Goal: Task Accomplishment & Management: Manage account settings

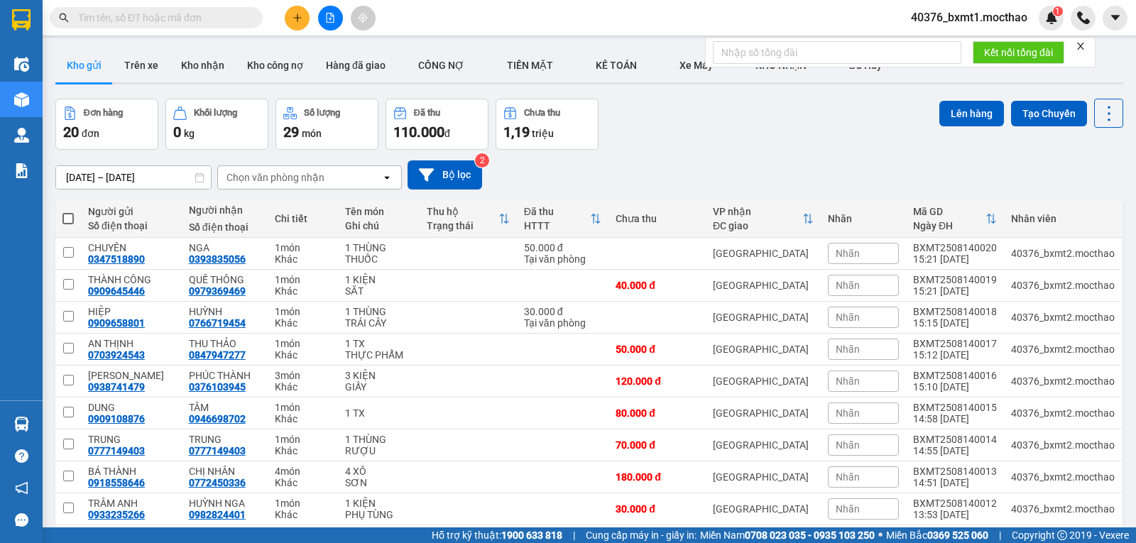
click at [1080, 49] on icon "close" at bounding box center [1080, 46] width 7 height 7
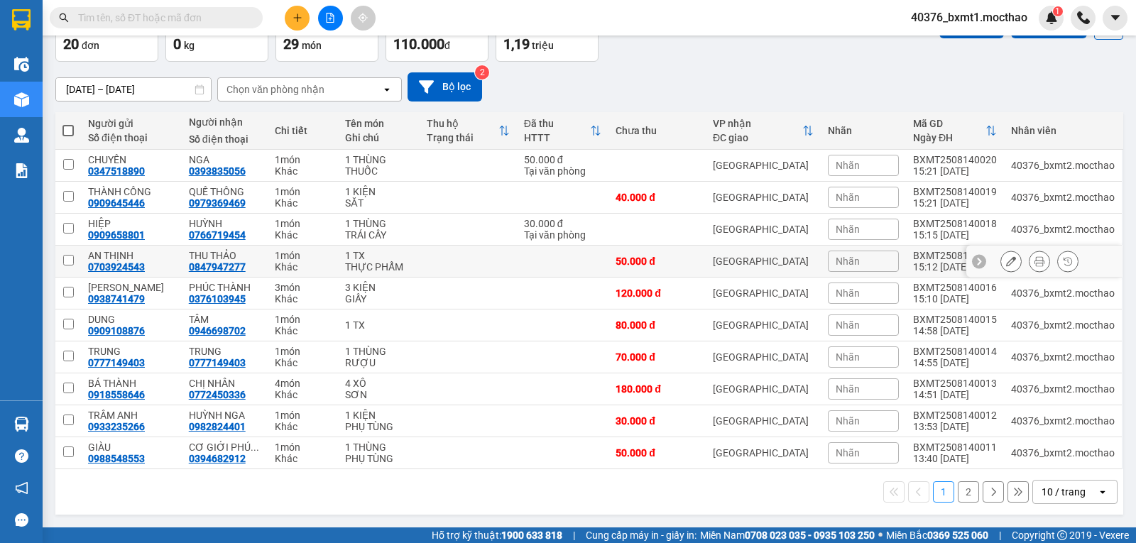
scroll to position [99, 0]
click at [1041, 487] on div "10 / trang" at bounding box center [1063, 492] width 44 height 14
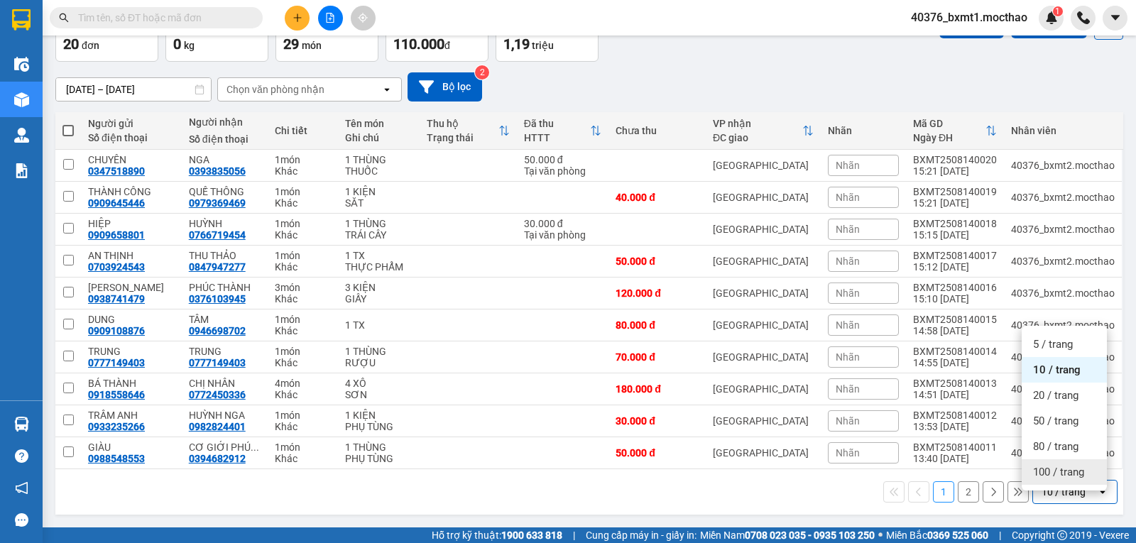
click at [1049, 465] on span "100 / trang" at bounding box center [1058, 472] width 51 height 14
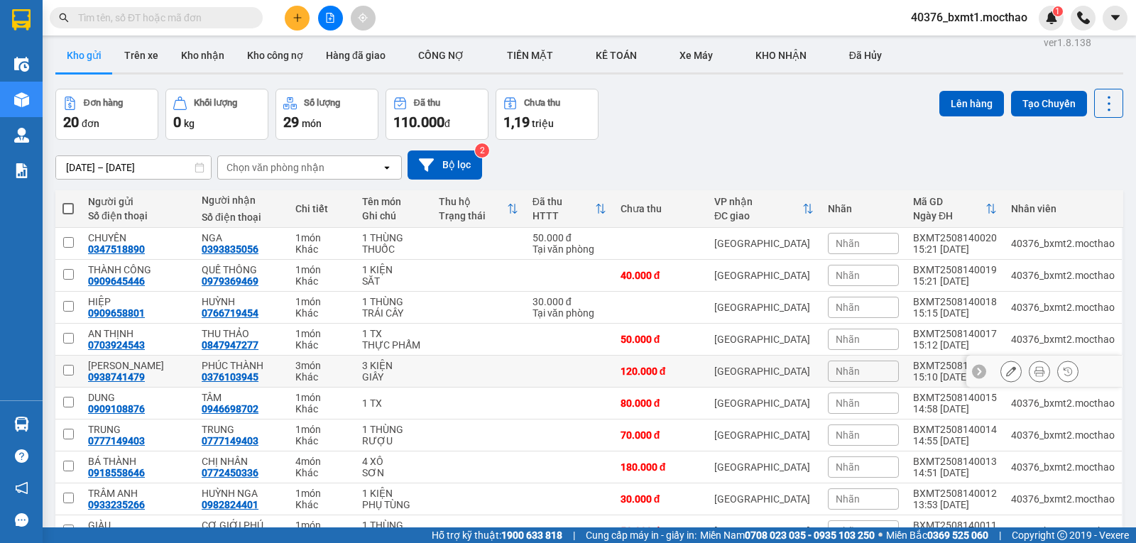
scroll to position [0, 0]
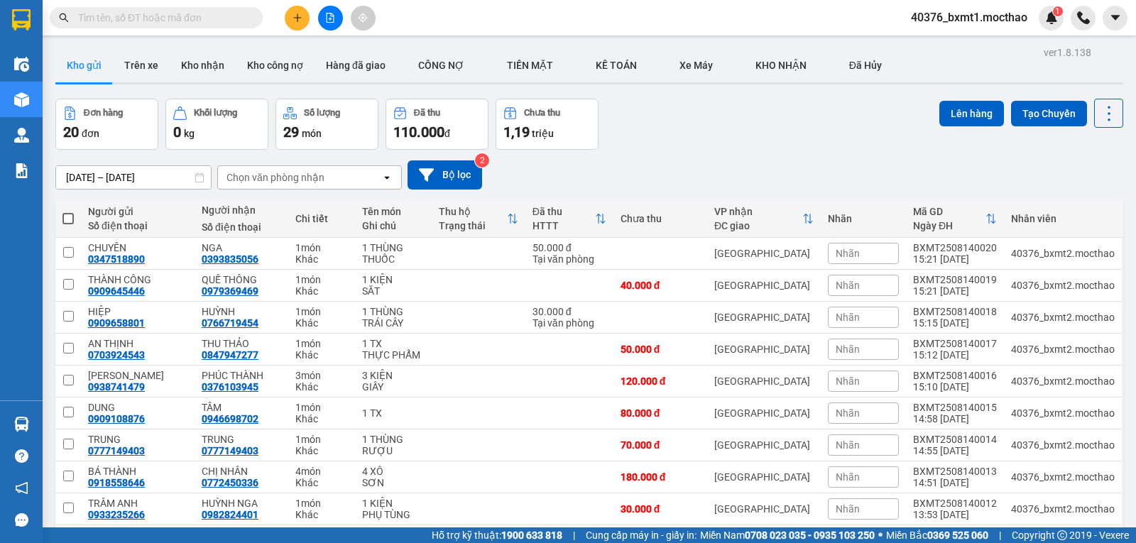
click at [766, 131] on div "Đơn hàng 20 đơn Khối lượng 0 kg Số lượng 29 món Đã thu 110.000 đ Chưa thu 1,19 …" at bounding box center [589, 124] width 1068 height 51
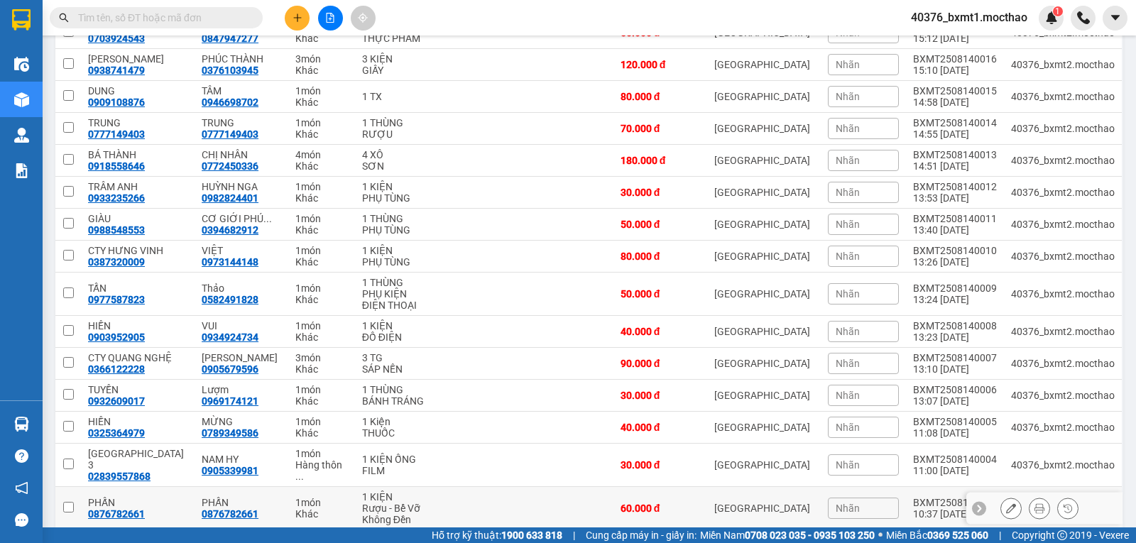
scroll to position [240, 0]
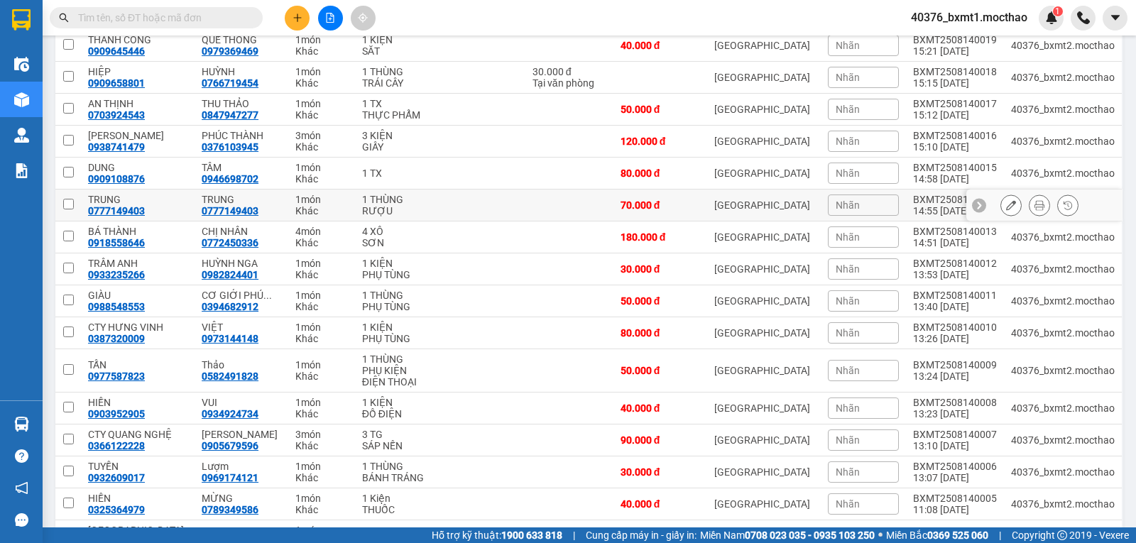
click at [937, 205] on div "BXMT2508140014" at bounding box center [955, 199] width 84 height 11
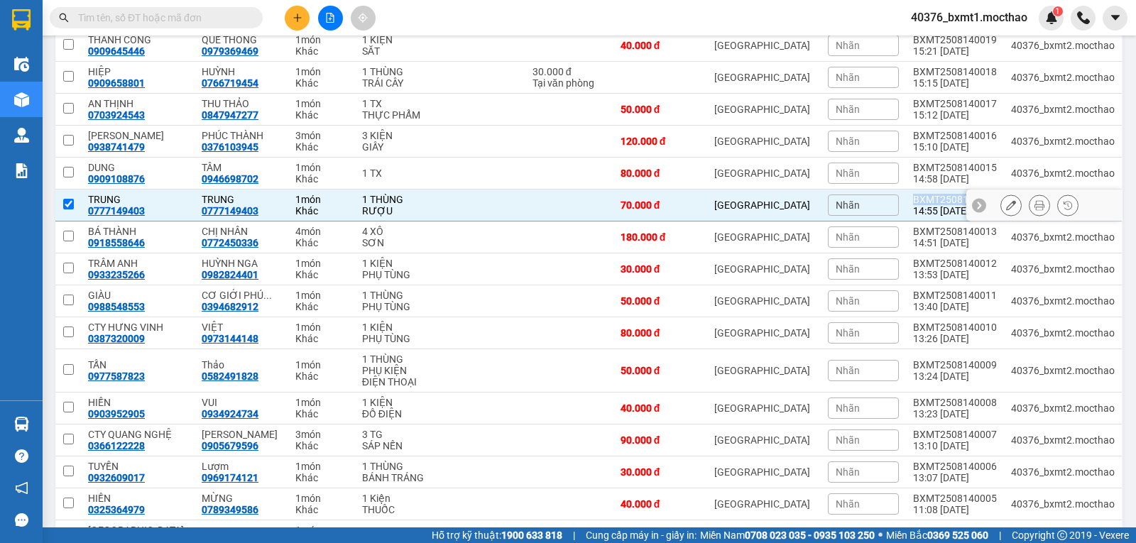
click at [937, 205] on div "BXMT2508140014" at bounding box center [955, 199] width 84 height 11
checkbox input "false"
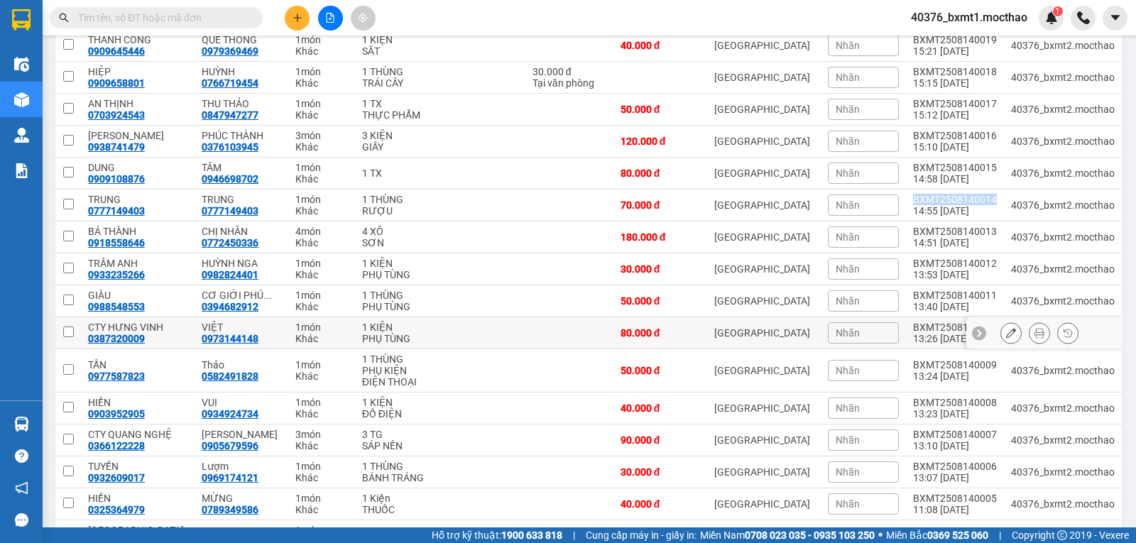
copy div "BXMT2508140014"
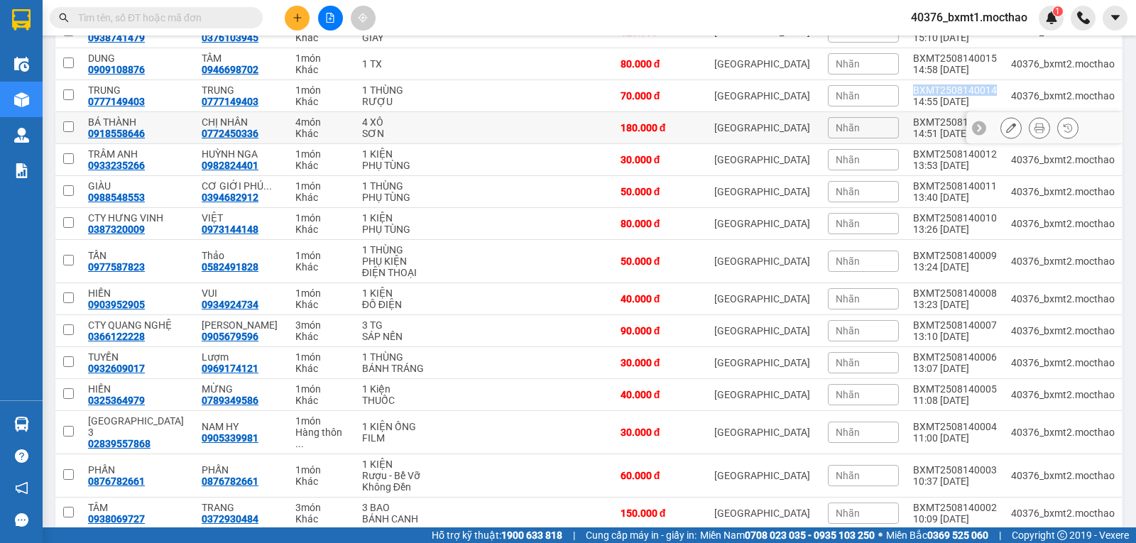
scroll to position [355, 0]
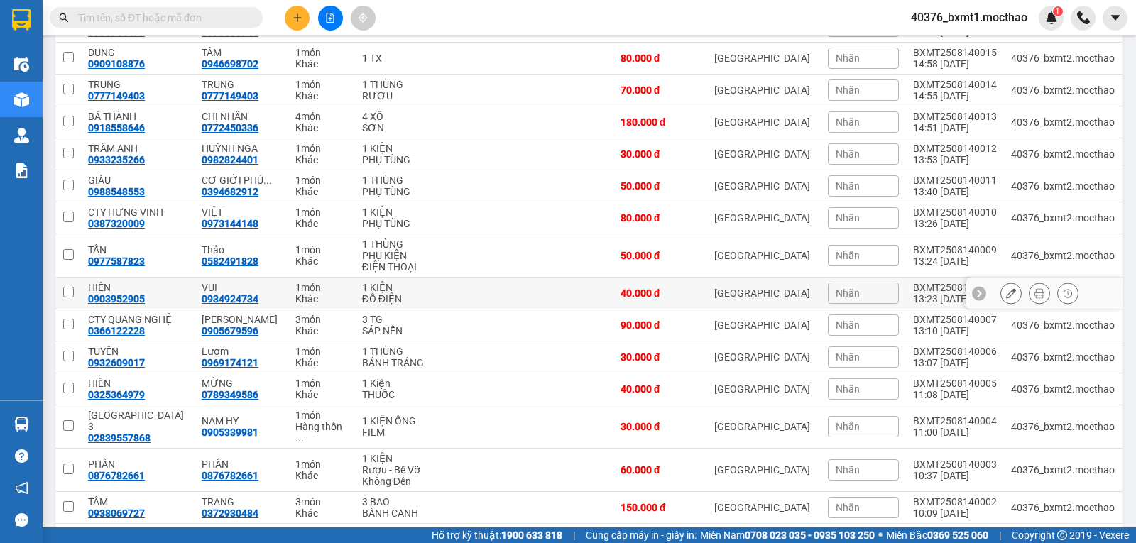
click at [115, 305] on div "0903952905" at bounding box center [116, 298] width 57 height 11
click at [114, 305] on div "0903952905" at bounding box center [116, 298] width 57 height 11
copy div "0903952905"
click at [148, 8] on span at bounding box center [156, 17] width 213 height 21
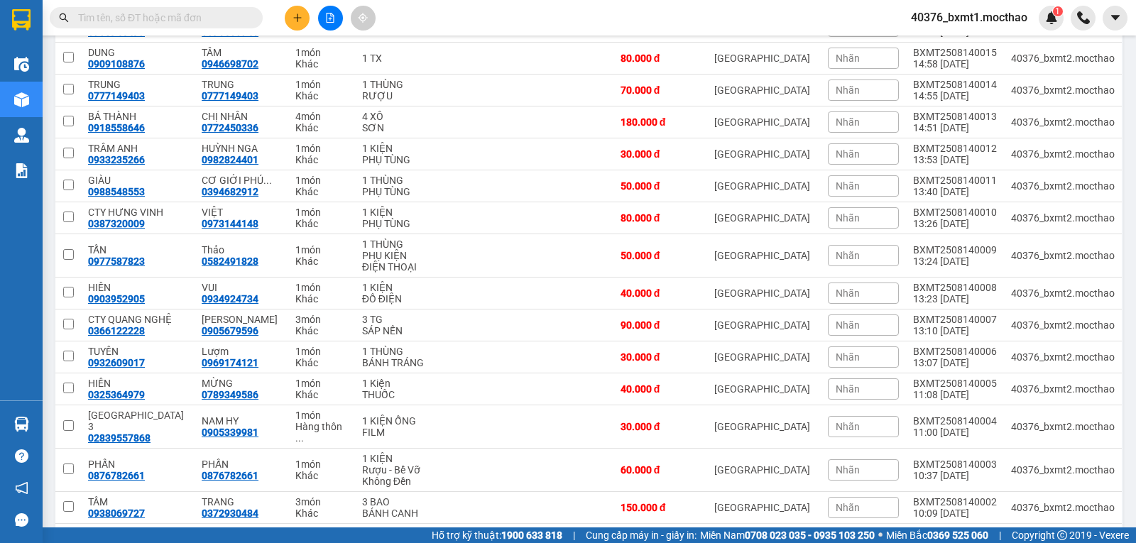
click at [151, 15] on input "text" at bounding box center [162, 18] width 168 height 16
paste input "0903952905"
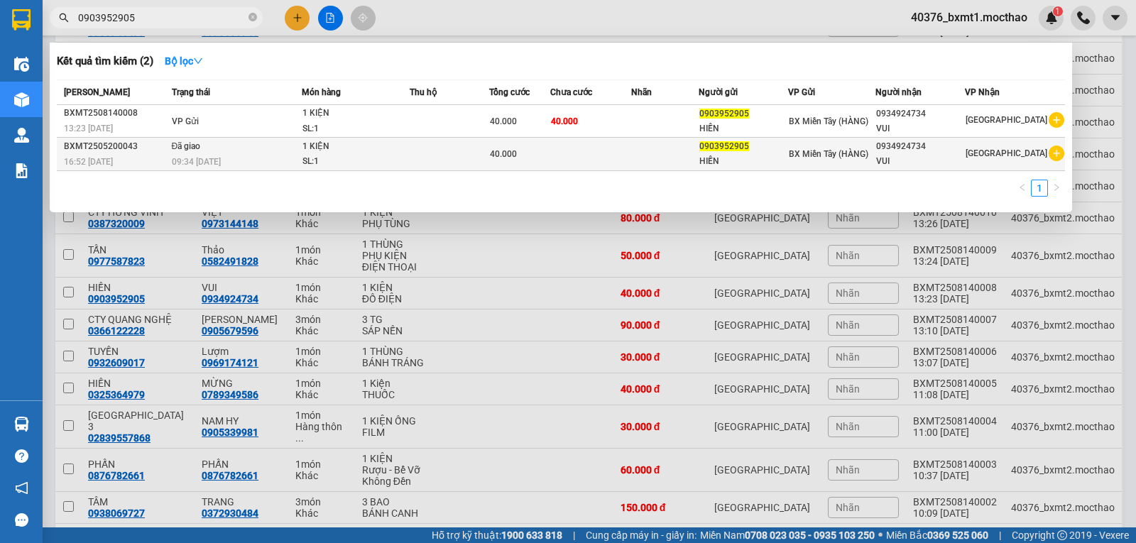
click at [531, 148] on div "40.000" at bounding box center [520, 154] width 60 height 16
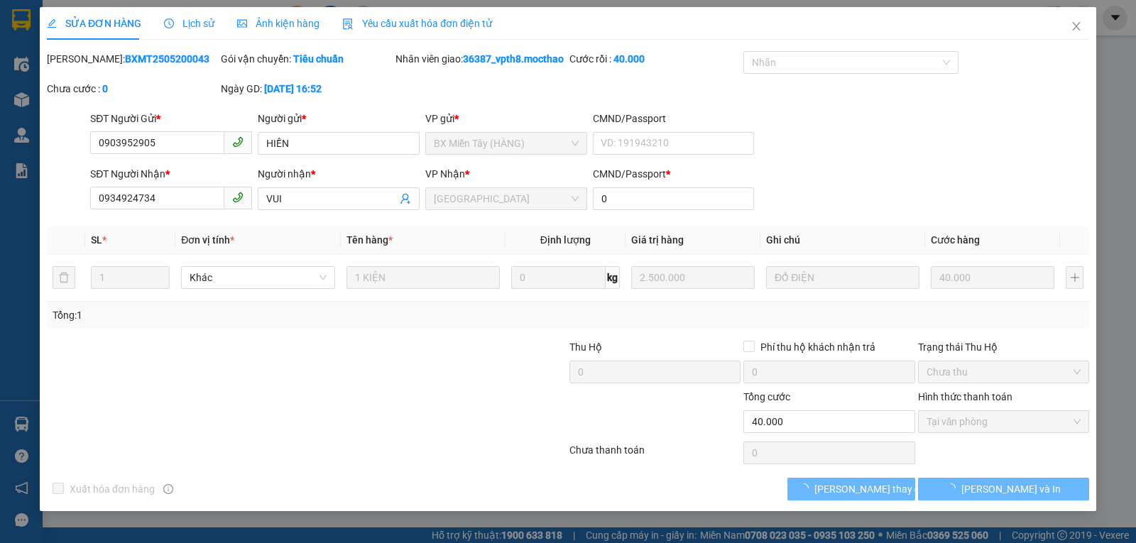
click at [190, 23] on span "Lịch sử" at bounding box center [189, 23] width 50 height 11
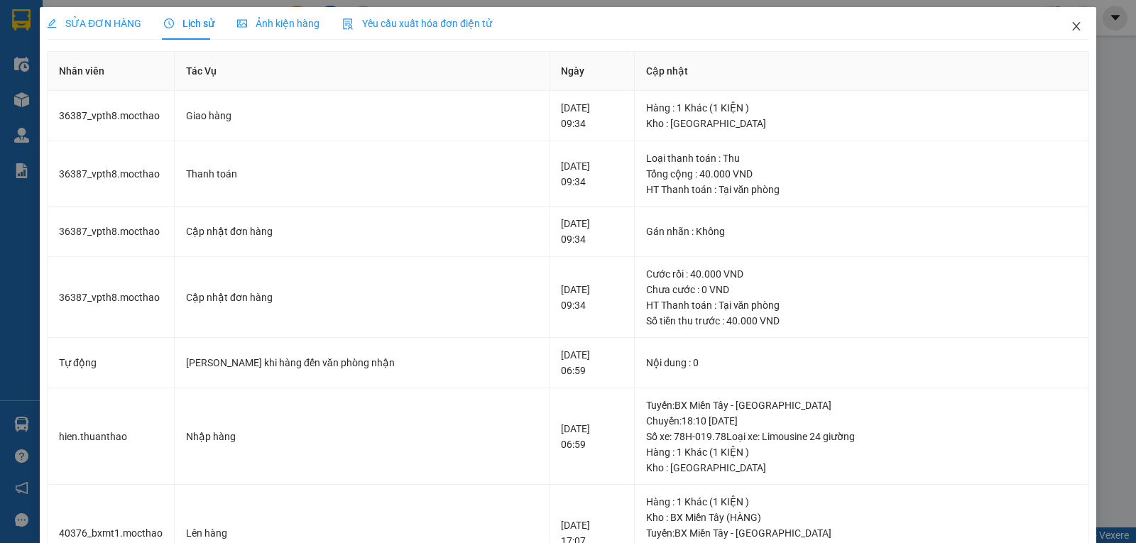
click at [1070, 31] on icon "close" at bounding box center [1075, 26] width 11 height 11
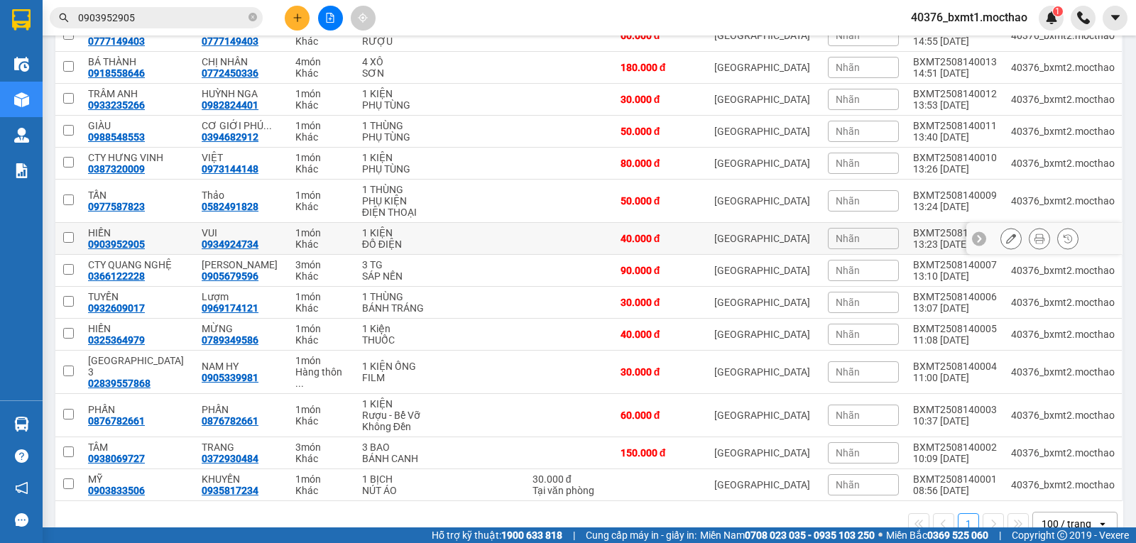
scroll to position [426, 0]
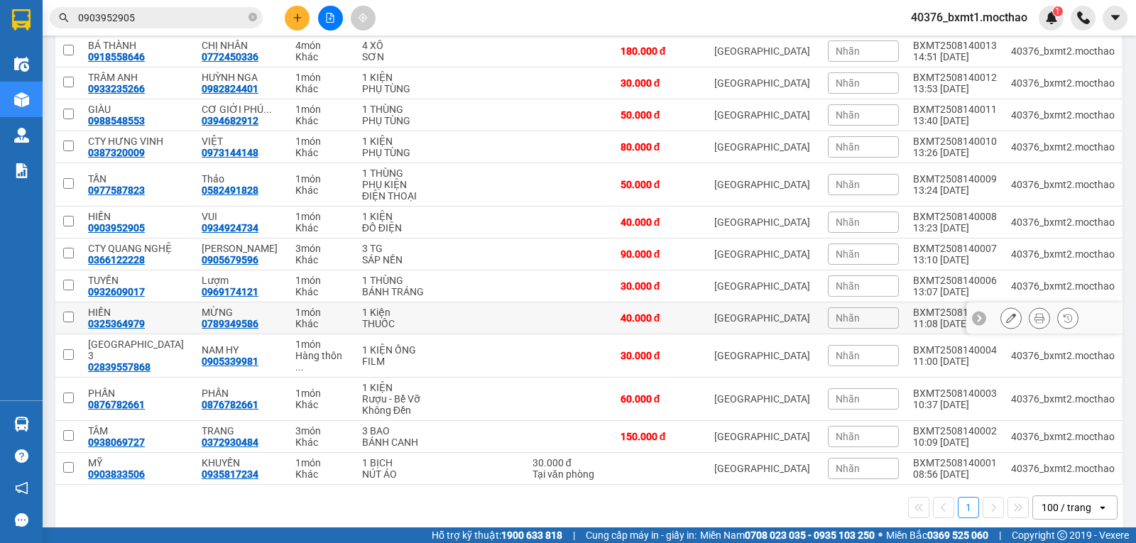
click at [109, 329] on div "0325364979" at bounding box center [116, 323] width 57 height 11
copy div "0325364979"
click at [168, 10] on input "0903952905" at bounding box center [162, 18] width 168 height 16
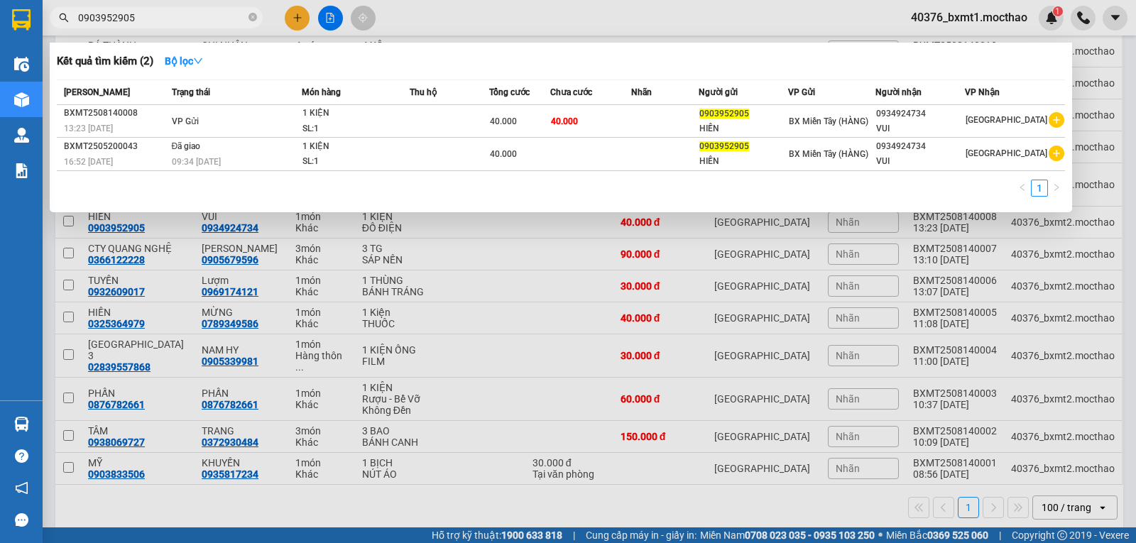
click at [168, 10] on input "0903952905" at bounding box center [162, 18] width 168 height 16
paste input "325364979"
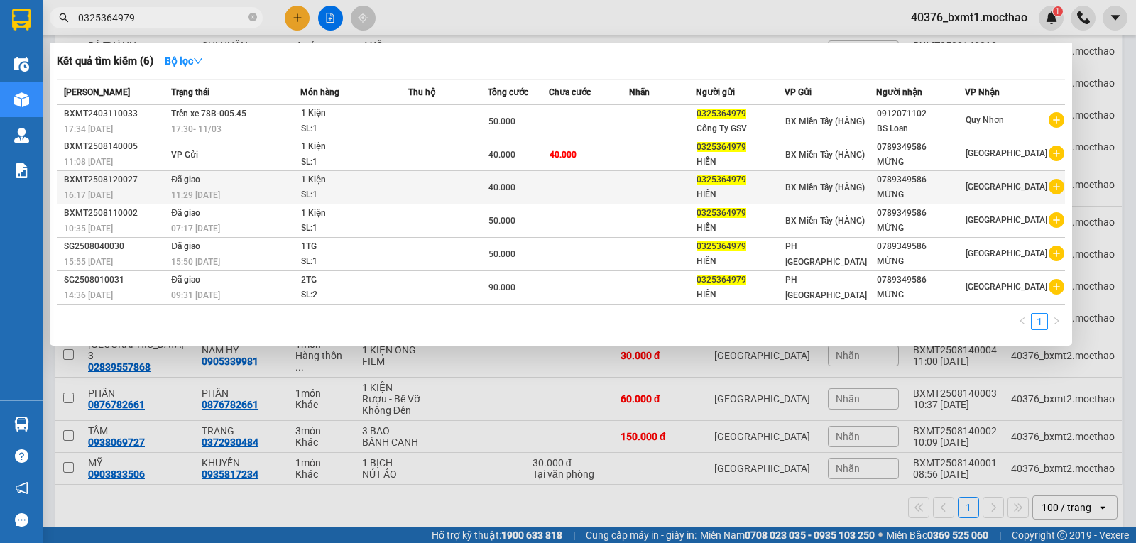
type input "0325364979"
click at [523, 197] on td "40.000" at bounding box center [518, 187] width 61 height 33
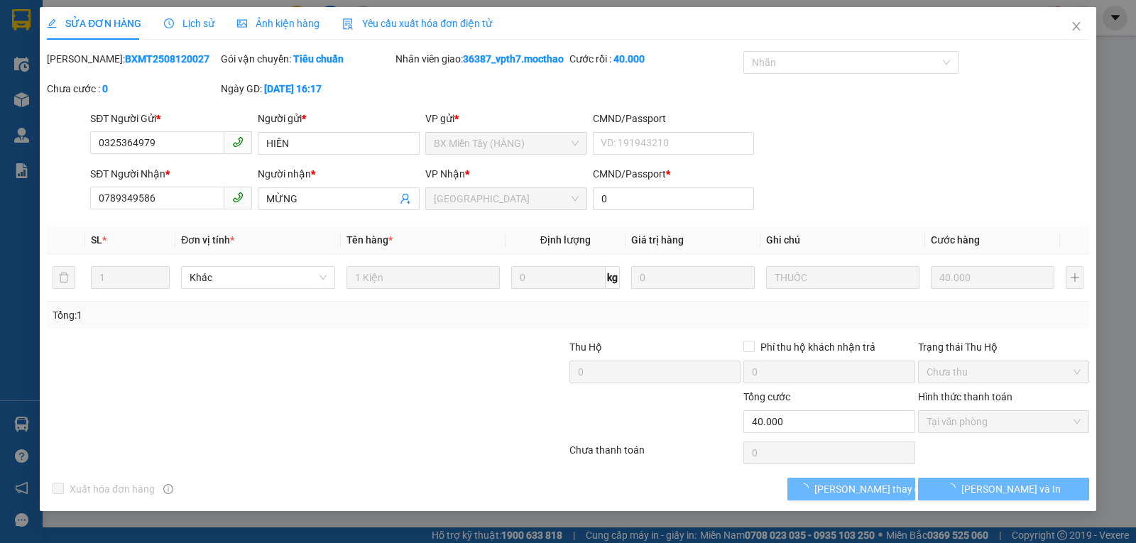
type input "0325364979"
type input "0789349586"
type input "0"
type input "40.000"
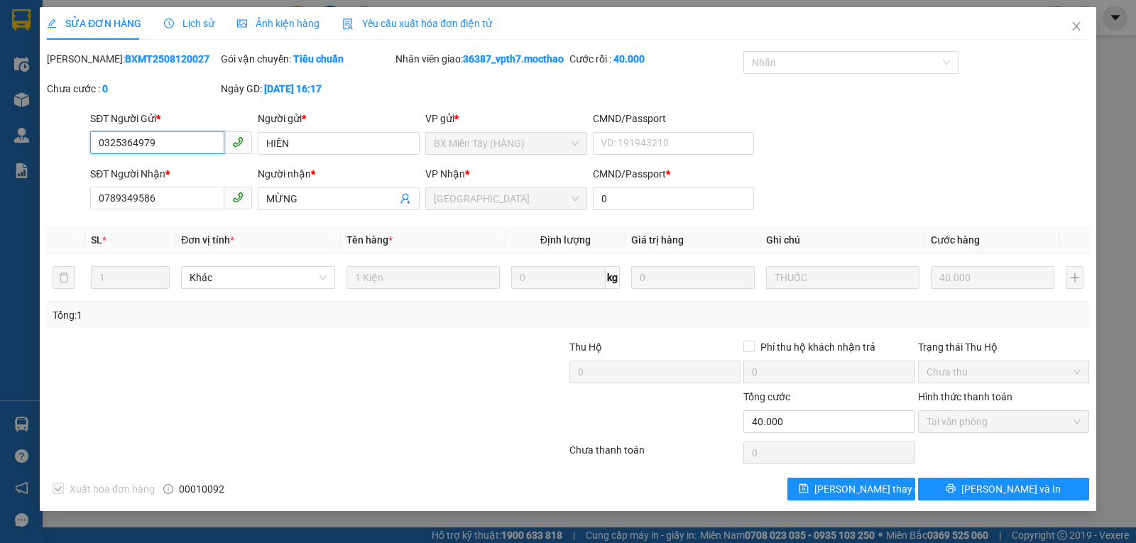
checkbox input "true"
click at [190, 23] on span "Lịch sử" at bounding box center [189, 23] width 50 height 11
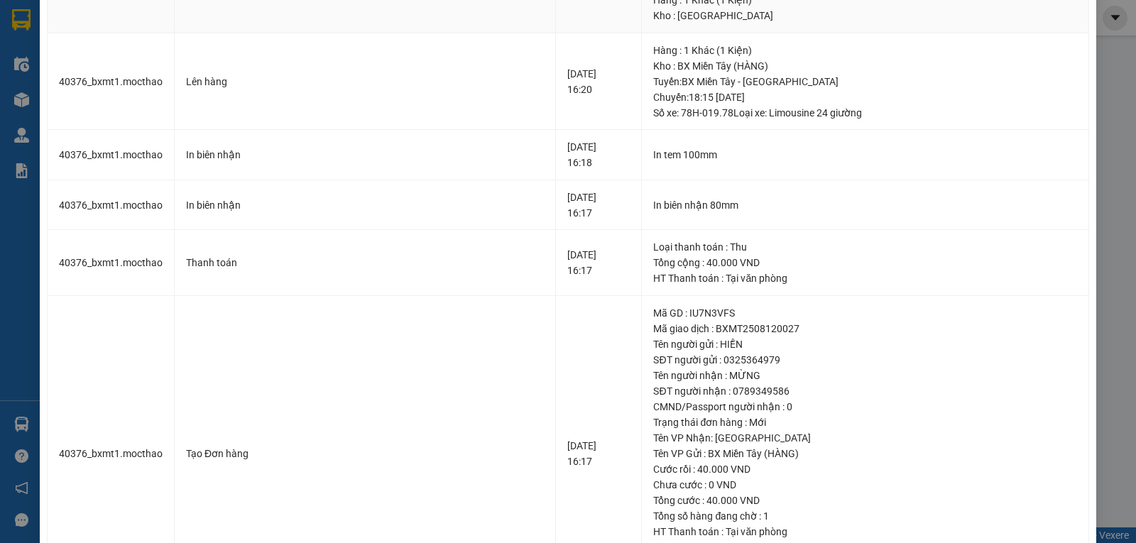
scroll to position [451, 0]
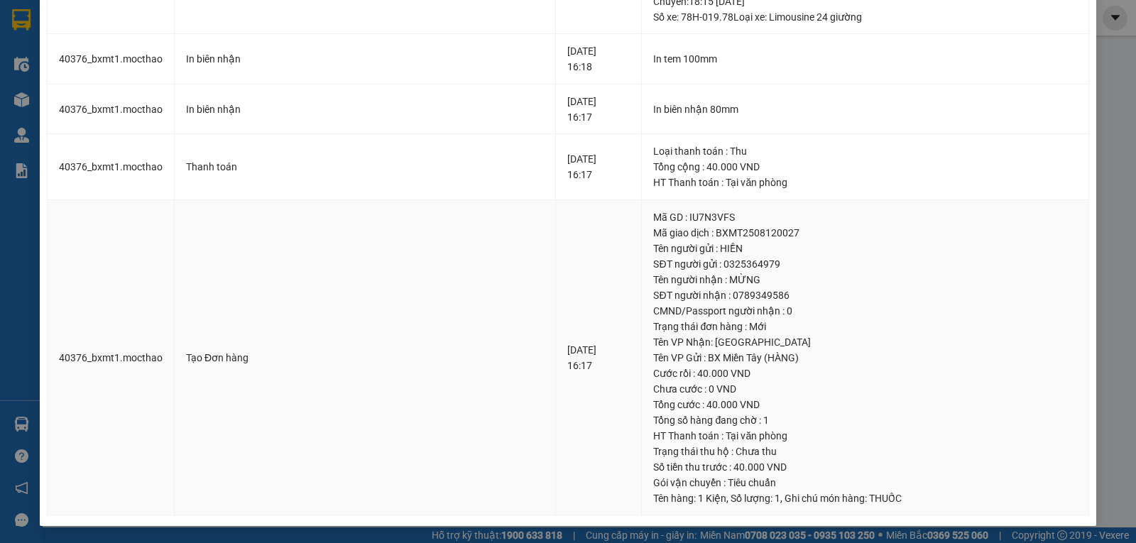
click at [695, 408] on div "Tổng cước : 40.000 VND" at bounding box center [865, 405] width 424 height 16
click at [697, 374] on div "Cước rồi : 40.000 VND" at bounding box center [865, 374] width 424 height 16
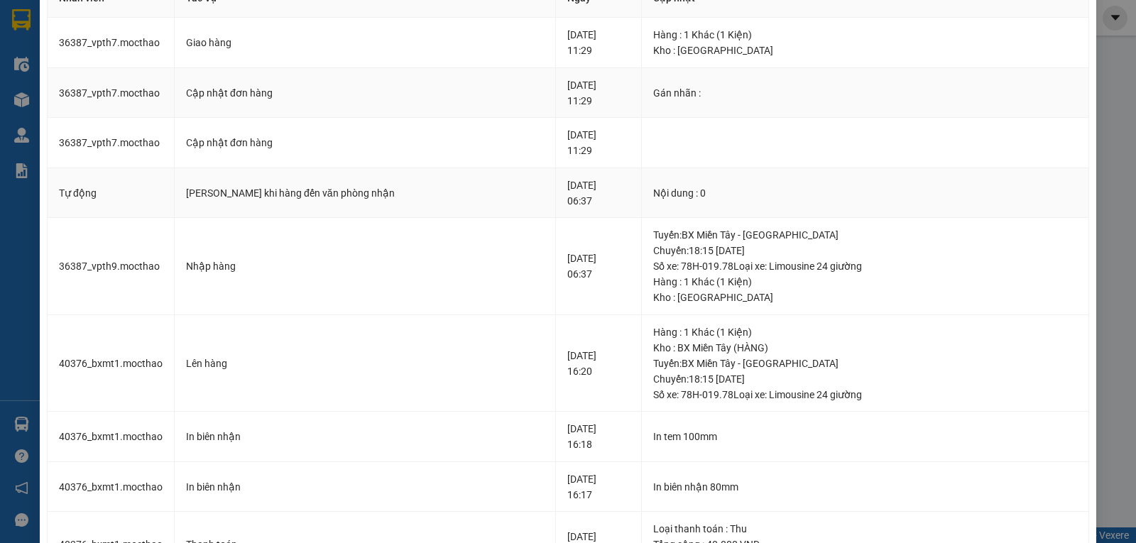
scroll to position [0, 0]
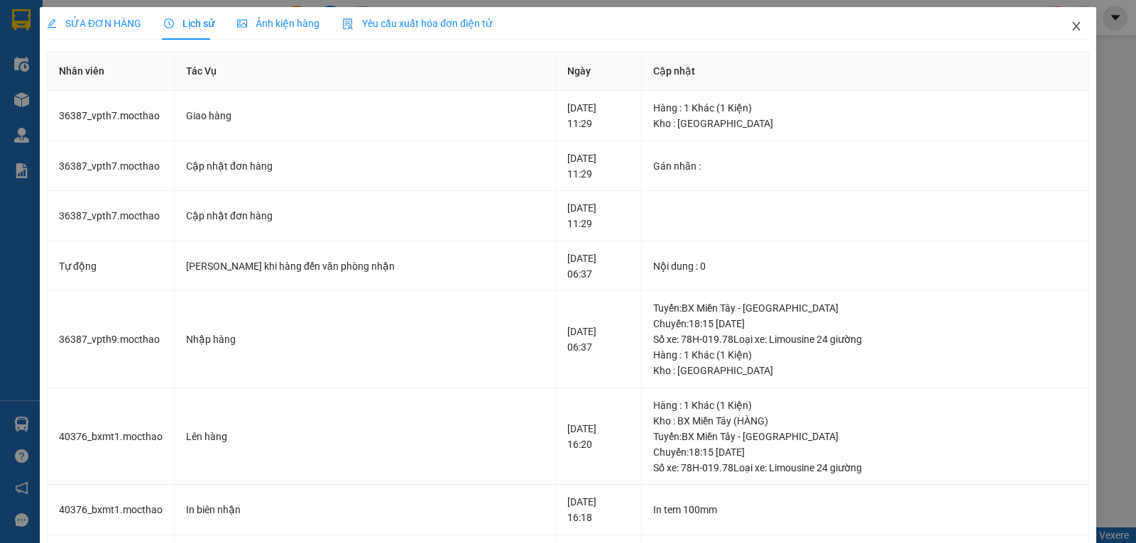
click at [1070, 24] on icon "close" at bounding box center [1075, 26] width 11 height 11
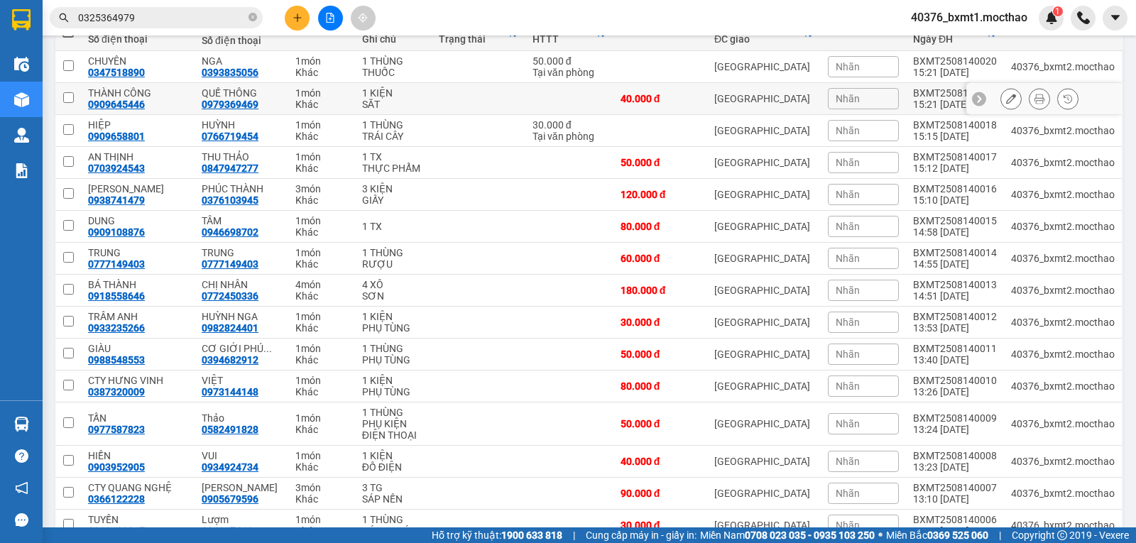
scroll to position [453, 0]
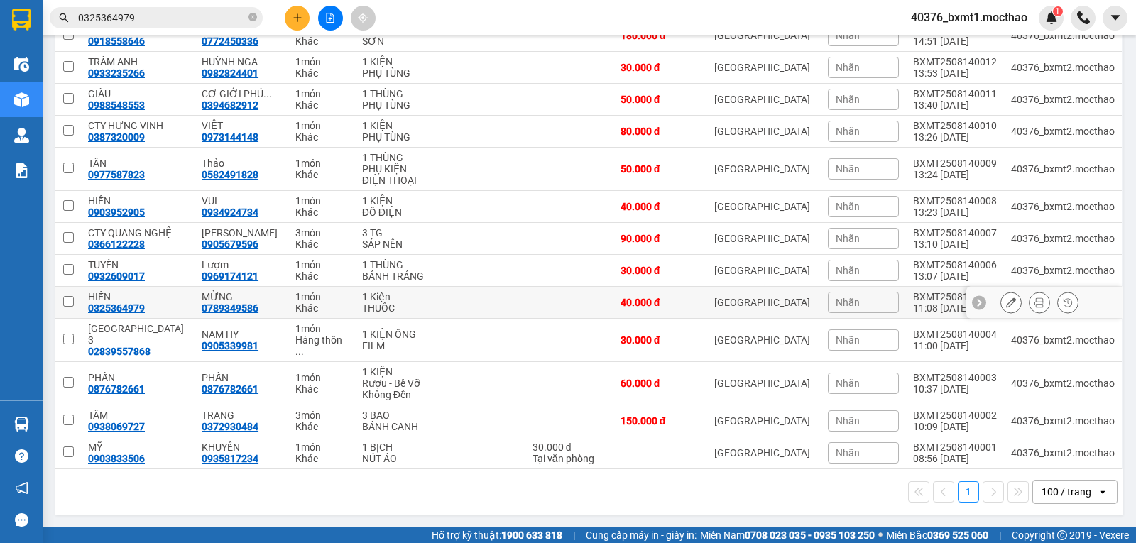
click at [1006, 307] on icon at bounding box center [1011, 302] width 10 height 10
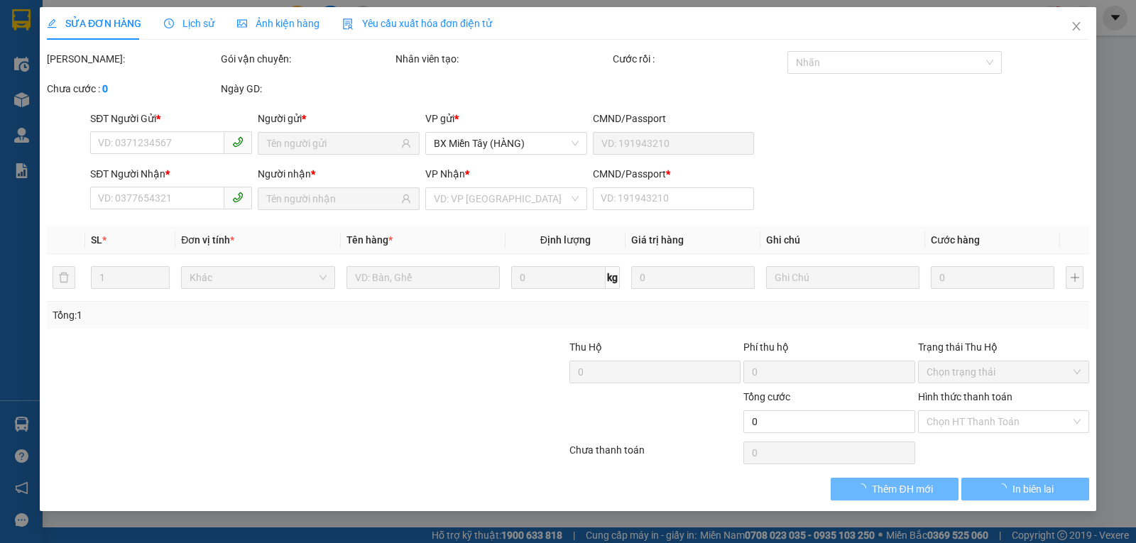
type input "0325364979"
type input "0789349586"
type input "0"
type input "40.000"
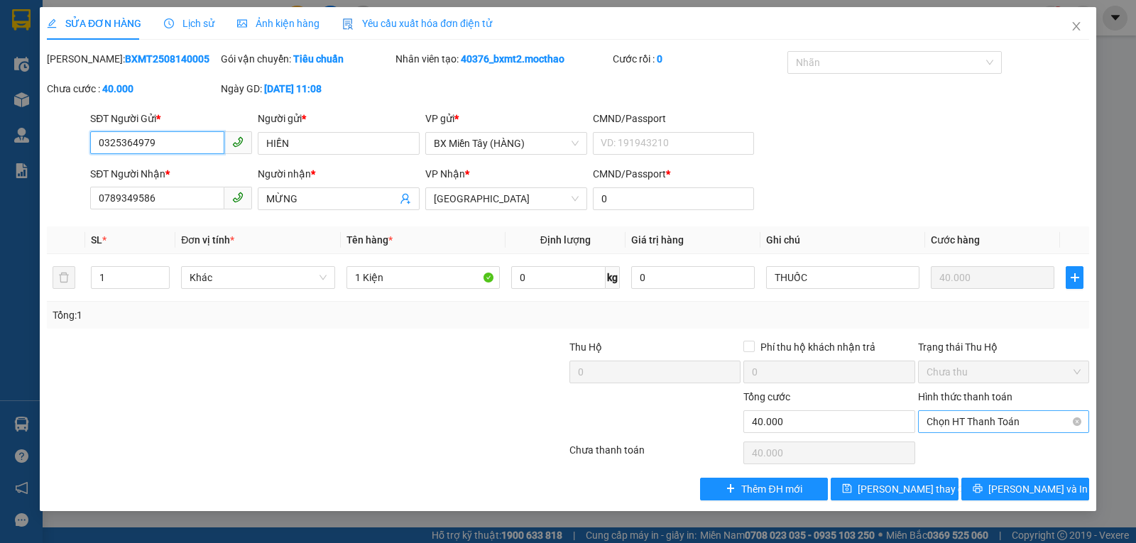
click at [972, 427] on span "Chọn HT Thanh Toán" at bounding box center [1003, 421] width 154 height 21
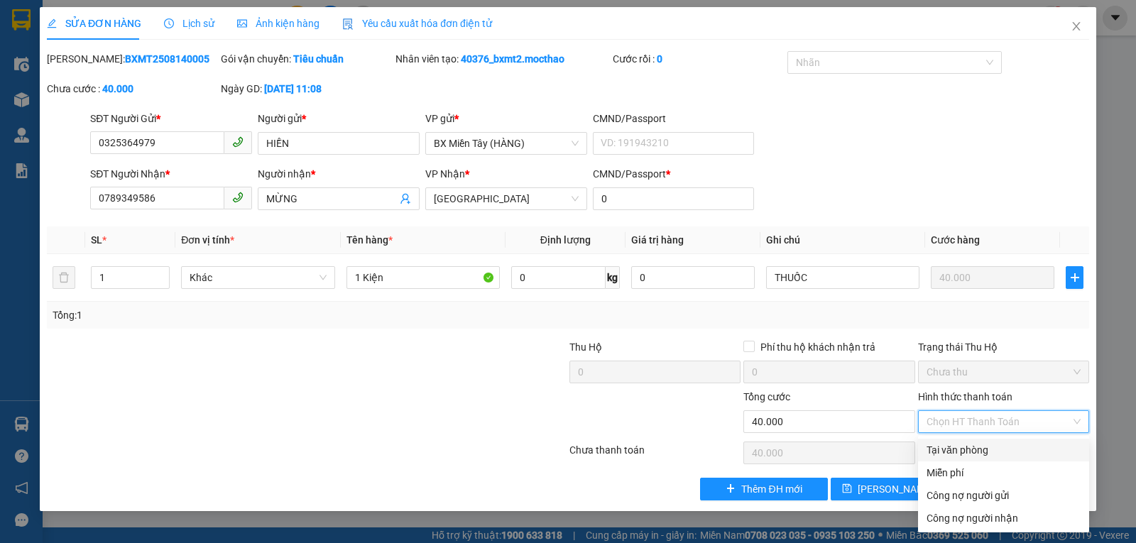
click at [969, 443] on div "Tại văn phòng" at bounding box center [1003, 450] width 154 height 16
type input "0"
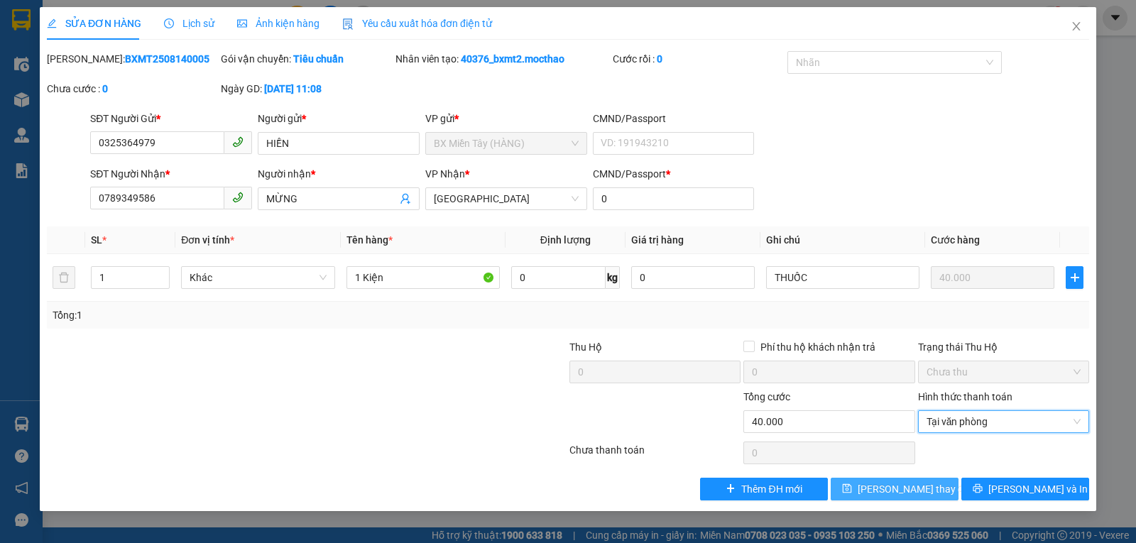
click at [860, 481] on button "[PERSON_NAME] thay đổi" at bounding box center [894, 489] width 128 height 23
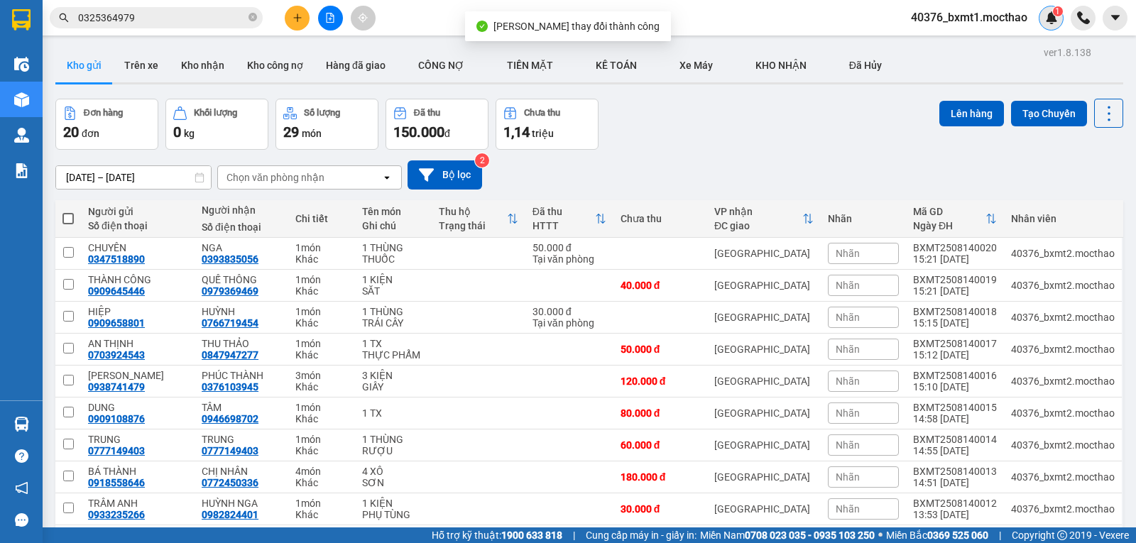
click at [1043, 21] on div "1" at bounding box center [1050, 18] width 25 height 25
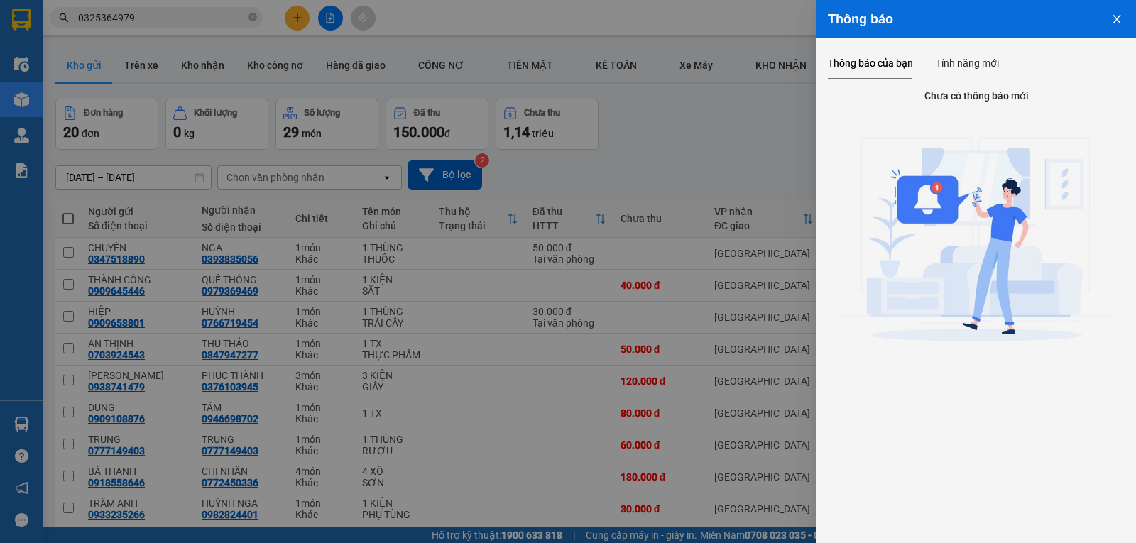
click at [739, 122] on div at bounding box center [568, 271] width 1136 height 543
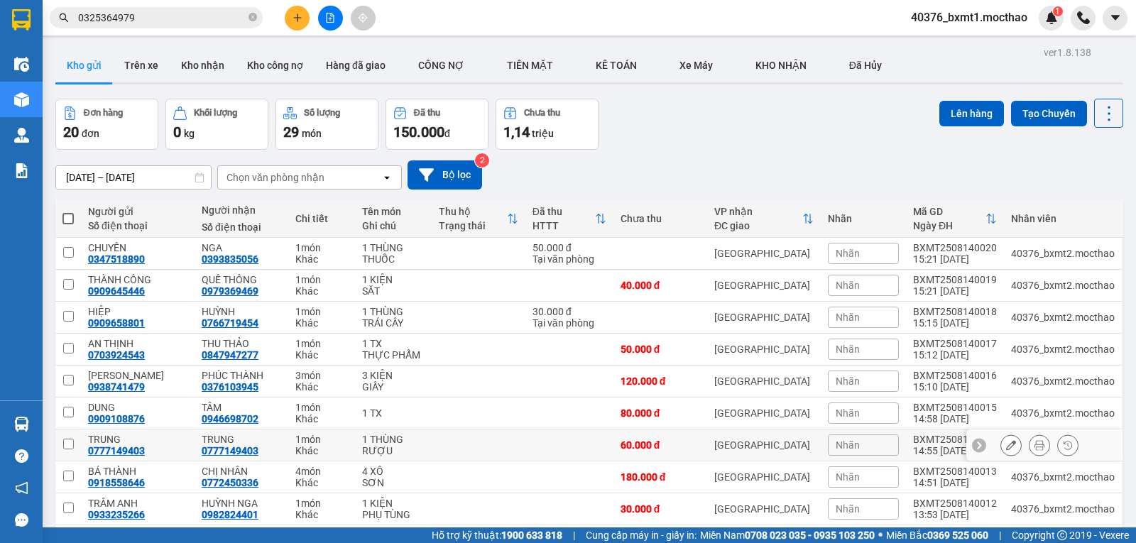
click at [1034, 450] on icon at bounding box center [1039, 445] width 10 height 10
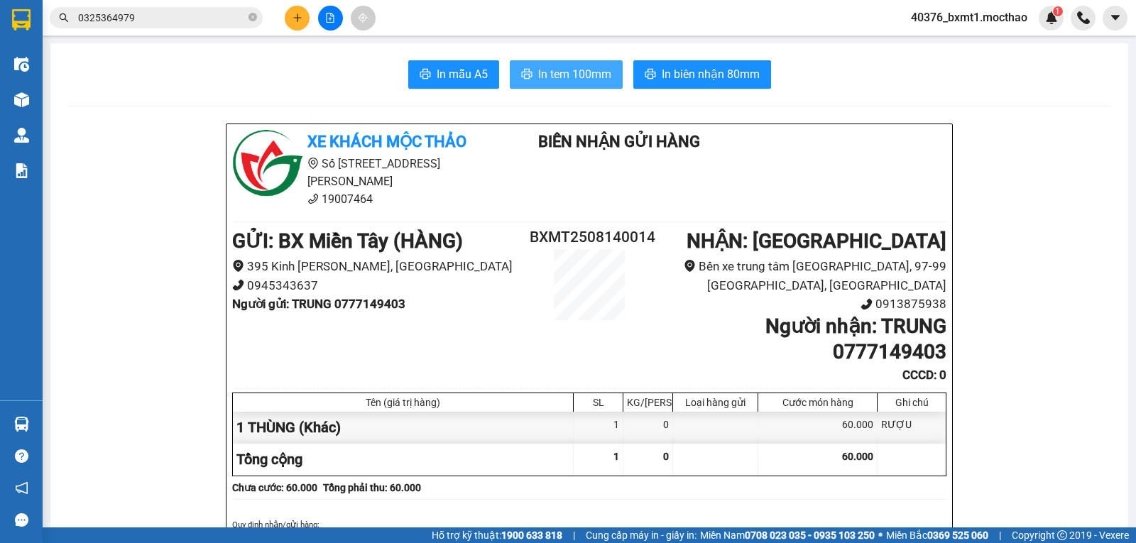
click at [579, 79] on span "In tem 100mm" at bounding box center [574, 74] width 73 height 18
click at [305, 18] on button at bounding box center [297, 18] width 25 height 25
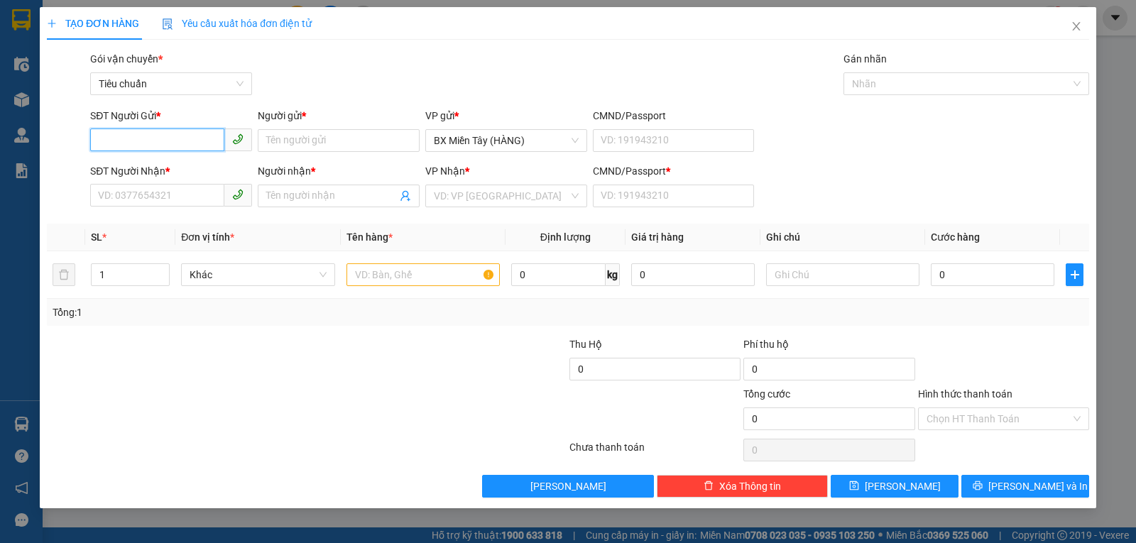
click at [164, 138] on input "SĐT Người Gửi *" at bounding box center [157, 139] width 134 height 23
click at [136, 189] on input "SĐT Người Nhận *" at bounding box center [157, 195] width 134 height 23
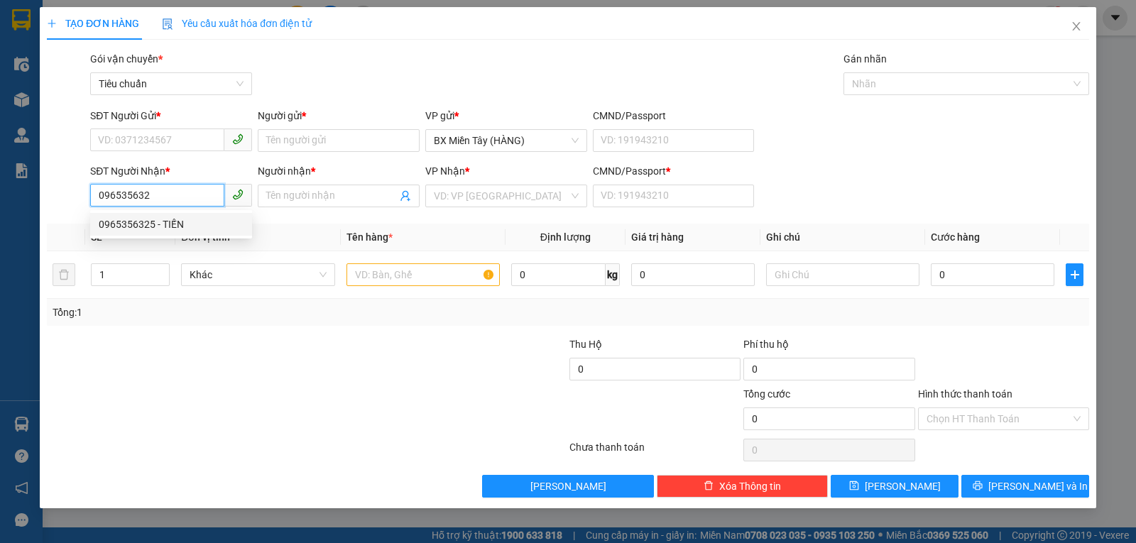
click at [143, 227] on div "0965356325 - TIẾN" at bounding box center [171, 224] width 145 height 16
type input "0965356325"
type input "TIẾN"
type input "0"
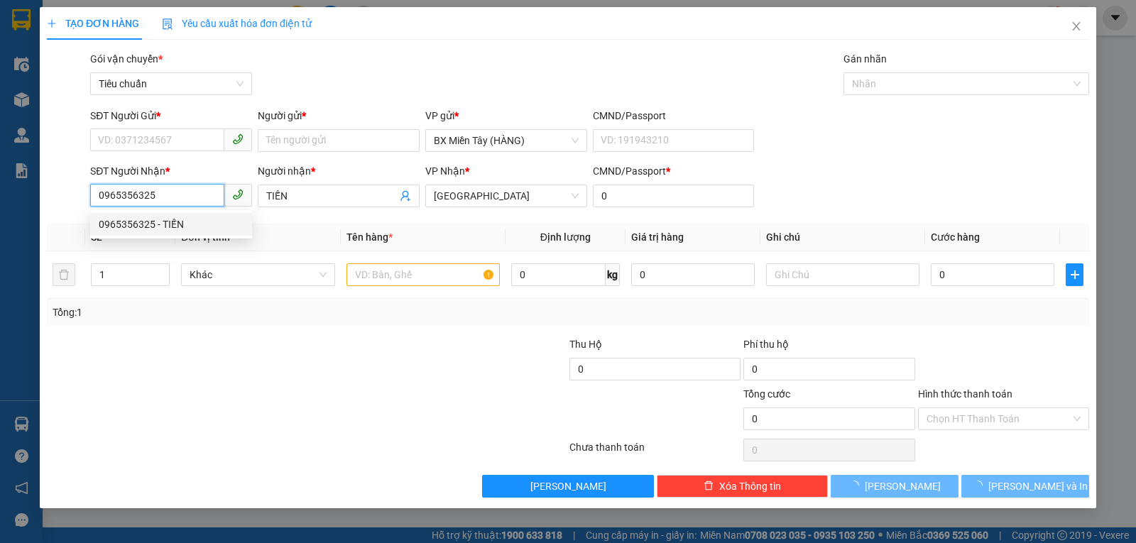
type input "600.000"
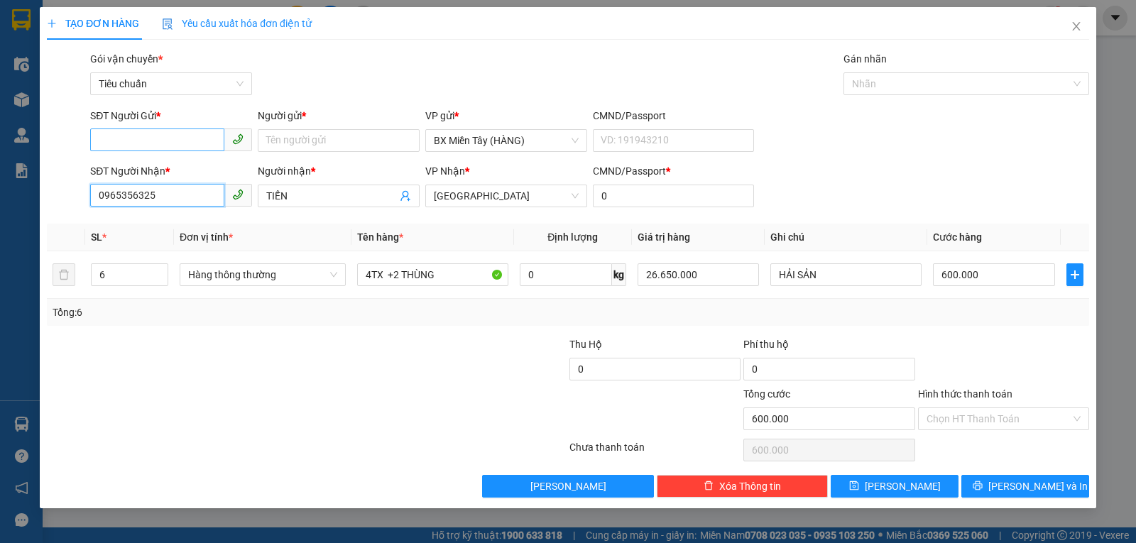
type input "0965356325"
click at [166, 145] on input "SĐT Người Gửi *" at bounding box center [157, 139] width 134 height 23
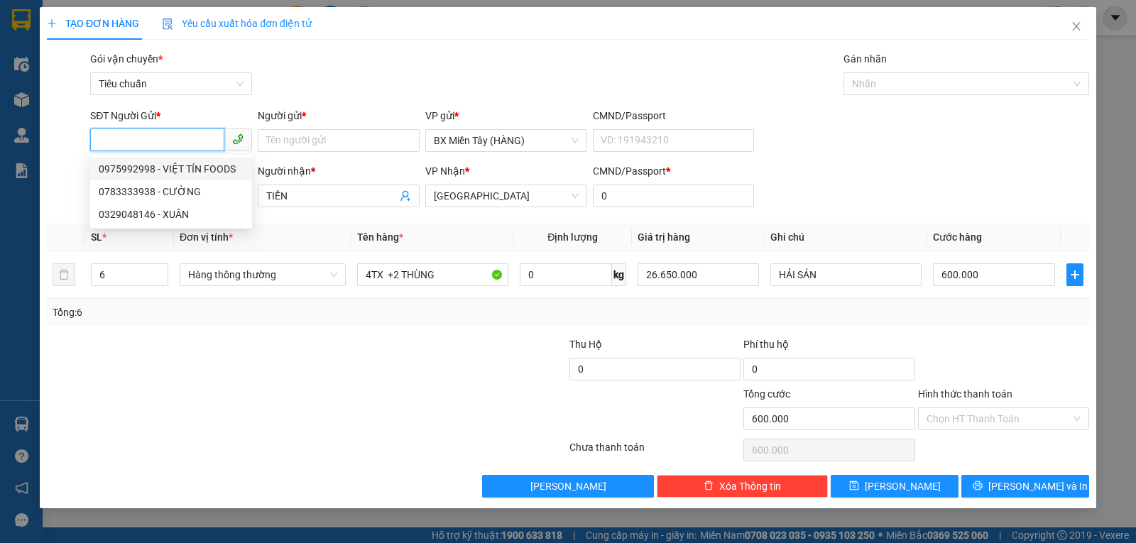
click at [177, 171] on div "0975992998 - VIỆT TÍN FOODS" at bounding box center [171, 169] width 145 height 16
type input "0975992998"
type input "VIỆT TÍN FOODS"
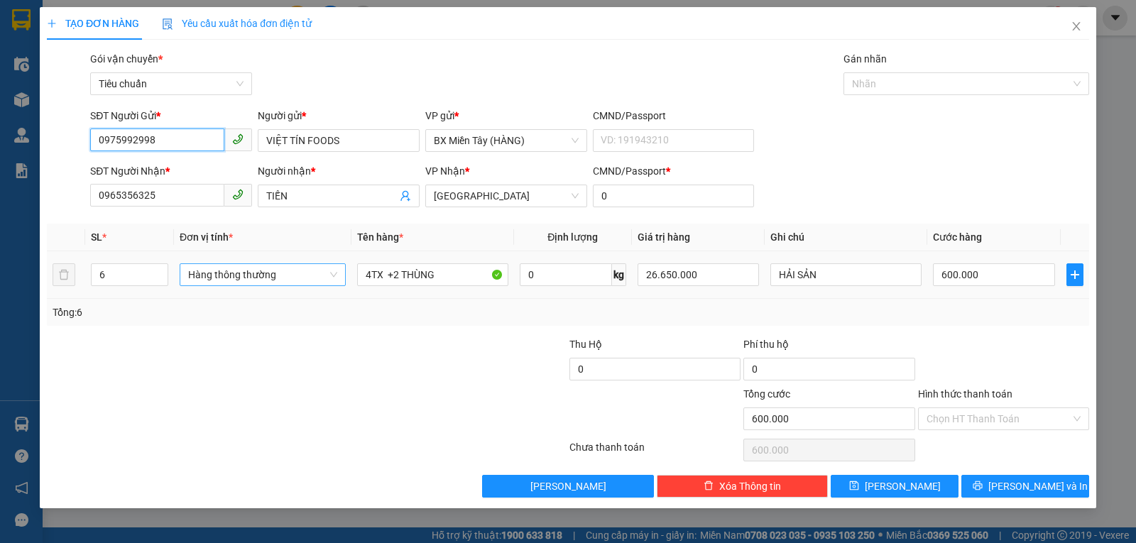
click at [256, 273] on span "Hàng thông thường" at bounding box center [262, 274] width 149 height 21
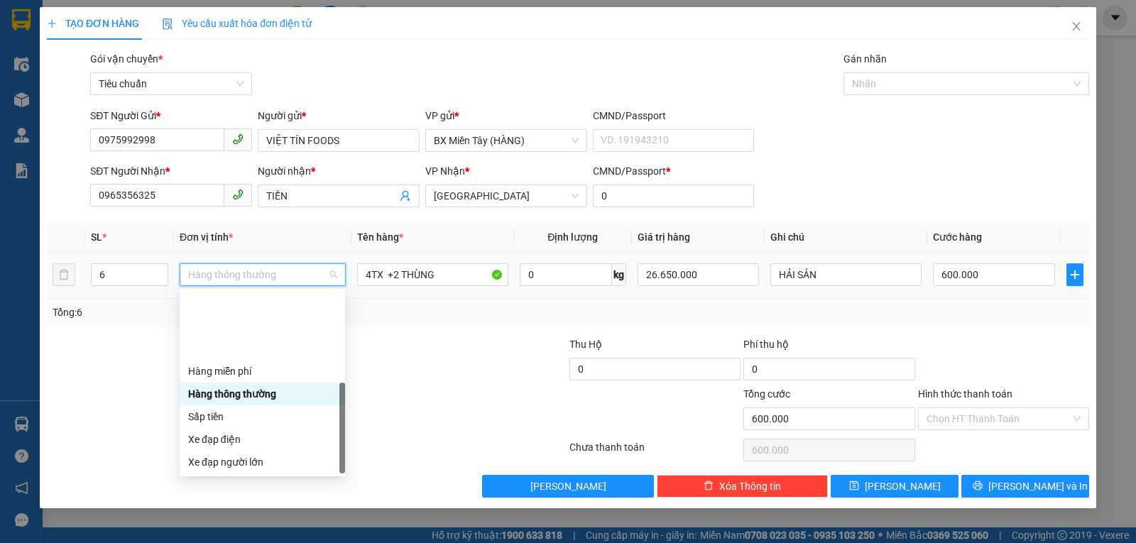
scroll to position [91, 0]
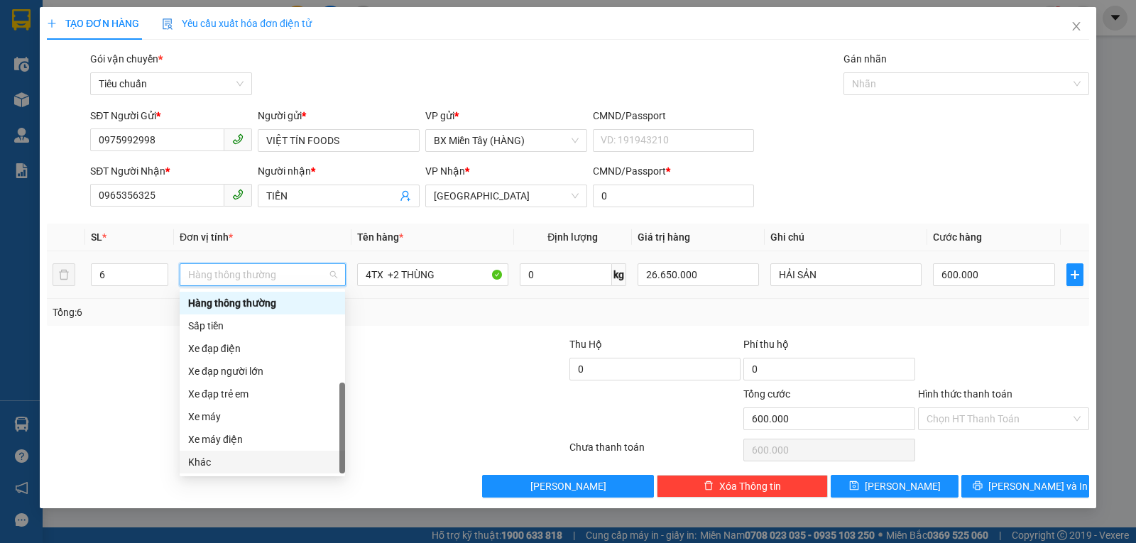
click at [221, 469] on div "Khác" at bounding box center [262, 462] width 148 height 16
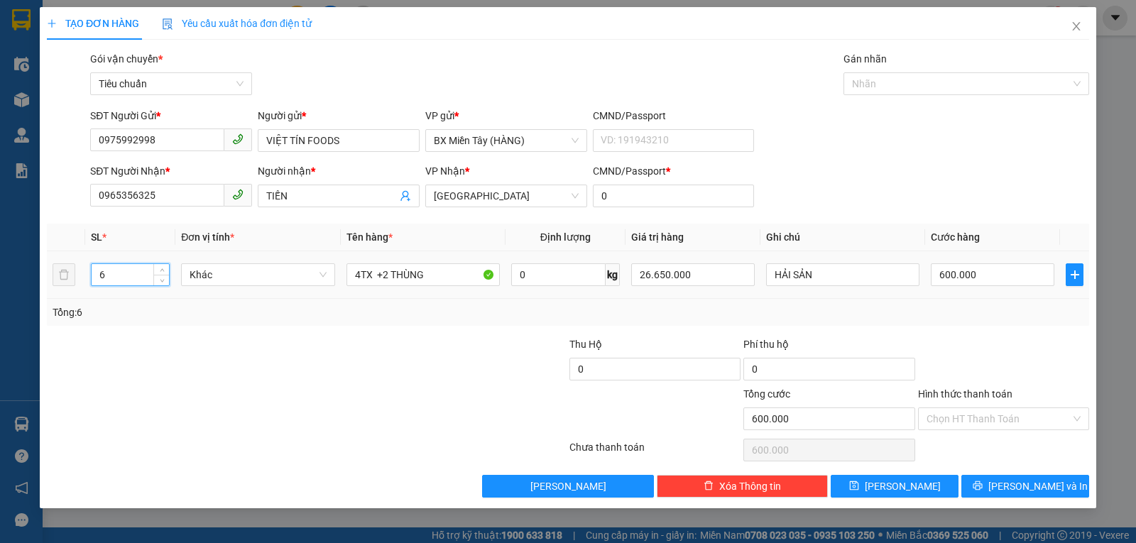
click at [70, 273] on tr "6 Khác 4TX +2 THÙNG 0 kg 26.650.000 HẢI SẢN 600.000" at bounding box center [568, 275] width 1042 height 48
type input "2"
drag, startPoint x: 381, startPoint y: 275, endPoint x: 324, endPoint y: 273, distance: 57.6
click at [324, 273] on tr "2 Khác 4TX +2 THÙNG 0 kg 26.650.000 HẢI SẢN 600.000" at bounding box center [568, 275] width 1042 height 48
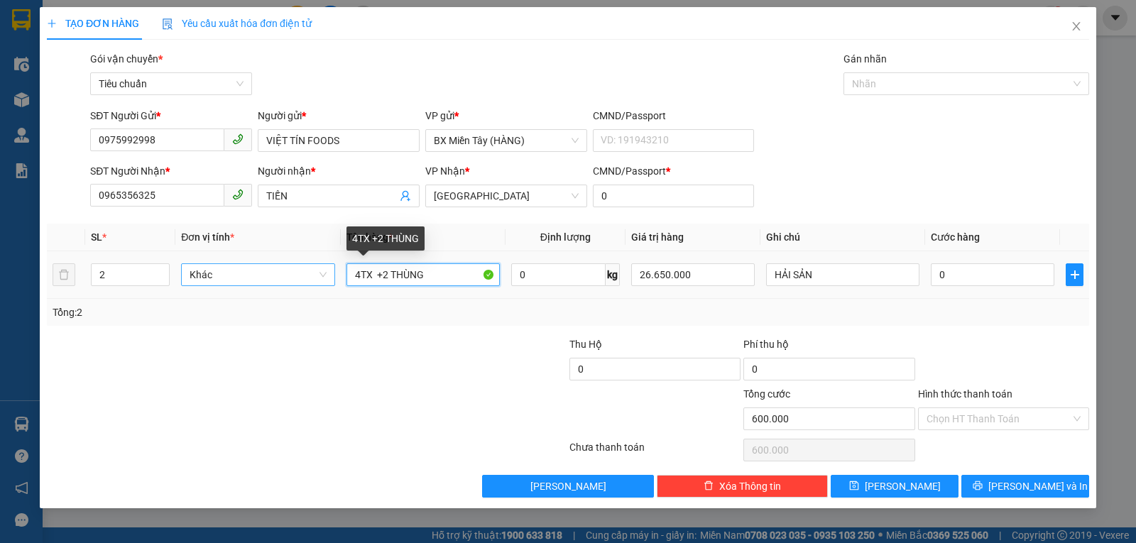
type input "0"
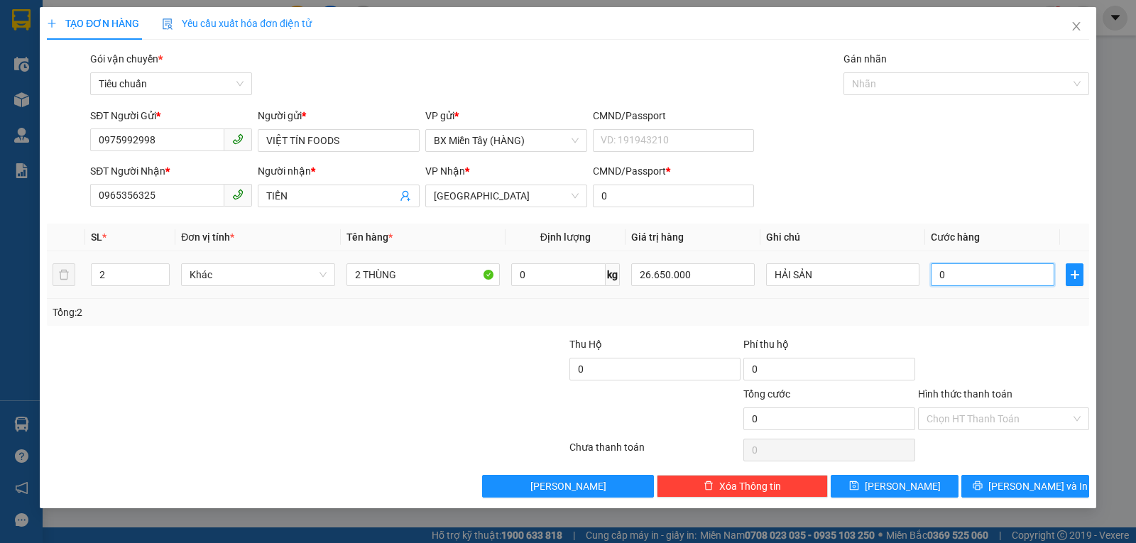
click at [1021, 275] on input "0" at bounding box center [993, 274] width 124 height 23
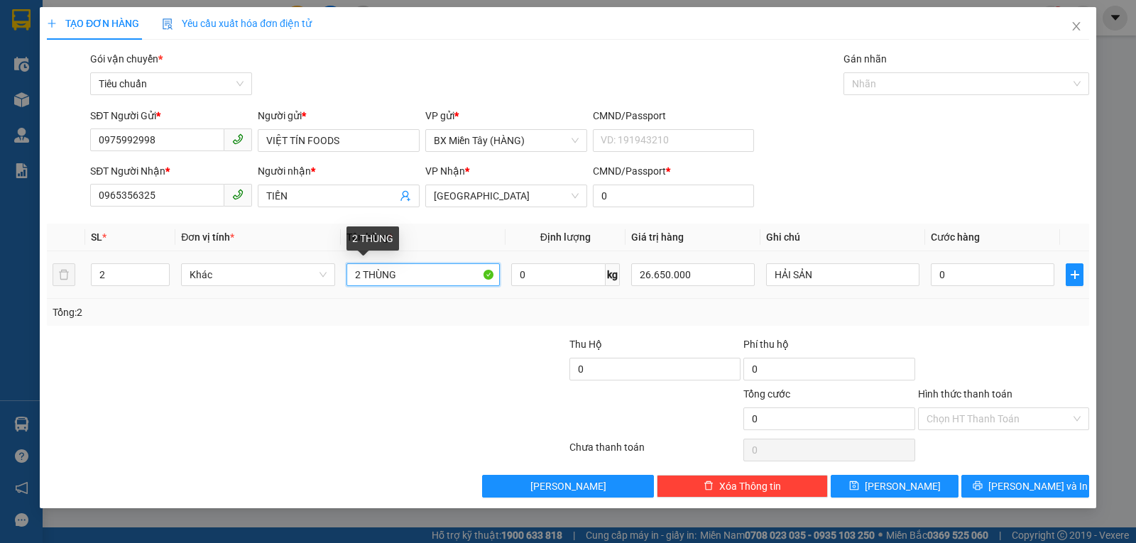
drag, startPoint x: 385, startPoint y: 274, endPoint x: 368, endPoint y: 264, distance: 19.7
click at [368, 264] on input "2 THÙNG" at bounding box center [422, 274] width 153 height 23
type input "2 Tx"
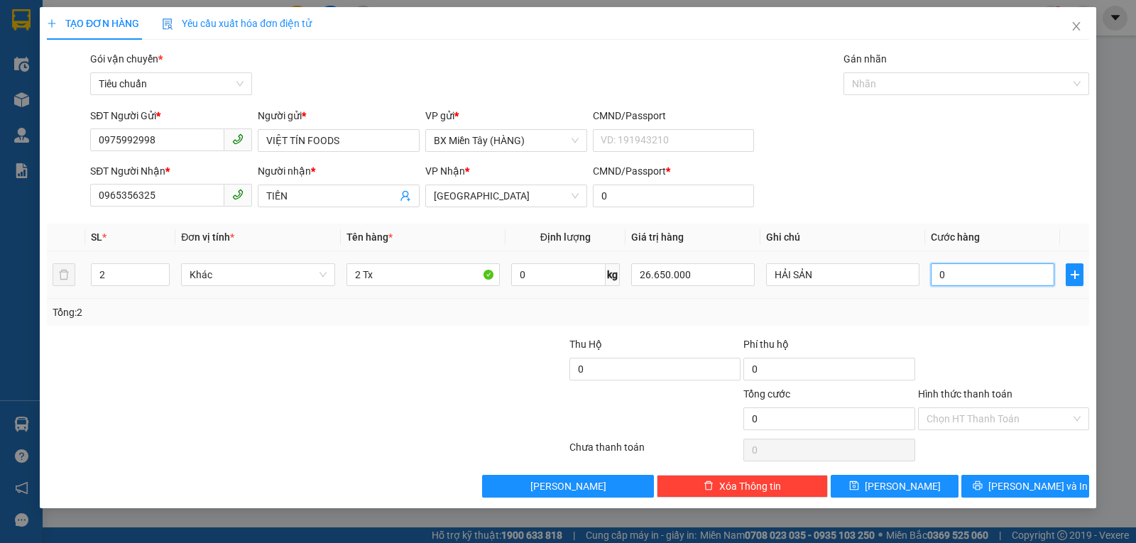
click at [961, 275] on input "0" at bounding box center [993, 274] width 124 height 23
click at [696, 276] on input "26.650.000" at bounding box center [693, 274] width 124 height 23
drag, startPoint x: 693, startPoint y: 277, endPoint x: 631, endPoint y: 270, distance: 62.8
click at [631, 270] on input "26.650.000" at bounding box center [693, 274] width 124 height 23
type input "16.000.000"
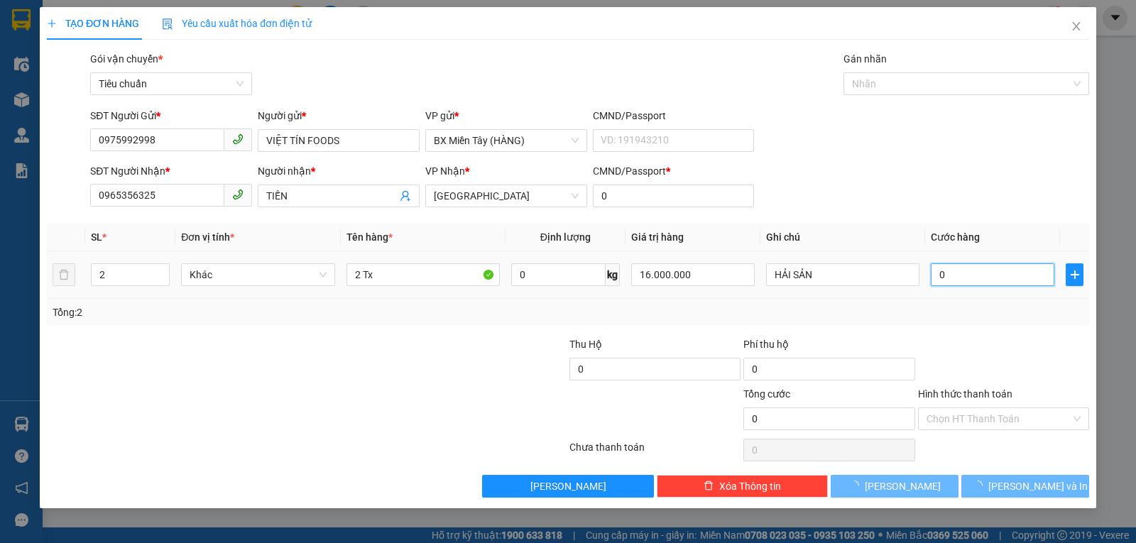
click at [953, 275] on input "0" at bounding box center [993, 274] width 124 height 23
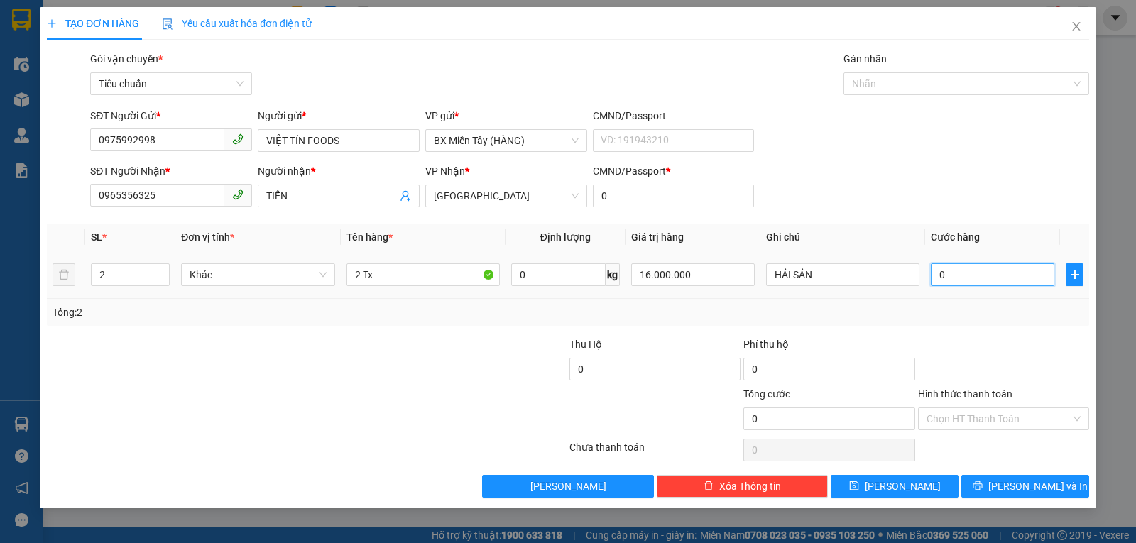
type input "3"
type input "30"
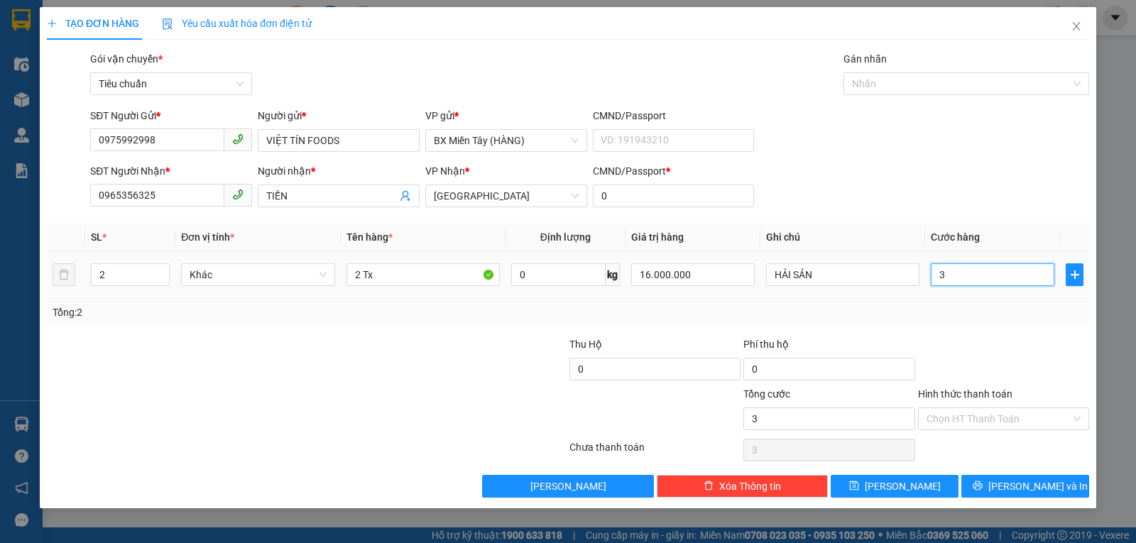
type input "30"
type input "300"
click at [993, 356] on div at bounding box center [1003, 361] width 174 height 50
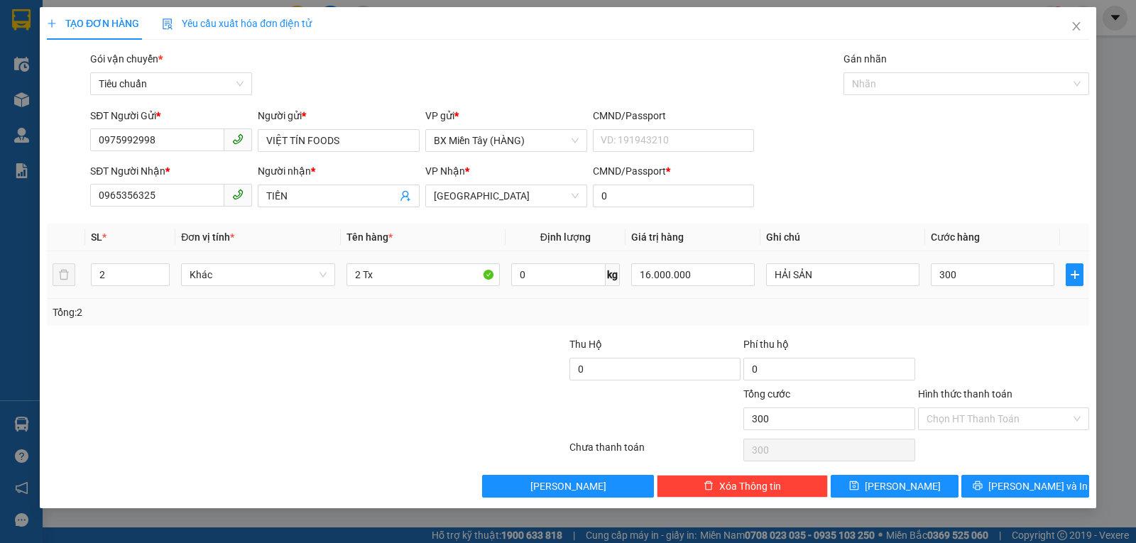
type input "300.000"
click at [1038, 487] on span "[PERSON_NAME] và In" at bounding box center [1037, 486] width 99 height 16
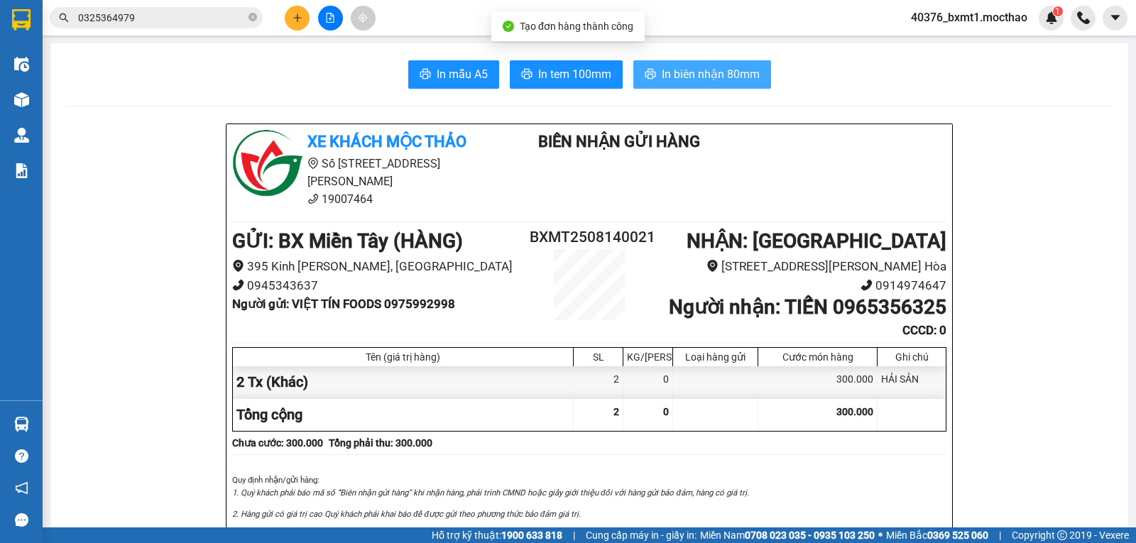
click at [688, 73] on span "In biên nhận 80mm" at bounding box center [711, 74] width 98 height 18
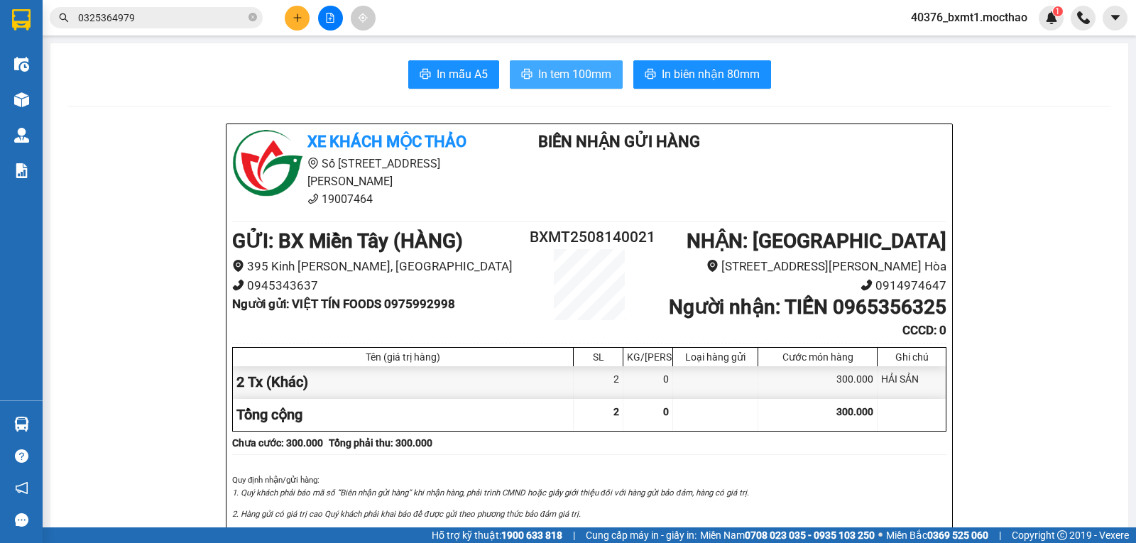
click at [576, 84] on button "In tem 100mm" at bounding box center [566, 74] width 113 height 28
click at [304, 20] on button at bounding box center [297, 18] width 25 height 25
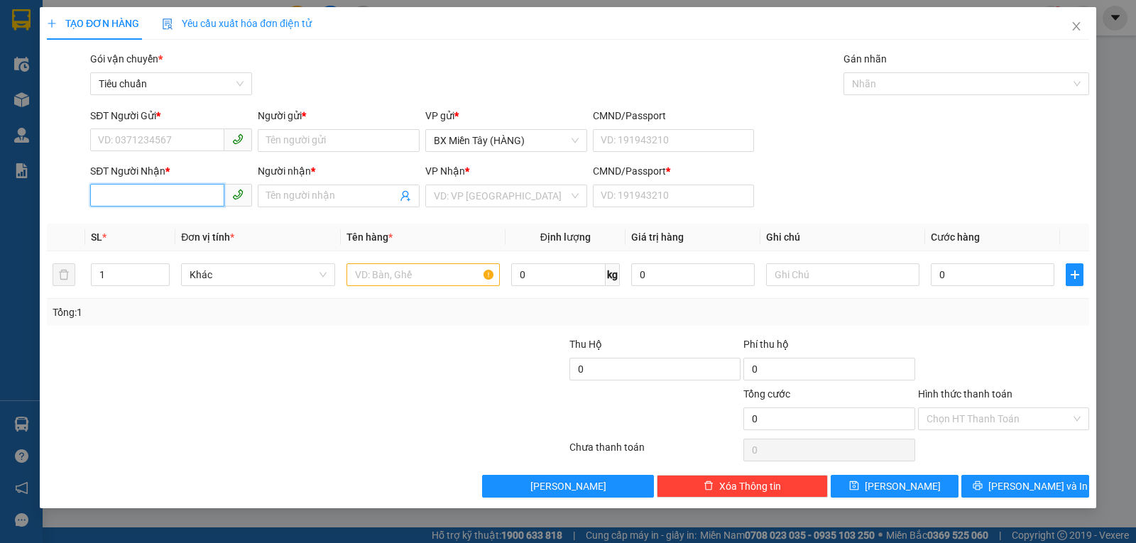
click at [166, 197] on input "SĐT Người Nhận *" at bounding box center [157, 195] width 134 height 23
click at [164, 222] on div "0913932366 - [PERSON_NAME]" at bounding box center [171, 224] width 145 height 16
type input "0913932366"
type input "[PERSON_NAME]"
type input "0"
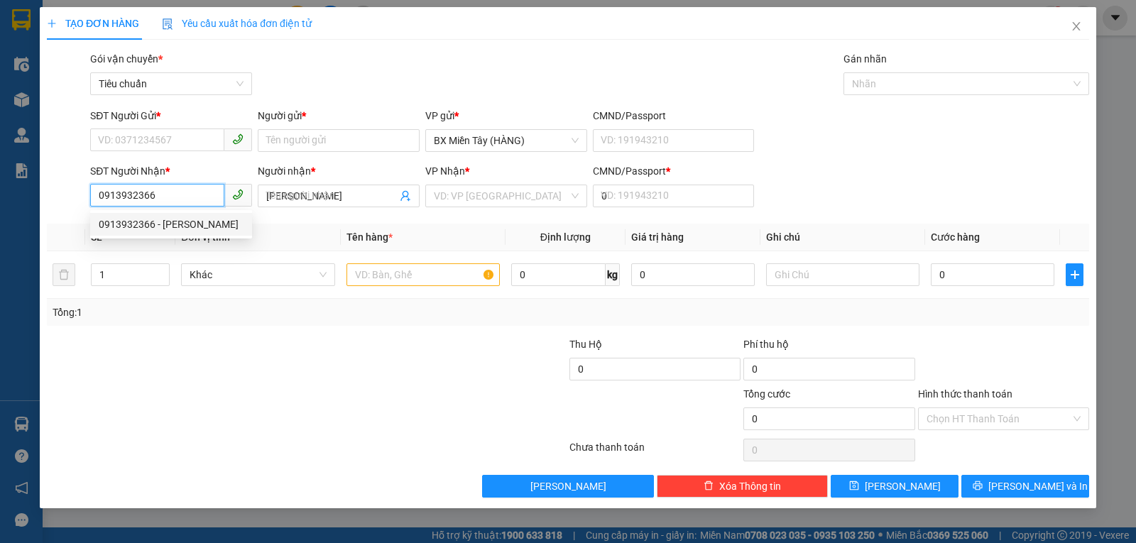
type input "30.000"
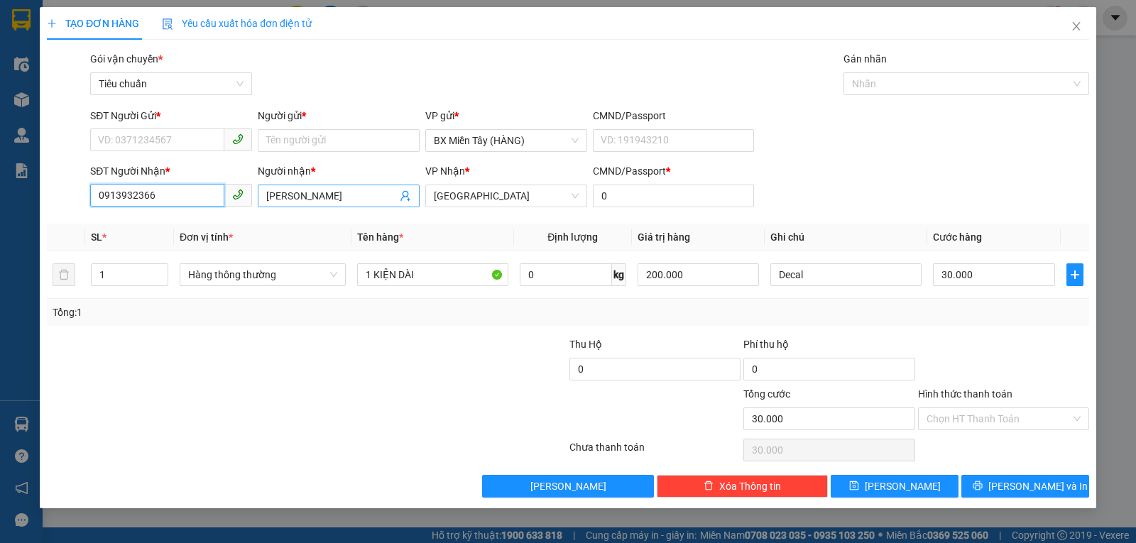
type input "0913932366"
drag, startPoint x: 327, startPoint y: 194, endPoint x: 180, endPoint y: 207, distance: 146.7
click at [199, 205] on div "SĐT Người Nhận * 0913932366 Người nhận * [PERSON_NAME] [PERSON_NAME] VP Nhận * …" at bounding box center [589, 188] width 1004 height 50
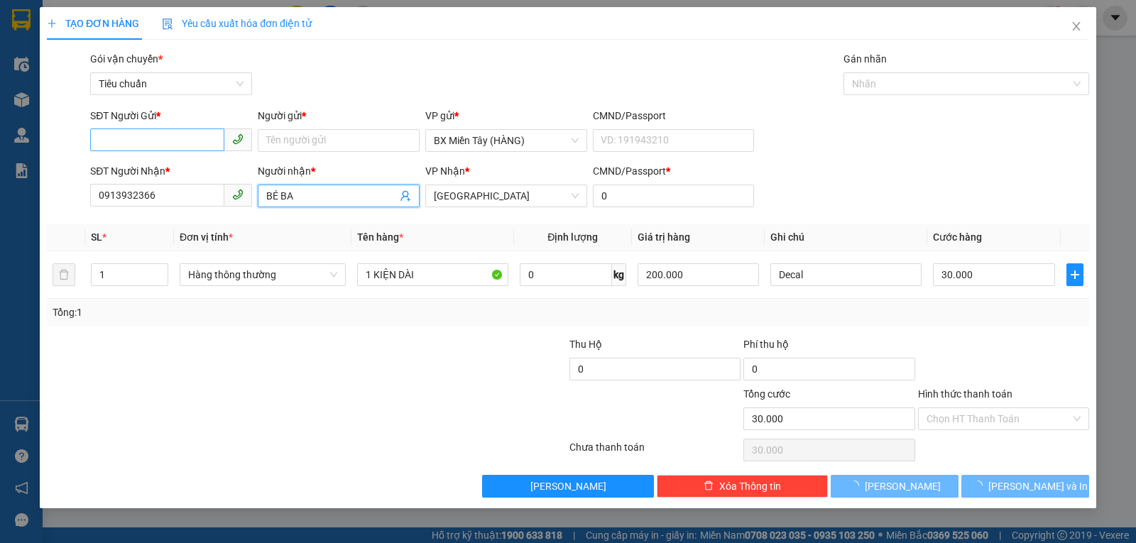
type input "BÉ BA"
click at [133, 131] on input "SĐT Người Gửi *" at bounding box center [157, 139] width 134 height 23
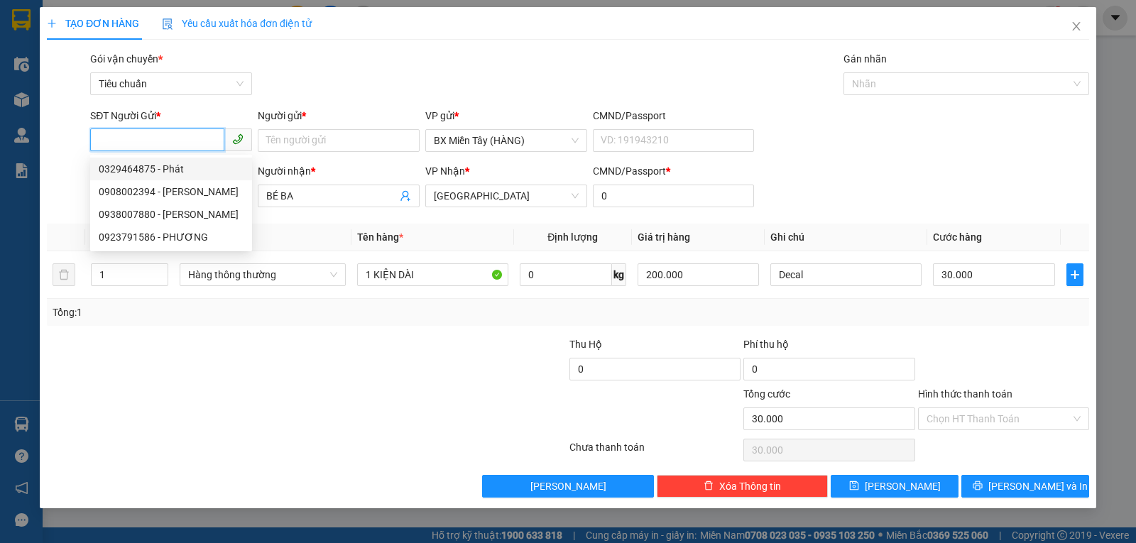
click at [155, 167] on div "0329464875 - Phát" at bounding box center [171, 169] width 145 height 16
type input "0329464875"
type input "Phát"
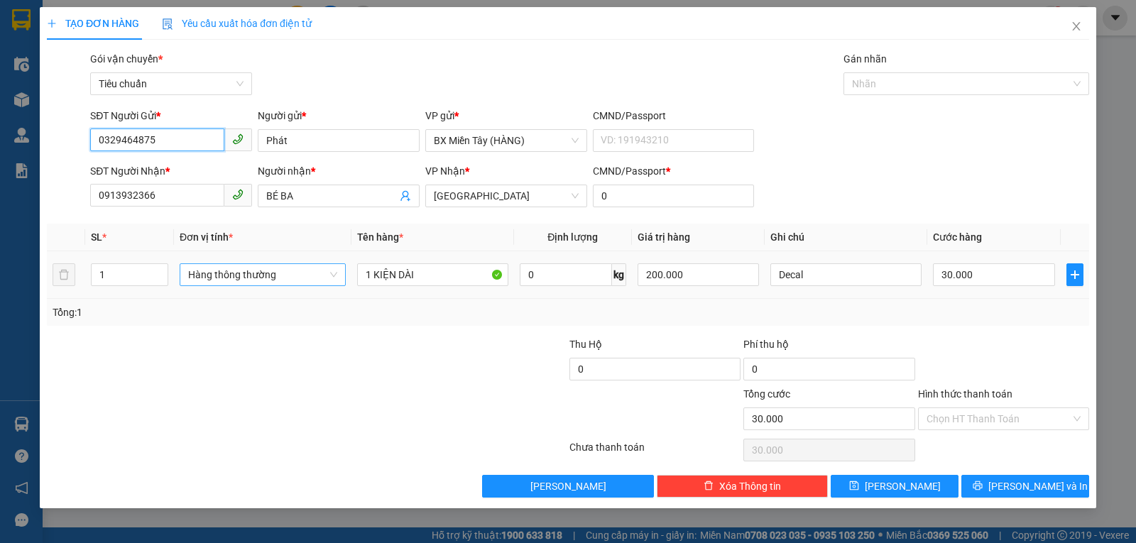
click at [237, 270] on span "Hàng thông thường" at bounding box center [262, 274] width 149 height 21
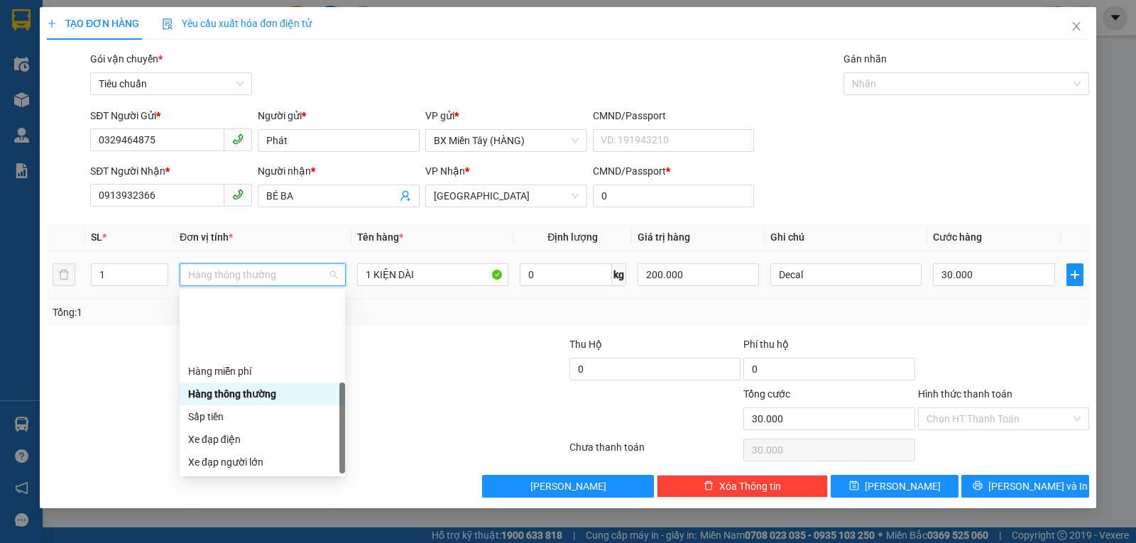
scroll to position [91, 0]
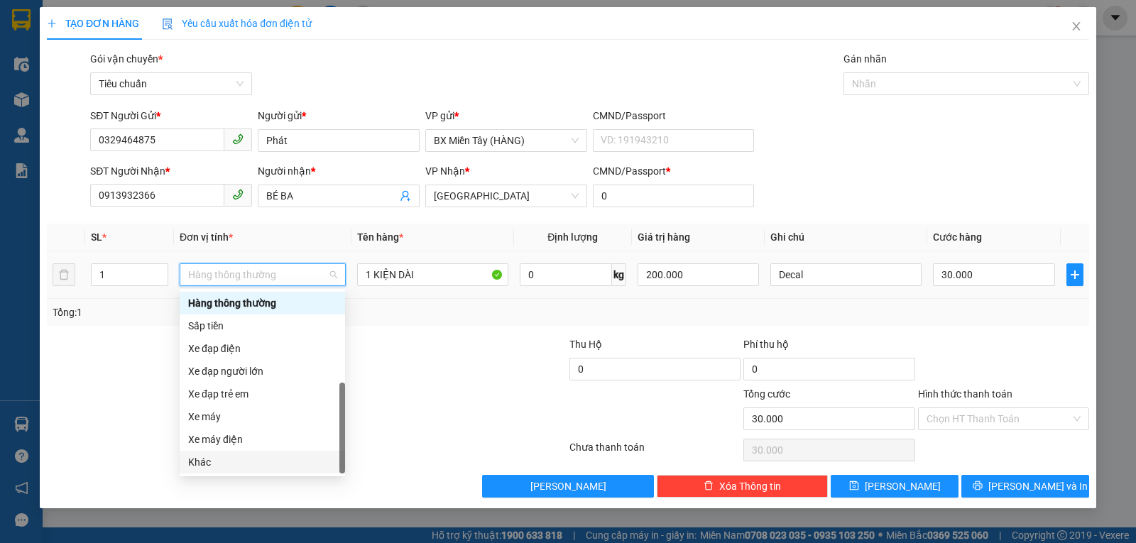
drag, startPoint x: 237, startPoint y: 466, endPoint x: 512, endPoint y: 456, distance: 275.6
click at [237, 468] on div "Khác" at bounding box center [262, 462] width 148 height 16
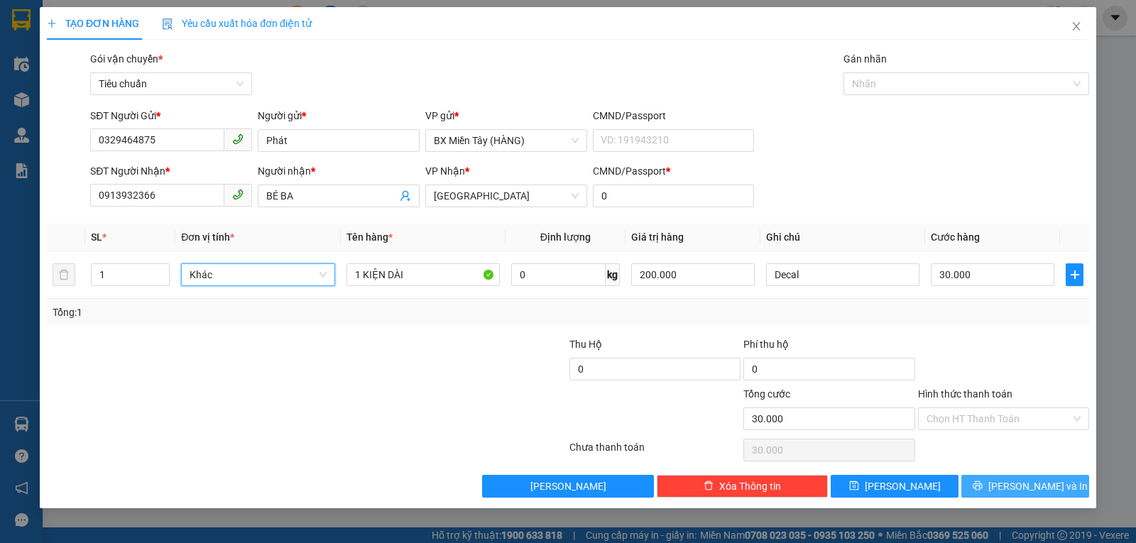
click at [1009, 488] on button "[PERSON_NAME] và In" at bounding box center [1025, 486] width 128 height 23
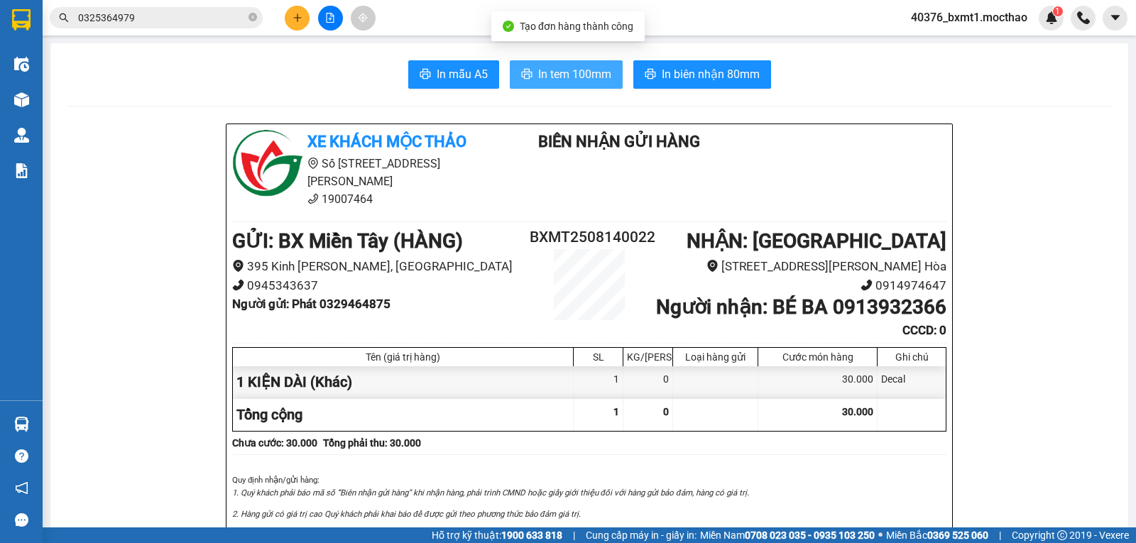
click at [564, 72] on span "In tem 100mm" at bounding box center [574, 74] width 73 height 18
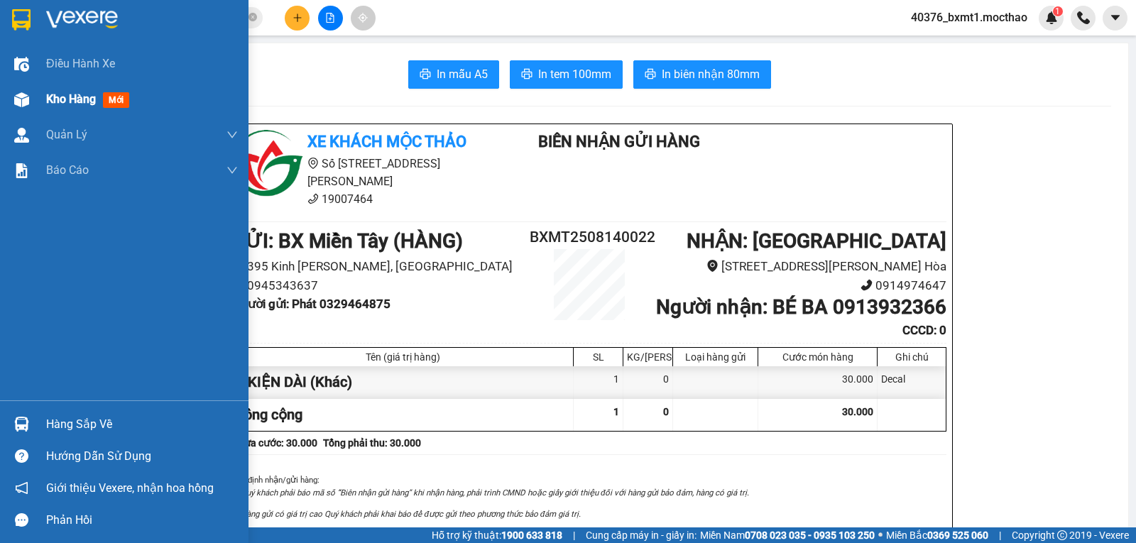
click at [60, 106] on div "Kho hàng mới" at bounding box center [90, 99] width 89 height 18
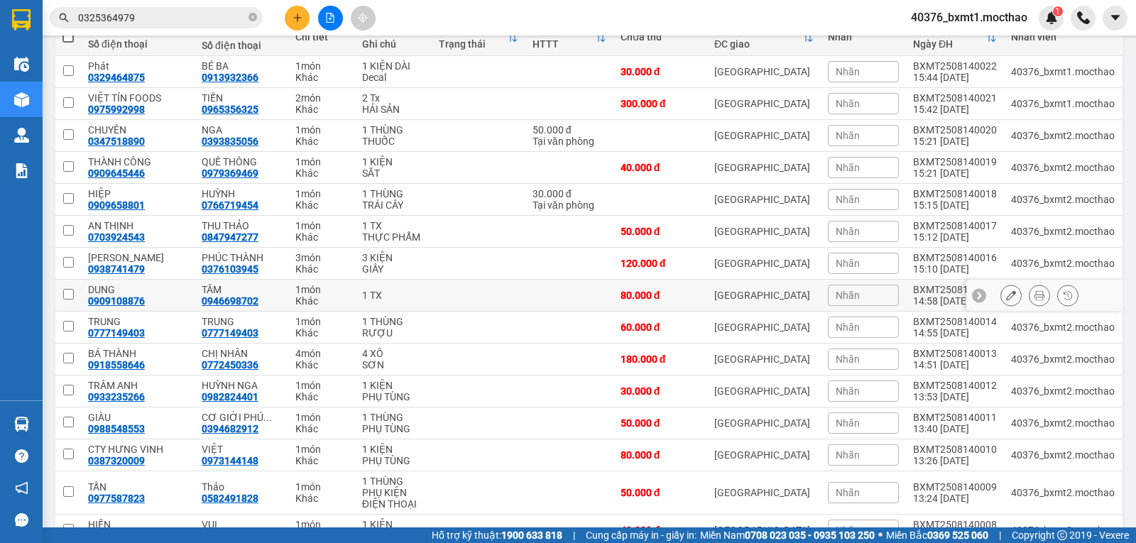
scroll to position [213, 0]
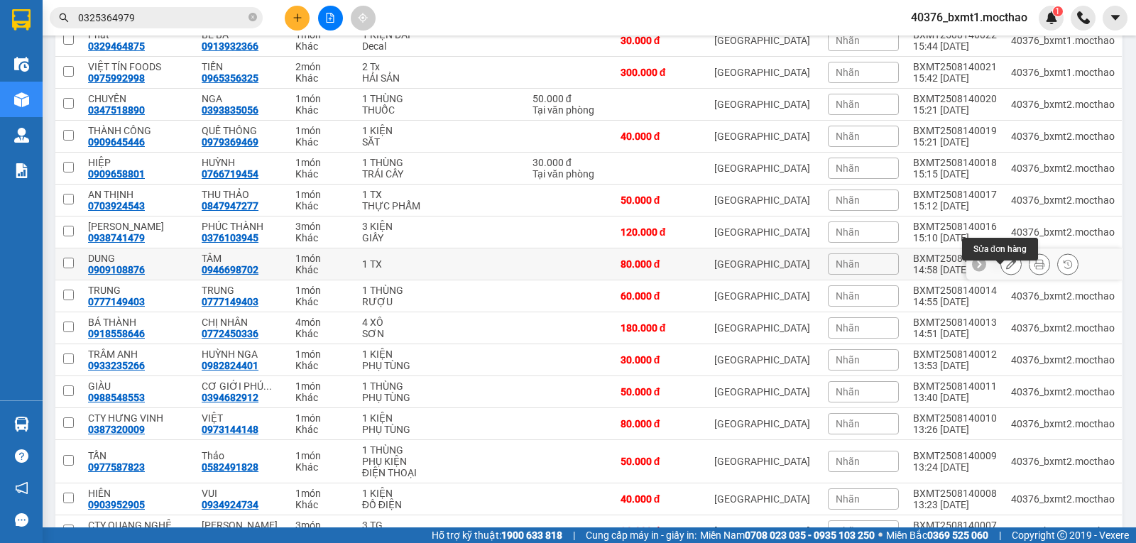
click at [1007, 275] on button at bounding box center [1011, 264] width 20 height 25
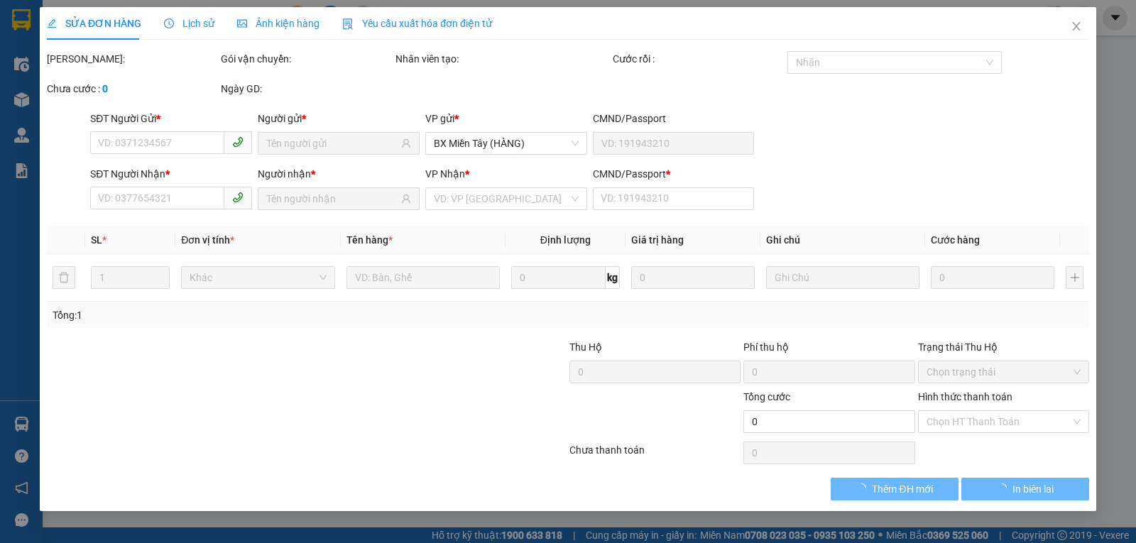
type input "0909108876"
type input "0946698702"
type input "0"
type input "80.000"
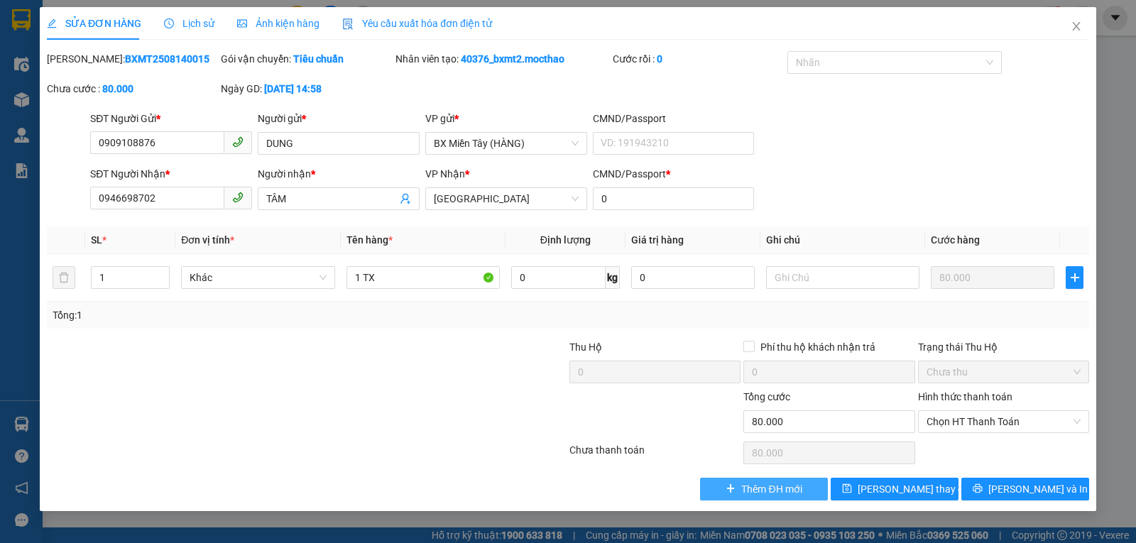
click at [753, 486] on span "Thêm ĐH mới" at bounding box center [771, 489] width 60 height 16
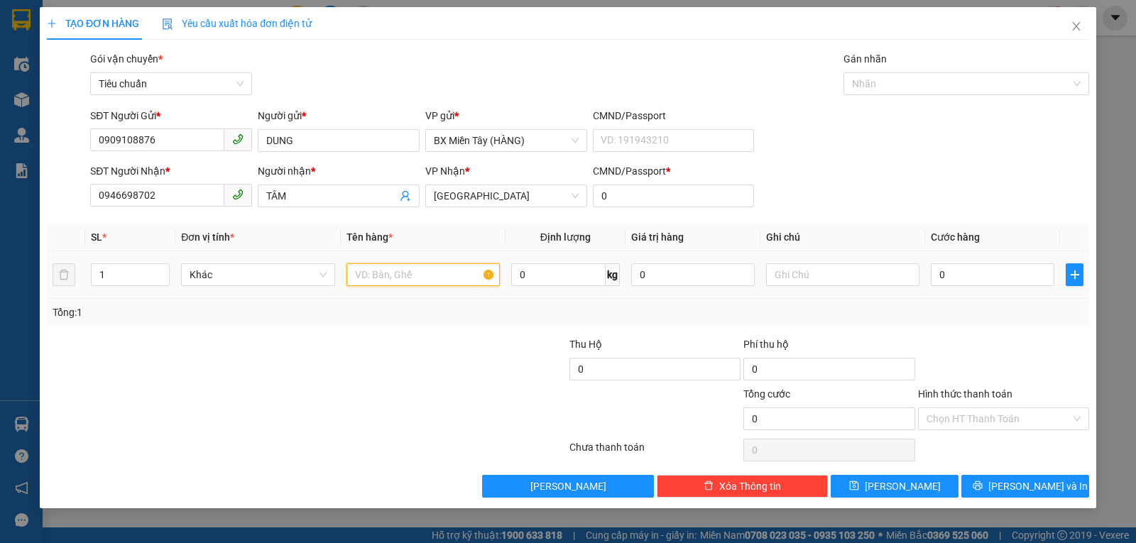
click at [367, 275] on input "text" at bounding box center [422, 274] width 153 height 23
type input "1 TX"
click at [817, 277] on input "text" at bounding box center [842, 274] width 153 height 23
type input "D"
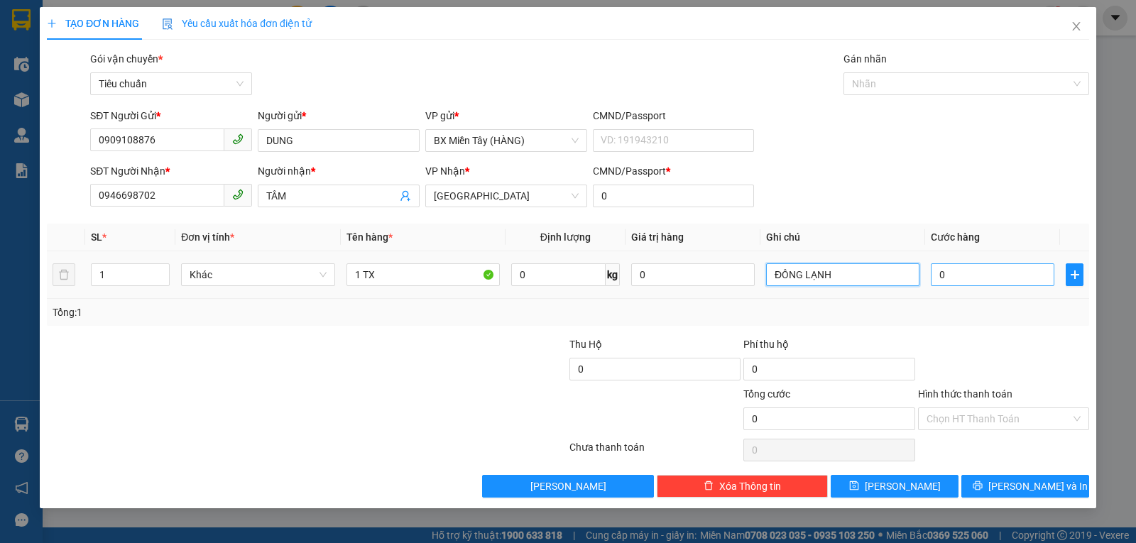
type input "ĐÔNG LẠNH"
click at [984, 273] on input "0" at bounding box center [993, 274] width 124 height 23
type input "80"
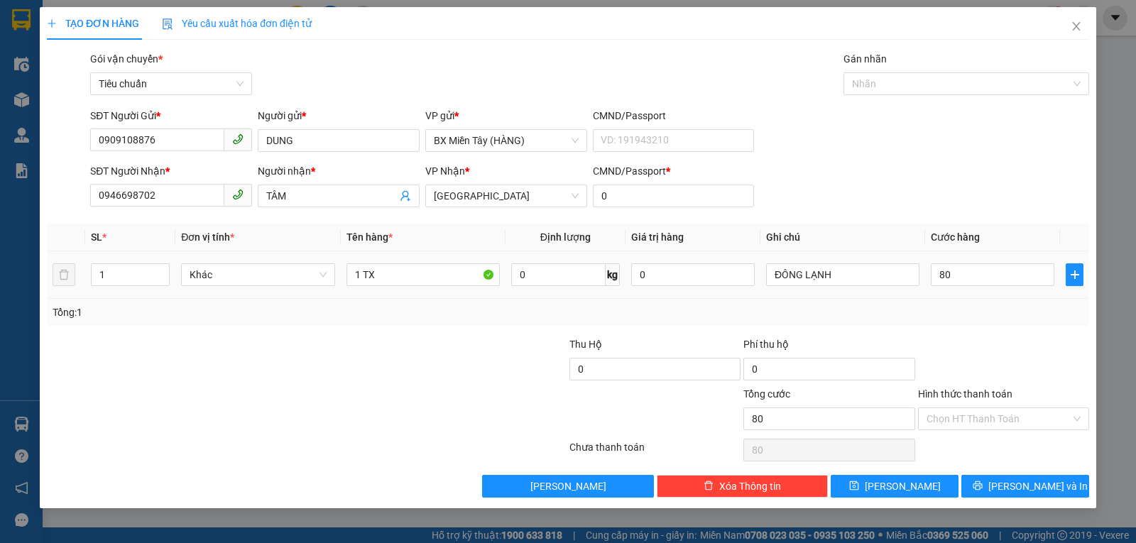
type input "80.000"
click at [984, 317] on div "Tổng: 1" at bounding box center [568, 313] width 1031 height 16
click at [1025, 485] on span "[PERSON_NAME] và In" at bounding box center [1037, 486] width 99 height 16
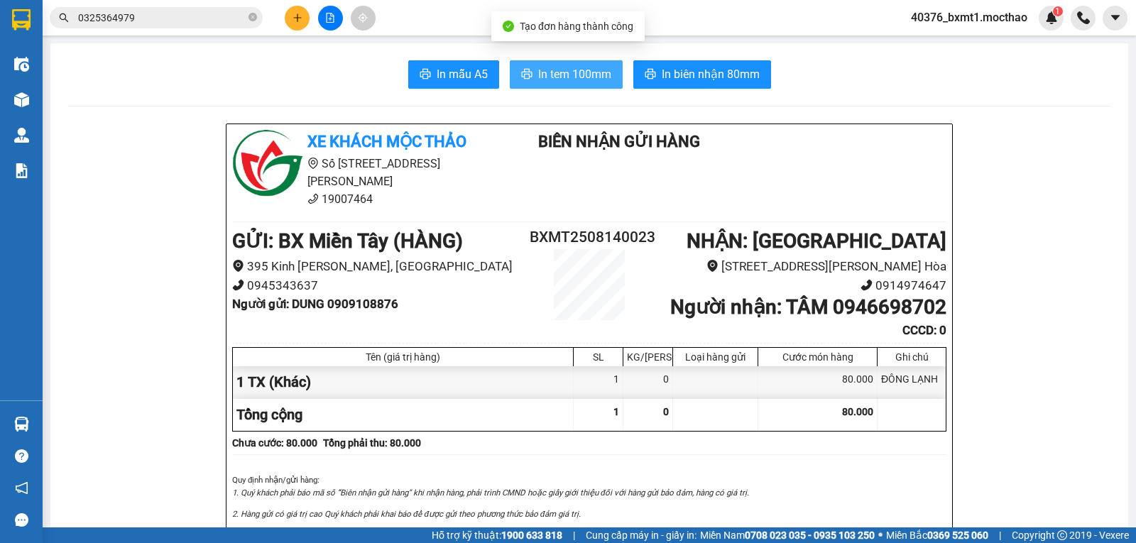
click at [554, 79] on span "In tem 100mm" at bounding box center [574, 74] width 73 height 18
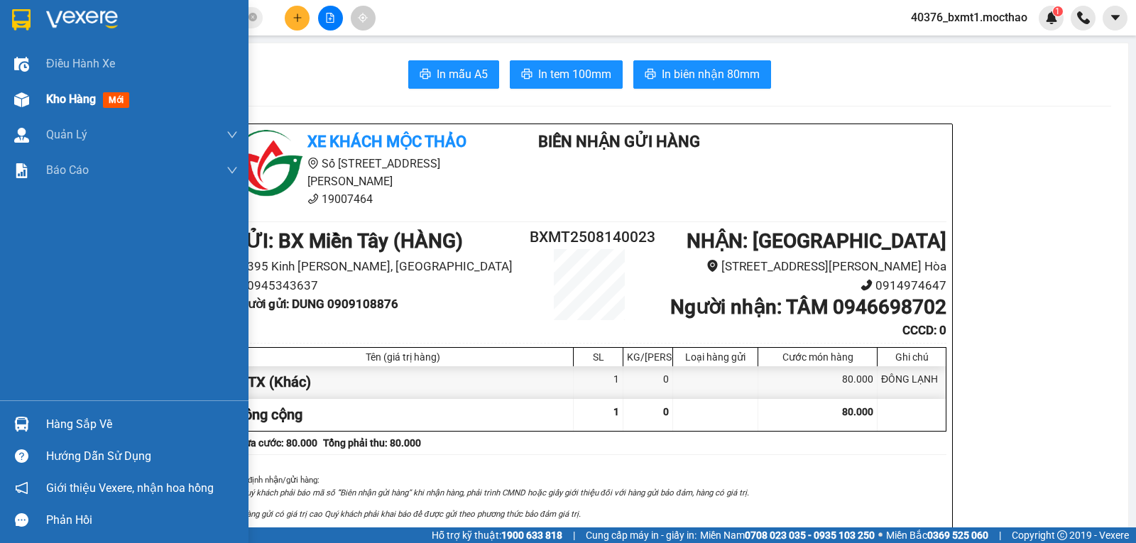
click at [47, 94] on span "Kho hàng" at bounding box center [71, 98] width 50 height 13
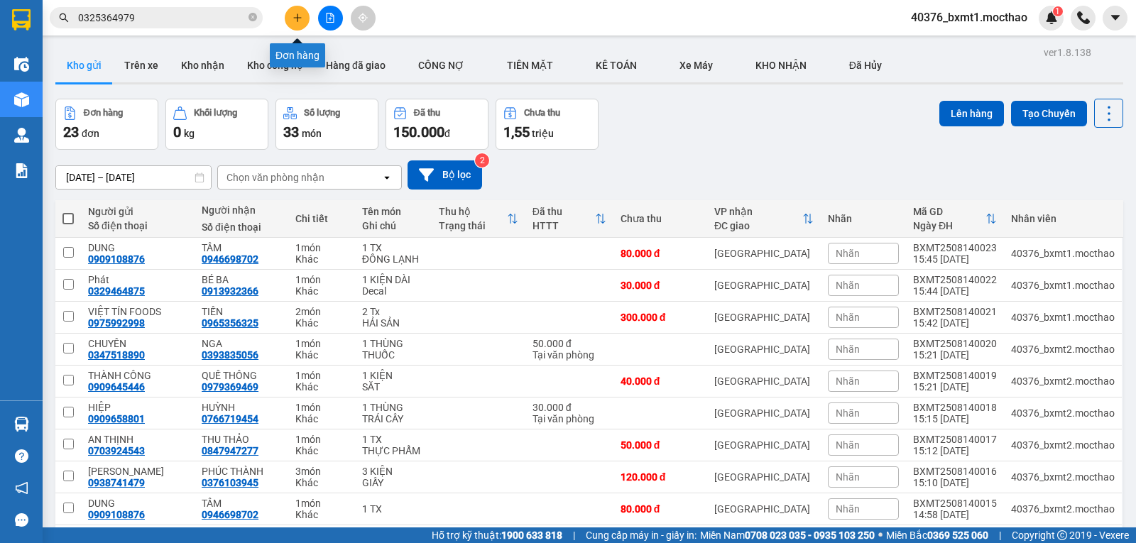
click at [294, 16] on icon "plus" at bounding box center [297, 18] width 10 height 10
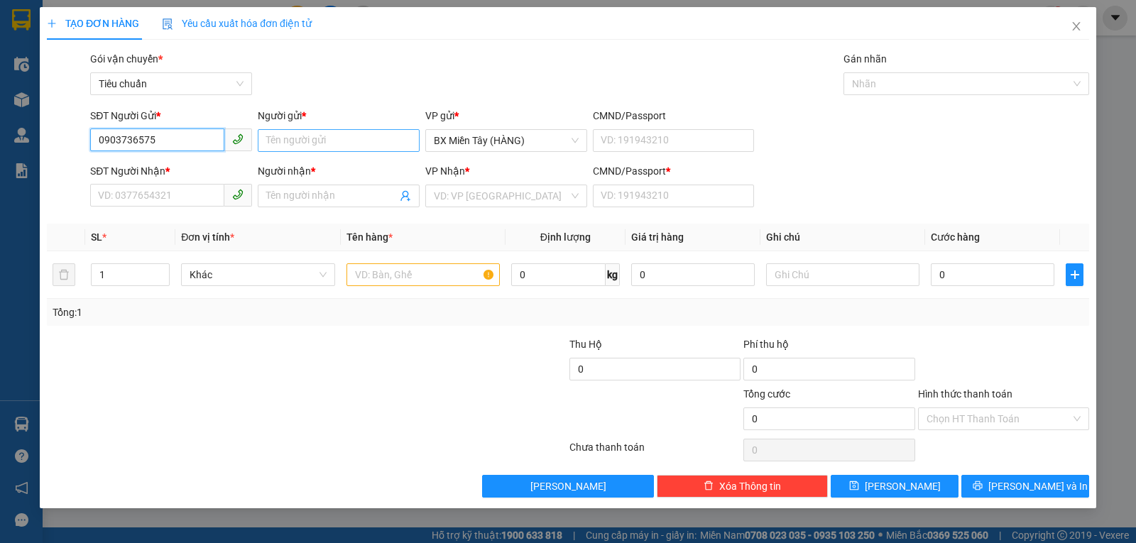
type input "0903736575"
click at [341, 143] on input "Người gửi *" at bounding box center [339, 140] width 162 height 23
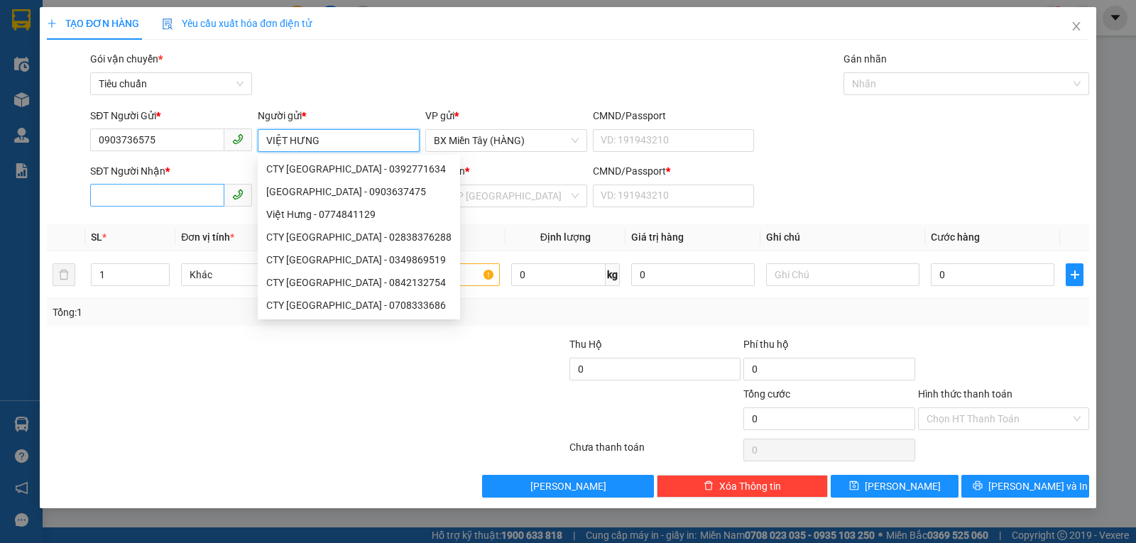
type input "VIỆT HƯNG"
click at [111, 199] on input "SĐT Người Nhận *" at bounding box center [157, 195] width 134 height 23
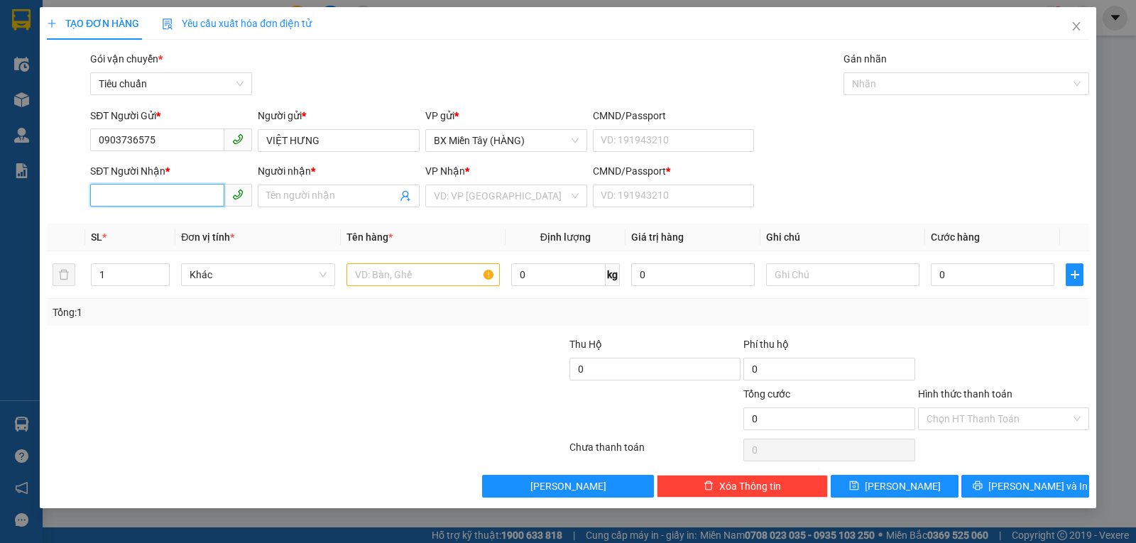
click at [178, 192] on input "SĐT Người Nhận *" at bounding box center [157, 195] width 134 height 23
type input "0966904438"
click at [188, 223] on div "0966904438 - CƠ GIỚI [GEOGRAPHIC_DATA]" at bounding box center [200, 224] width 202 height 16
type input "CƠ GIỚI [GEOGRAPHIC_DATA]"
type input "0"
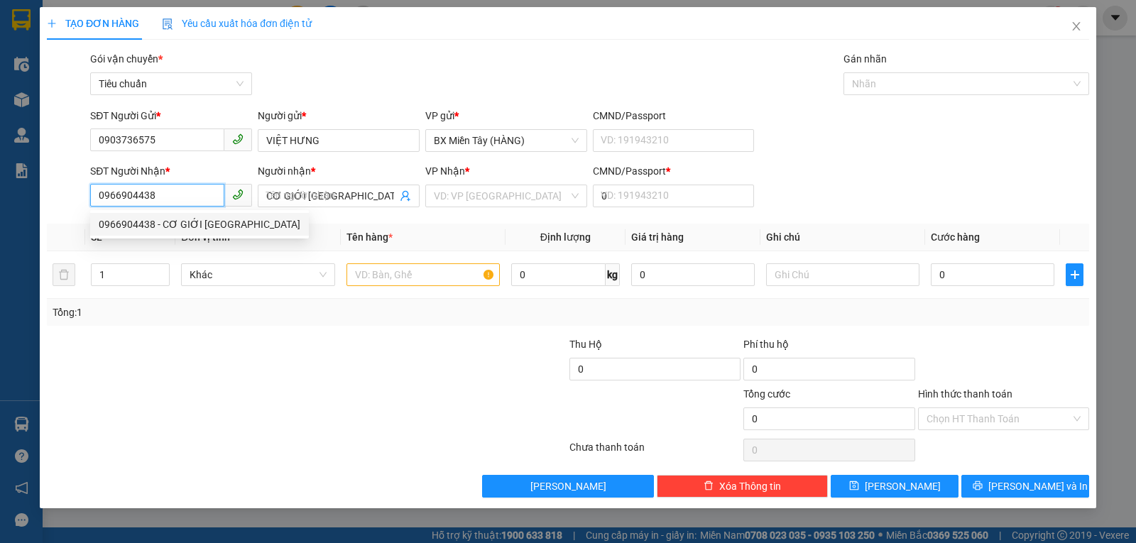
type input "50.000"
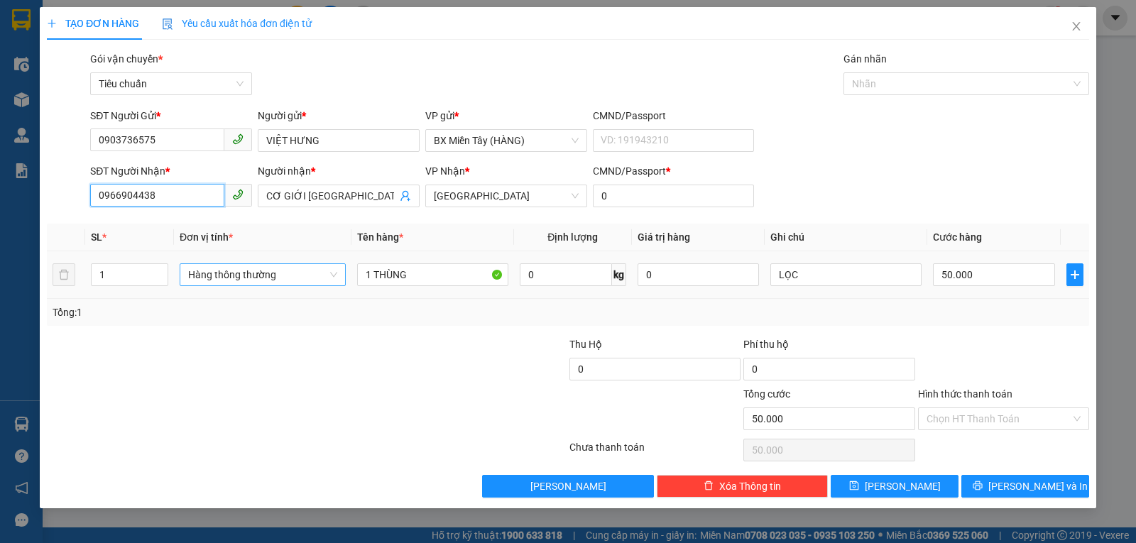
click at [253, 278] on span "Hàng thông thường" at bounding box center [262, 274] width 149 height 21
type input "0966904438"
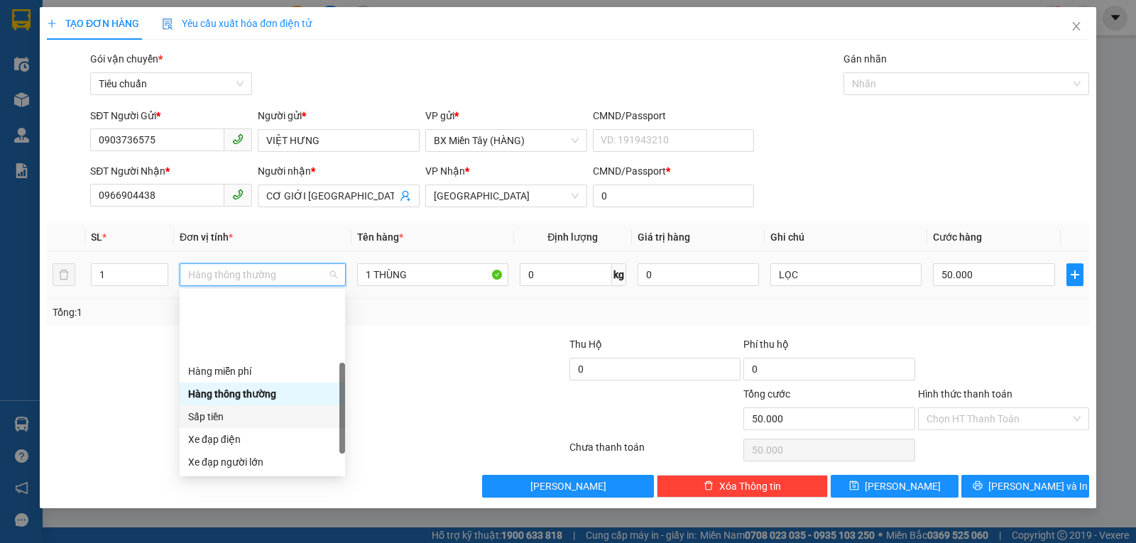
scroll to position [91, 0]
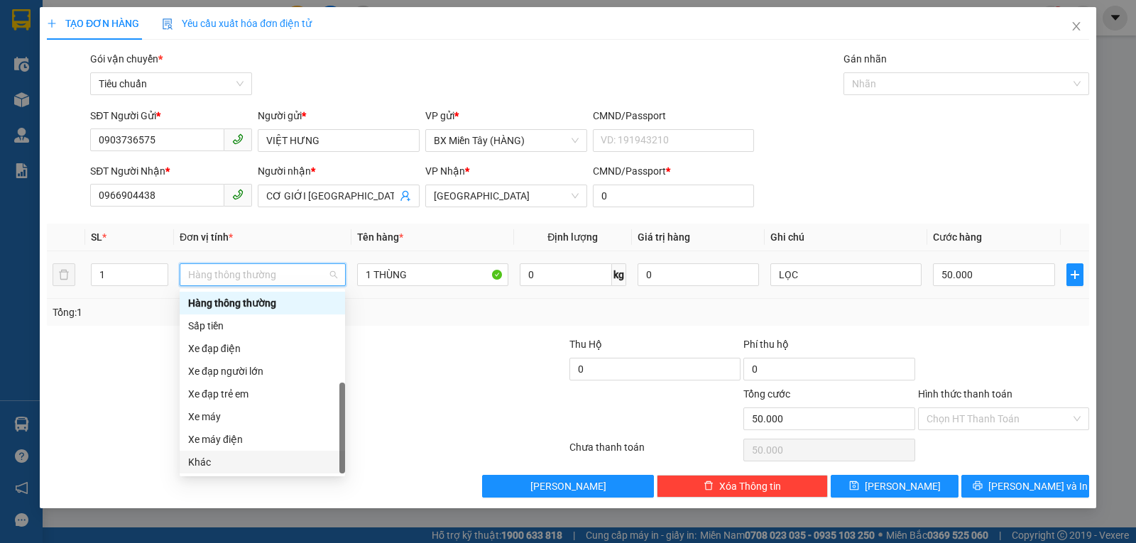
click at [227, 456] on div "Khác" at bounding box center [262, 462] width 148 height 16
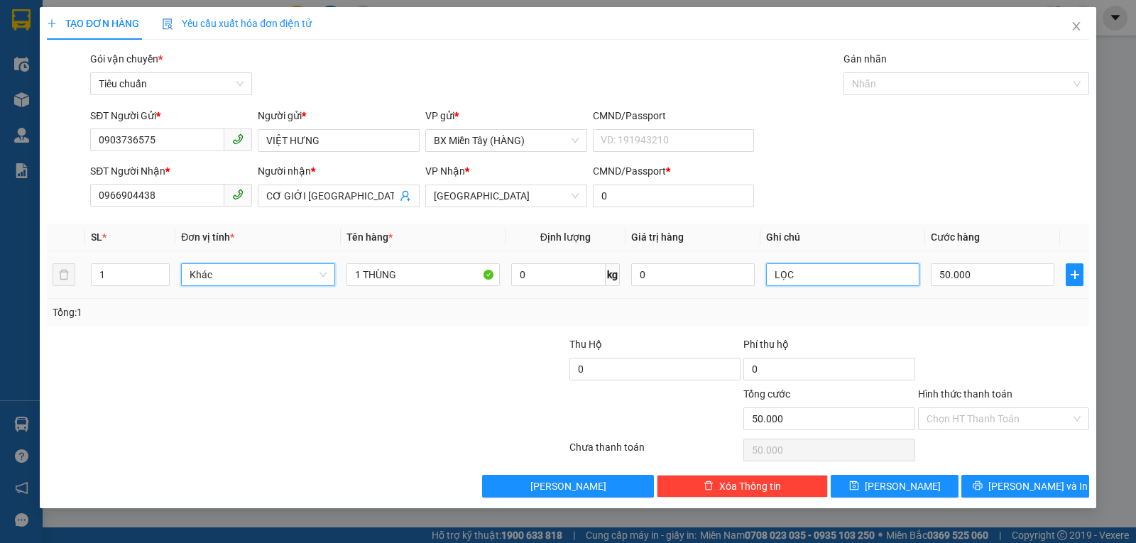
click at [819, 283] on input "LỌC" at bounding box center [842, 274] width 153 height 23
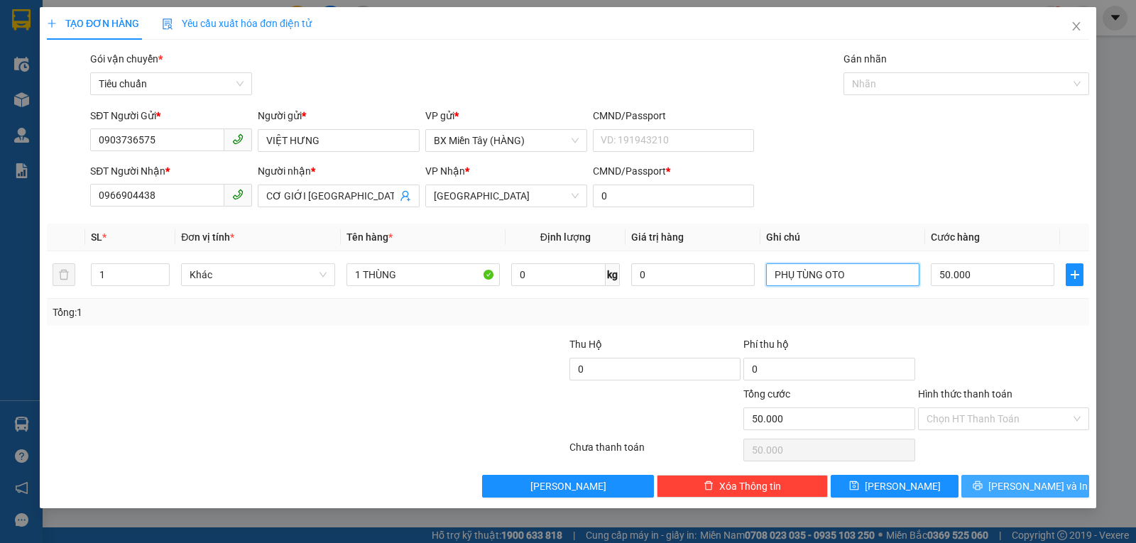
type input "PHỤ TÙNG OTO"
click at [1021, 479] on span "[PERSON_NAME] và In" at bounding box center [1037, 486] width 99 height 16
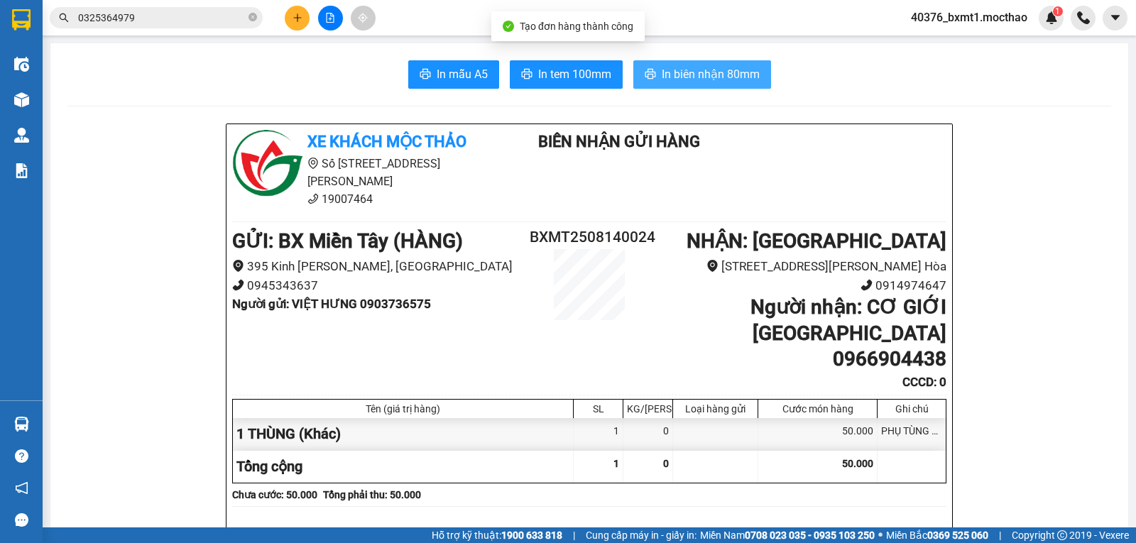
click at [663, 79] on span "In biên nhận 80mm" at bounding box center [711, 74] width 98 height 18
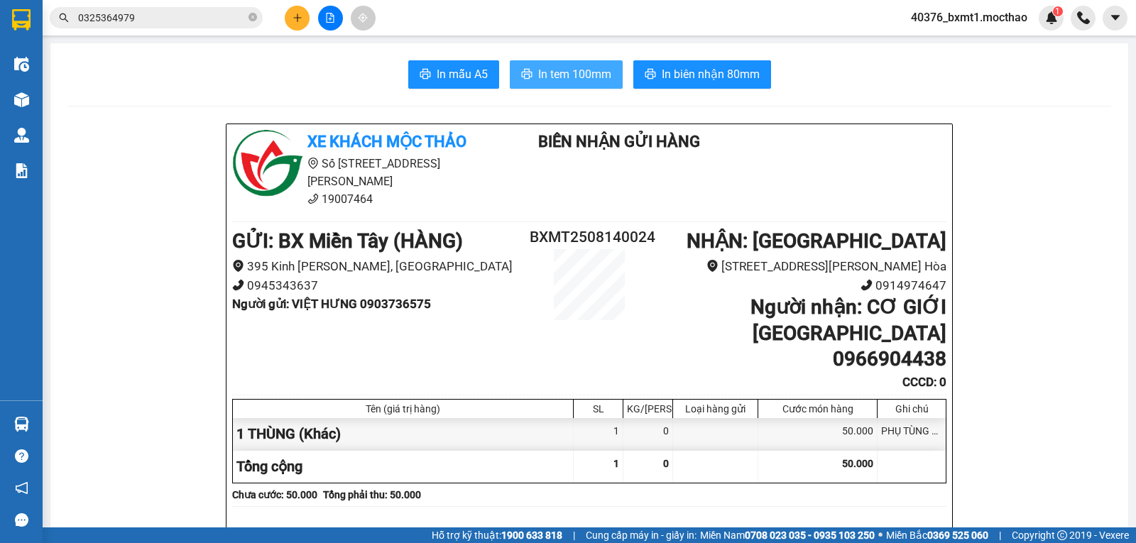
click at [571, 73] on span "In tem 100mm" at bounding box center [574, 74] width 73 height 18
click at [294, 17] on icon "plus" at bounding box center [297, 18] width 10 height 10
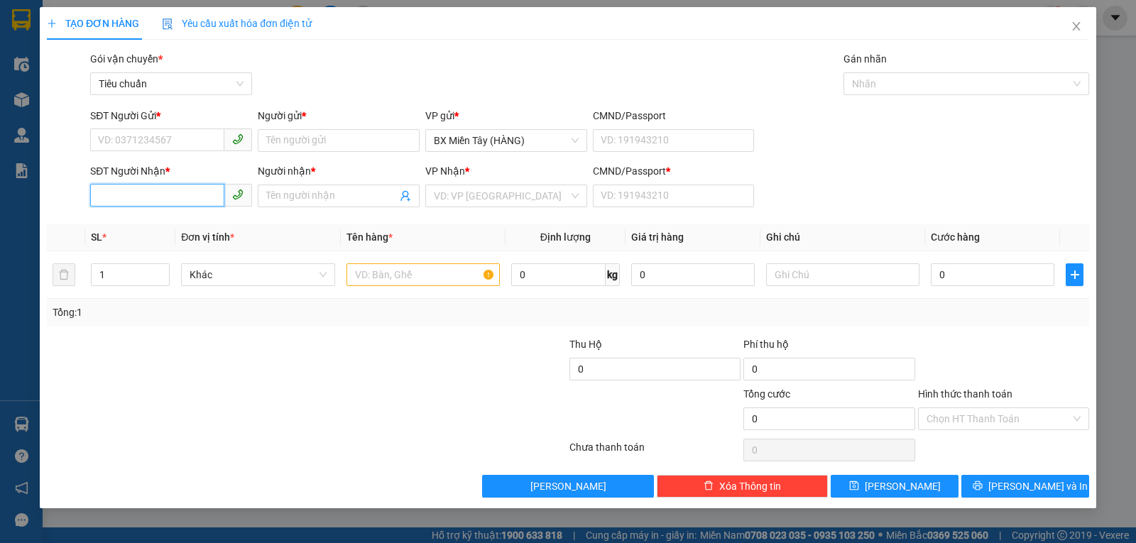
click at [172, 202] on input "SĐT Người Nhận *" at bounding box center [157, 195] width 134 height 23
click at [158, 226] on div "0906409697 - VƯƠNG" at bounding box center [176, 224] width 155 height 16
type input "0906409697"
type input "VƯƠNG"
type input "0"
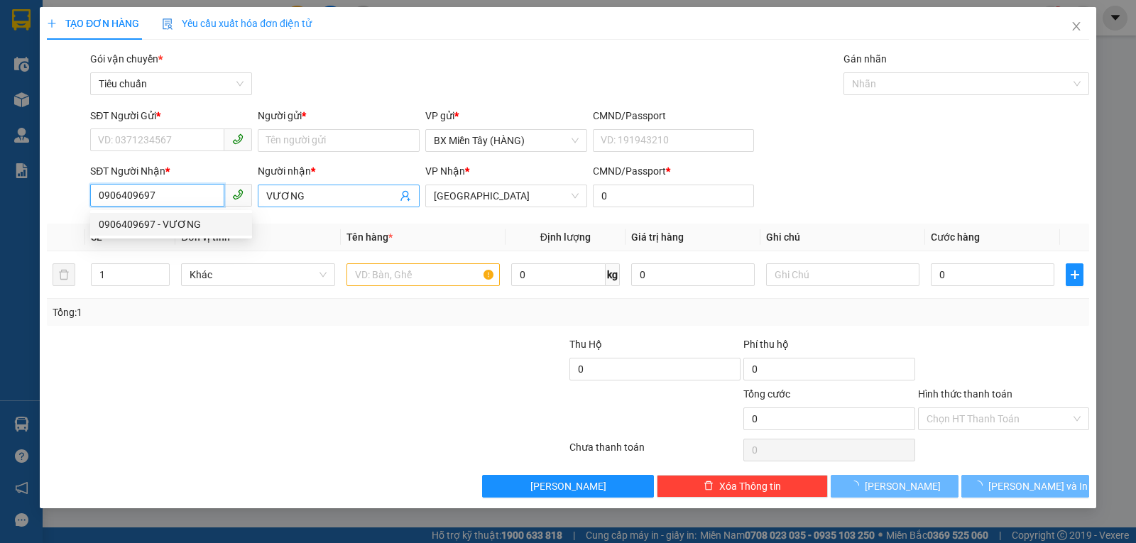
type input "30.000"
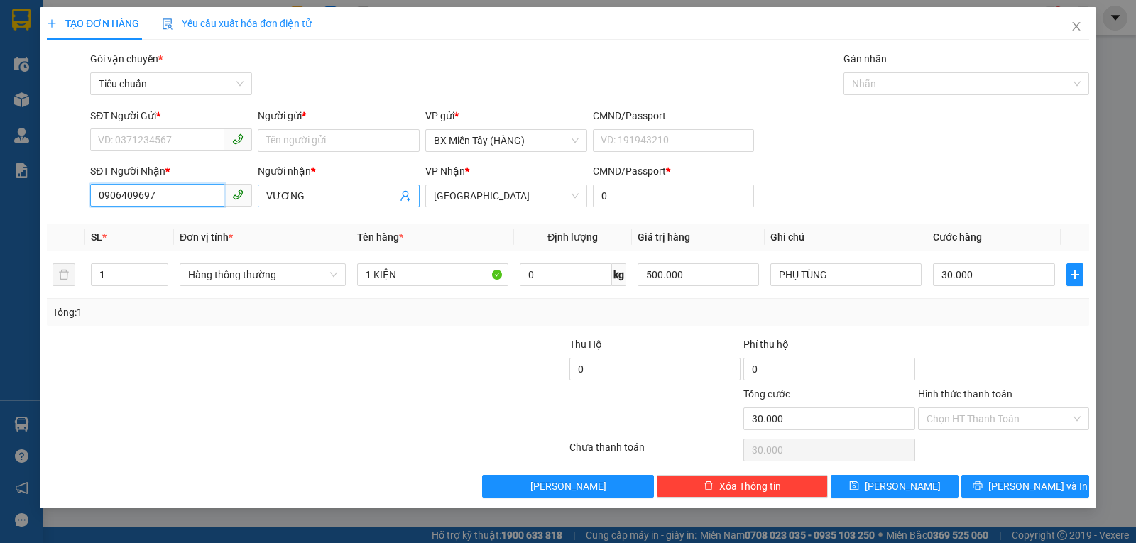
type input "0906409697"
drag, startPoint x: 273, startPoint y: 194, endPoint x: 264, endPoint y: 196, distance: 9.3
click at [264, 196] on span "VƯƠNG" at bounding box center [339, 196] width 162 height 23
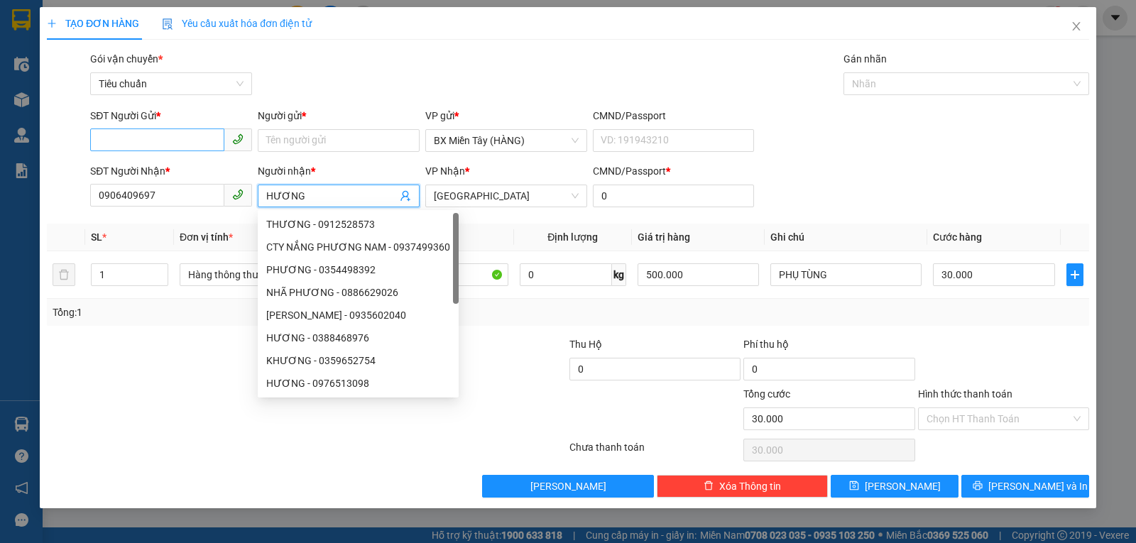
type input "HƯƠNG"
click at [138, 137] on input "SĐT Người Gửi *" at bounding box center [157, 139] width 134 height 23
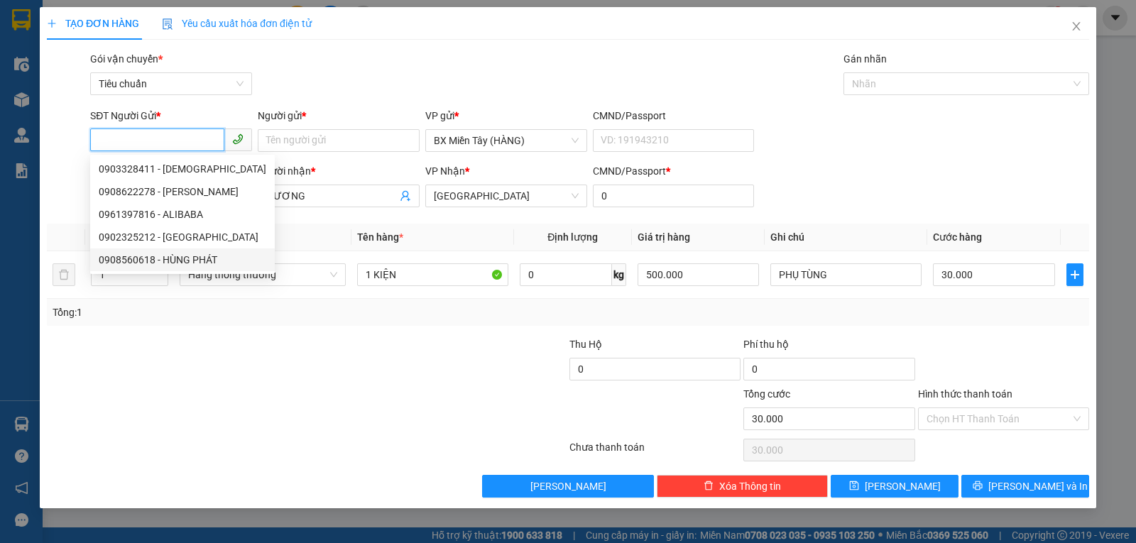
click at [194, 260] on div "0908560618 - HÙNG PHÁT" at bounding box center [183, 260] width 168 height 16
type input "0908560618"
type input "HÙNG PHÁT"
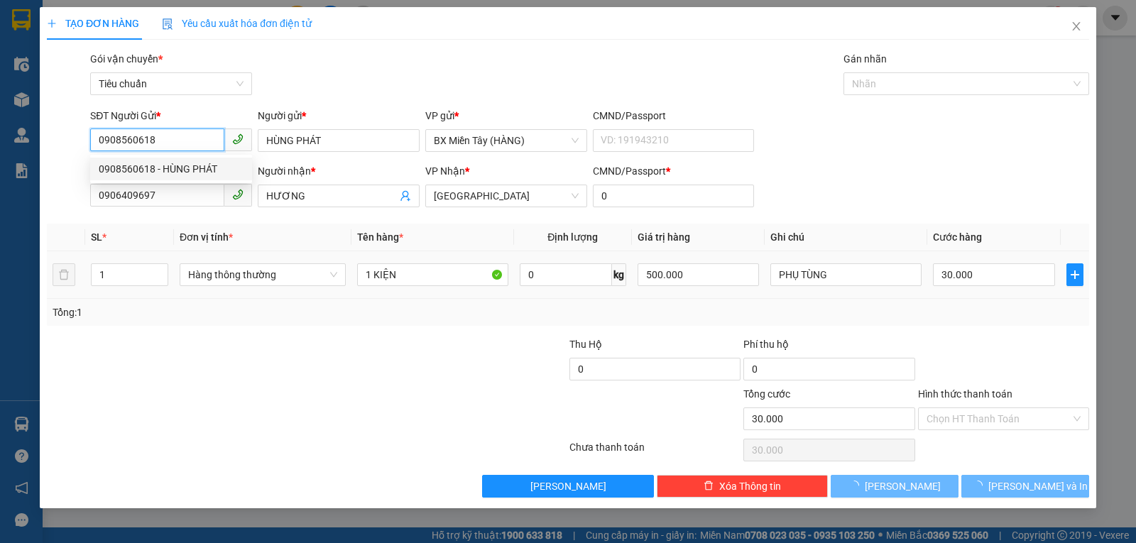
type input "40.000"
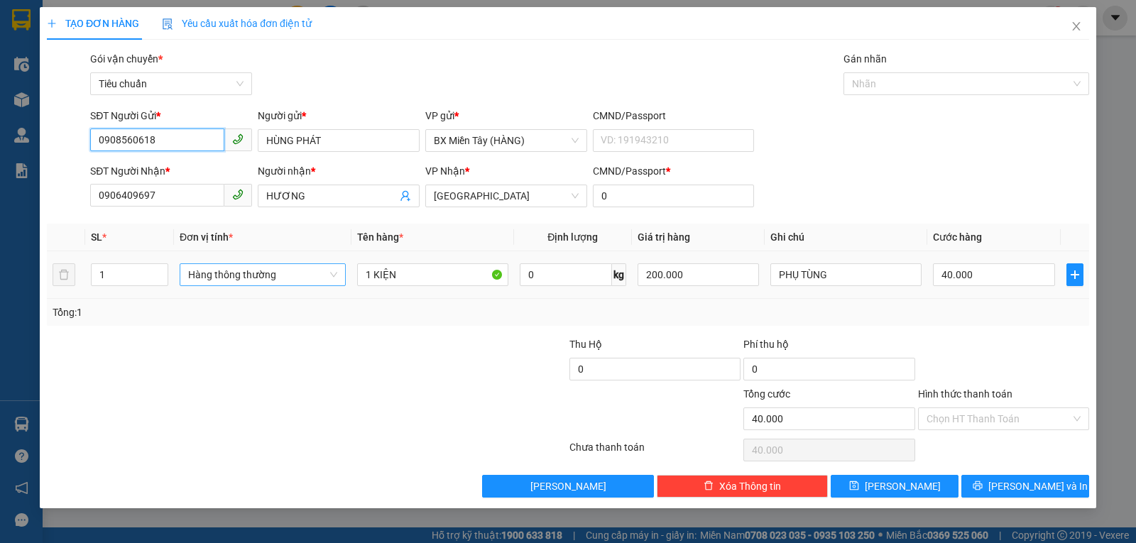
click at [267, 278] on span "Hàng thông thường" at bounding box center [262, 274] width 149 height 21
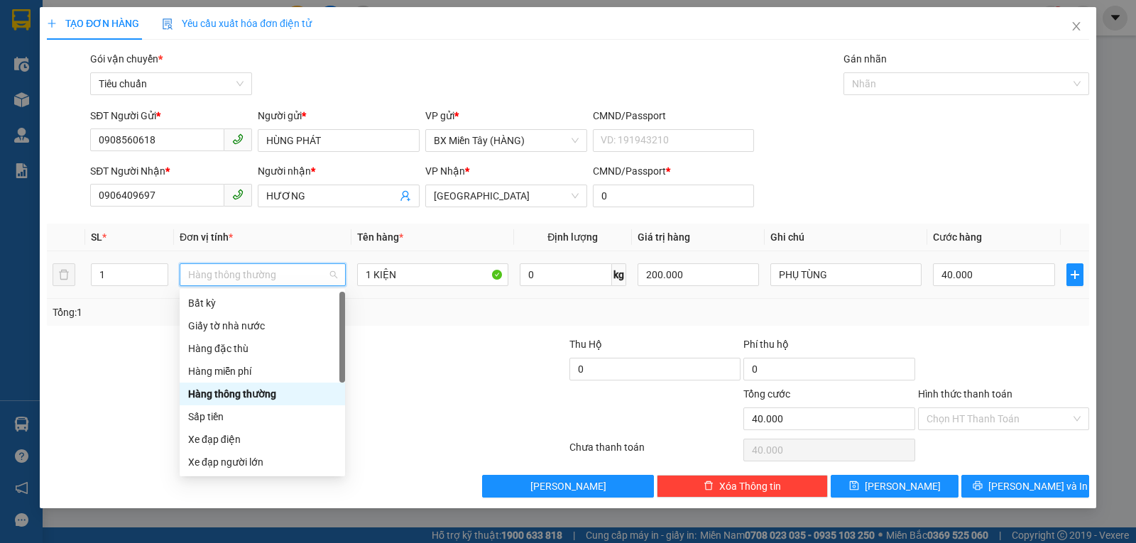
scroll to position [91, 0]
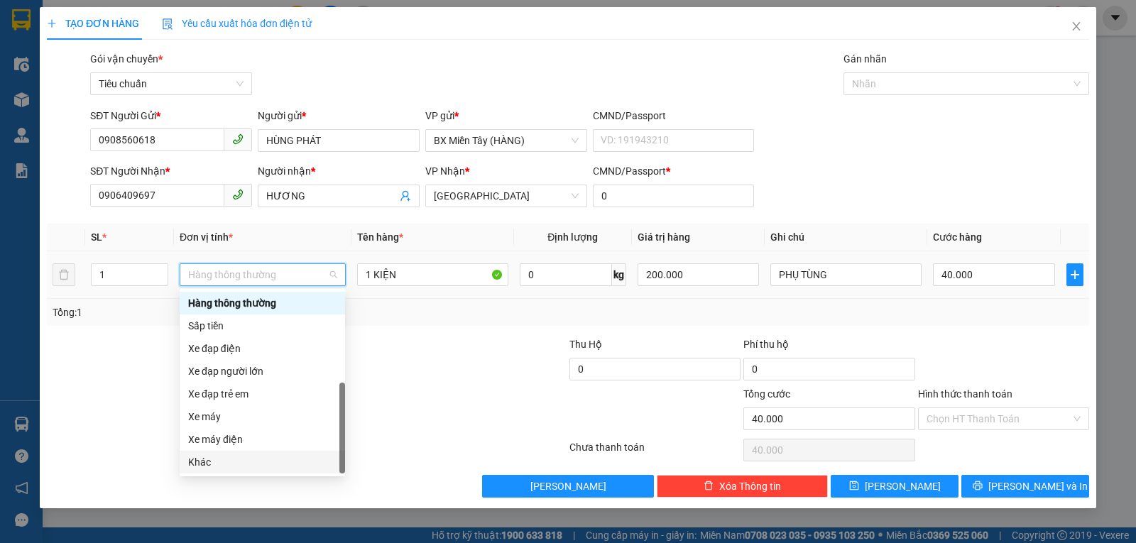
click at [212, 465] on div "Khác" at bounding box center [262, 462] width 148 height 16
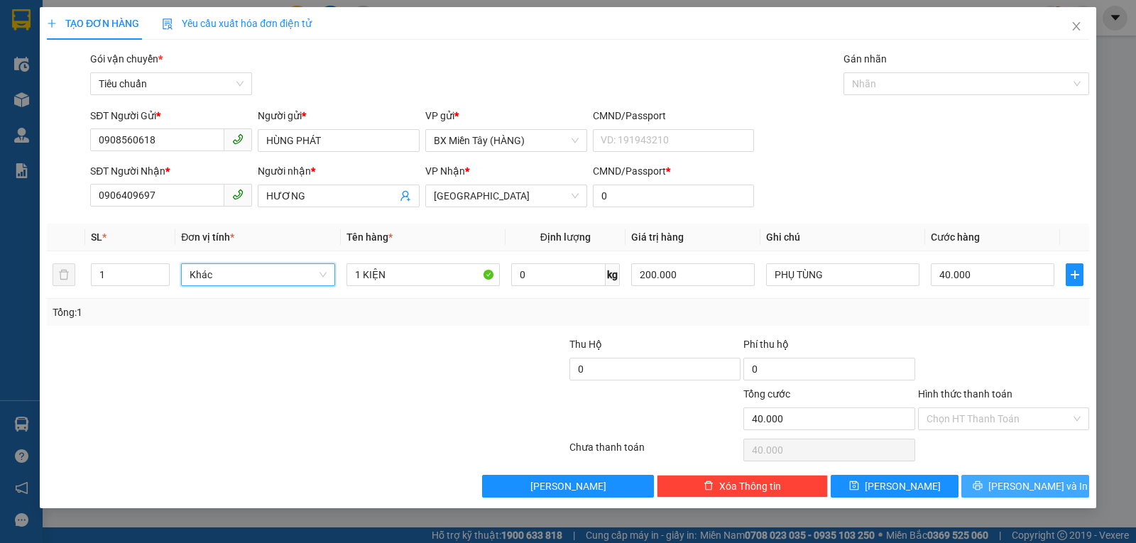
click at [982, 481] on icon "printer" at bounding box center [977, 486] width 10 height 10
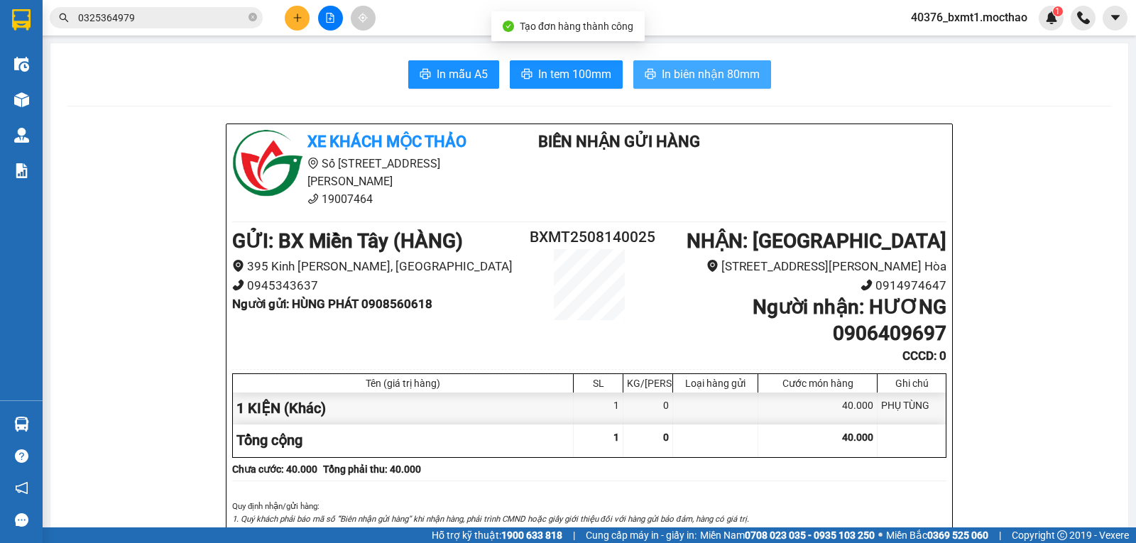
click at [686, 82] on span "In biên nhận 80mm" at bounding box center [711, 74] width 98 height 18
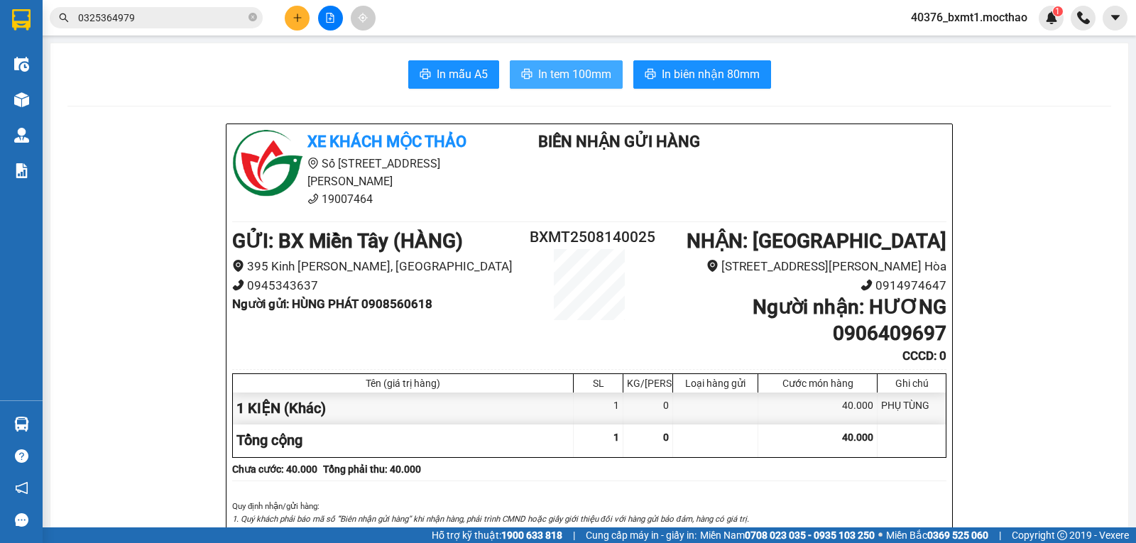
click at [558, 73] on span "In tem 100mm" at bounding box center [574, 74] width 73 height 18
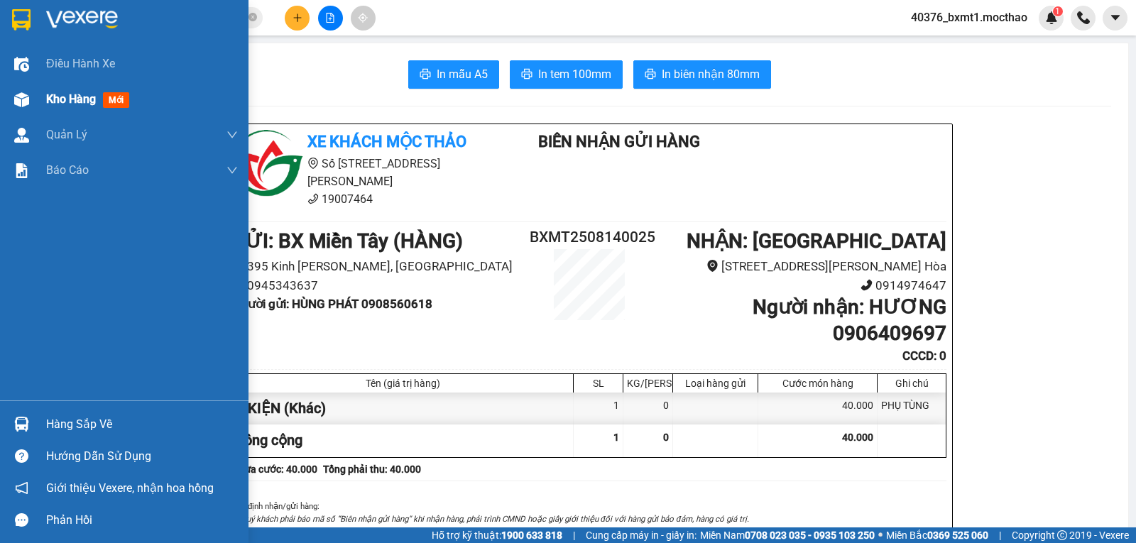
click at [44, 104] on div "Kho hàng mới" at bounding box center [124, 99] width 248 height 35
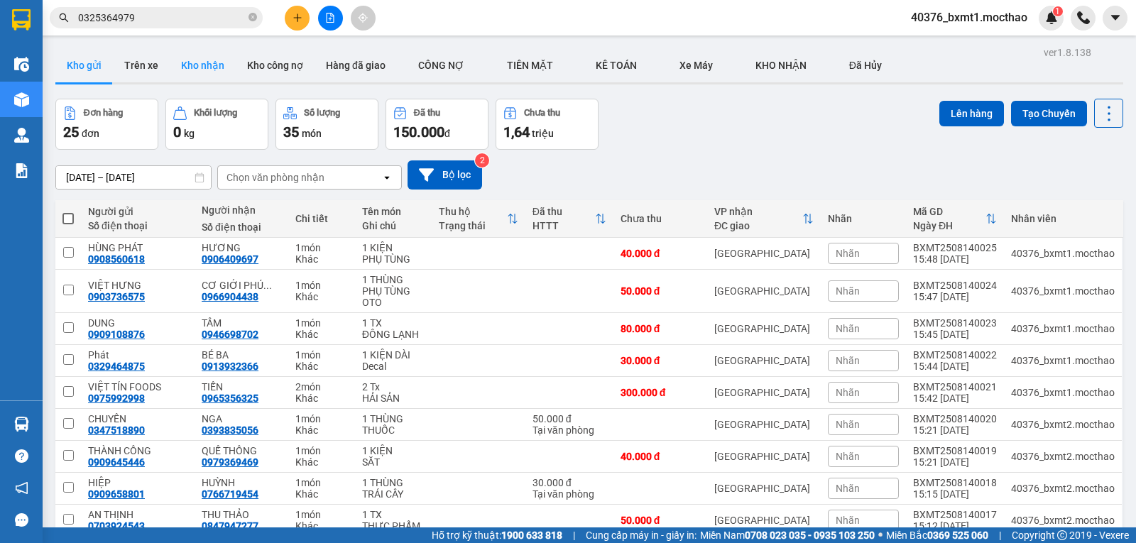
click at [212, 70] on button "Kho nhận" at bounding box center [203, 65] width 66 height 34
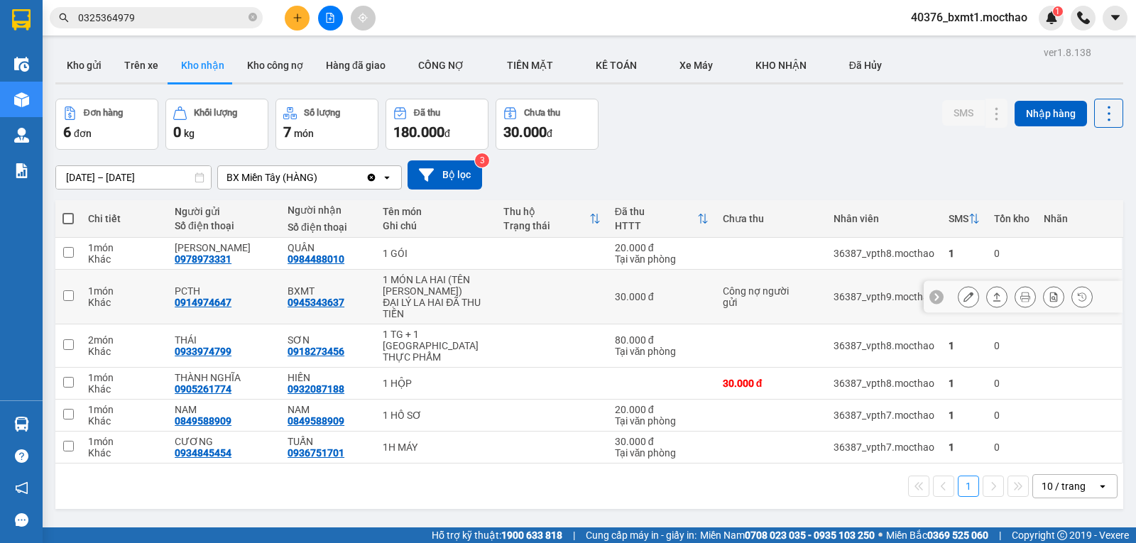
click at [992, 298] on icon at bounding box center [997, 297] width 10 height 10
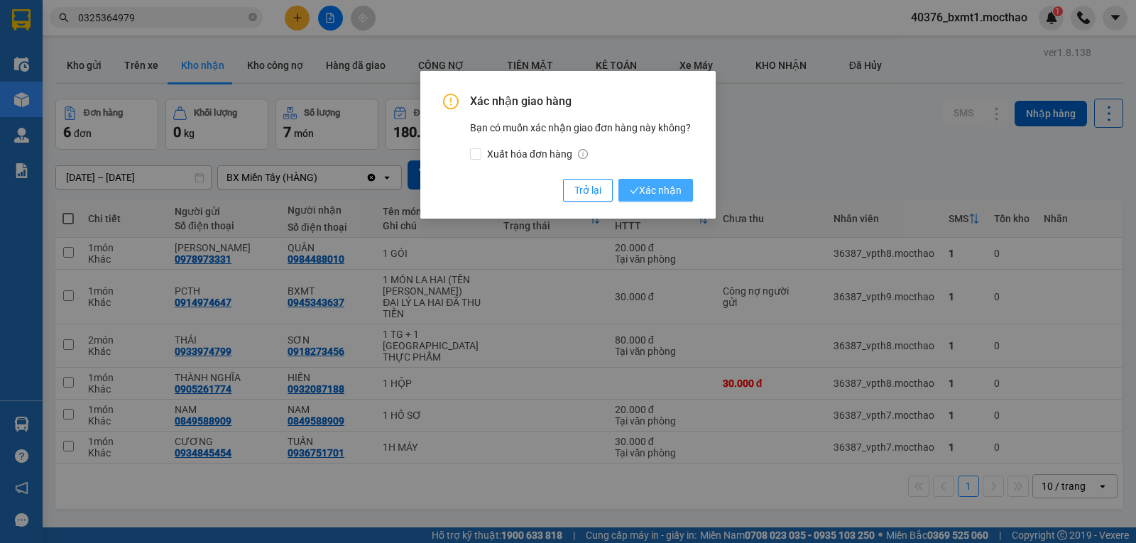
click at [635, 195] on icon "check" at bounding box center [634, 190] width 9 height 9
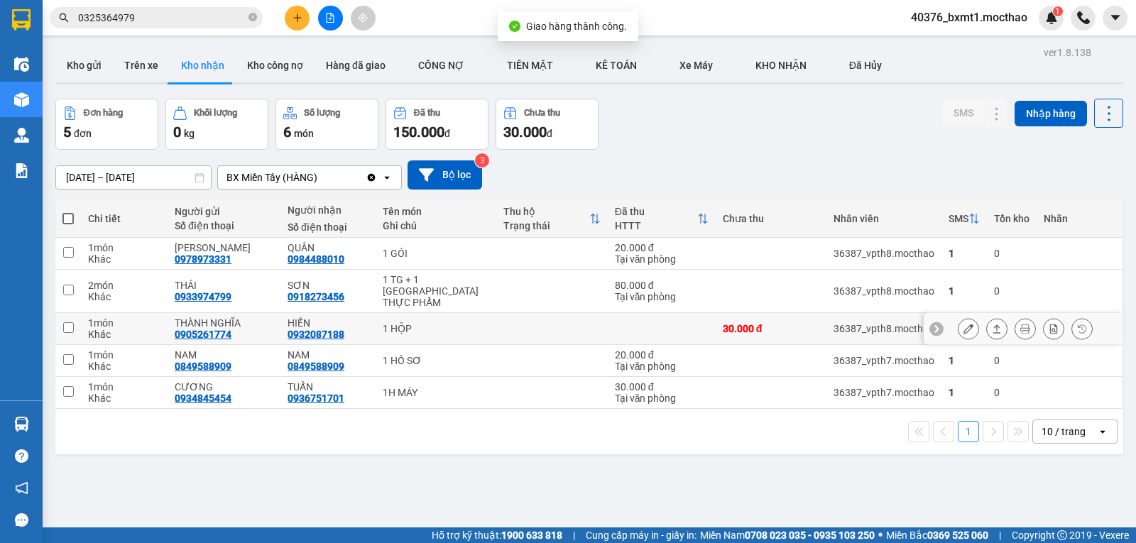
click at [992, 324] on icon at bounding box center [997, 329] width 10 height 10
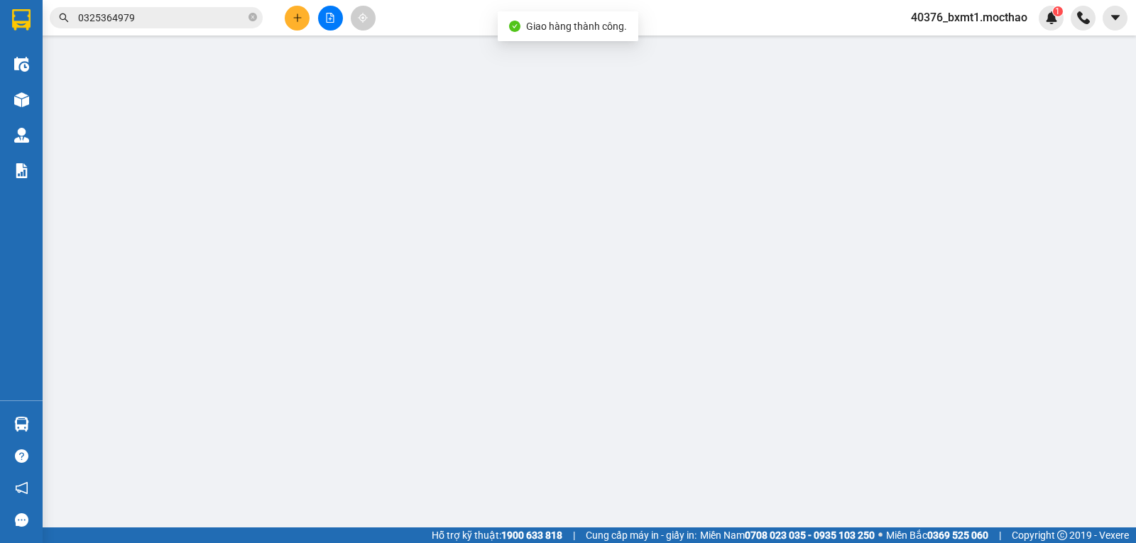
type input "0905261774"
type input "THÀNH NGHĨA"
type input "0932087188"
type input "HIẾN"
type input "1"
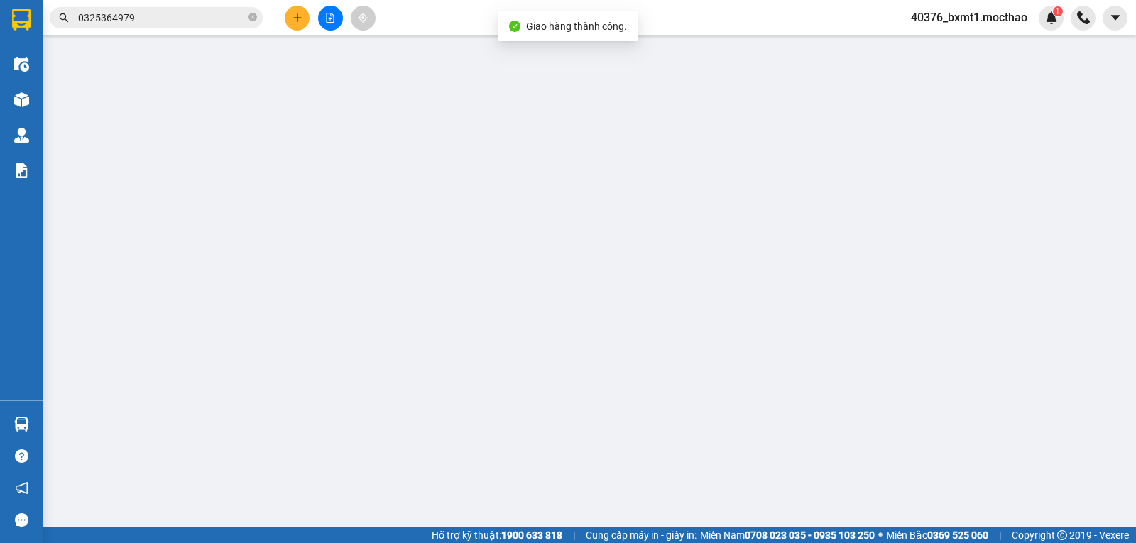
type input "30.000"
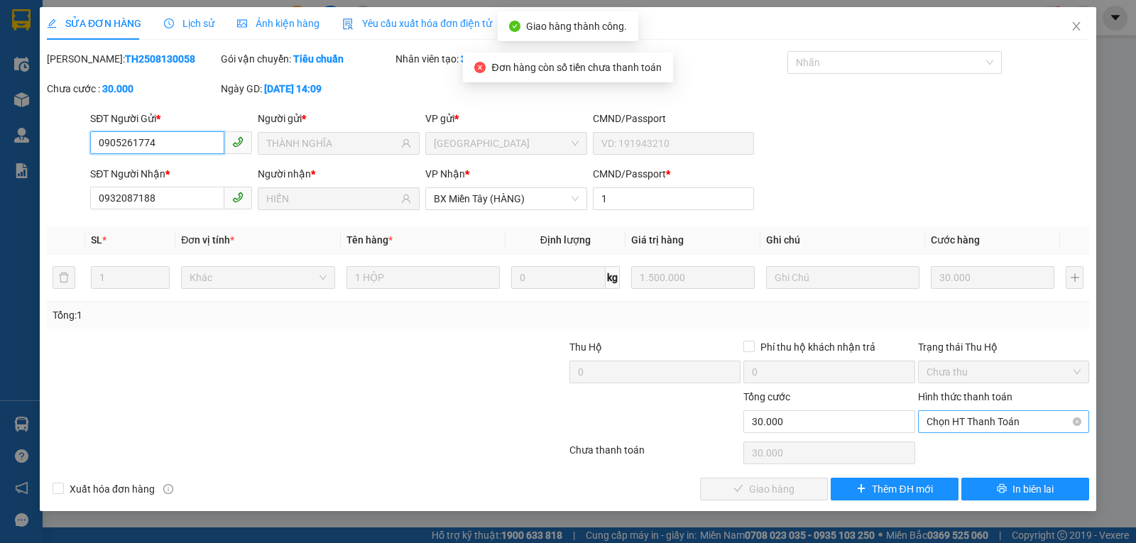
click at [952, 422] on span "Chọn HT Thanh Toán" at bounding box center [1003, 421] width 154 height 21
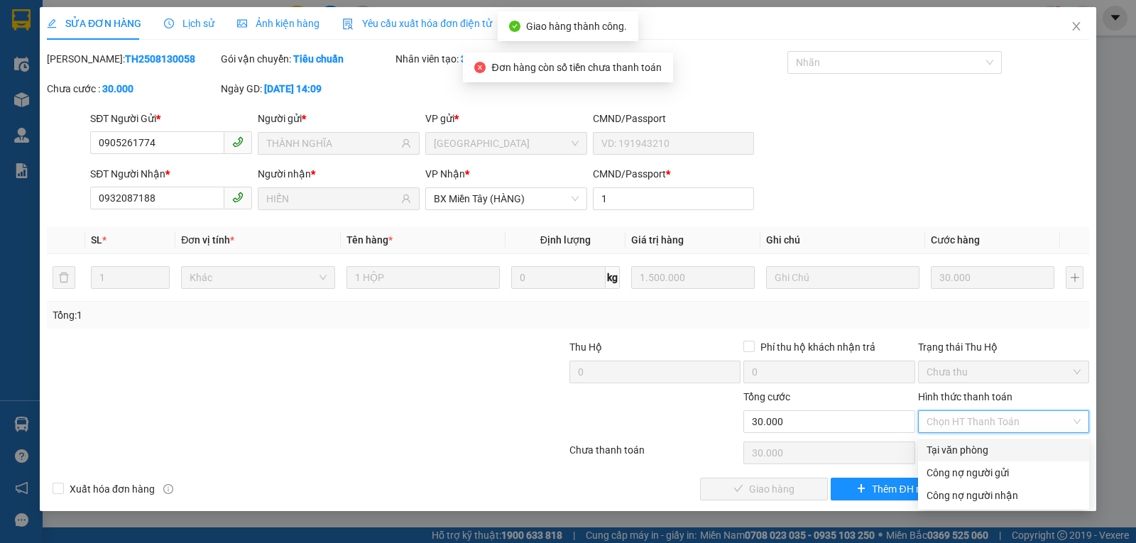
click at [950, 451] on div "Tại văn phòng" at bounding box center [1003, 450] width 154 height 16
type input "0"
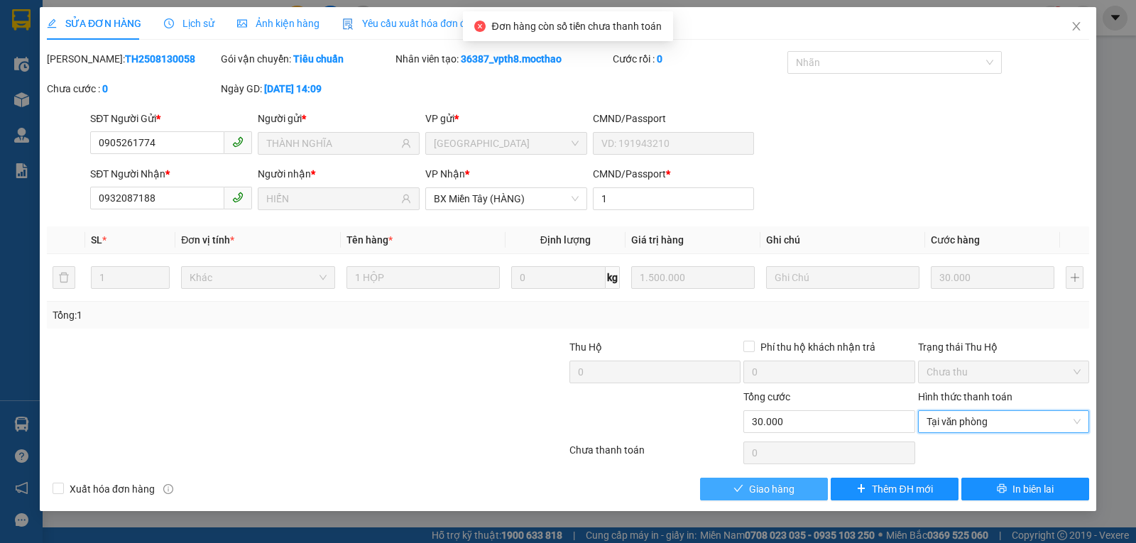
click at [793, 490] on span "Giao hàng" at bounding box center [771, 489] width 45 height 16
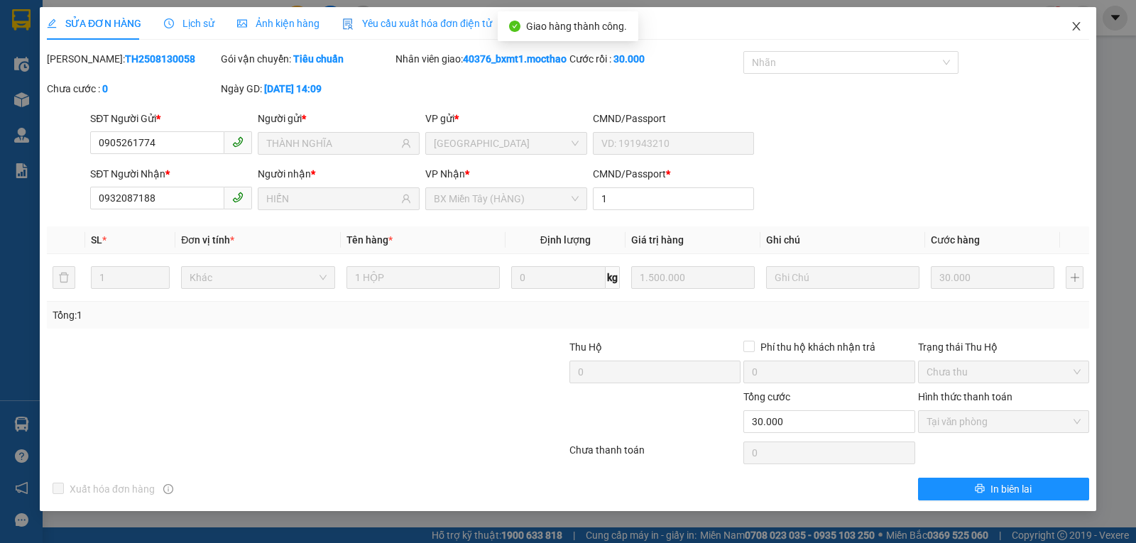
click at [1072, 28] on icon "close" at bounding box center [1076, 26] width 8 height 9
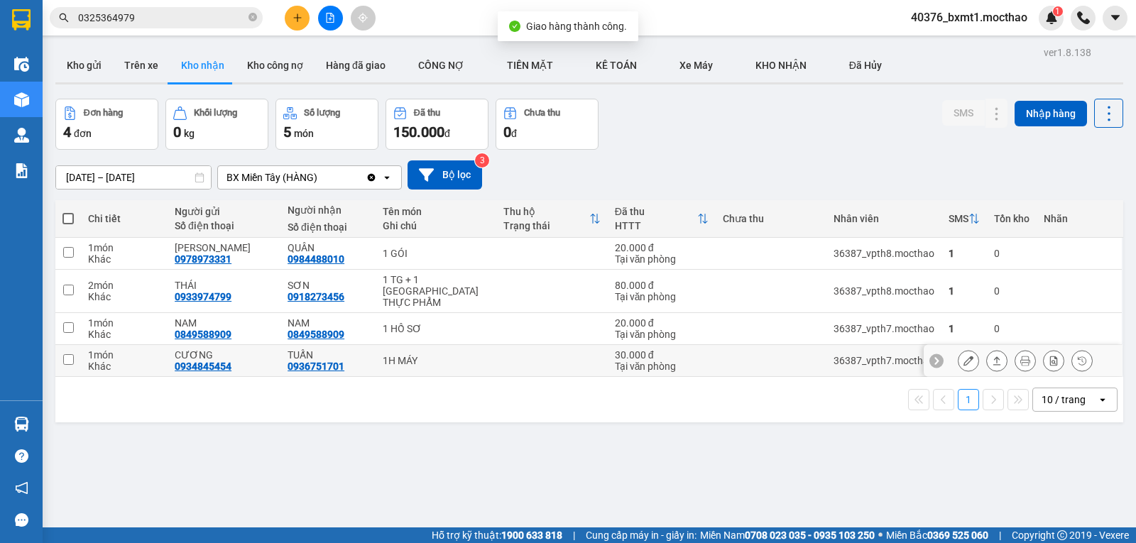
click at [993, 356] on icon at bounding box center [997, 360] width 8 height 9
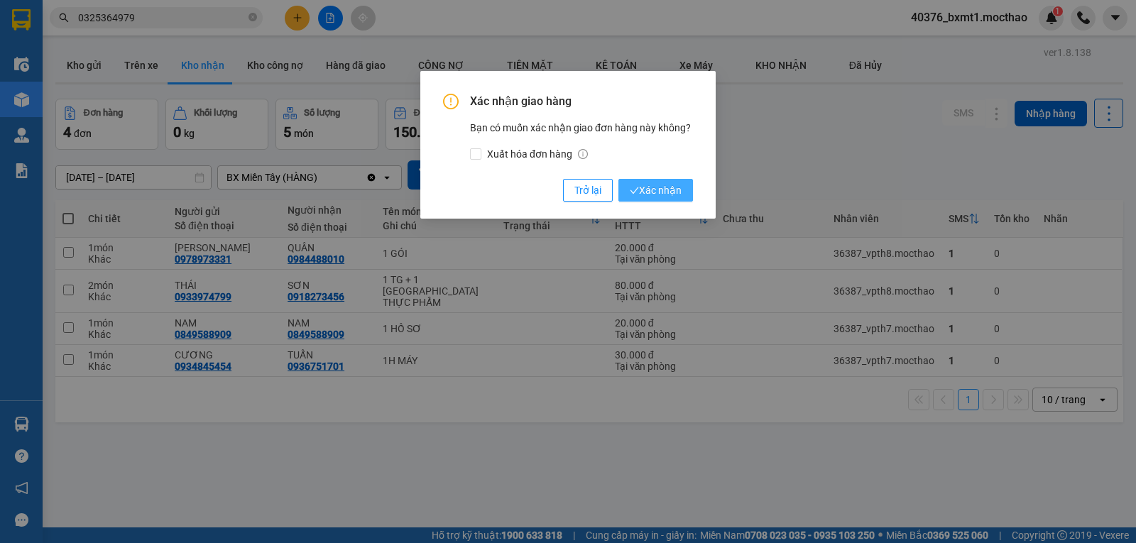
click at [674, 190] on span "Xác nhận" at bounding box center [656, 190] width 52 height 16
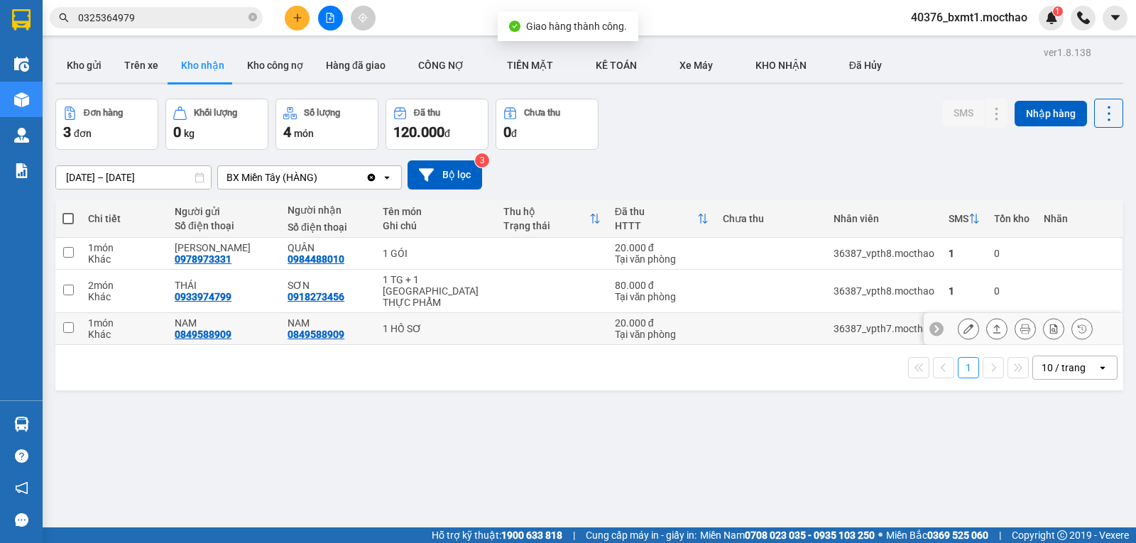
click at [986, 319] on div at bounding box center [996, 328] width 21 height 21
click at [992, 324] on icon at bounding box center [997, 329] width 10 height 10
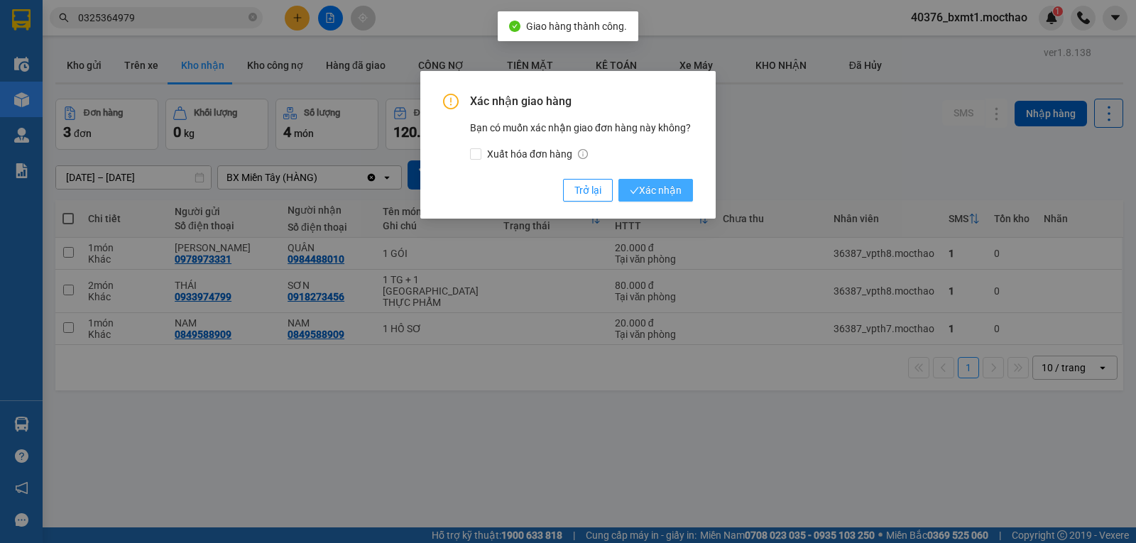
click at [670, 189] on span "Xác nhận" at bounding box center [656, 190] width 52 height 16
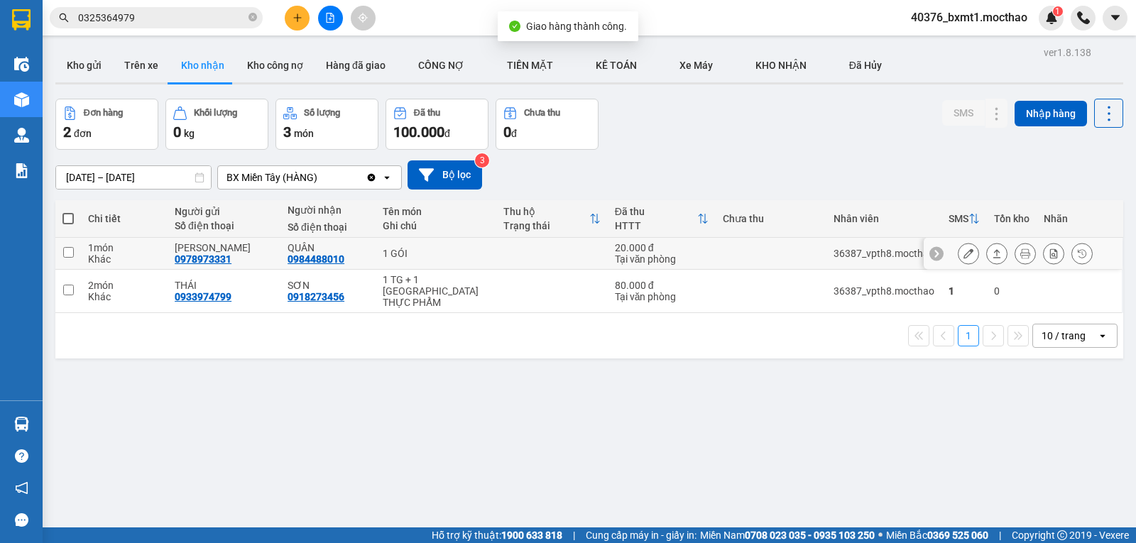
click at [993, 251] on icon at bounding box center [997, 253] width 8 height 9
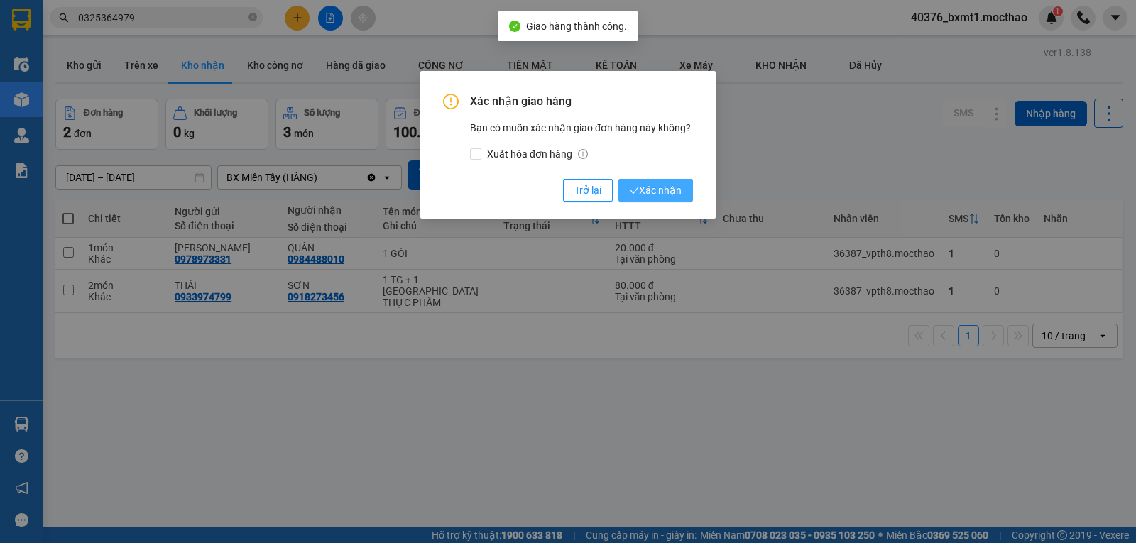
click at [659, 192] on span "Xác nhận" at bounding box center [656, 190] width 52 height 16
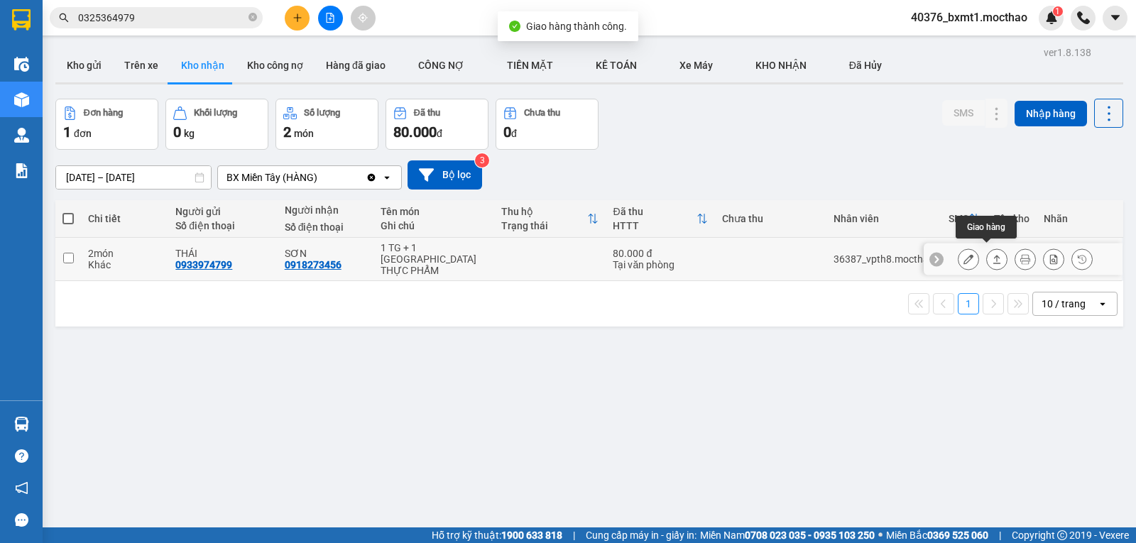
click at [992, 254] on icon at bounding box center [997, 259] width 10 height 10
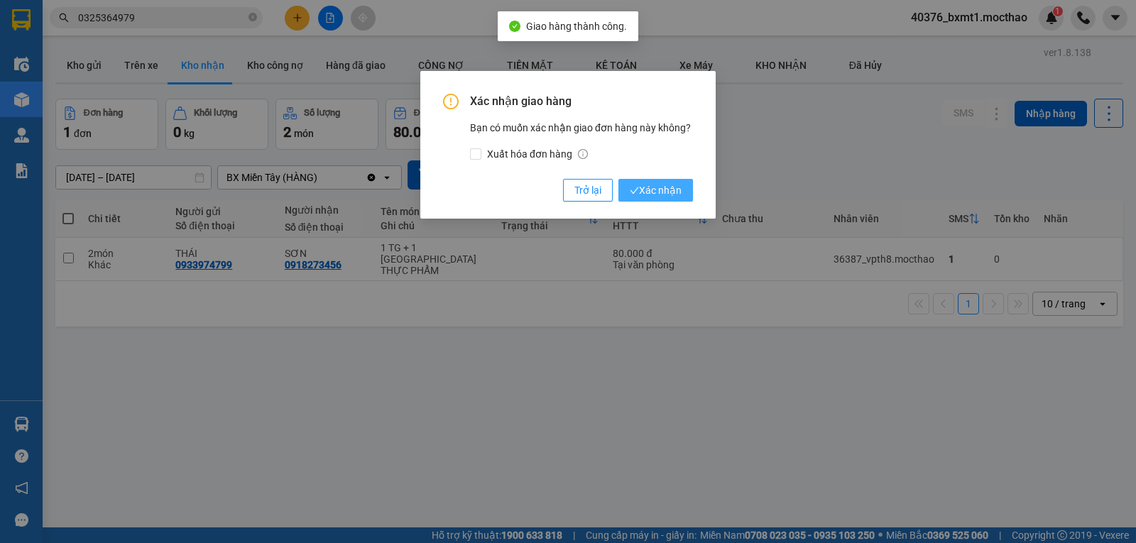
click at [672, 192] on span "Xác nhận" at bounding box center [656, 190] width 52 height 16
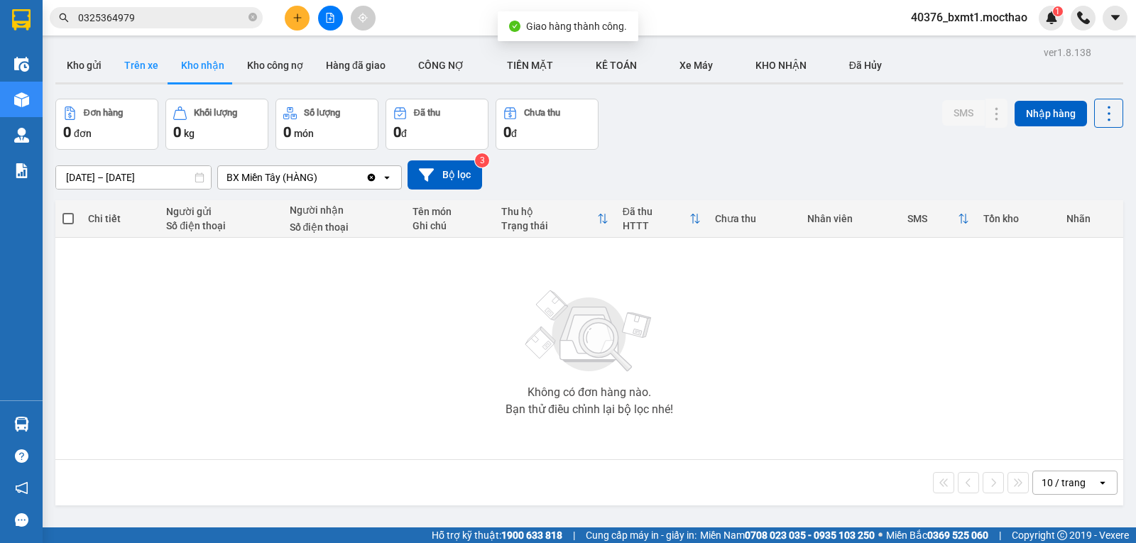
click at [72, 64] on button "Kho gửi" at bounding box center [83, 65] width 57 height 34
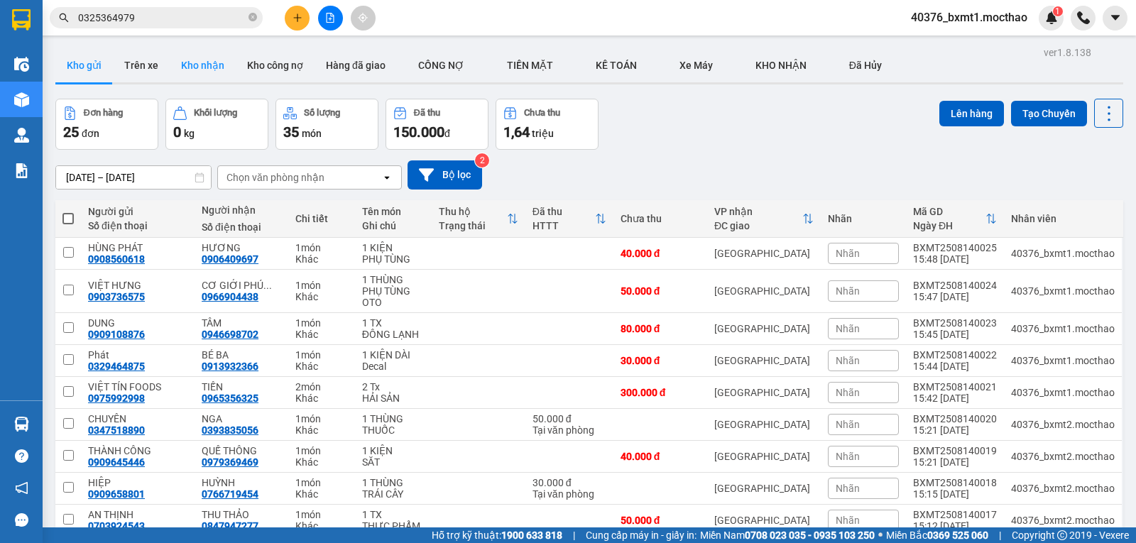
click at [205, 70] on button "Kho nhận" at bounding box center [203, 65] width 66 height 34
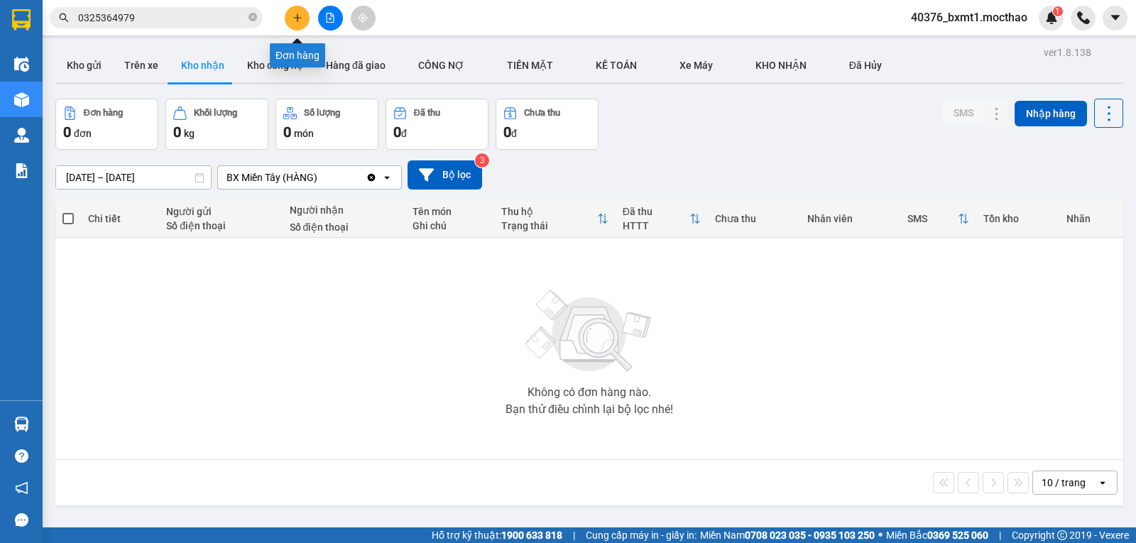
click at [294, 13] on icon "plus" at bounding box center [297, 18] width 10 height 10
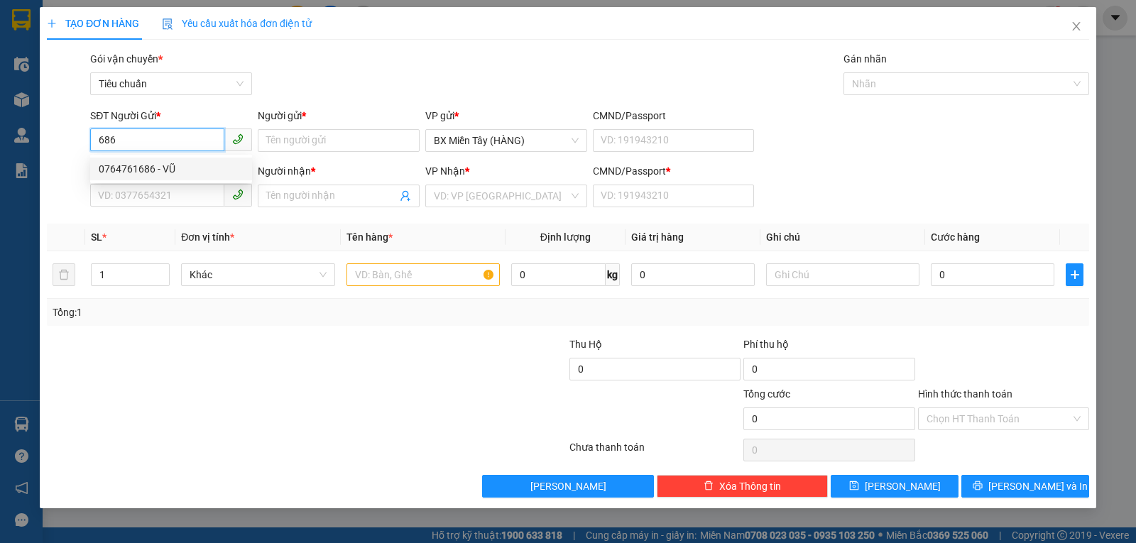
click at [165, 165] on div "0764761686 - VŨ" at bounding box center [171, 169] width 145 height 16
type input "0764761686"
type input "VŨ"
type input "0859999722"
type input "THÀNH KÍNH"
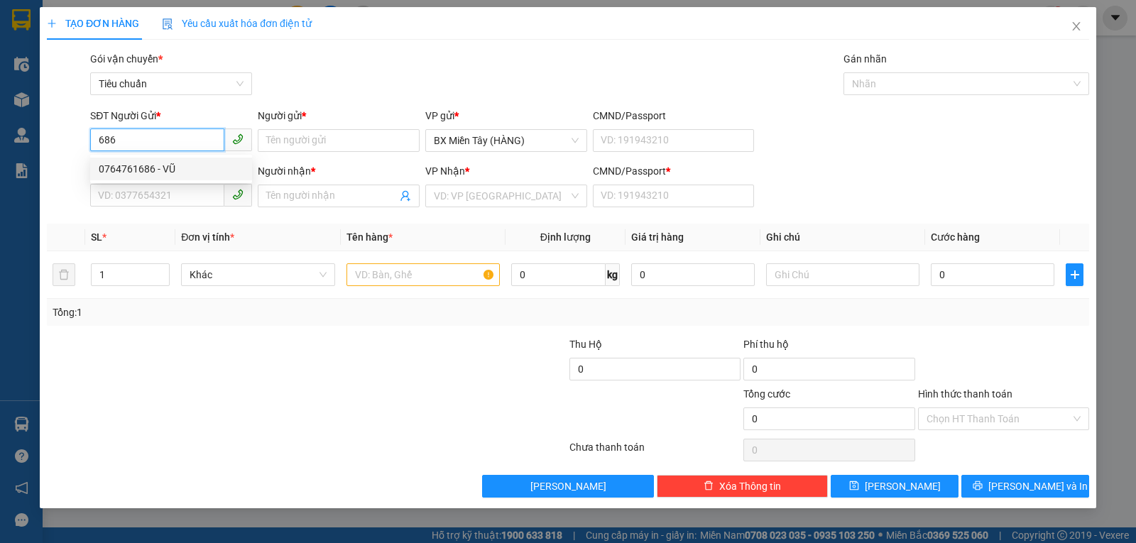
type input "0"
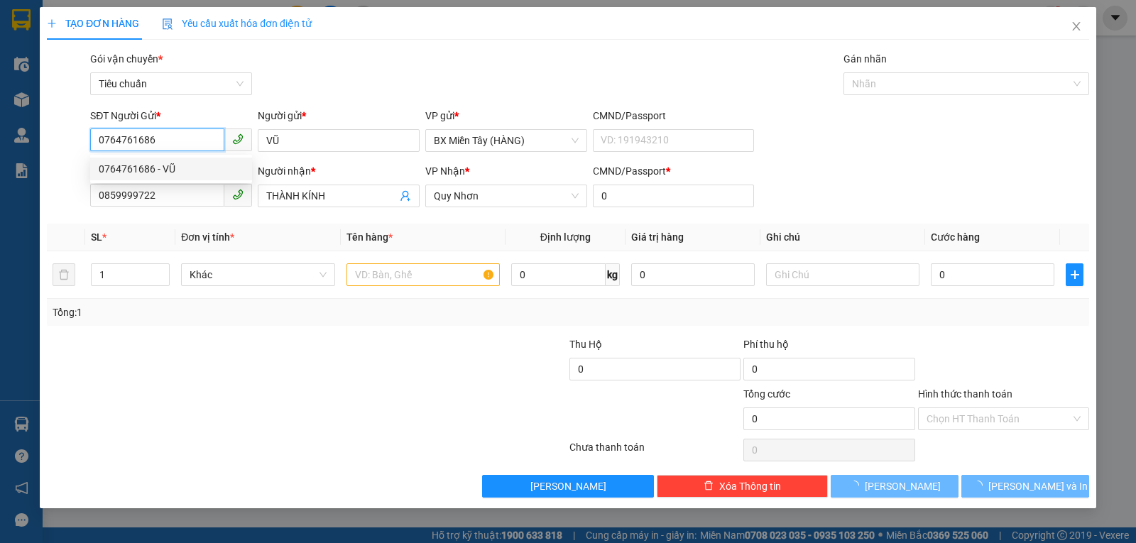
type input "50.000"
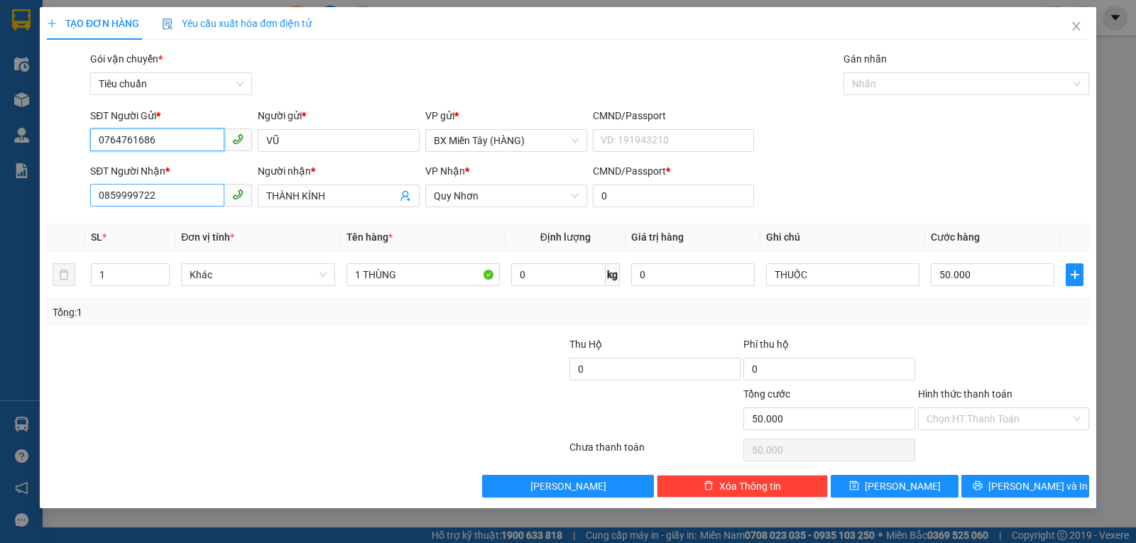
type input "0764761686"
click at [183, 199] on input "0859999722" at bounding box center [157, 195] width 134 height 23
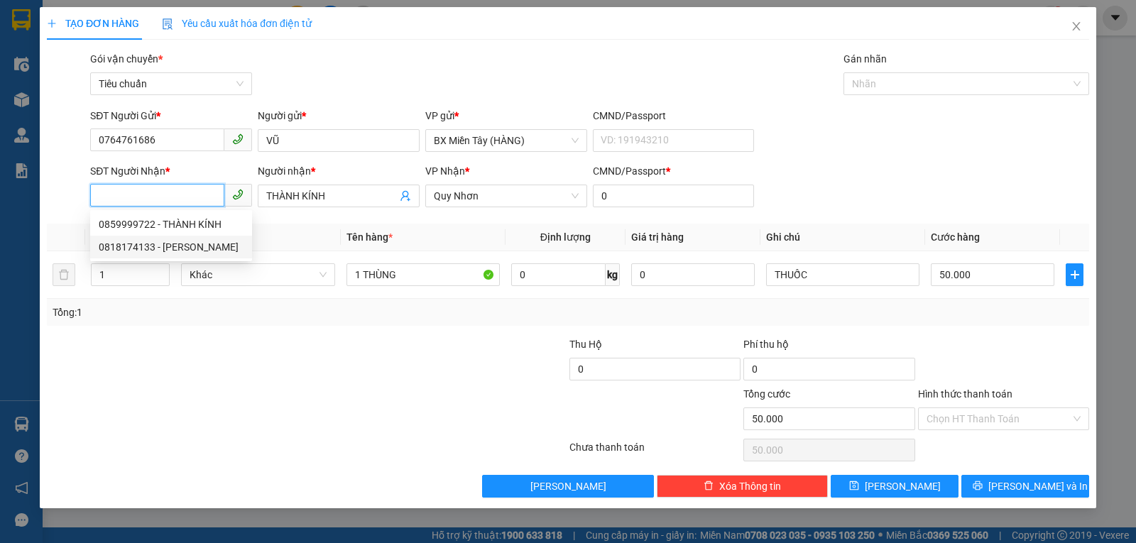
click at [171, 245] on div "0818174133 - [PERSON_NAME]" at bounding box center [171, 247] width 145 height 16
type input "0818174133"
type input "TỰ TÂN"
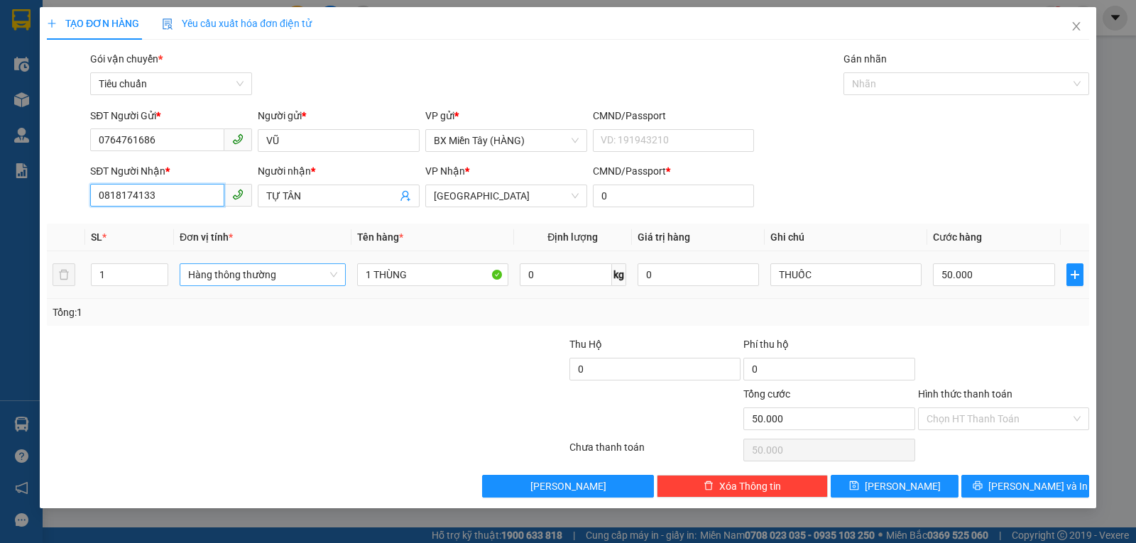
drag, startPoint x: 248, startPoint y: 273, endPoint x: 248, endPoint y: 280, distance: 7.8
click at [248, 273] on span "Hàng thông thường" at bounding box center [262, 274] width 149 height 21
type input "0818174133"
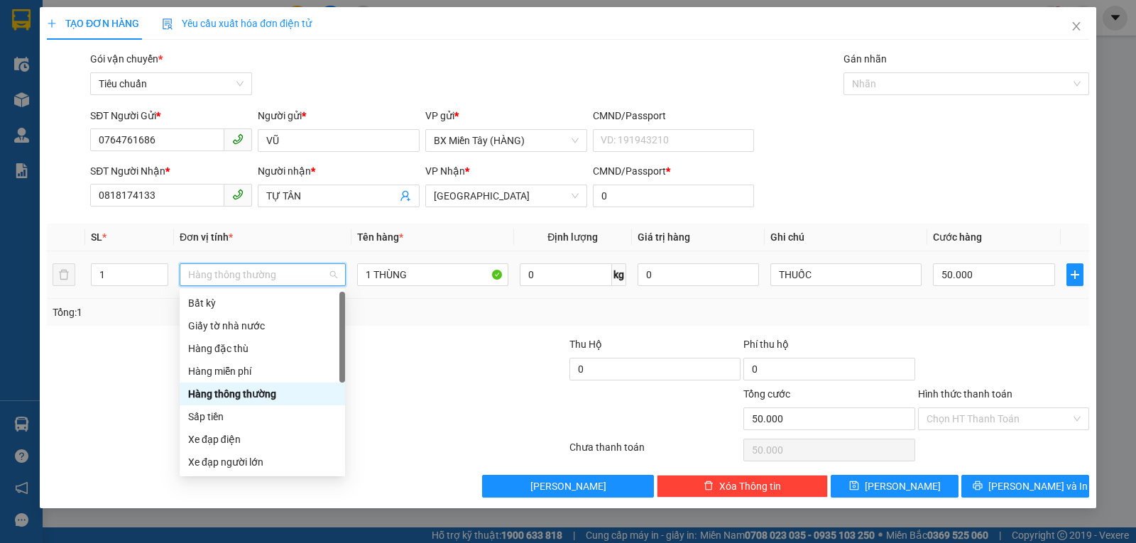
scroll to position [91, 0]
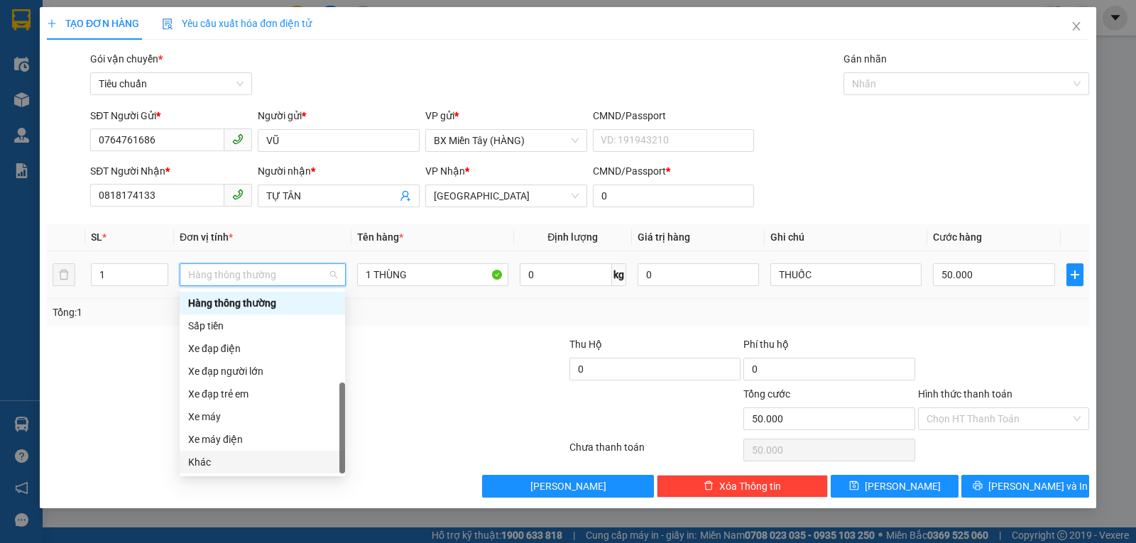
click at [219, 460] on div "Khác" at bounding box center [262, 462] width 148 height 16
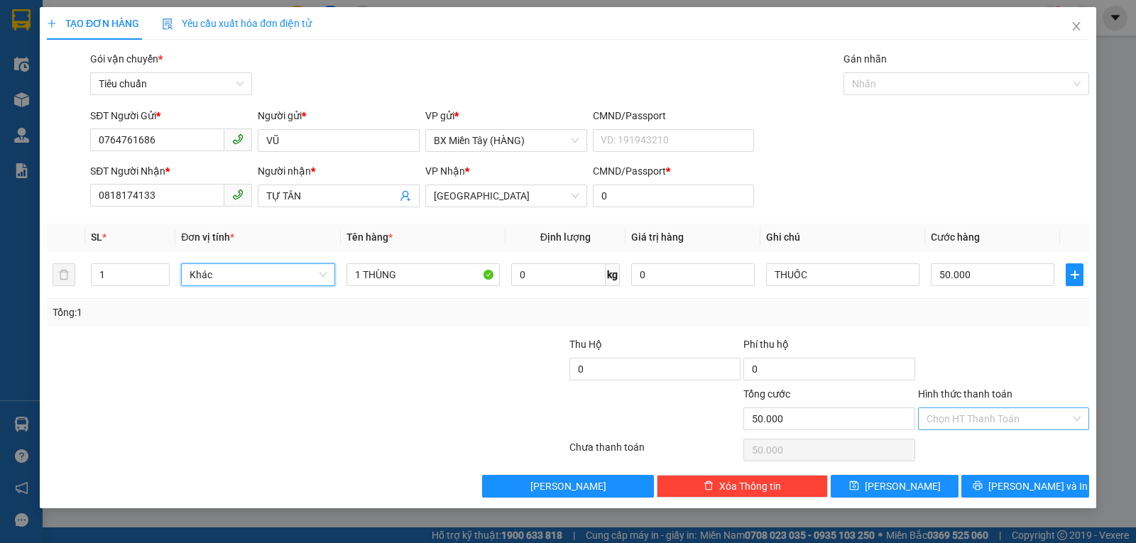
click at [948, 415] on input "Hình thức thanh toán" at bounding box center [998, 418] width 144 height 21
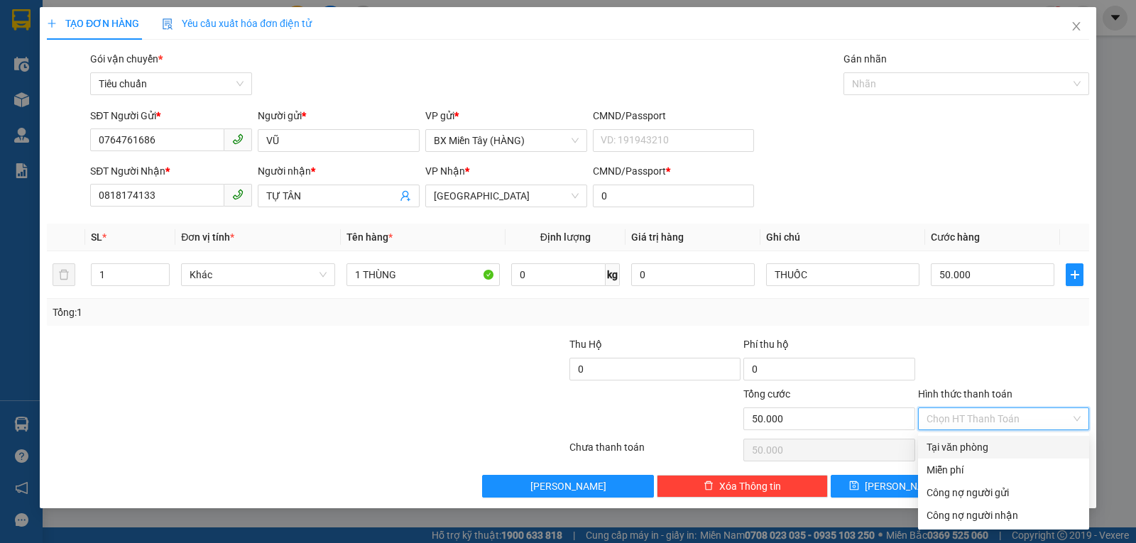
click at [958, 451] on div "Tại văn phòng" at bounding box center [1003, 447] width 154 height 16
type input "0"
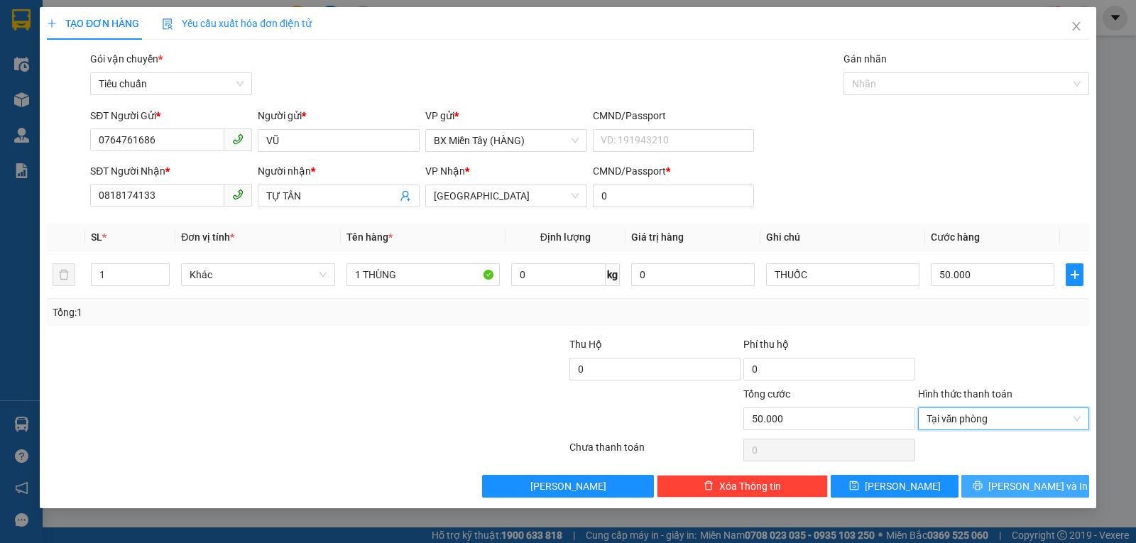
click at [1008, 490] on button "[PERSON_NAME] và In" at bounding box center [1025, 486] width 128 height 23
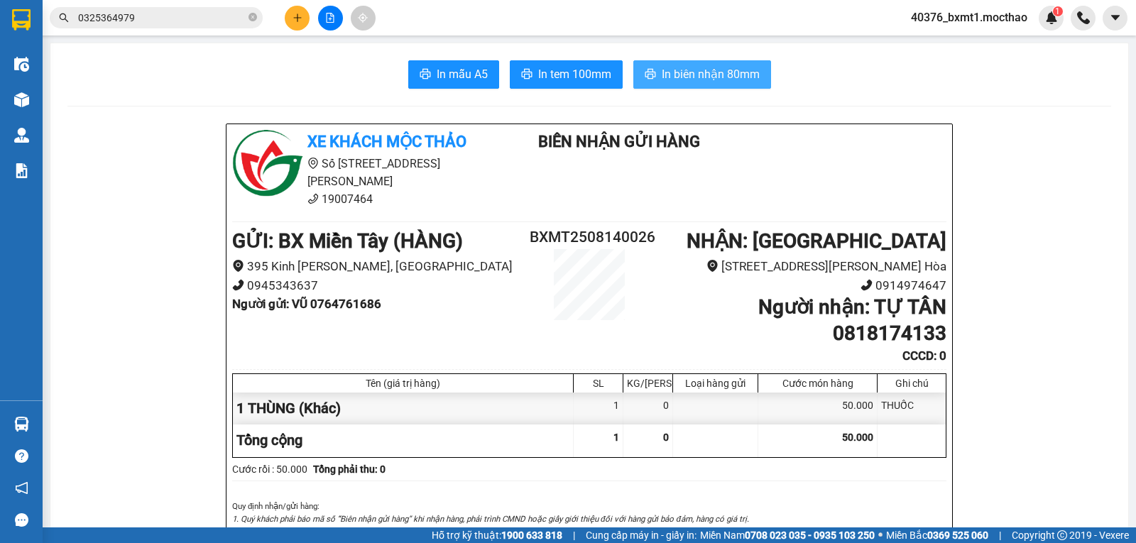
click at [690, 83] on span "In biên nhận 80mm" at bounding box center [711, 74] width 98 height 18
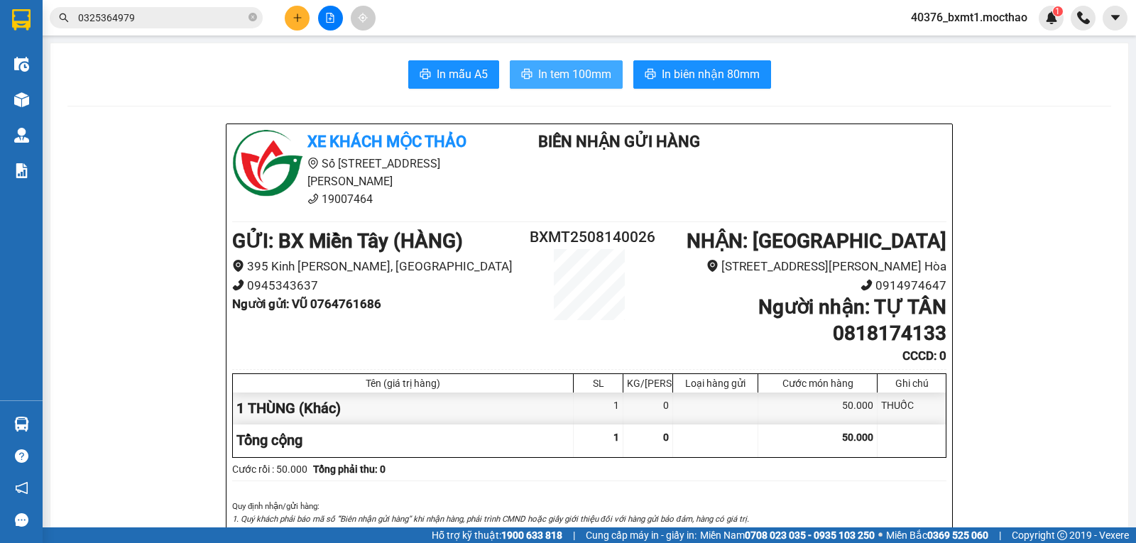
click at [585, 78] on span "In tem 100mm" at bounding box center [574, 74] width 73 height 18
click at [292, 21] on icon "plus" at bounding box center [297, 18] width 10 height 10
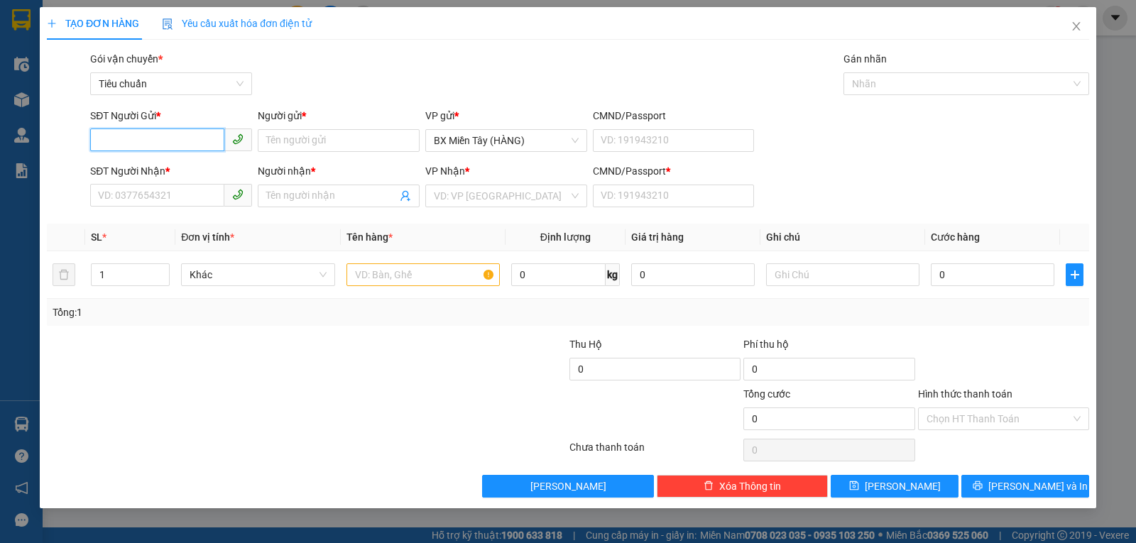
click at [143, 137] on input "SĐT Người Gửi *" at bounding box center [157, 139] width 134 height 23
click at [146, 192] on input "SĐT Người Nhận *" at bounding box center [157, 195] width 134 height 23
type input "0342806237"
click at [284, 198] on input "Người nhận *" at bounding box center [331, 196] width 131 height 16
type input "Y"
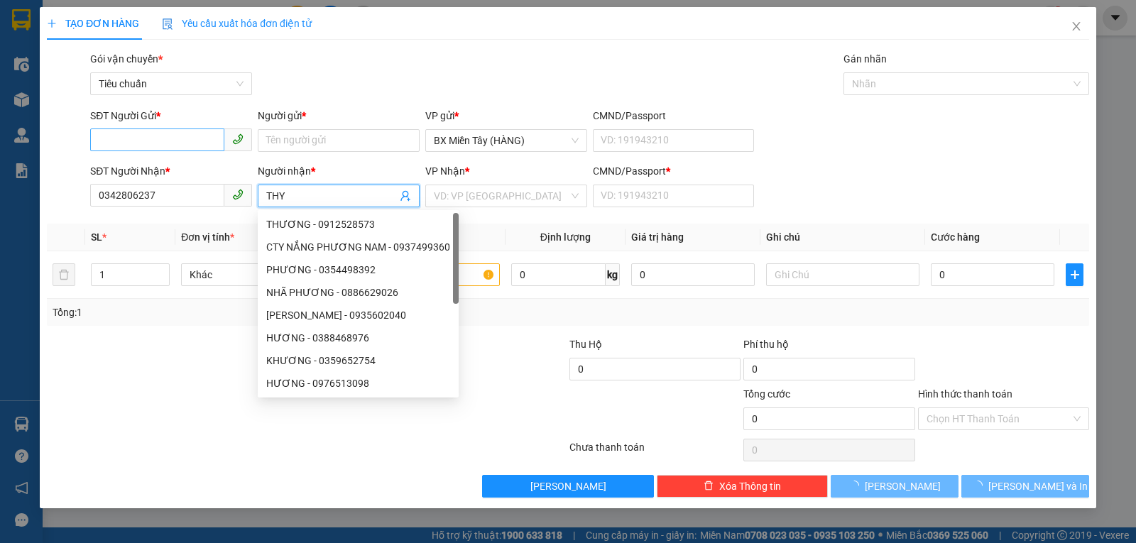
type input "THY"
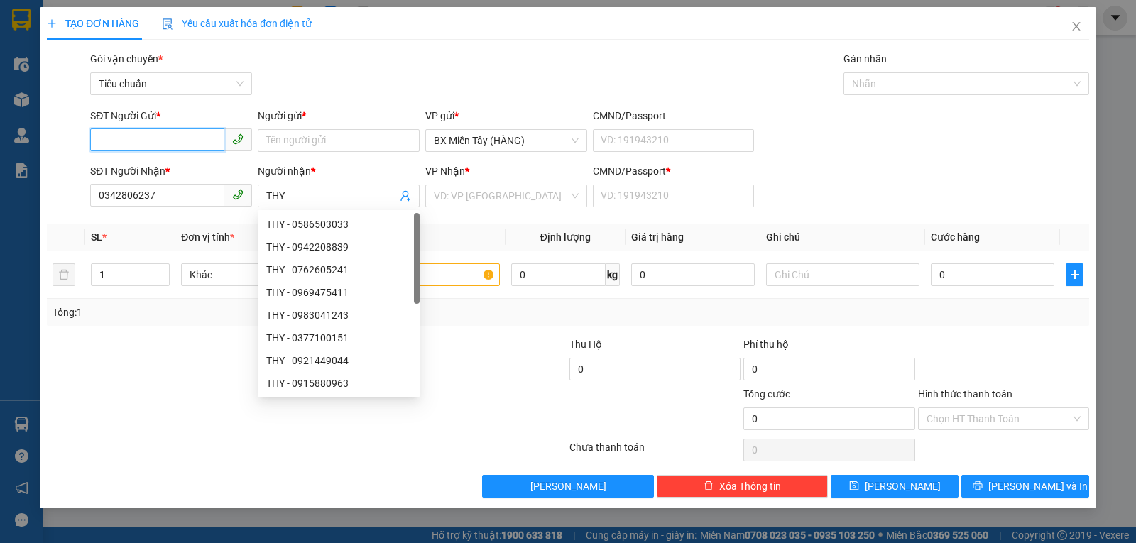
click at [147, 140] on input "SĐT Người Gửi *" at bounding box center [157, 139] width 134 height 23
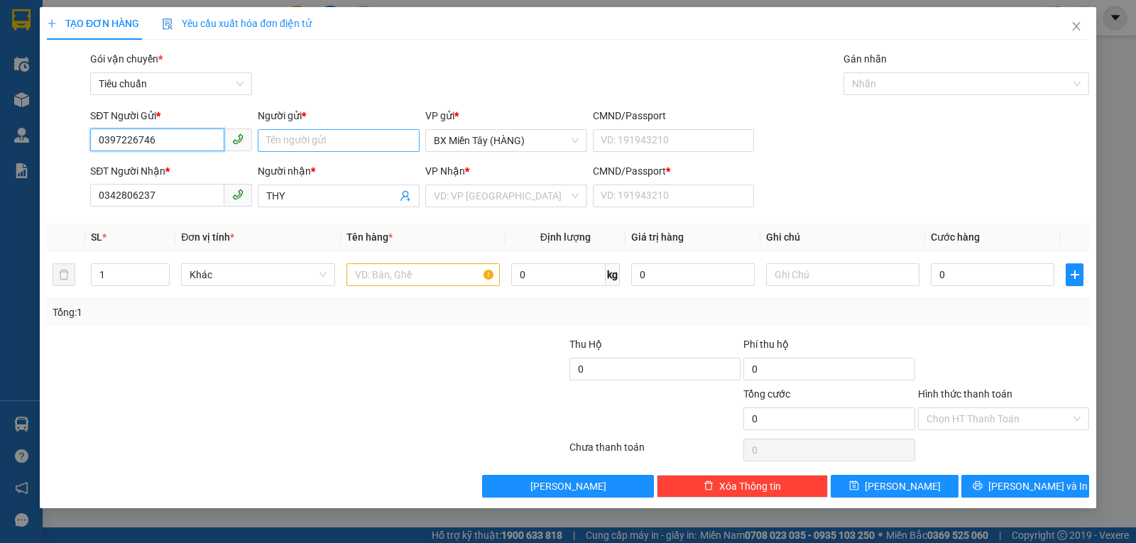
type input "0397226746"
click at [302, 137] on input "Người gửi *" at bounding box center [339, 140] width 162 height 23
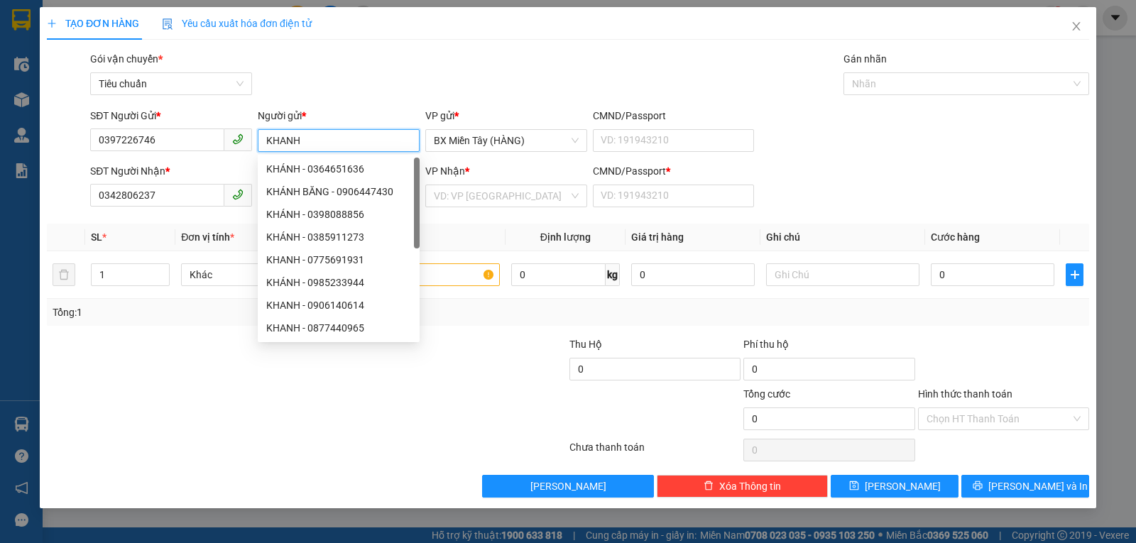
type input "KHANH"
click at [419, 88] on div "Gói vận chuyển * Tiêu chuẩn Gán nhãn Nhãn" at bounding box center [589, 76] width 1004 height 50
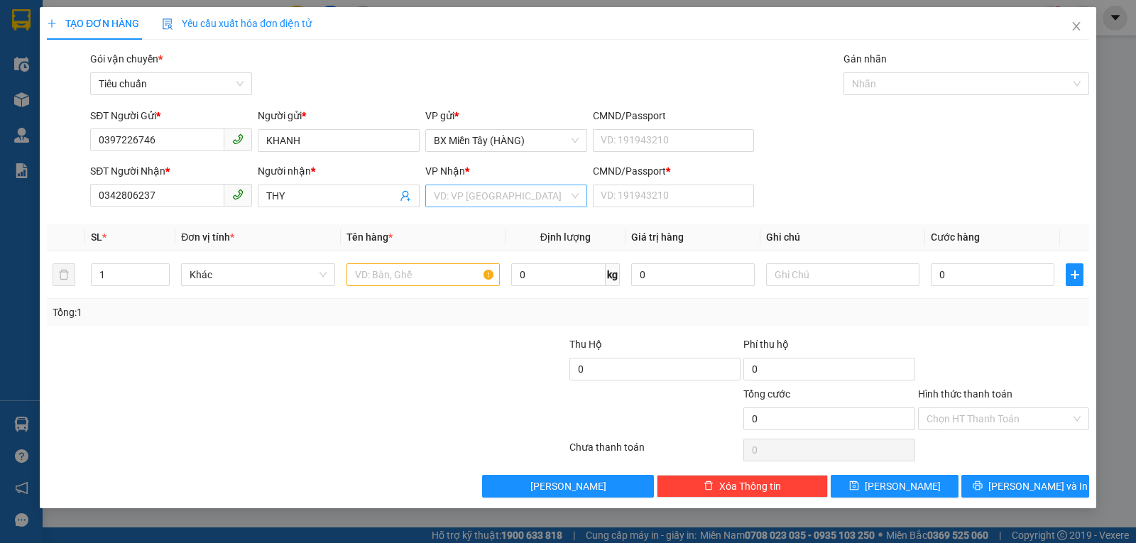
click at [468, 204] on input "search" at bounding box center [501, 195] width 135 height 21
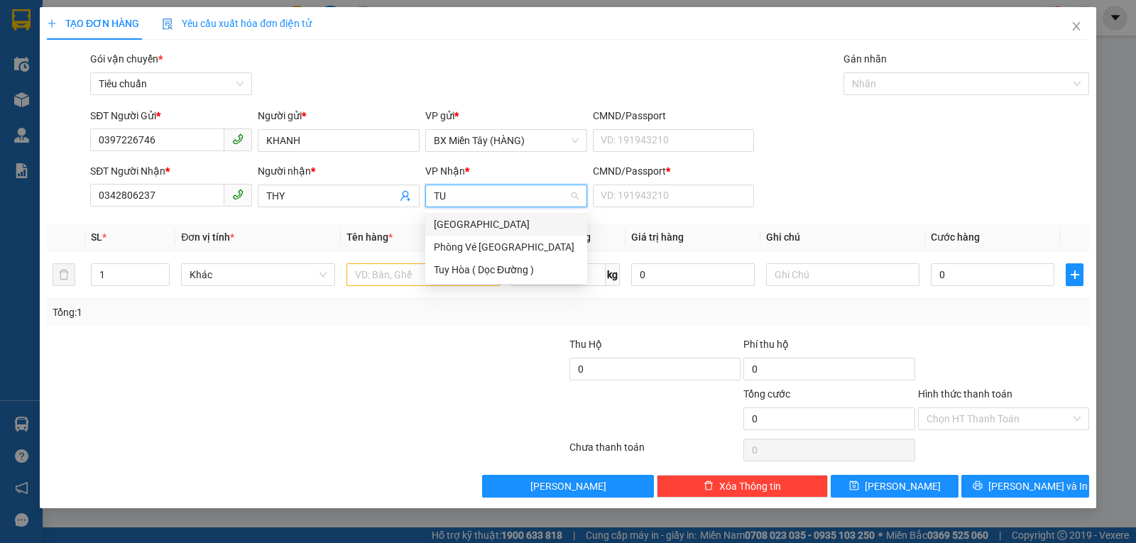
type input "TUY"
click at [463, 221] on div "[GEOGRAPHIC_DATA]" at bounding box center [506, 224] width 145 height 16
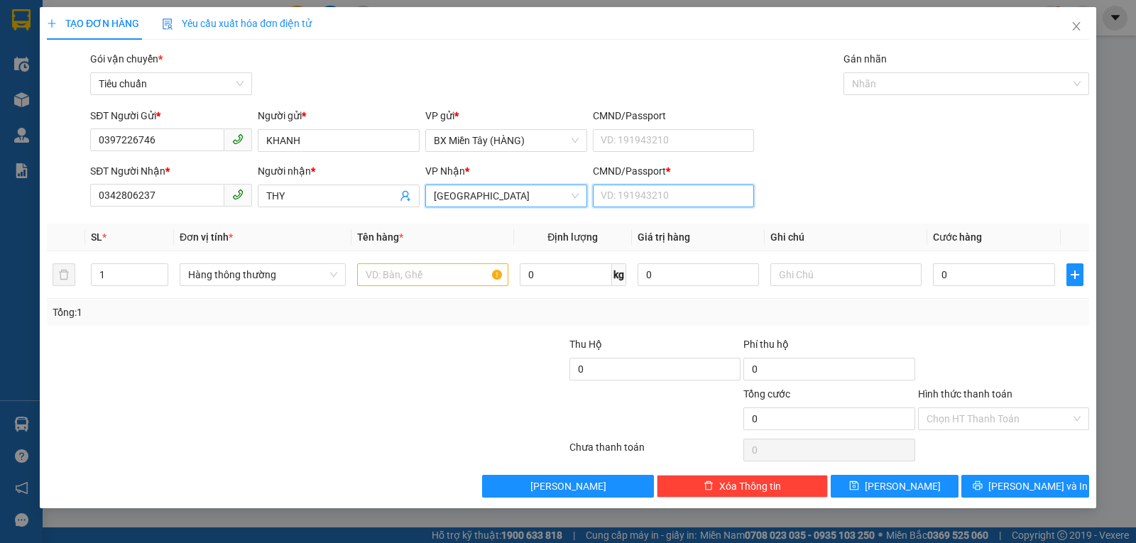
click at [624, 192] on input "CMND/Passport *" at bounding box center [674, 196] width 162 height 23
click at [234, 275] on span "Hàng thông thường" at bounding box center [262, 274] width 149 height 21
type input "0"
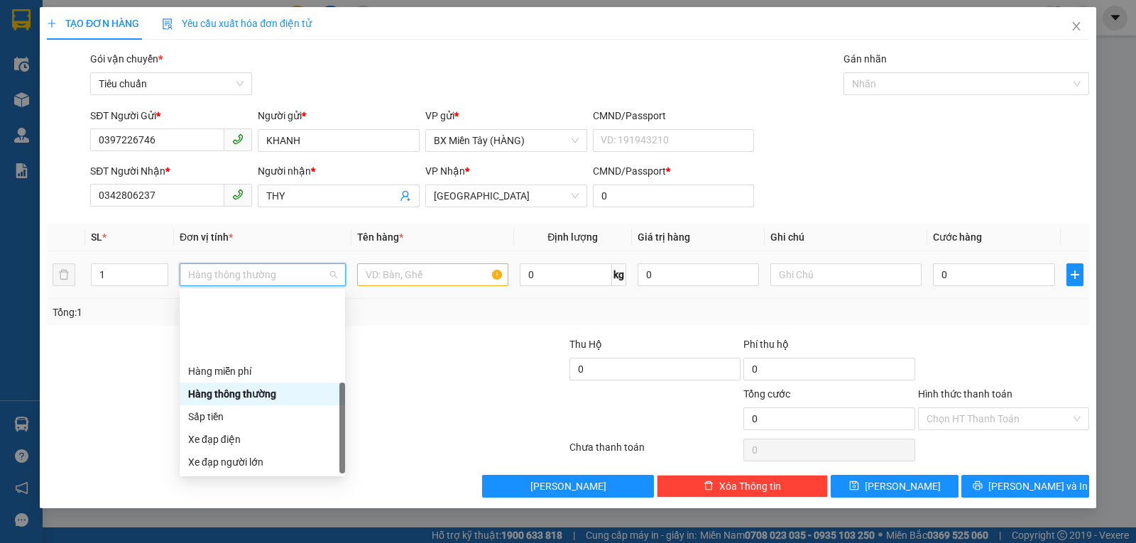
scroll to position [91, 0]
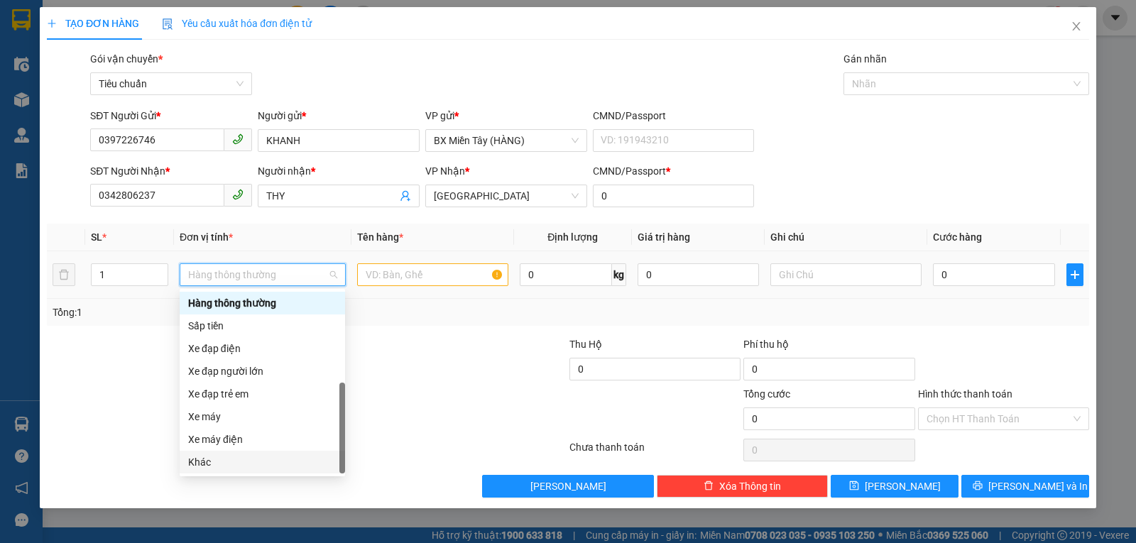
click at [235, 457] on div "Khác" at bounding box center [262, 462] width 148 height 16
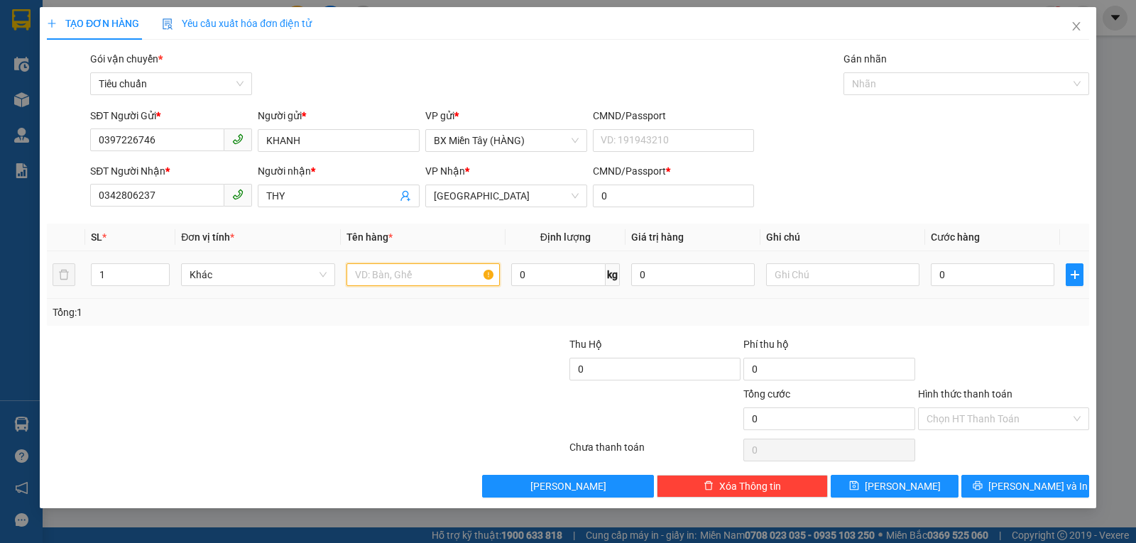
click at [380, 268] on input "text" at bounding box center [422, 274] width 153 height 23
type input "1 KIỆN"
click at [813, 280] on input "text" at bounding box center [842, 274] width 153 height 23
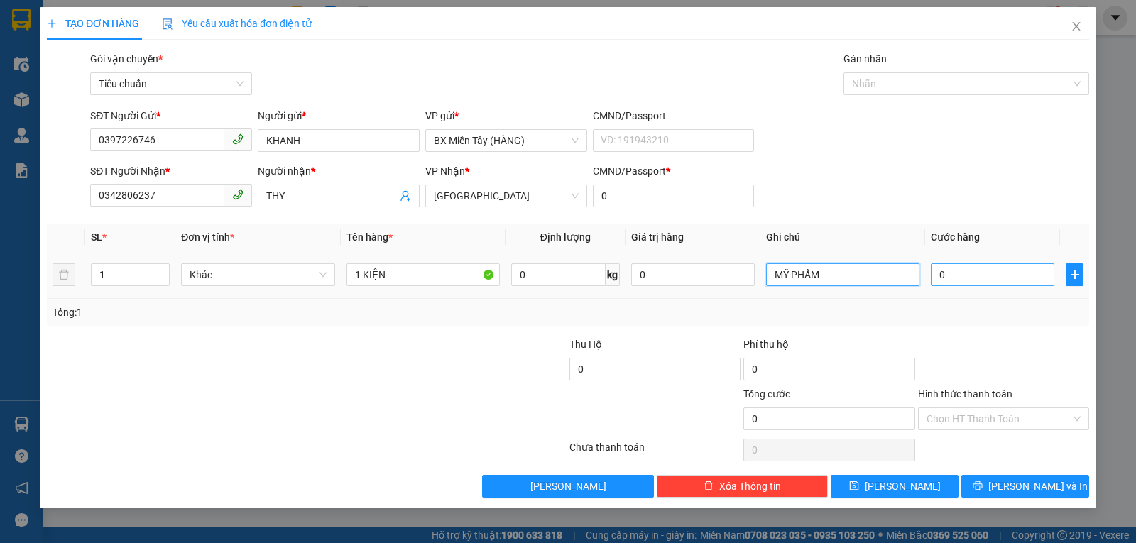
type input "MỸ PHẨM"
click at [966, 270] on input "0" at bounding box center [993, 274] width 124 height 23
click at [681, 265] on input "0" at bounding box center [693, 274] width 124 height 23
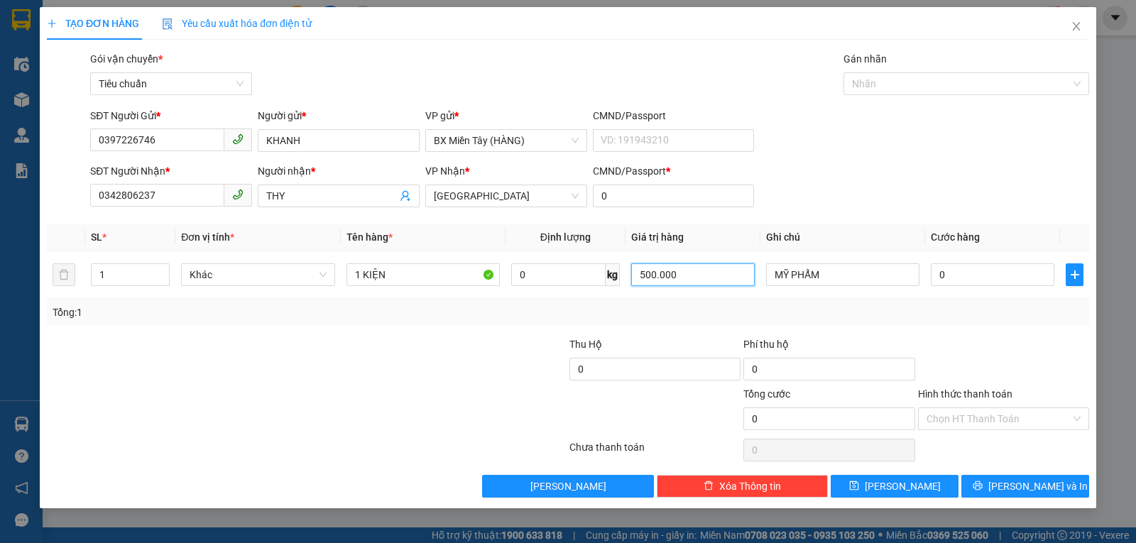
type input "500.000"
click at [954, 150] on div "SĐT Người Gửi * 0397226746 Người gửi * [PERSON_NAME] VP gửi * BX Miền Tây (HÀNG…" at bounding box center [589, 133] width 1004 height 50
click at [963, 278] on input "0" at bounding box center [993, 274] width 124 height 23
type input "3"
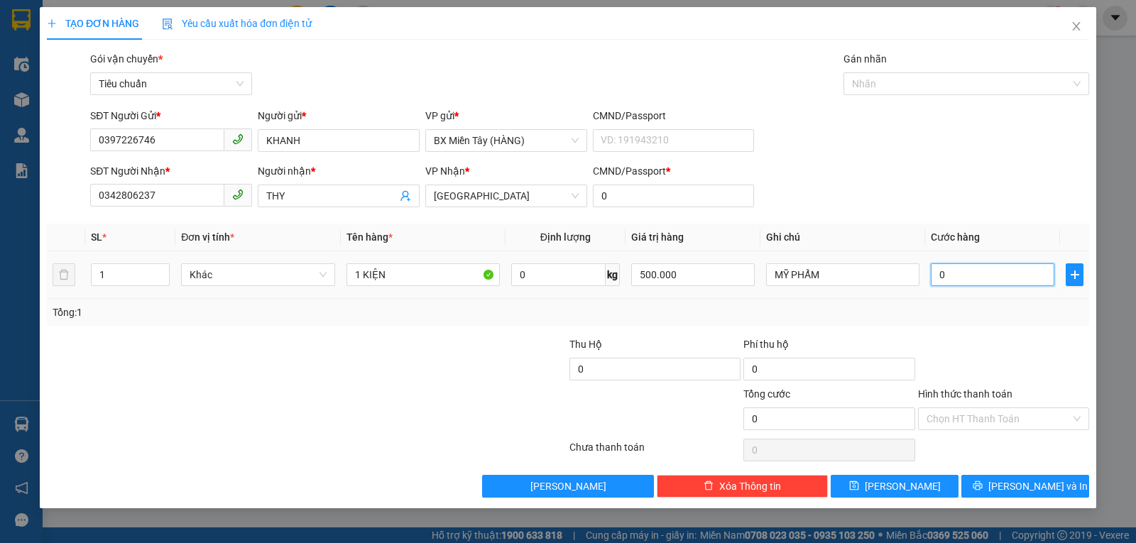
type input "3"
type input "30"
click at [983, 349] on div at bounding box center [1003, 361] width 174 height 50
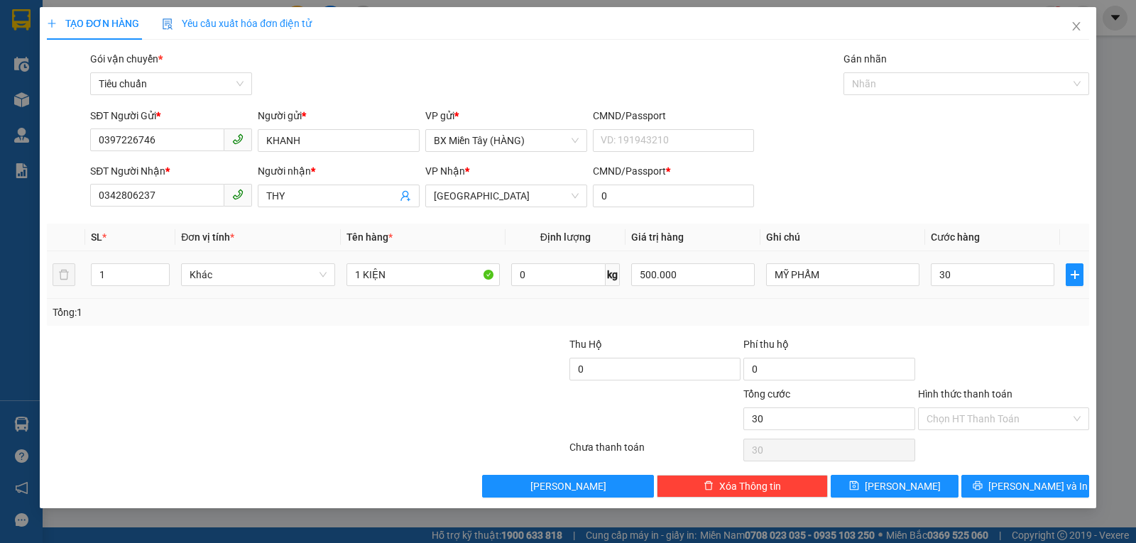
type input "30.000"
drag, startPoint x: 1004, startPoint y: 480, endPoint x: 848, endPoint y: 363, distance: 195.2
click at [1004, 481] on button "[PERSON_NAME] và In" at bounding box center [1025, 486] width 128 height 23
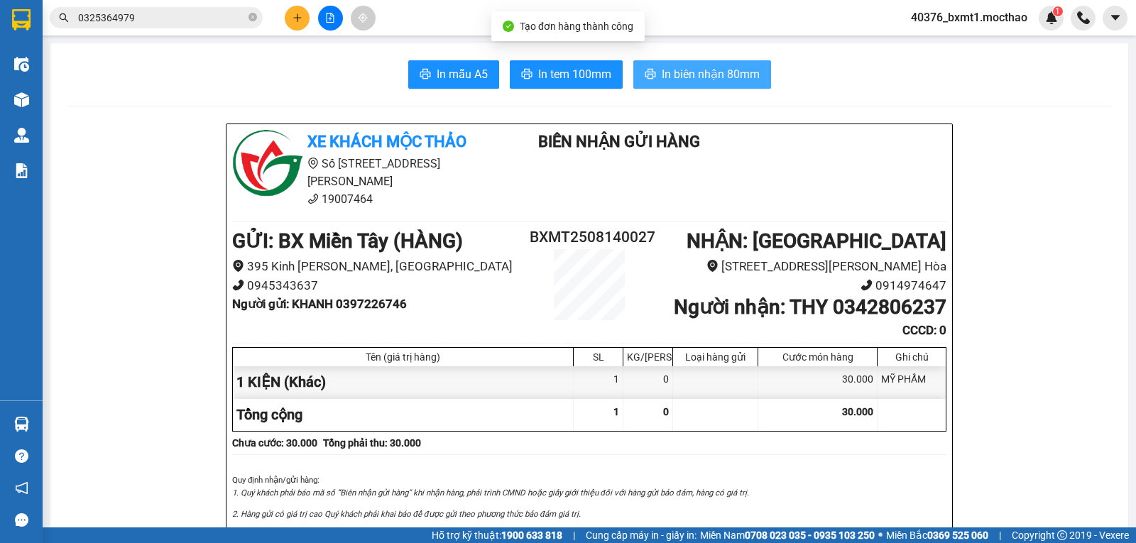
click at [669, 72] on span "In biên nhận 80mm" at bounding box center [711, 74] width 98 height 18
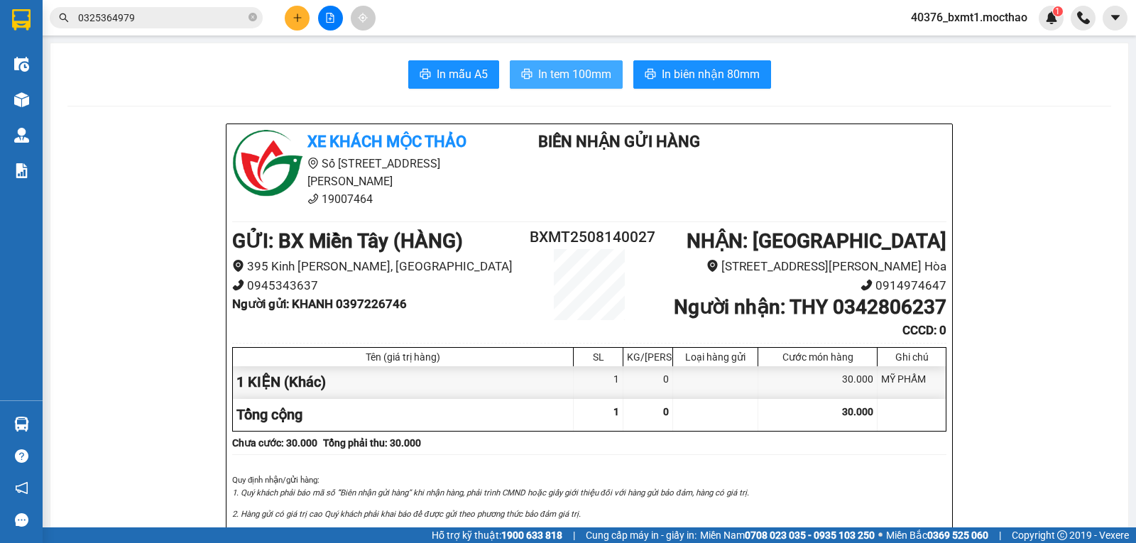
click at [542, 62] on button "In tem 100mm" at bounding box center [566, 74] width 113 height 28
click at [297, 26] on button at bounding box center [297, 18] width 25 height 25
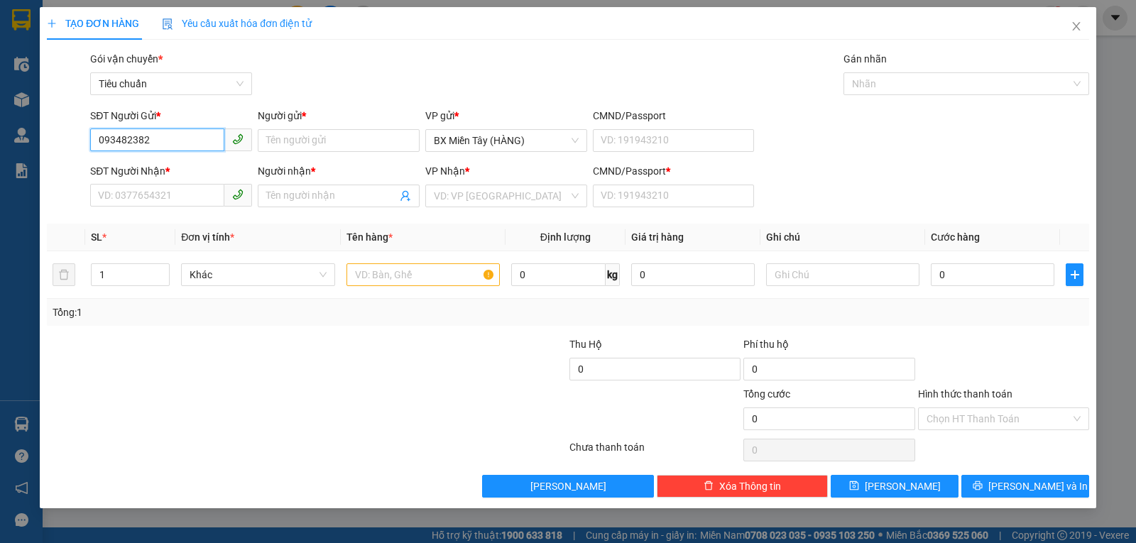
type input "0934823824"
click at [139, 163] on div "0934823824 - [PERSON_NAME]" at bounding box center [171, 169] width 145 height 16
type input "CƯỜNG"
type input "0346865367"
type input "KHEN"
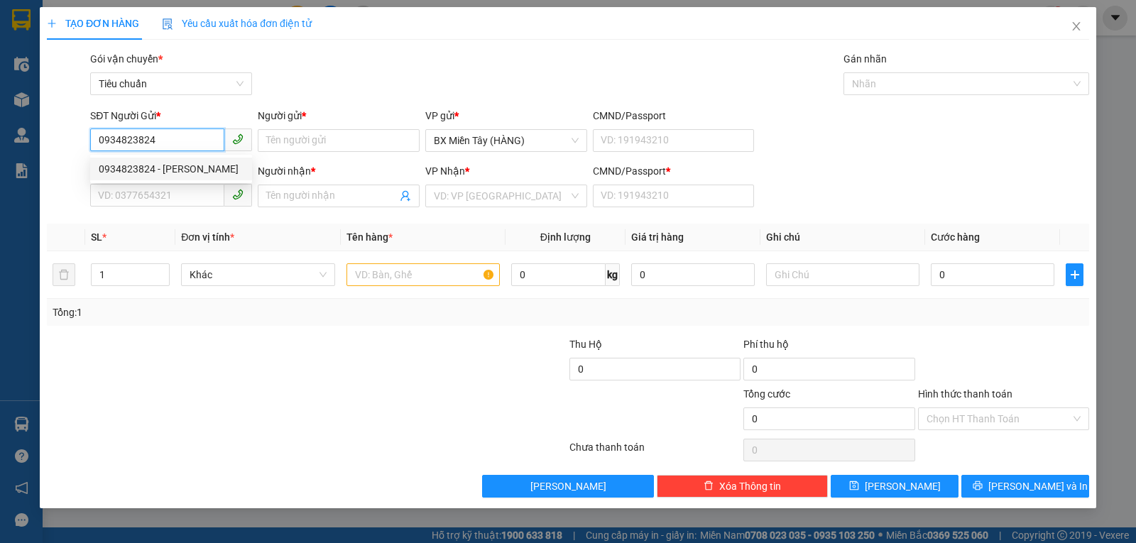
type input "0"
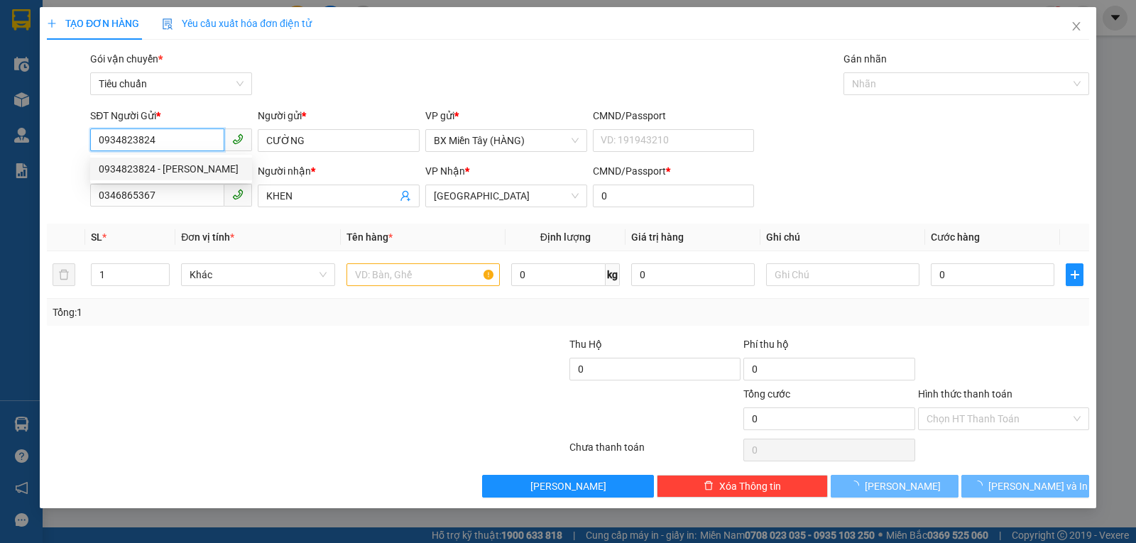
type input "60.000"
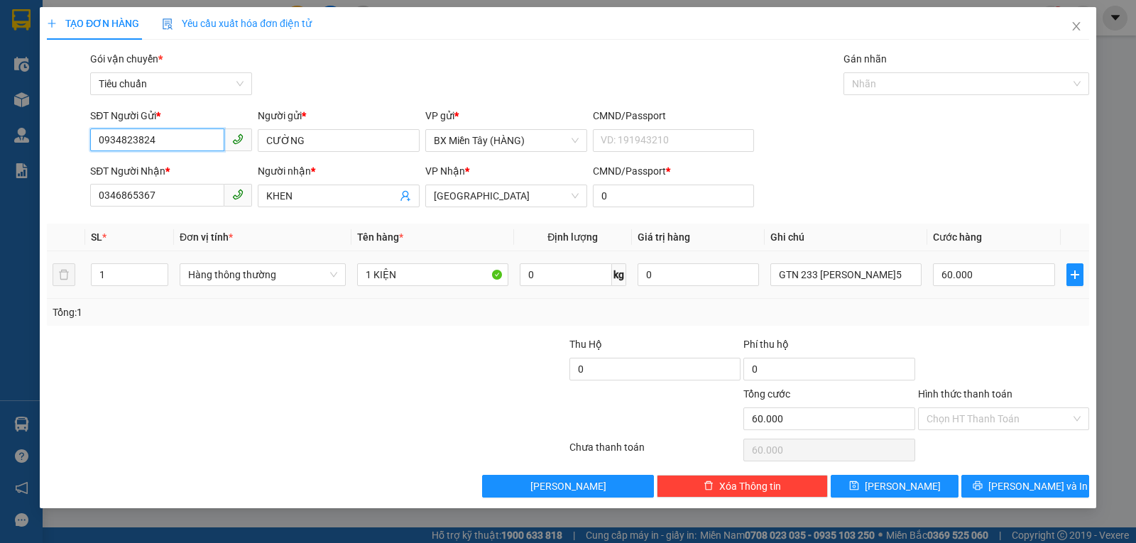
type input "0934823824"
click at [275, 286] on div "Hàng thông thường" at bounding box center [263, 275] width 166 height 28
click at [229, 274] on span "Hàng thông thường" at bounding box center [262, 274] width 149 height 21
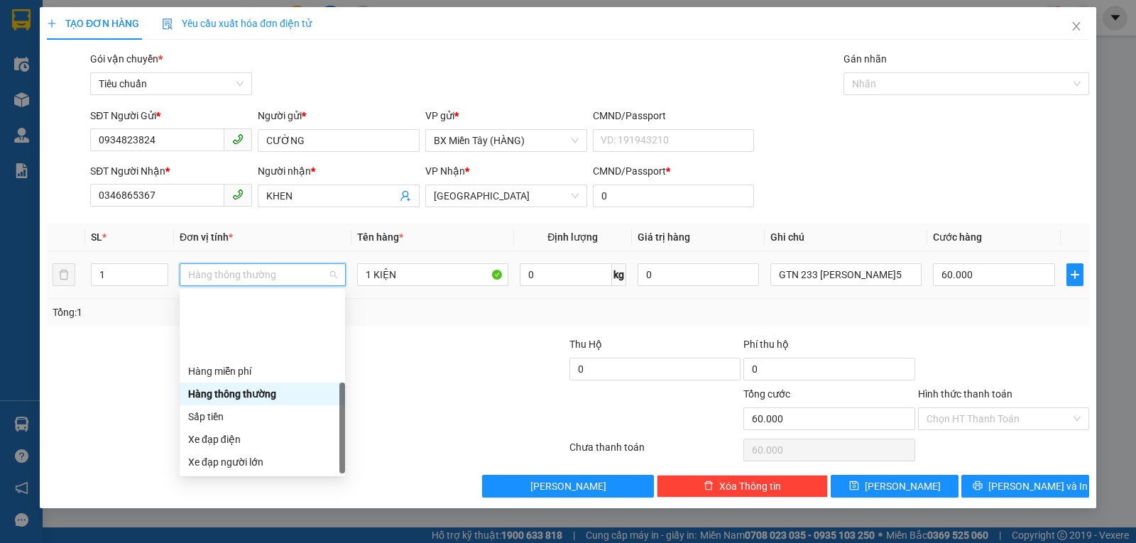
scroll to position [91, 0]
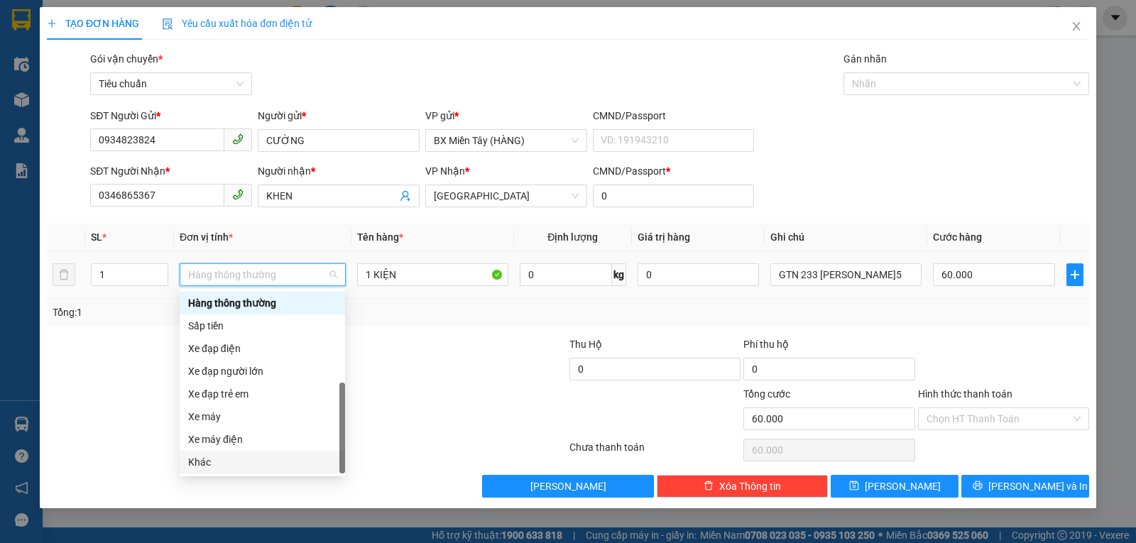
click at [215, 459] on div "Khác" at bounding box center [262, 462] width 148 height 16
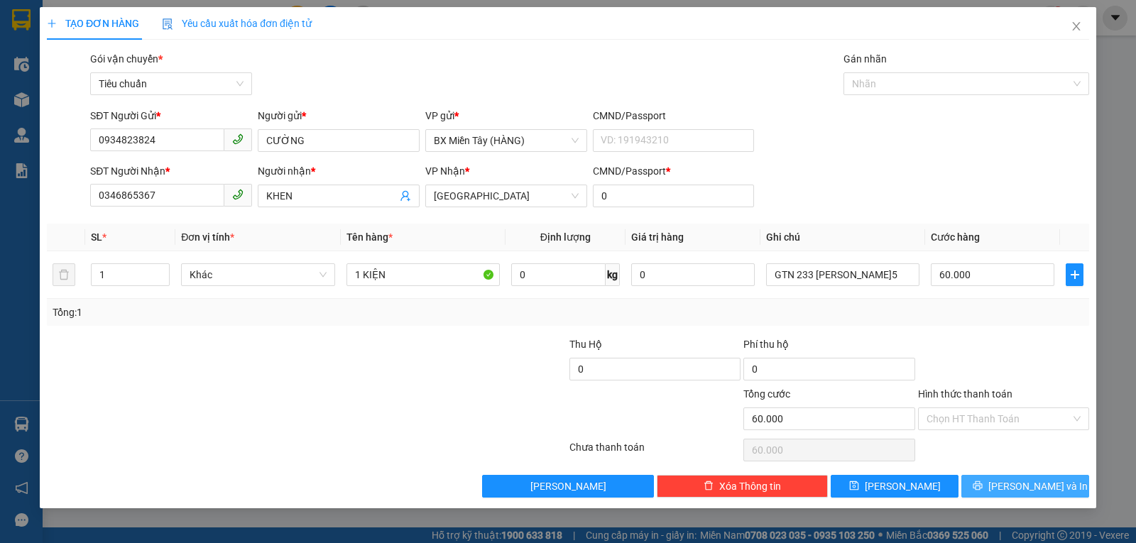
click at [991, 482] on button "[PERSON_NAME] và In" at bounding box center [1025, 486] width 128 height 23
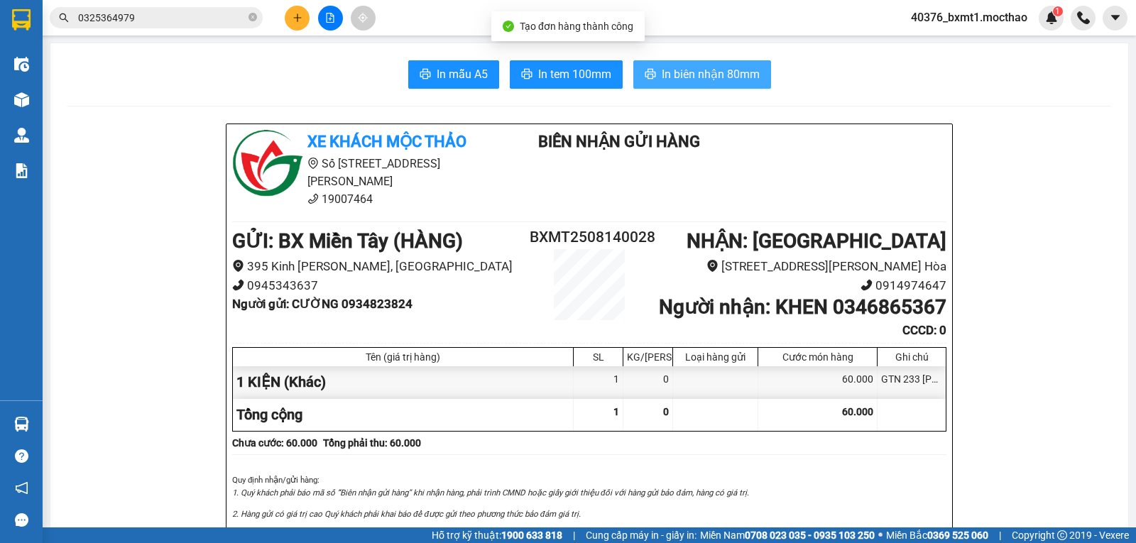
click at [662, 66] on span "In biên nhận 80mm" at bounding box center [711, 74] width 98 height 18
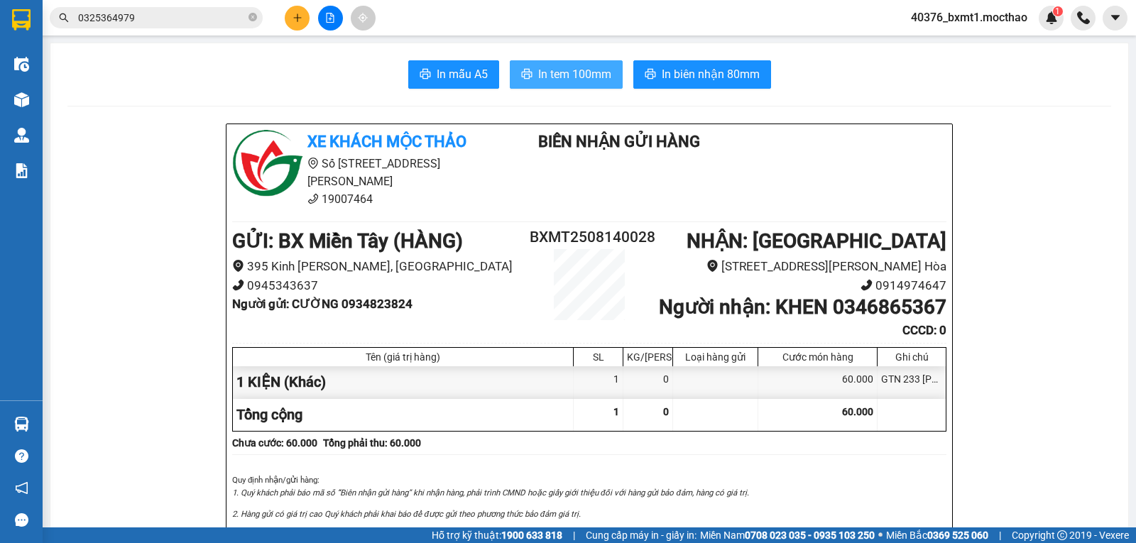
click at [556, 73] on span "In tem 100mm" at bounding box center [574, 74] width 73 height 18
click at [294, 12] on button at bounding box center [297, 18] width 25 height 25
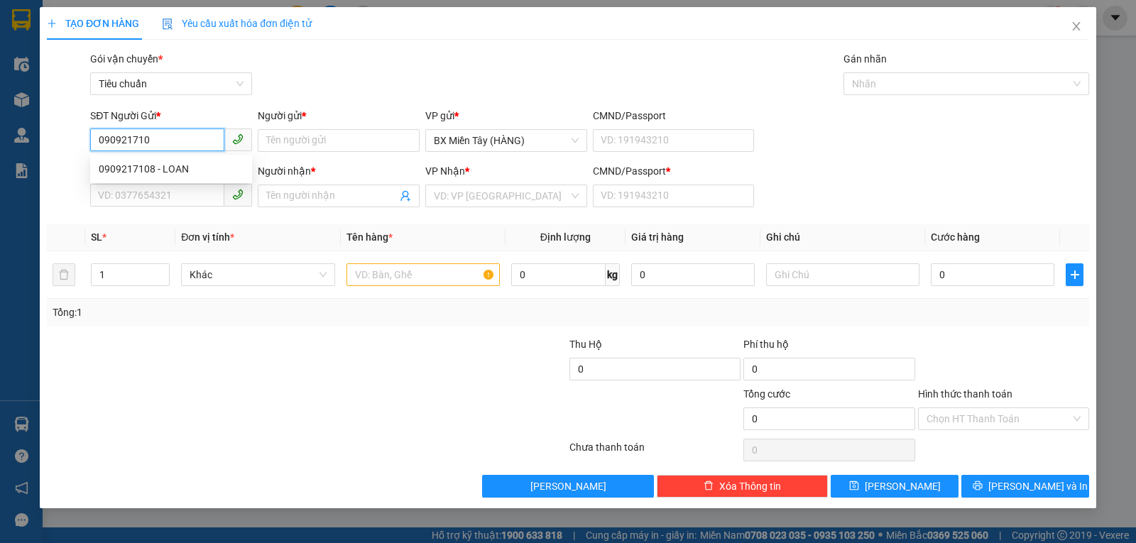
type input "0909217108"
click at [154, 163] on div "0909217108 - LOAN" at bounding box center [171, 169] width 145 height 16
type input "LOAN"
type input "0905827115"
type input "THIÊN ĐẠT"
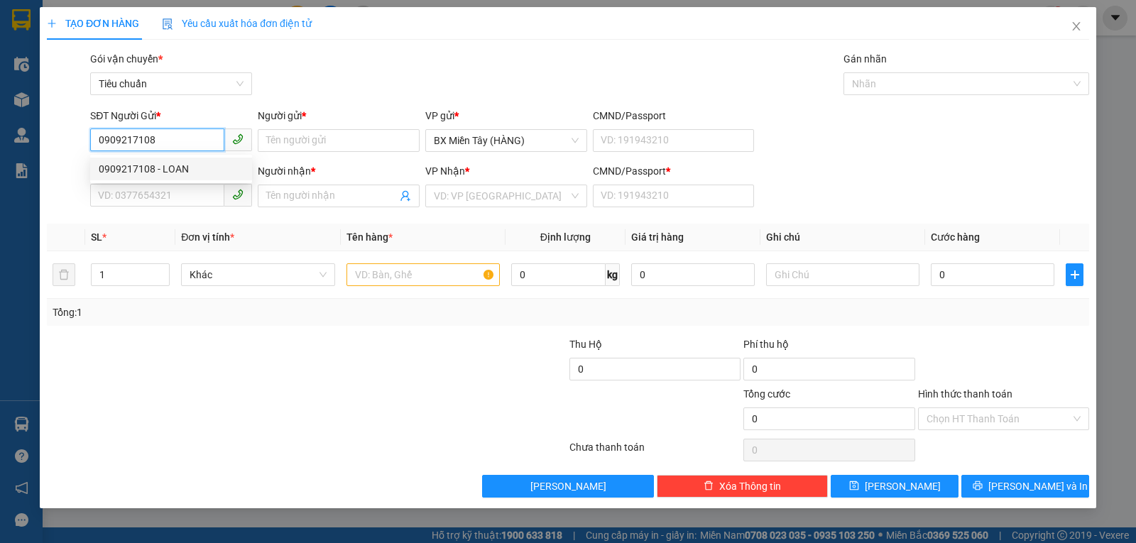
type input "0"
type input "20.000"
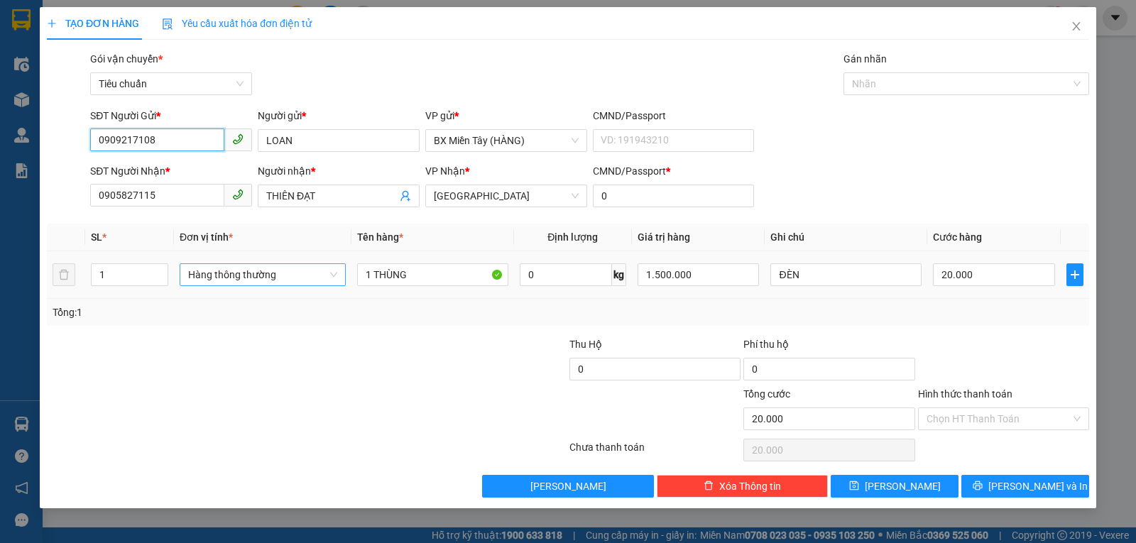
click at [268, 275] on span "Hàng thông thường" at bounding box center [262, 274] width 149 height 21
type input "0909217108"
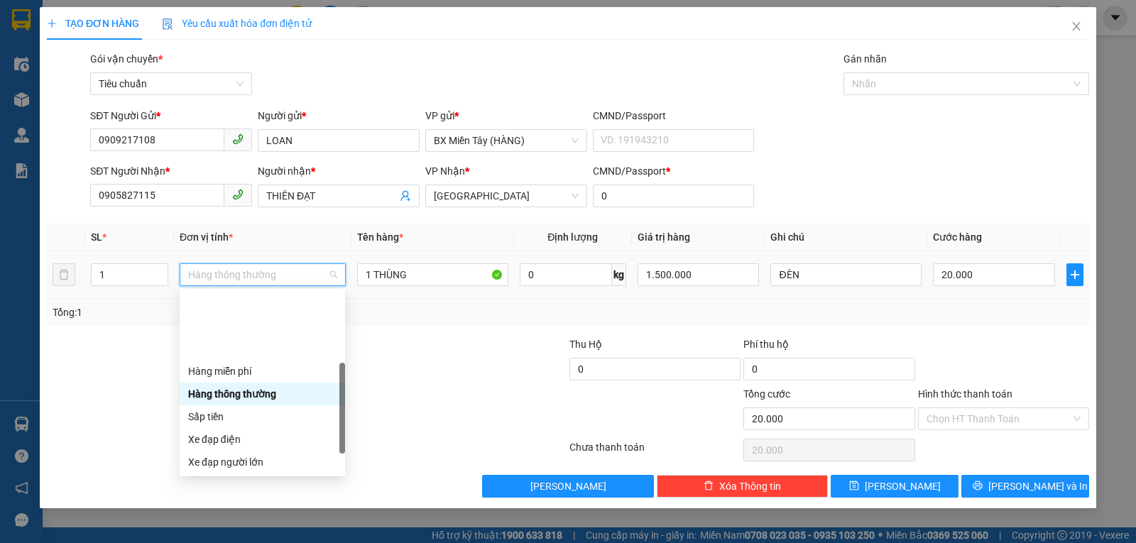
scroll to position [91, 0]
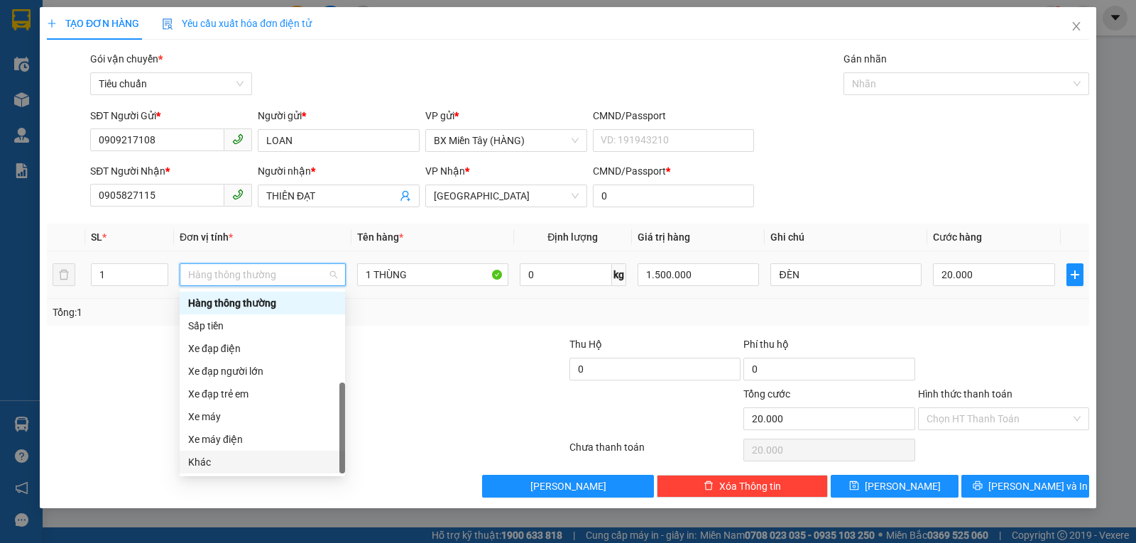
click at [244, 458] on div "Khác" at bounding box center [262, 462] width 148 height 16
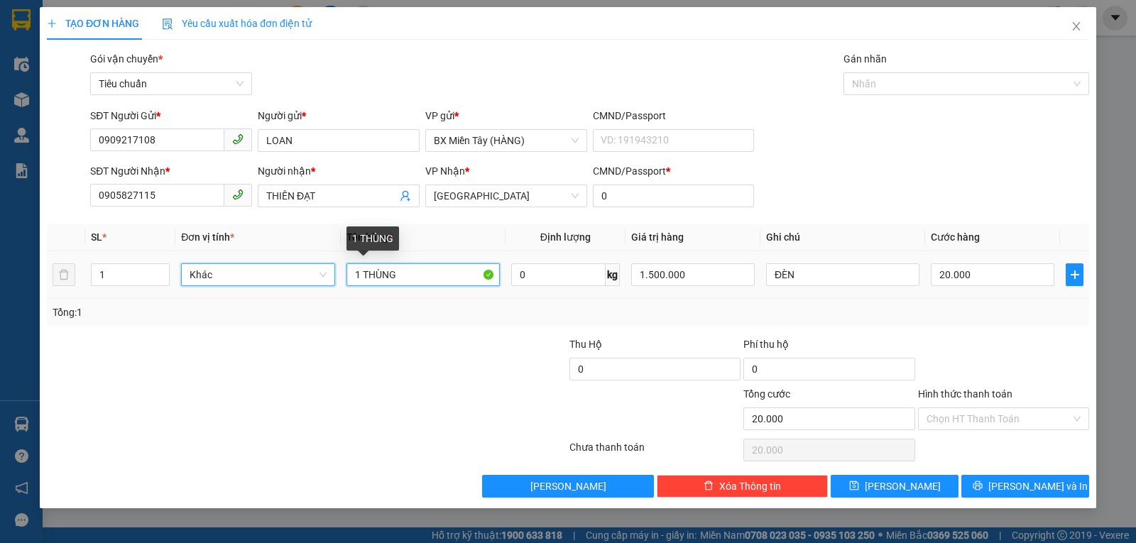
click at [405, 270] on input "1 THÙNG" at bounding box center [422, 274] width 153 height 23
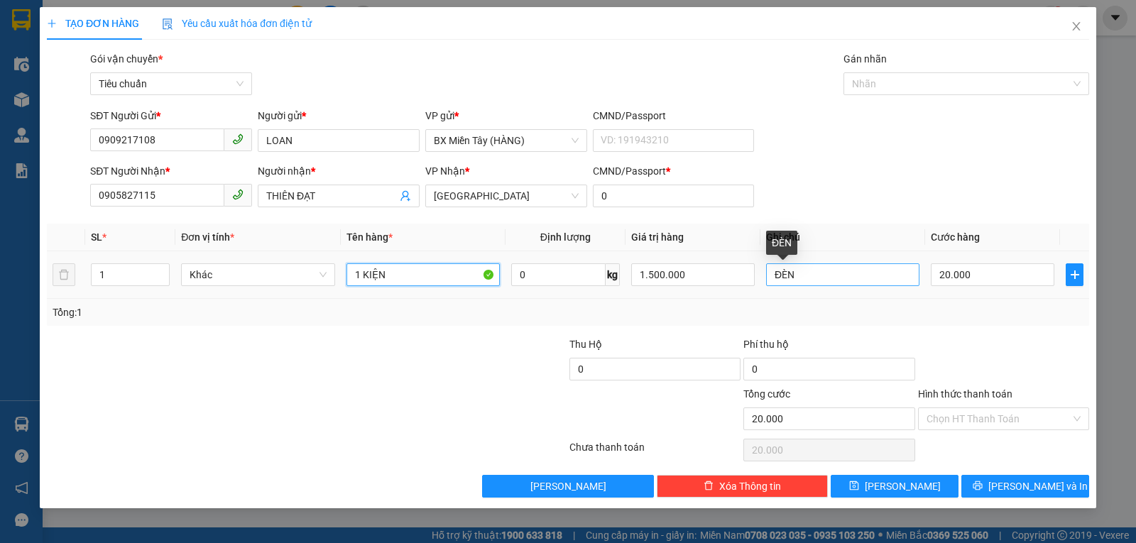
type input "1 KIỆN"
click at [799, 278] on input "ĐÈN" at bounding box center [842, 274] width 153 height 23
type input "LỌC NƯỚC"
click at [715, 262] on div "1.500.000" at bounding box center [693, 275] width 124 height 28
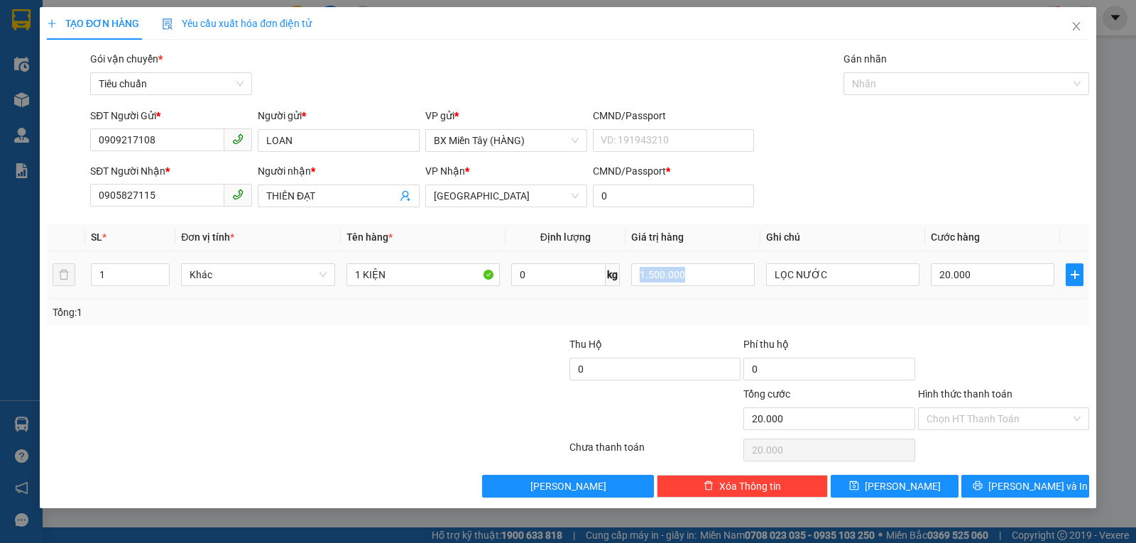
click at [715, 262] on div "1.500.000" at bounding box center [693, 275] width 124 height 28
click at [680, 266] on input "1.500.000" at bounding box center [693, 274] width 124 height 23
type input "1.000.000"
click at [914, 278] on input "LỌC NƯỚC" at bounding box center [842, 274] width 153 height 23
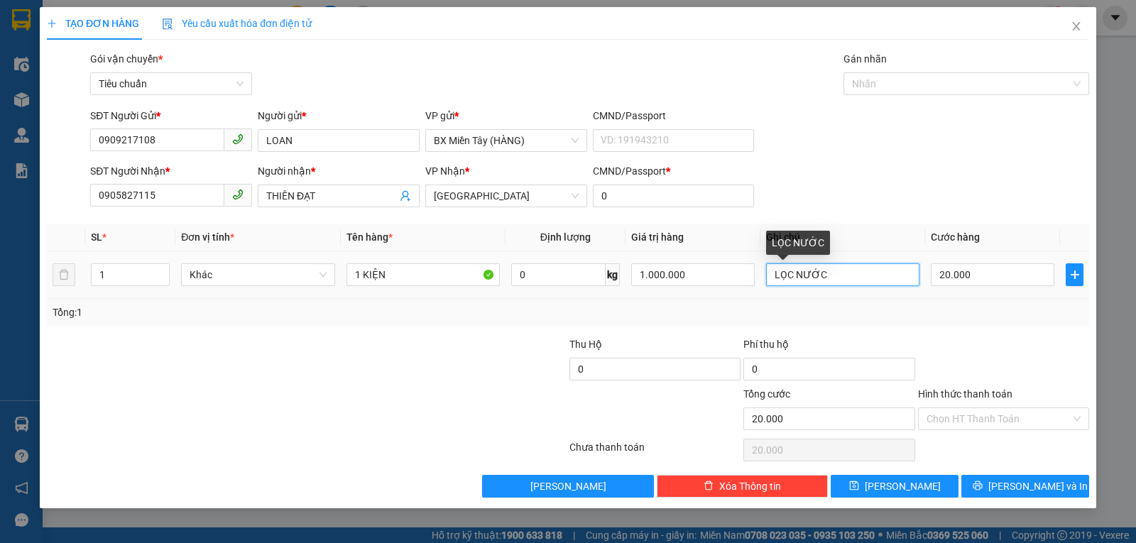
type input "0"
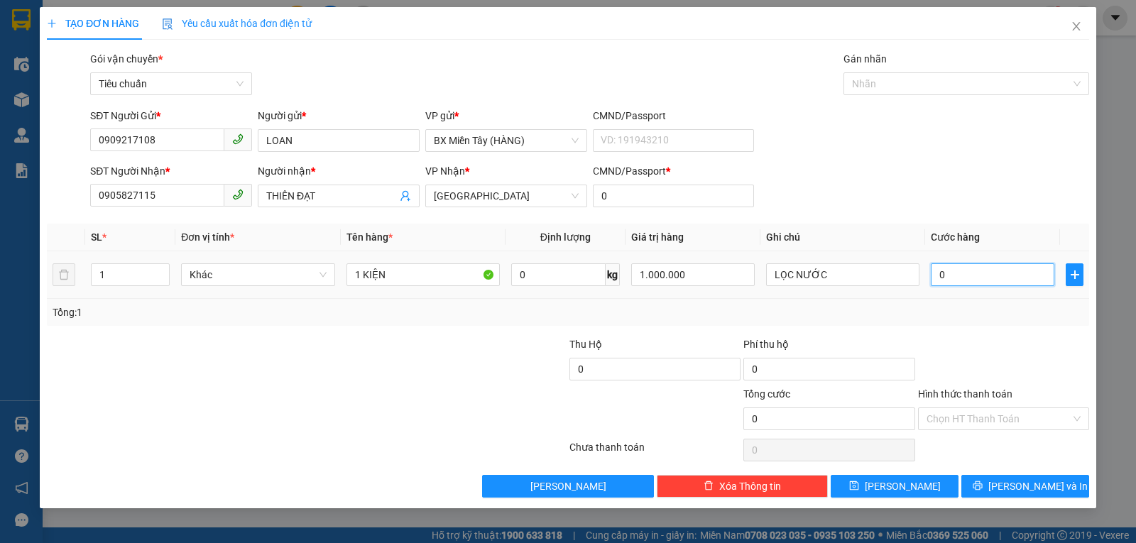
click at [977, 279] on input "0" at bounding box center [993, 274] width 124 height 23
type input "3"
type input "30"
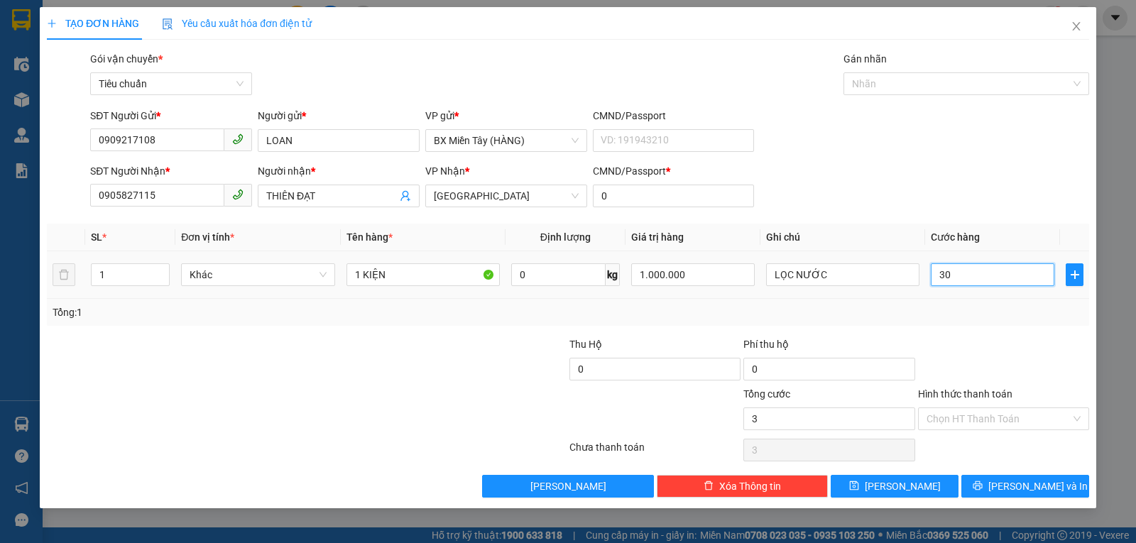
type input "30"
type input "30.000"
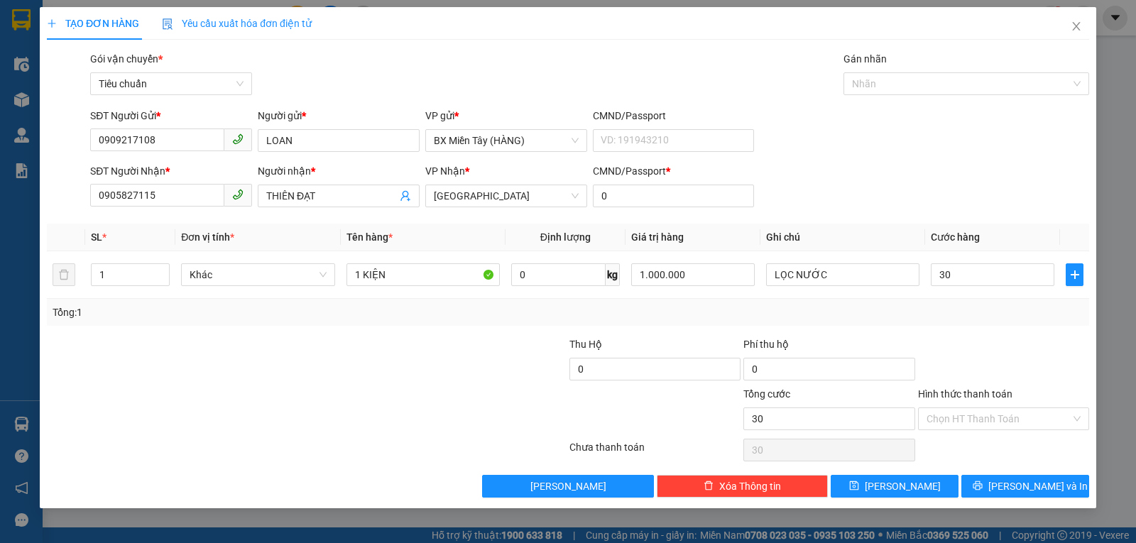
type input "30.000"
click at [1001, 329] on div "Transit Pickup Surcharge Ids Transit Deliver Surcharge Ids Transit Deliver Surc…" at bounding box center [568, 274] width 1042 height 446
click at [1017, 494] on button "[PERSON_NAME] và In" at bounding box center [1025, 486] width 128 height 23
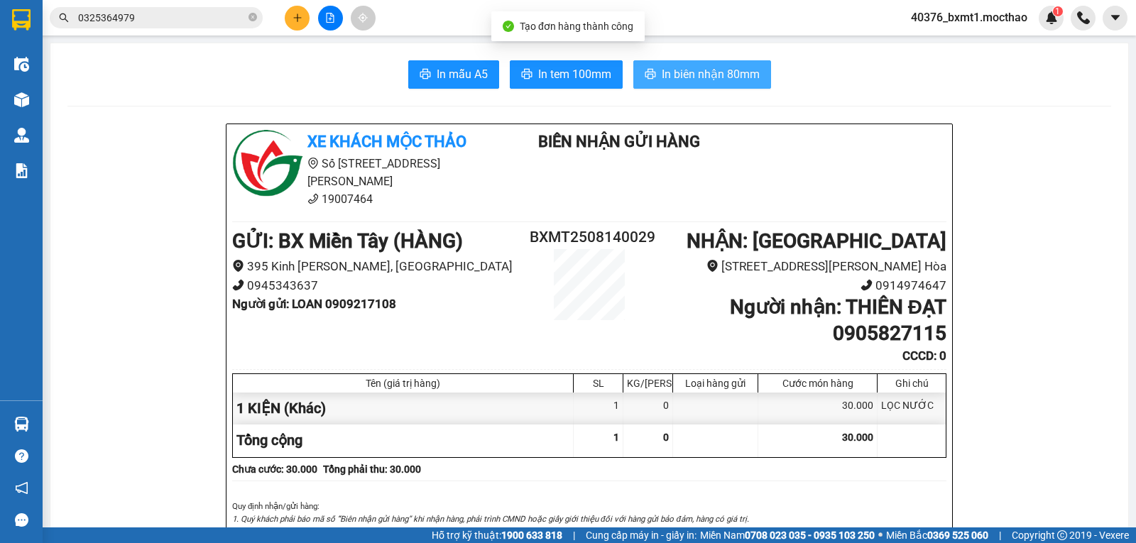
click at [669, 65] on span "In biên nhận 80mm" at bounding box center [711, 74] width 98 height 18
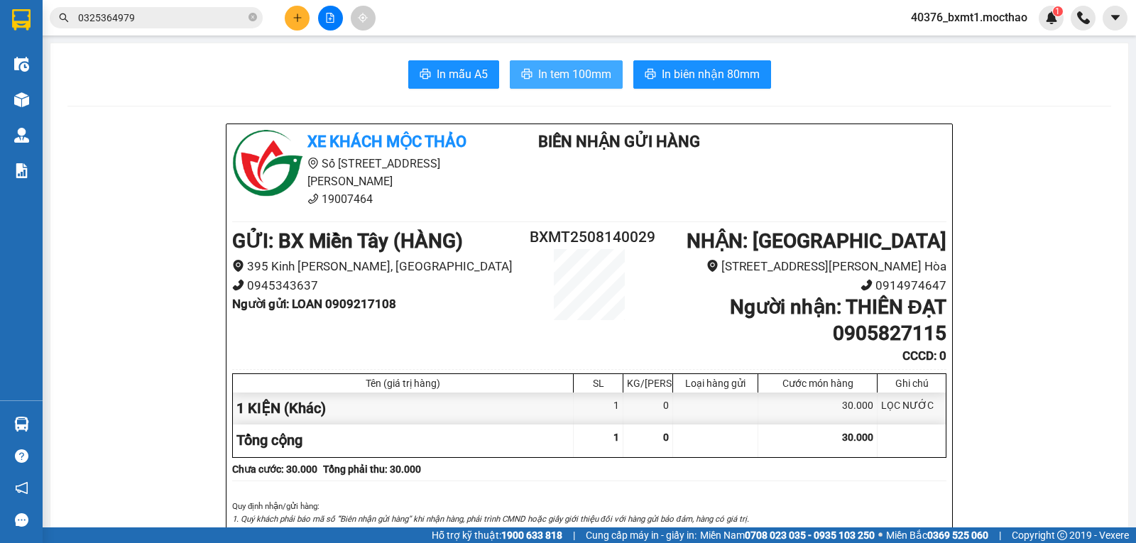
click at [569, 79] on span "In tem 100mm" at bounding box center [574, 74] width 73 height 18
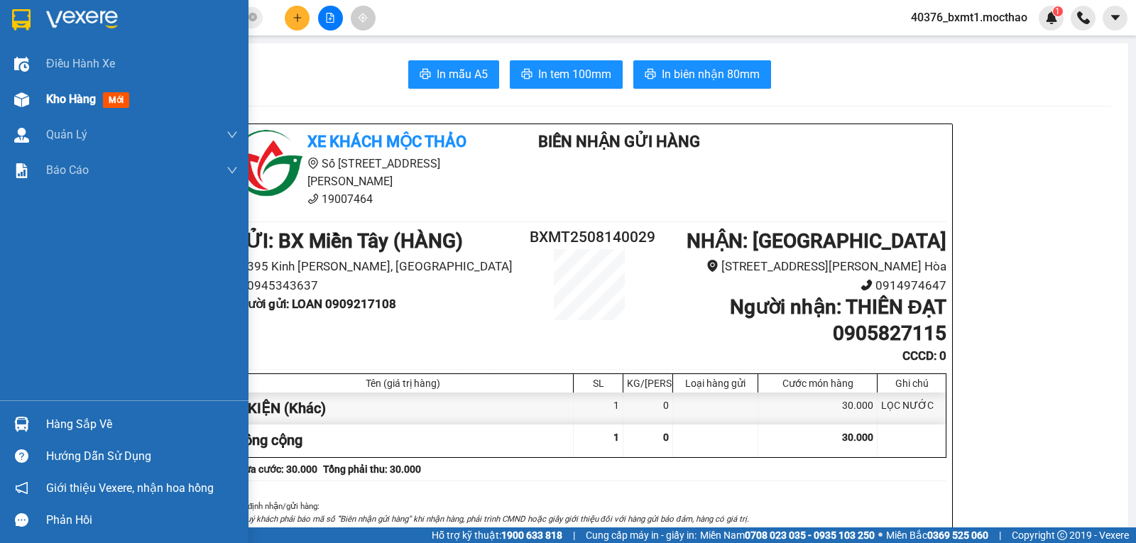
click at [26, 100] on img at bounding box center [21, 99] width 15 height 15
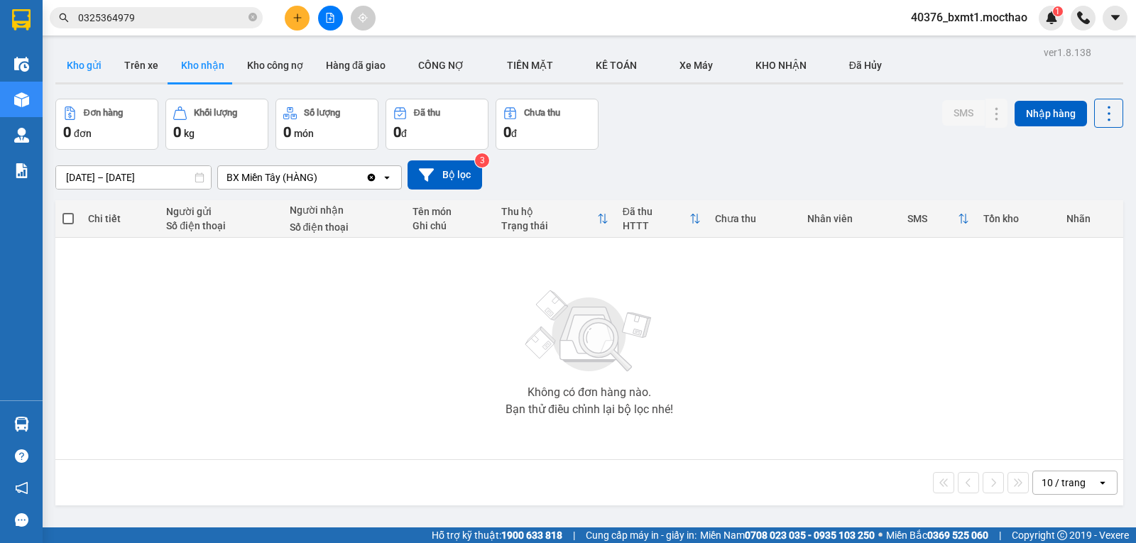
click at [95, 68] on button "Kho gửi" at bounding box center [83, 65] width 57 height 34
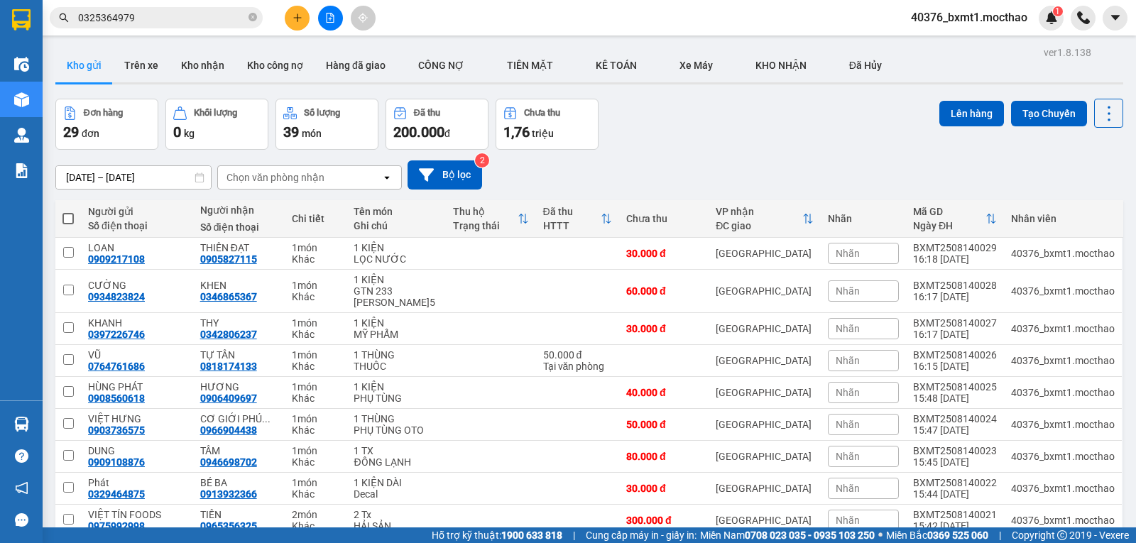
click at [67, 218] on span at bounding box center [67, 218] width 11 height 11
click at [68, 212] on input "checkbox" at bounding box center [68, 212] width 0 height 0
checkbox input "true"
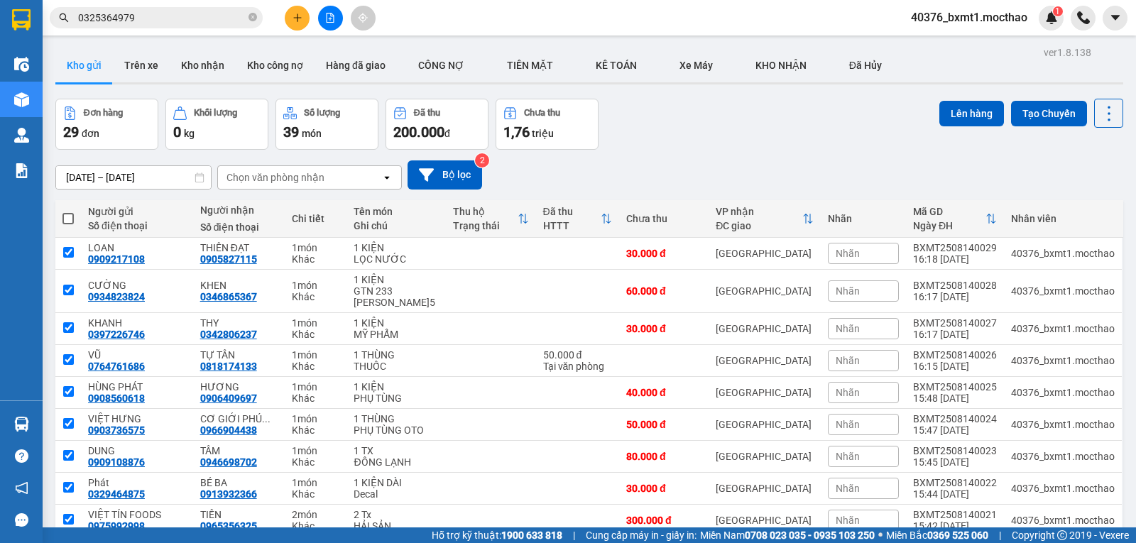
checkbox input "true"
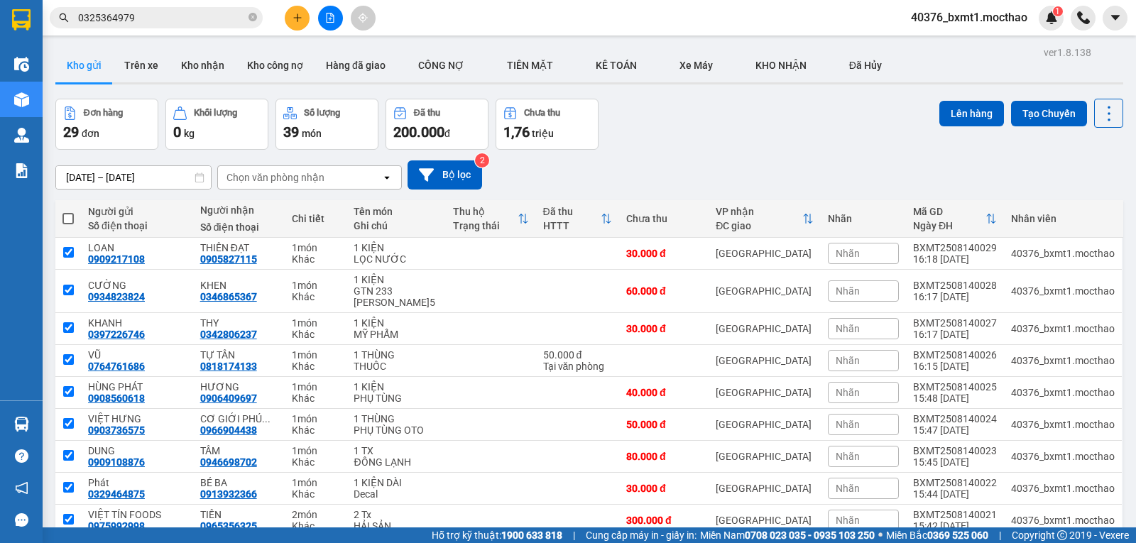
checkbox input "true"
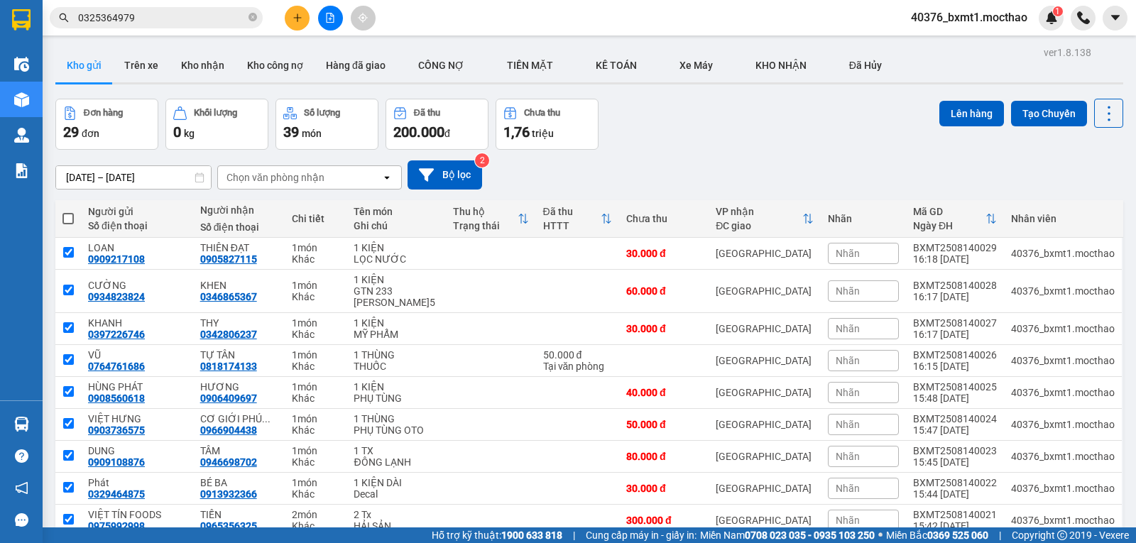
checkbox input "true"
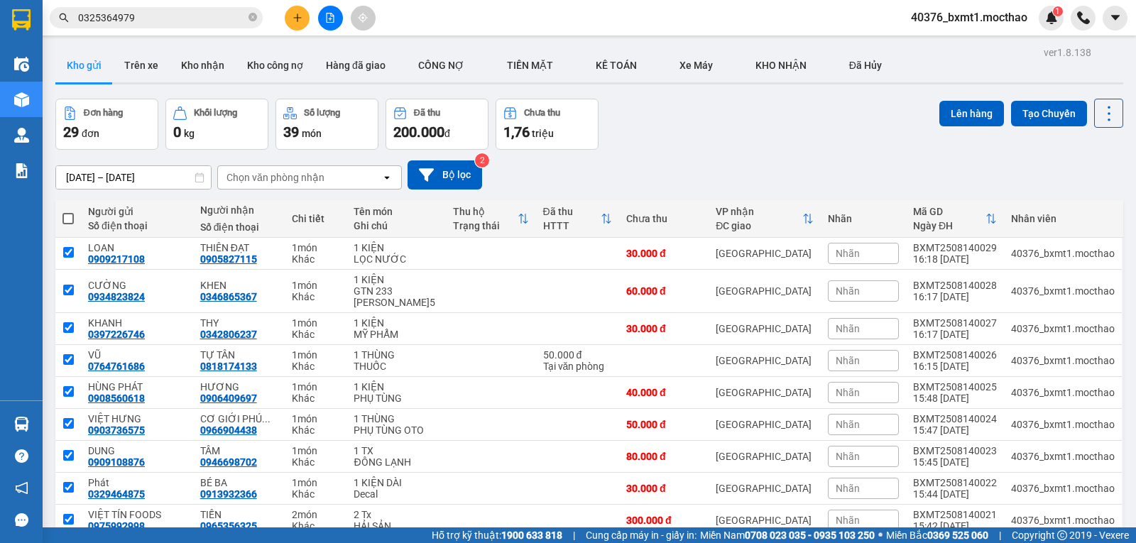
checkbox input "true"
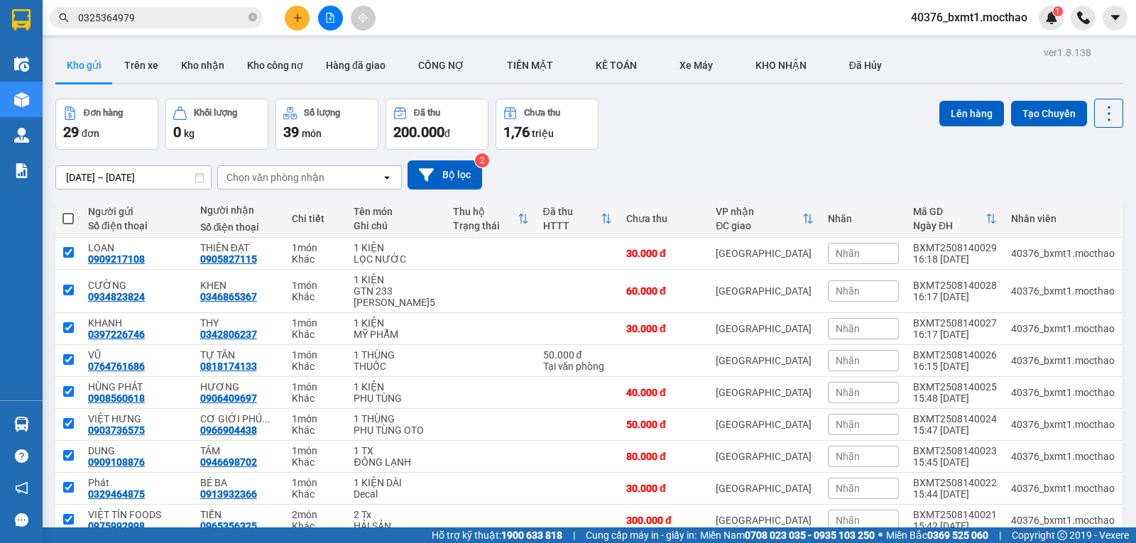
checkbox input "true"
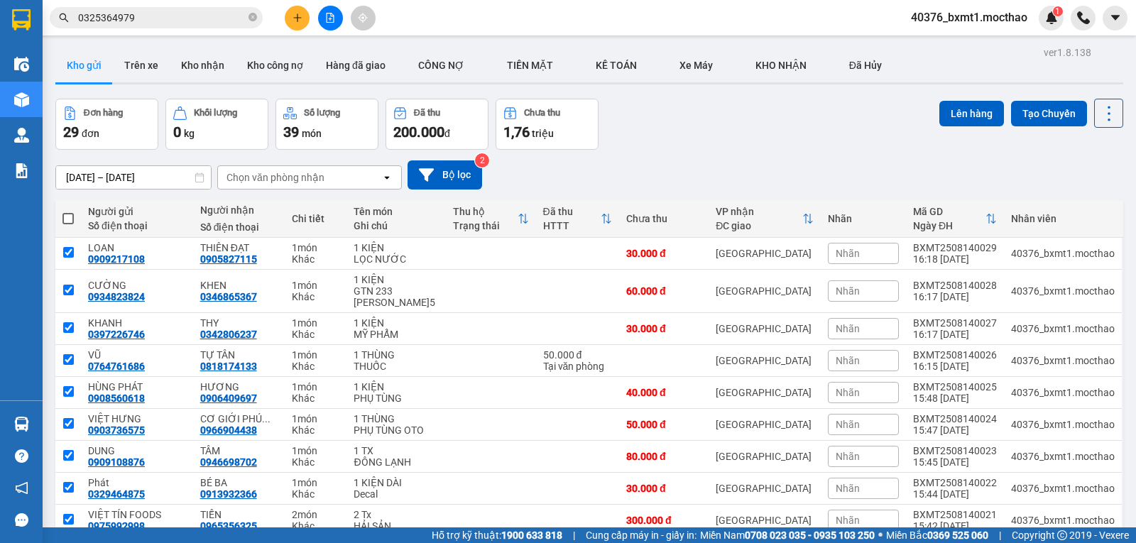
checkbox input "true"
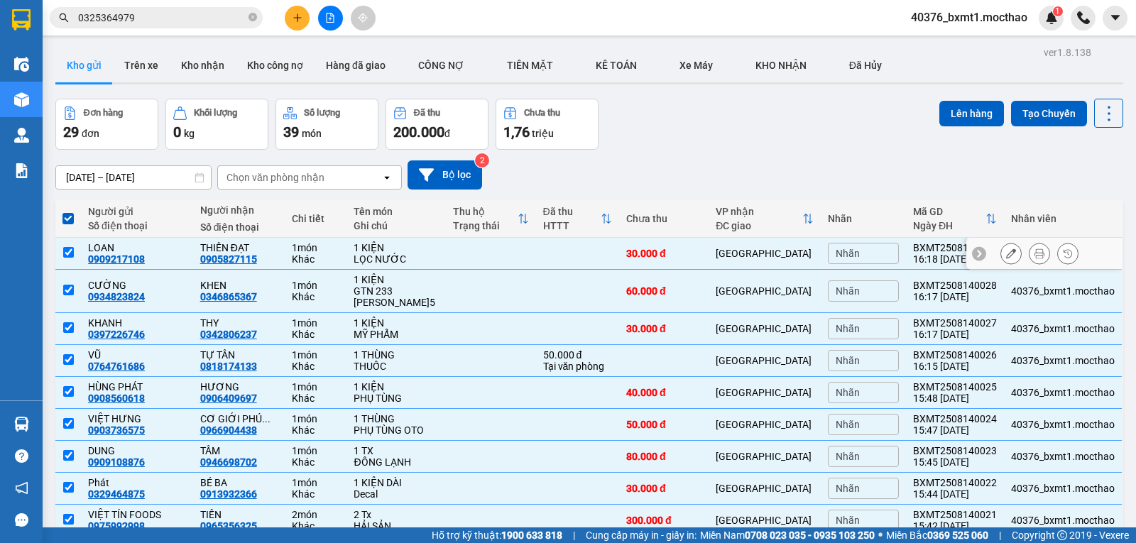
click at [370, 256] on div "LỌC NƯỚC" at bounding box center [395, 258] width 85 height 11
checkbox input "false"
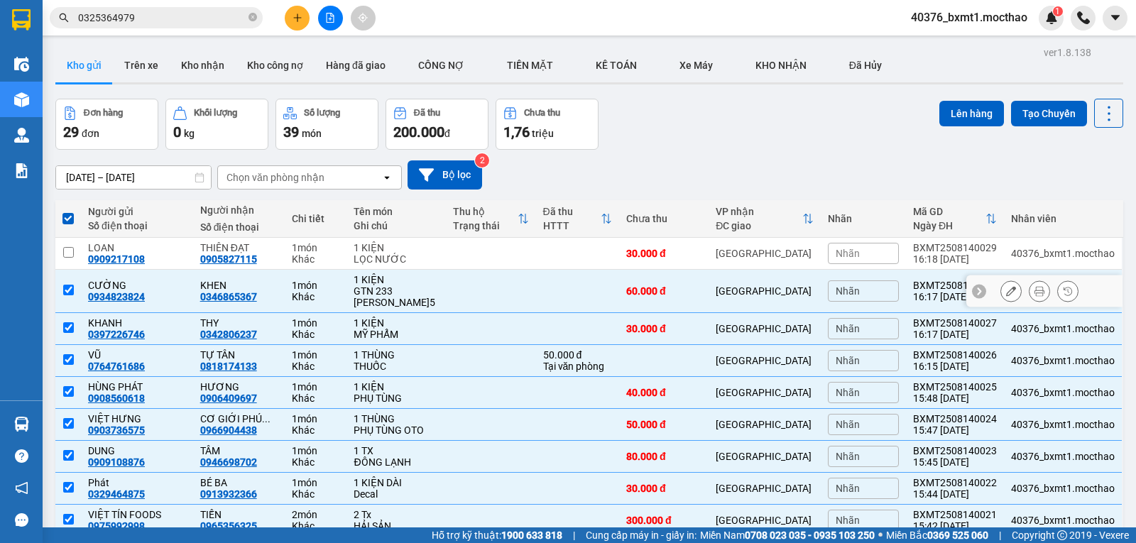
click at [378, 290] on div "GTN 233 [PERSON_NAME]5" at bounding box center [395, 296] width 85 height 23
checkbox input "false"
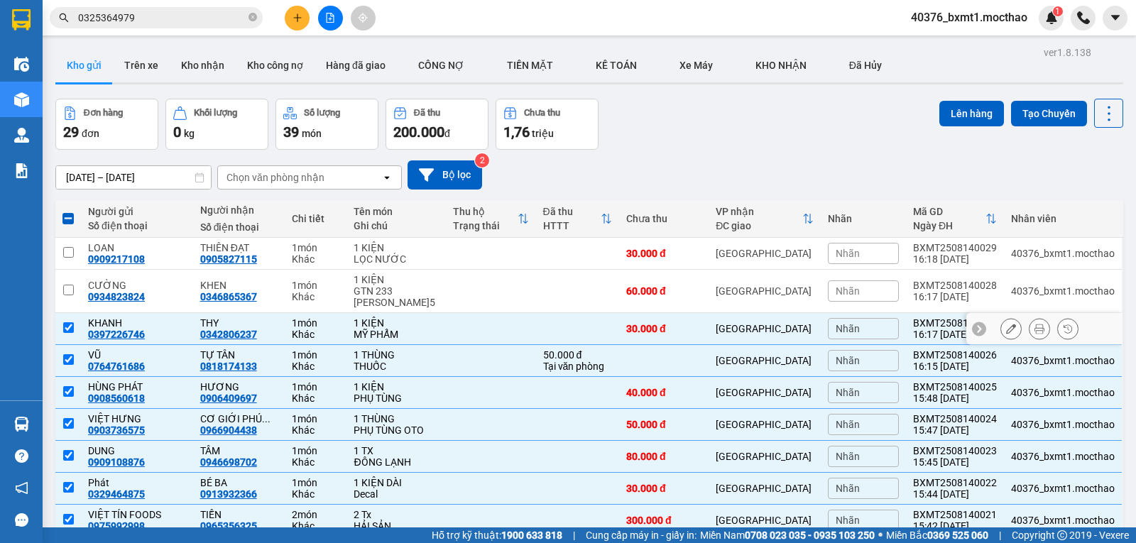
click at [379, 324] on div "1 KIỆN" at bounding box center [395, 322] width 85 height 11
checkbox input "false"
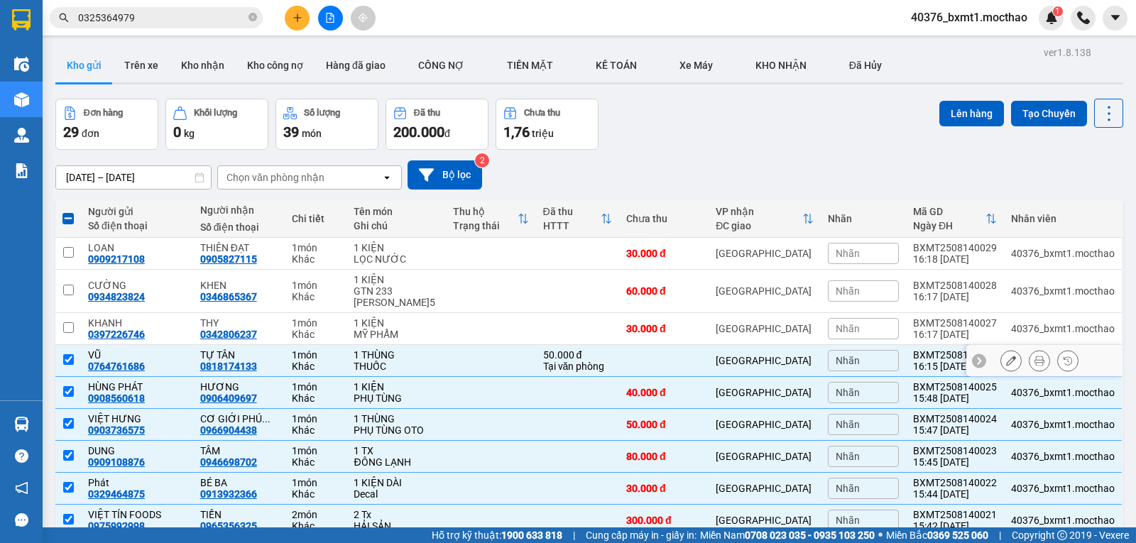
click at [371, 356] on div "1 THÙNG" at bounding box center [395, 354] width 85 height 11
checkbox input "false"
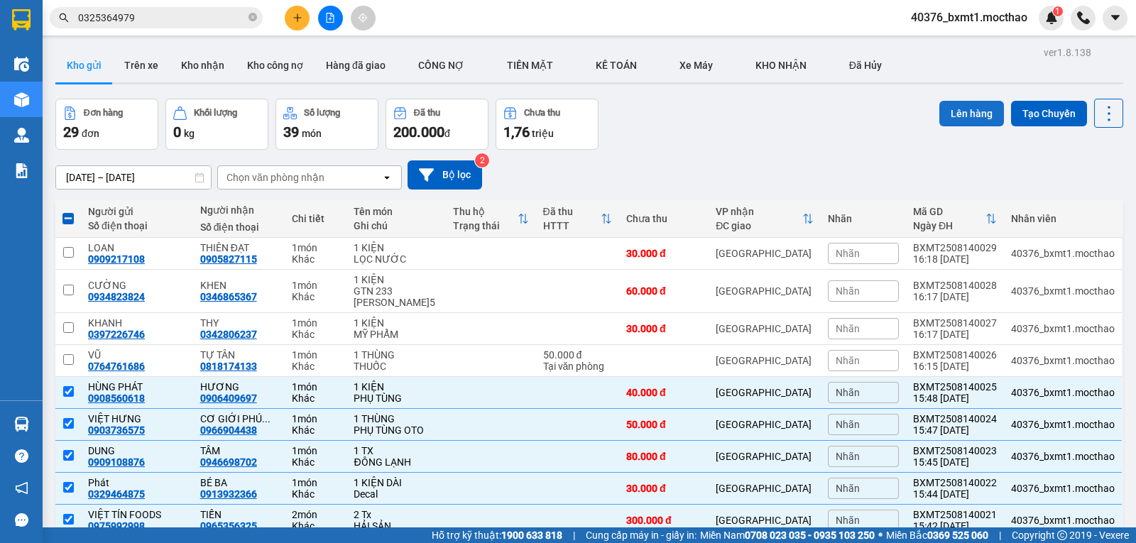
click at [967, 111] on button "Lên hàng" at bounding box center [971, 114] width 65 height 26
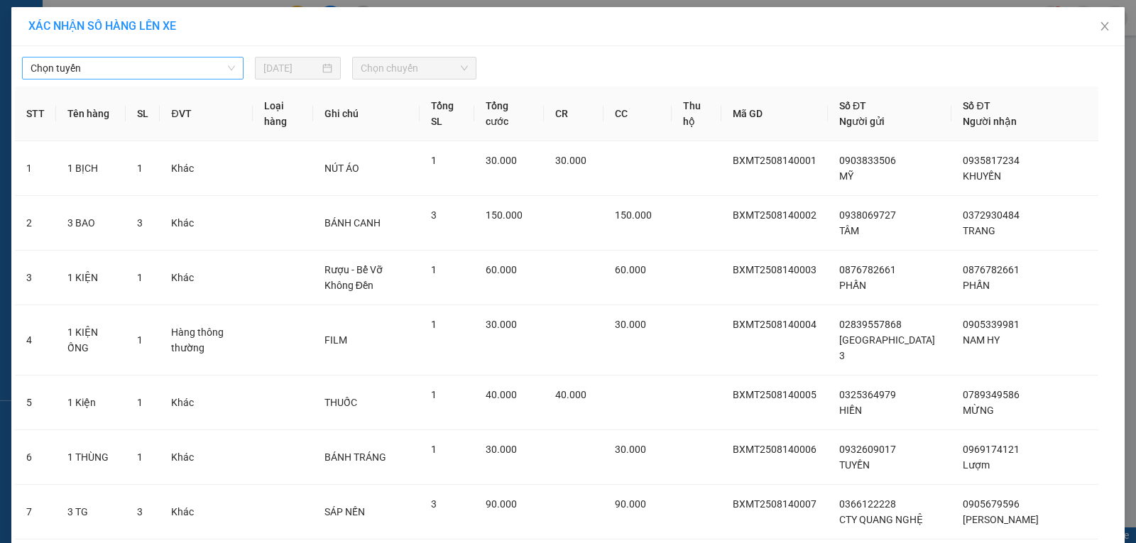
click at [113, 74] on span "Chọn tuyến" at bounding box center [133, 67] width 204 height 21
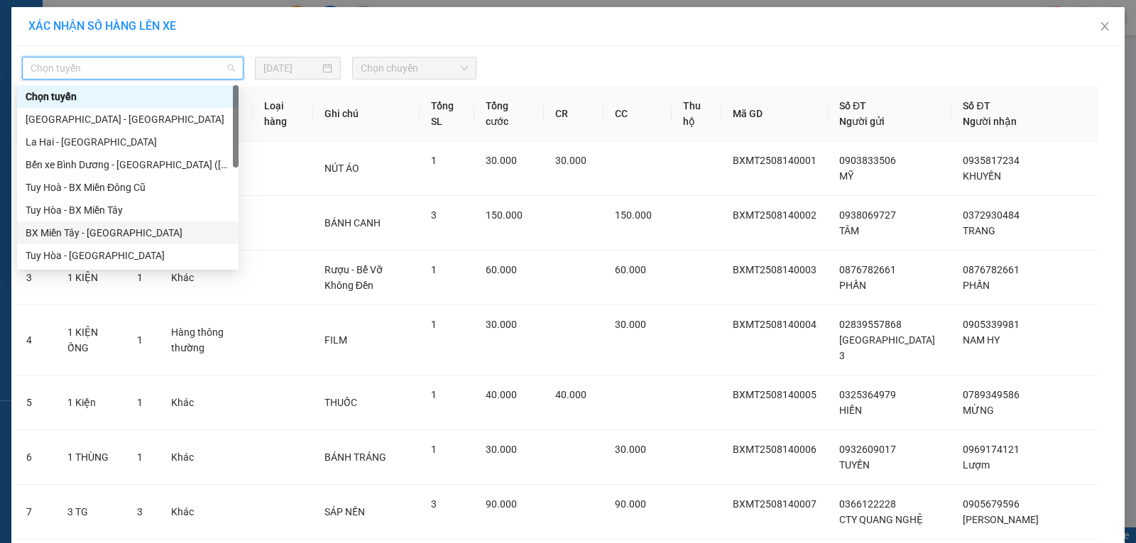
click at [76, 231] on div "BX Miền Tây - [GEOGRAPHIC_DATA]" at bounding box center [128, 233] width 204 height 16
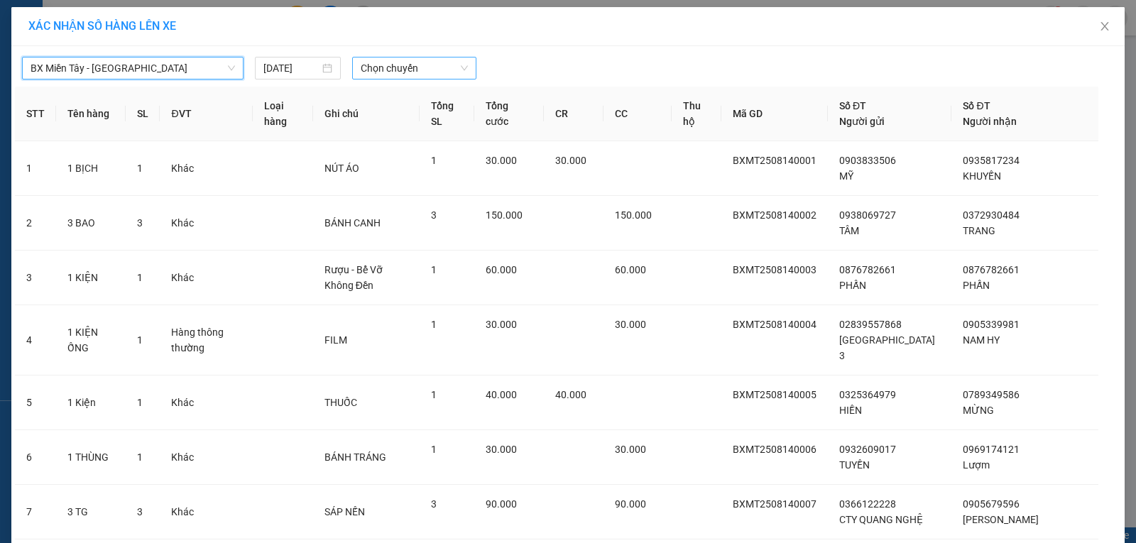
click at [397, 62] on span "Chọn chuyến" at bounding box center [414, 67] width 107 height 21
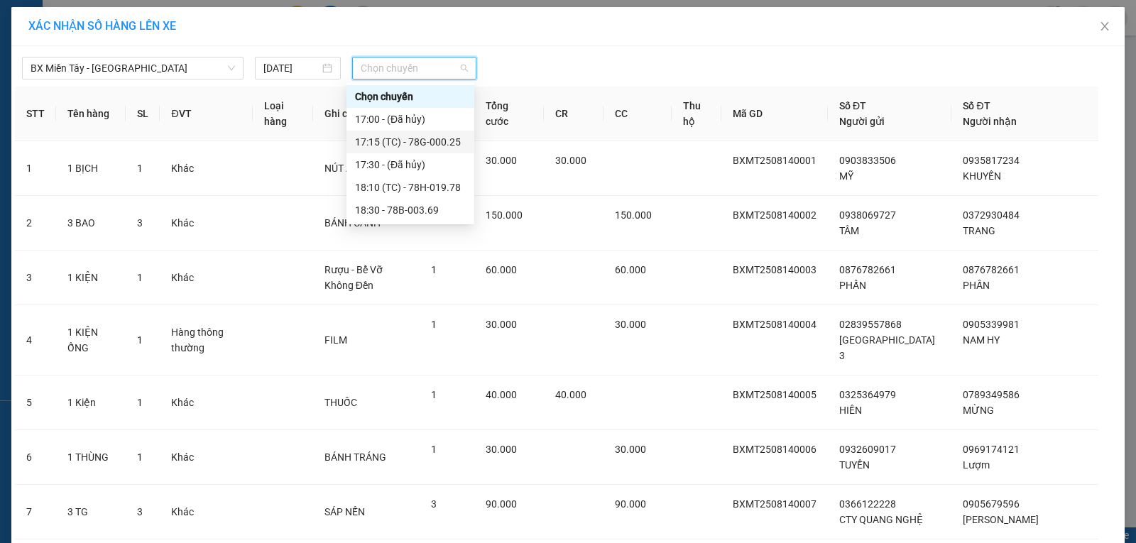
click at [454, 138] on div "17:15 (TC) - 78G-000.25" at bounding box center [410, 142] width 111 height 16
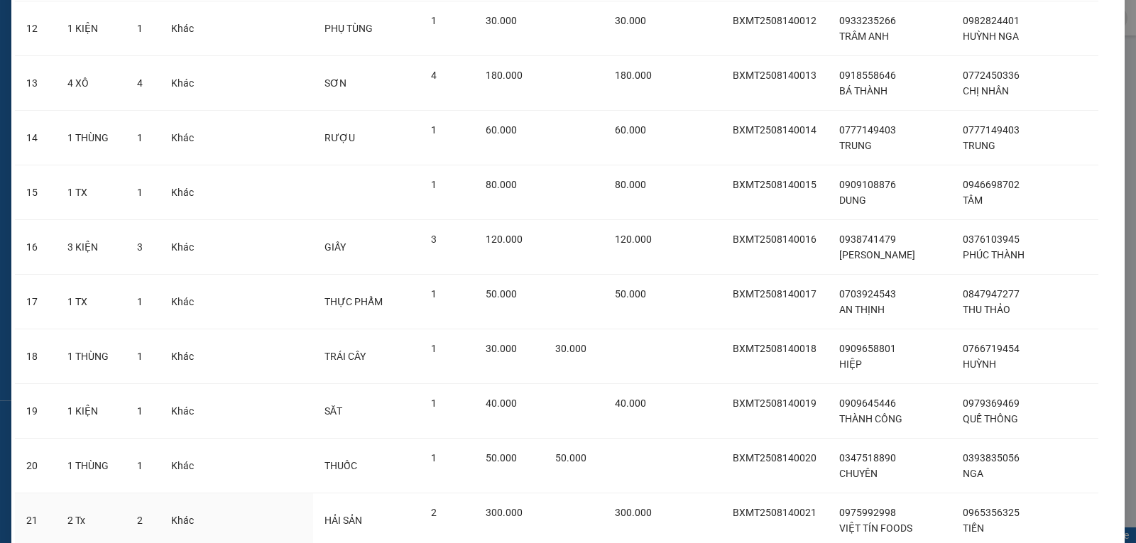
scroll to position [1077, 0]
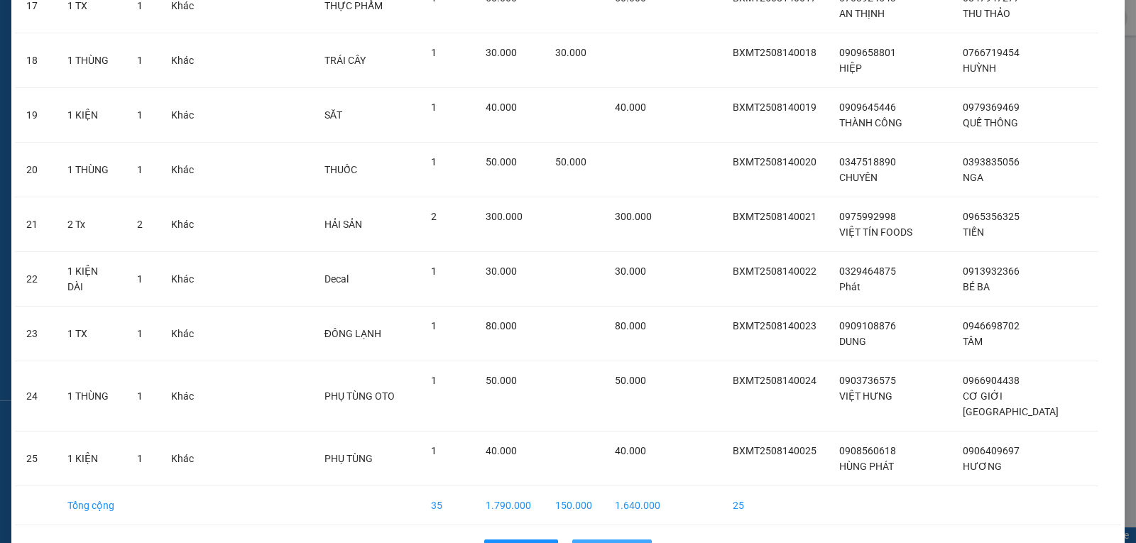
click at [609, 542] on span "Lên hàng" at bounding box center [619, 551] width 41 height 16
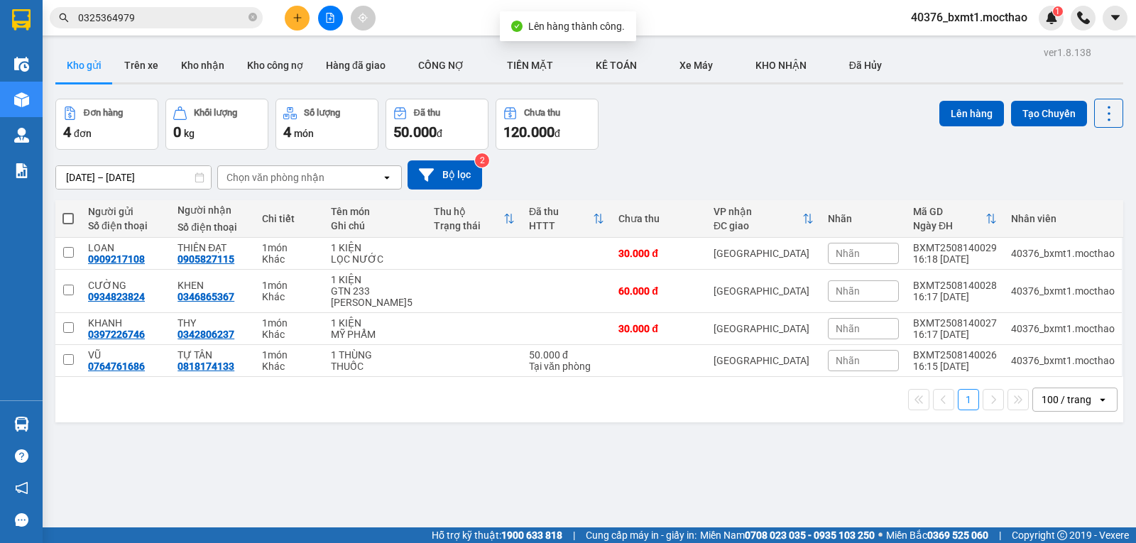
click at [645, 131] on div "Đơn hàng 4 đơn Khối lượng 0 kg Số lượng 4 món Đã thu 50.000 đ Chưa thu 120.000 …" at bounding box center [589, 124] width 1068 height 51
click at [211, 60] on button "Kho nhận" at bounding box center [203, 65] width 66 height 34
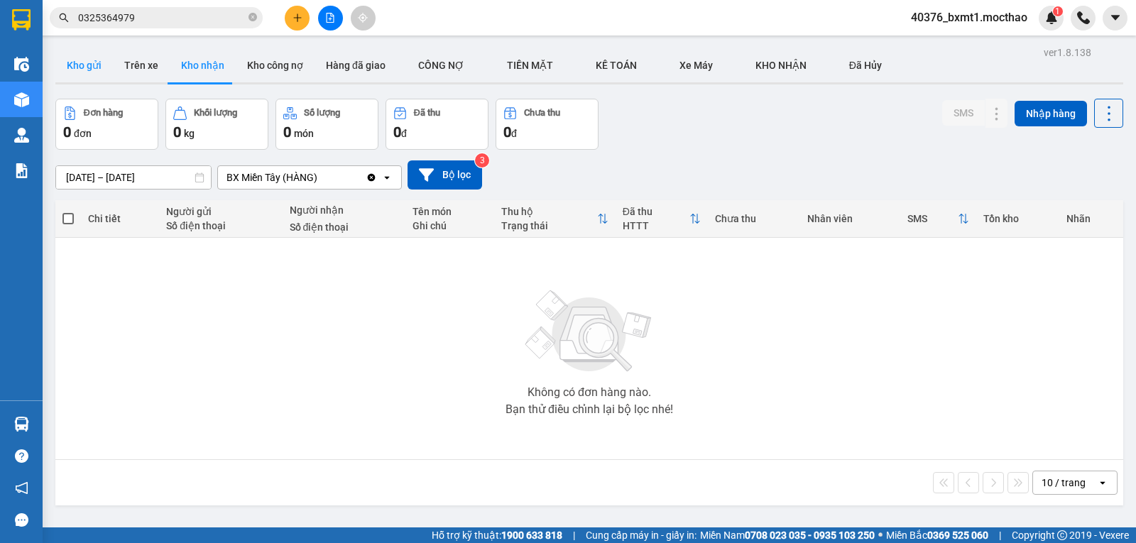
click at [79, 69] on button "Kho gửi" at bounding box center [83, 65] width 57 height 34
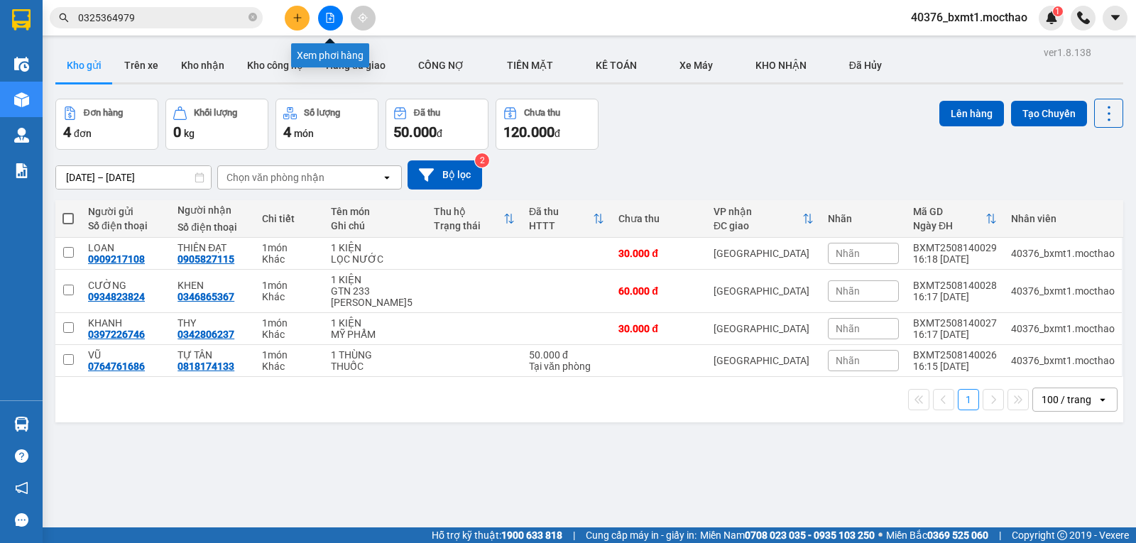
click at [329, 16] on icon "file-add" at bounding box center [330, 18] width 10 height 10
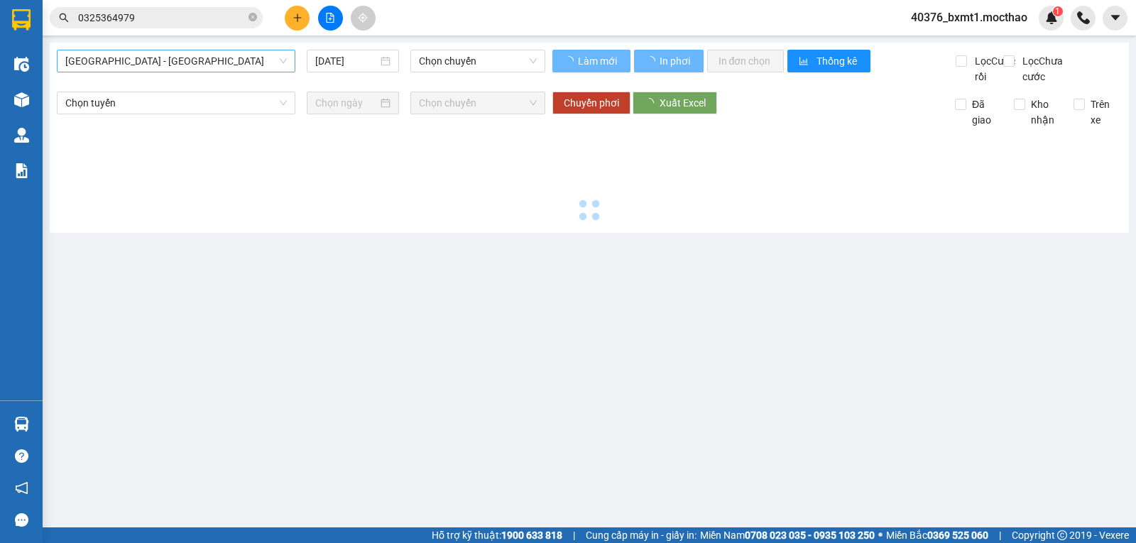
click at [150, 64] on span "[GEOGRAPHIC_DATA] - [GEOGRAPHIC_DATA]" at bounding box center [175, 60] width 221 height 21
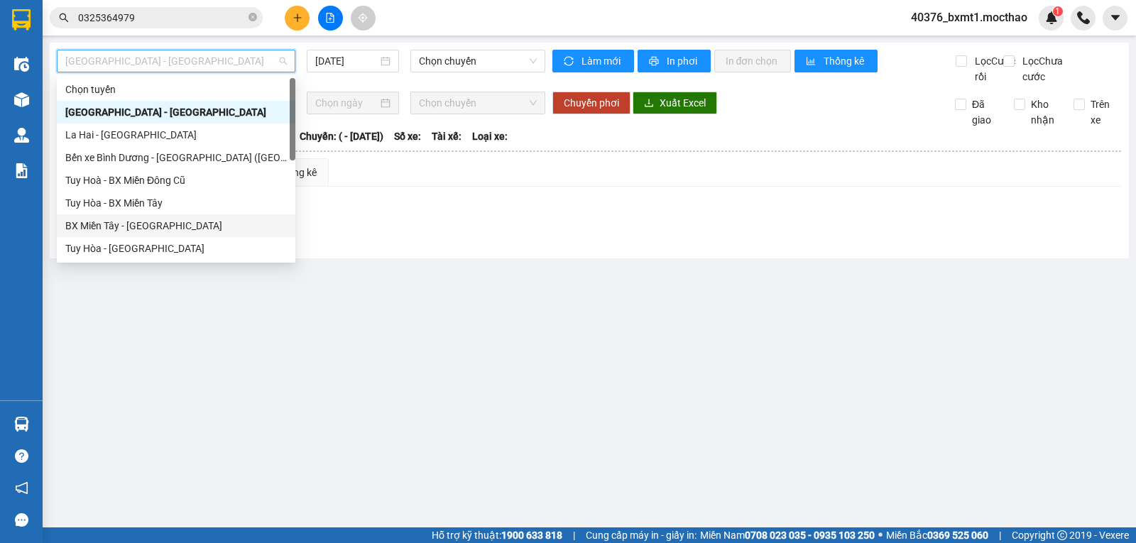
click at [105, 231] on div "BX Miền Tây - [GEOGRAPHIC_DATA]" at bounding box center [175, 226] width 221 height 16
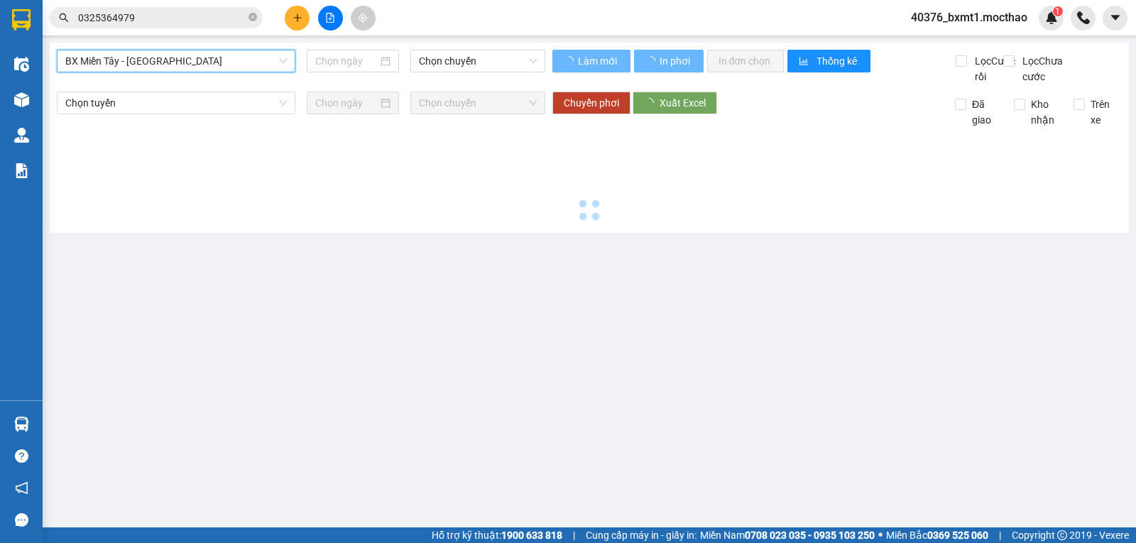
type input "[DATE]"
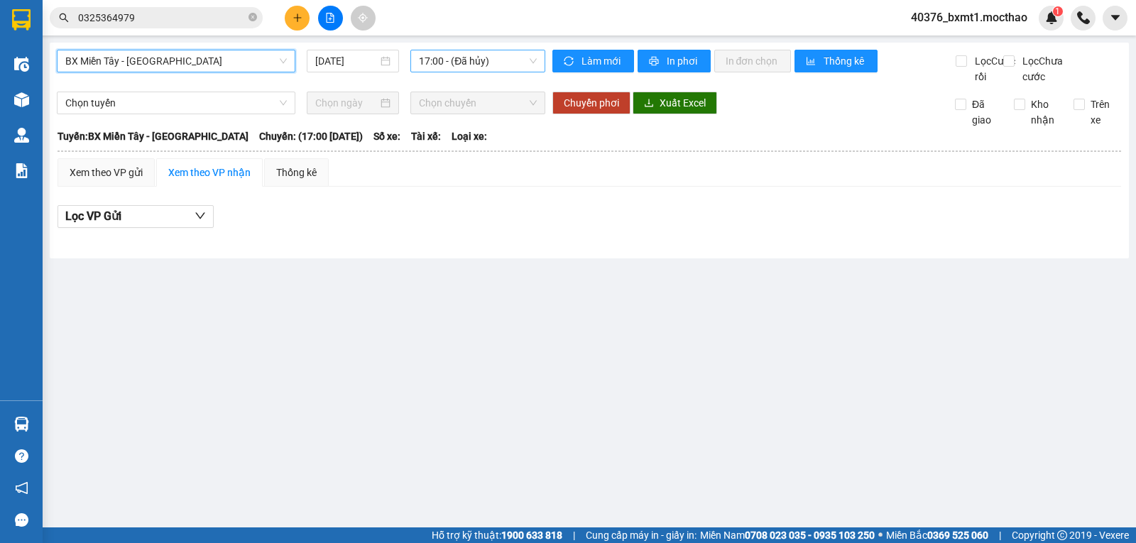
click at [473, 63] on span "17:00 - (Đã hủy)" at bounding box center [477, 60] width 117 height 21
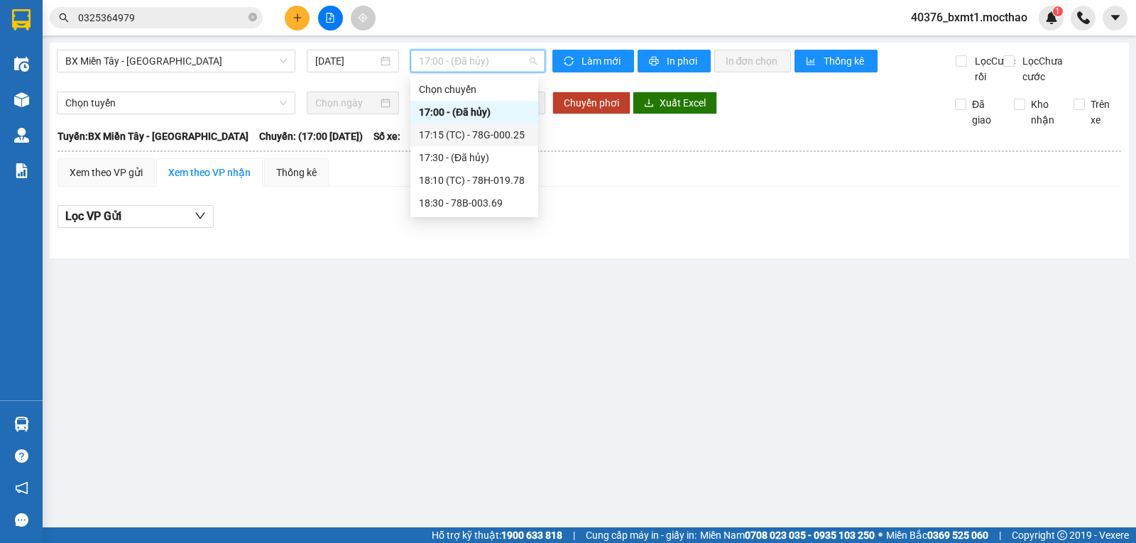
click at [486, 133] on div "17:15 (TC) - 78G-000.25" at bounding box center [474, 135] width 111 height 16
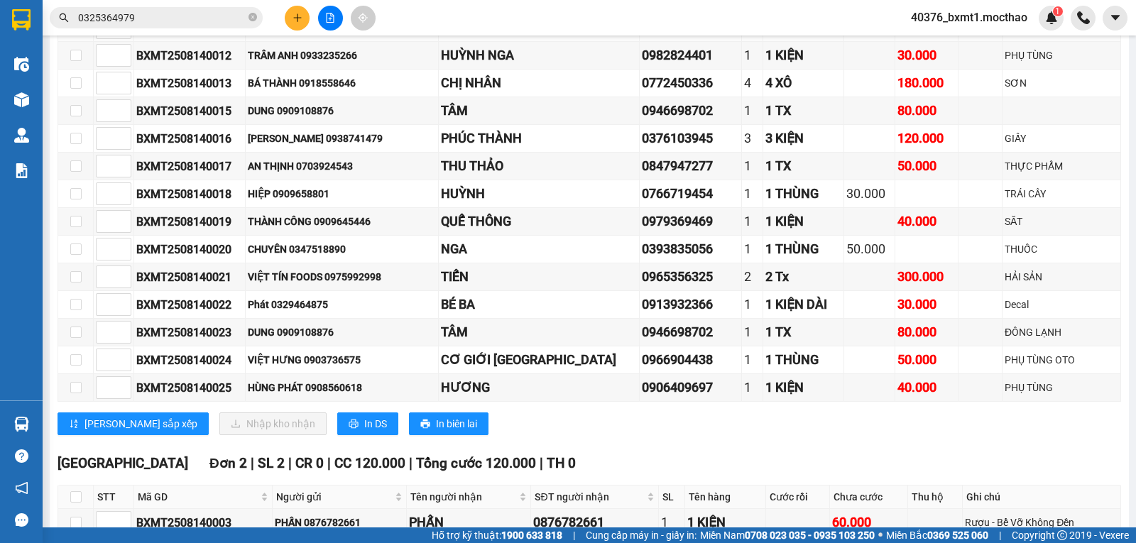
scroll to position [681, 0]
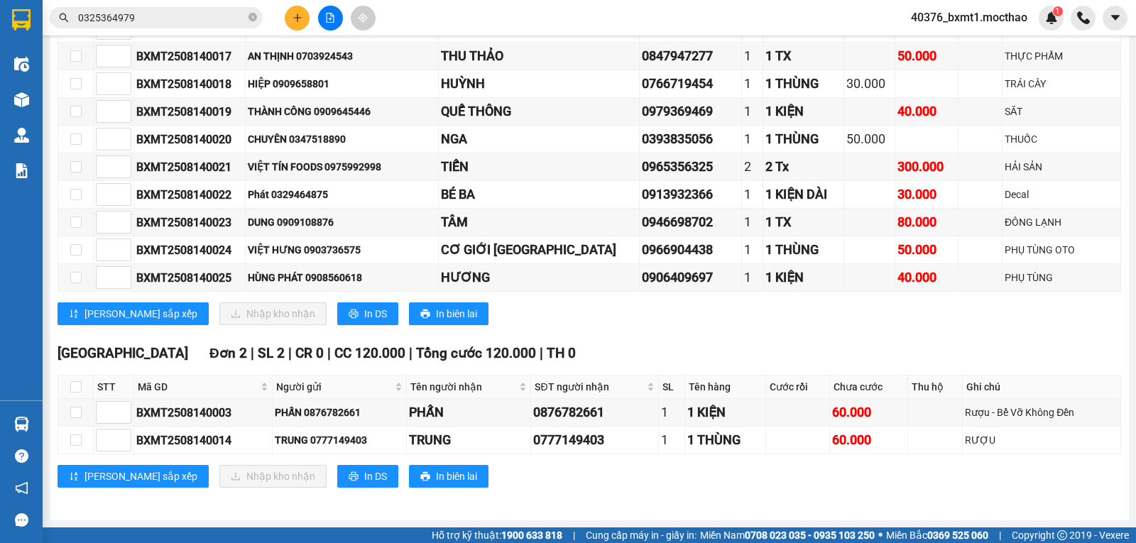
click at [302, 19] on icon "plus" at bounding box center [297, 18] width 10 height 10
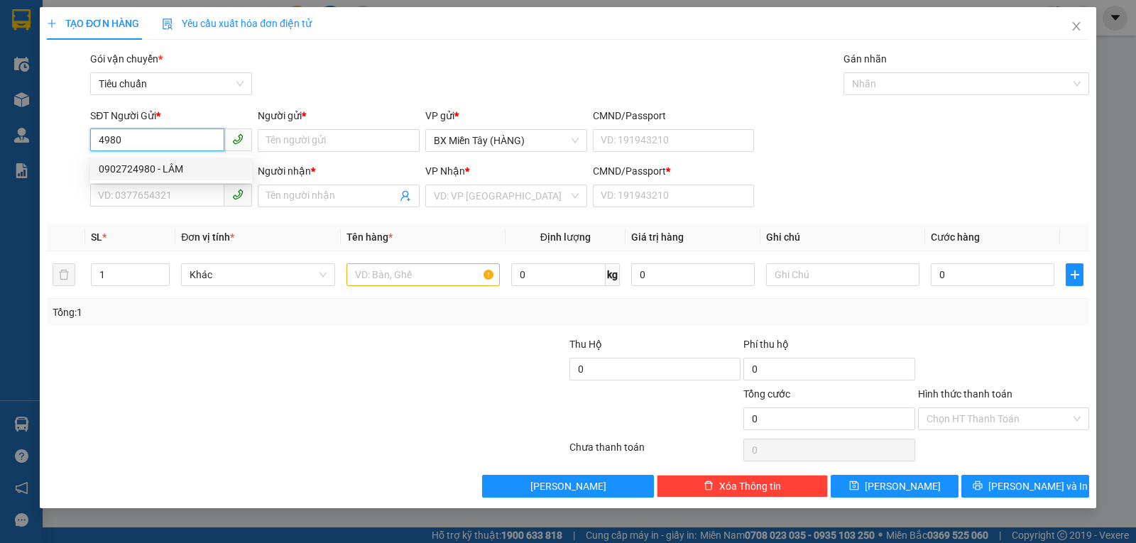
click at [138, 170] on div "0902724980 - LÂM" at bounding box center [171, 169] width 145 height 16
type input "0902724980"
type input "LÂM"
type input "0976414665"
type input "HẠNH"
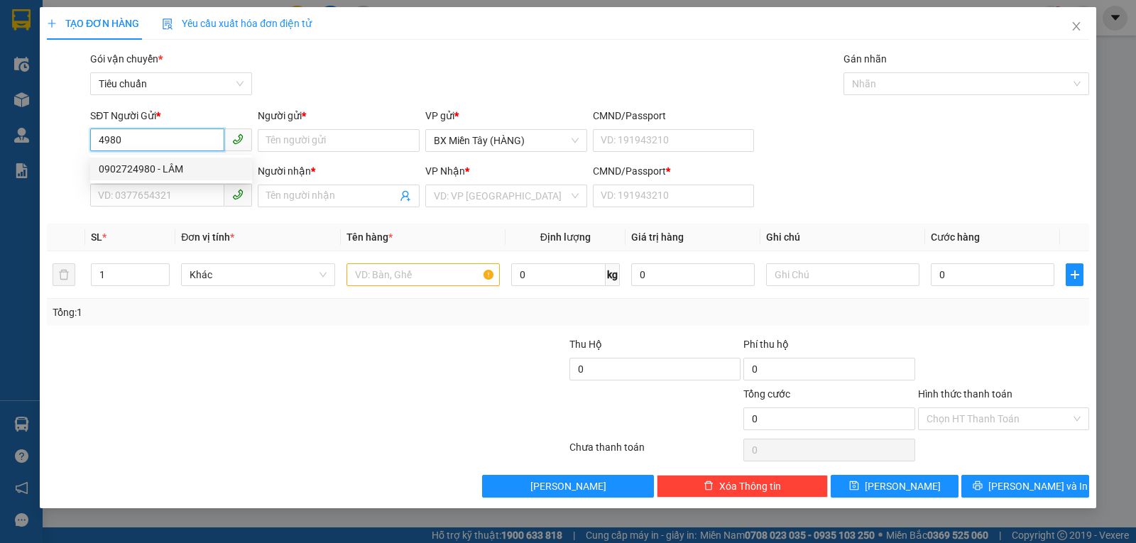
type input "0"
type input "60.000"
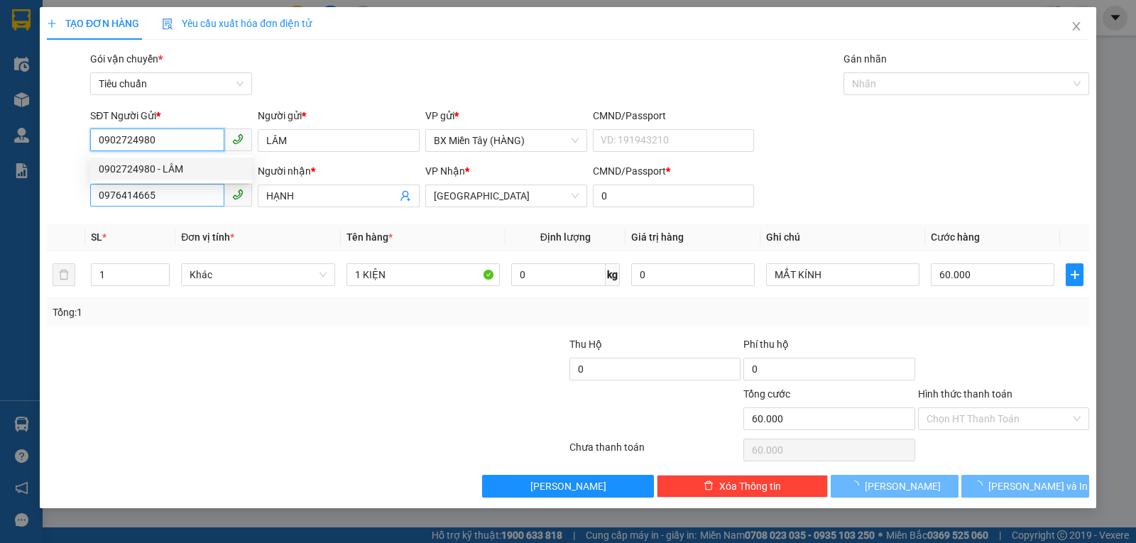
type input "0902724980"
click at [195, 197] on input "0976414665" at bounding box center [157, 195] width 134 height 23
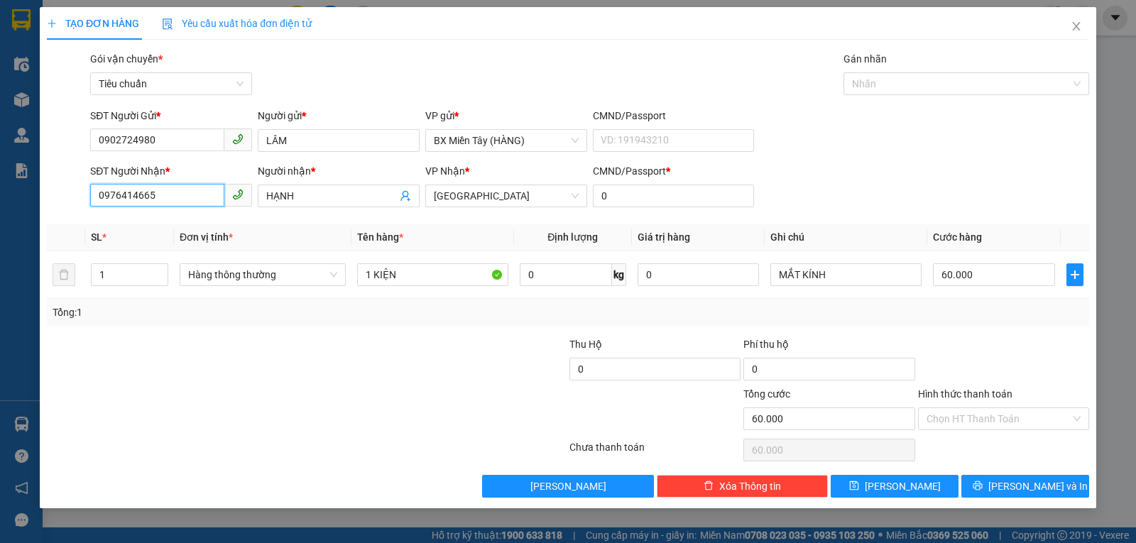
click at [195, 197] on input "0976414665" at bounding box center [157, 195] width 134 height 23
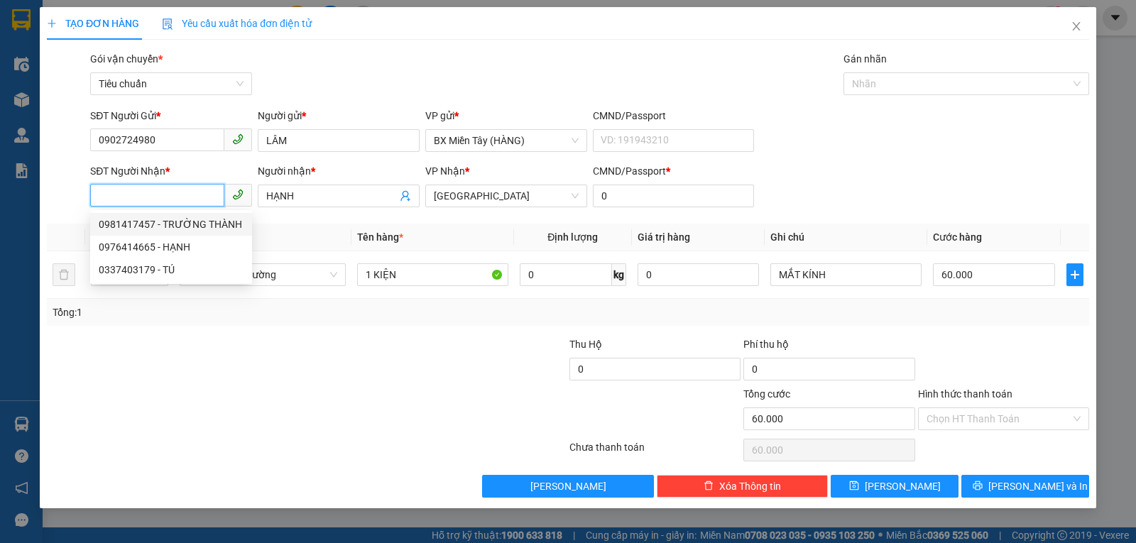
click at [204, 226] on div "0981417457 - TRƯỜNG THÀNH" at bounding box center [171, 224] width 145 height 16
type input "0981417457"
type input "TRƯỜNG THÀNH"
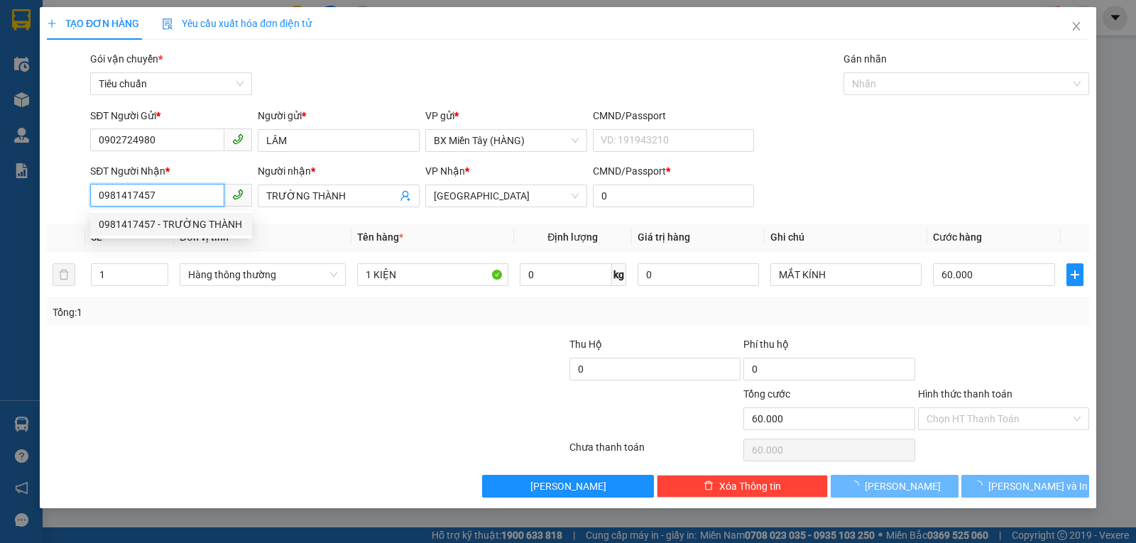
type input "30.000"
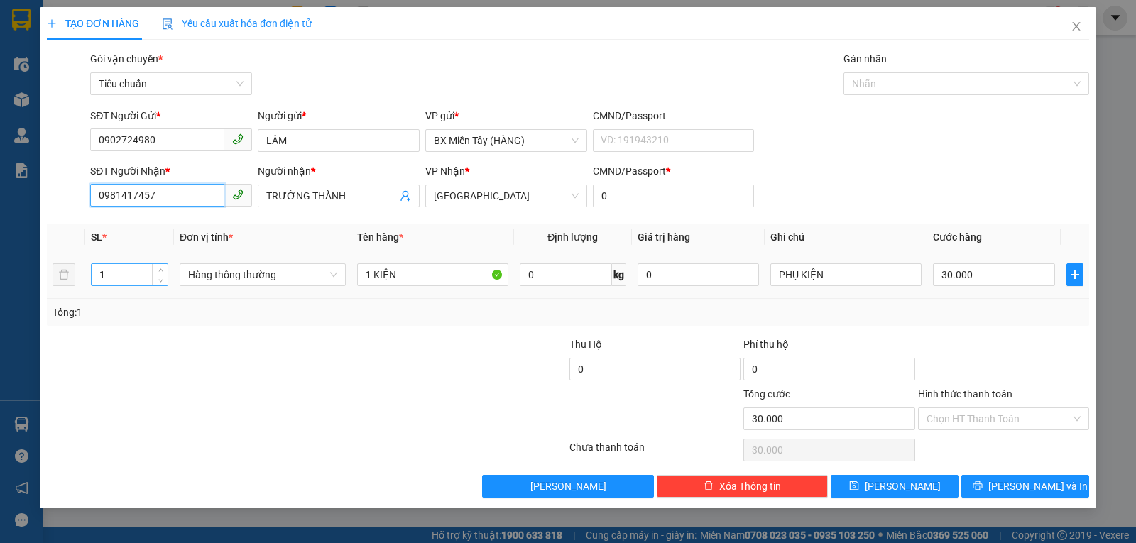
type input "0981417457"
click at [141, 275] on input "1" at bounding box center [130, 274] width 76 height 21
click at [216, 275] on span "Hàng thông thường" at bounding box center [262, 274] width 149 height 21
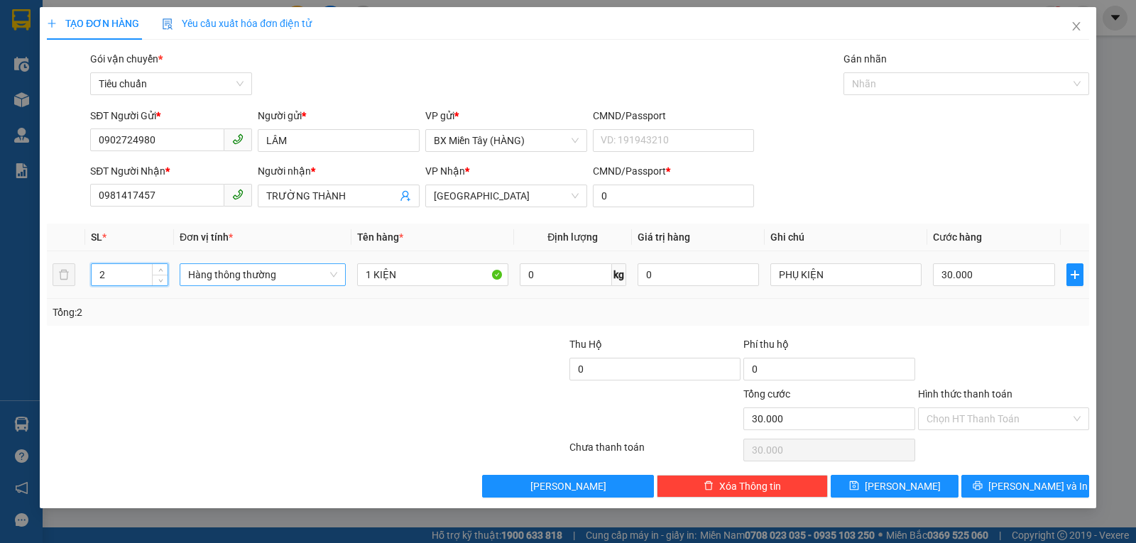
type input "2"
type input "0"
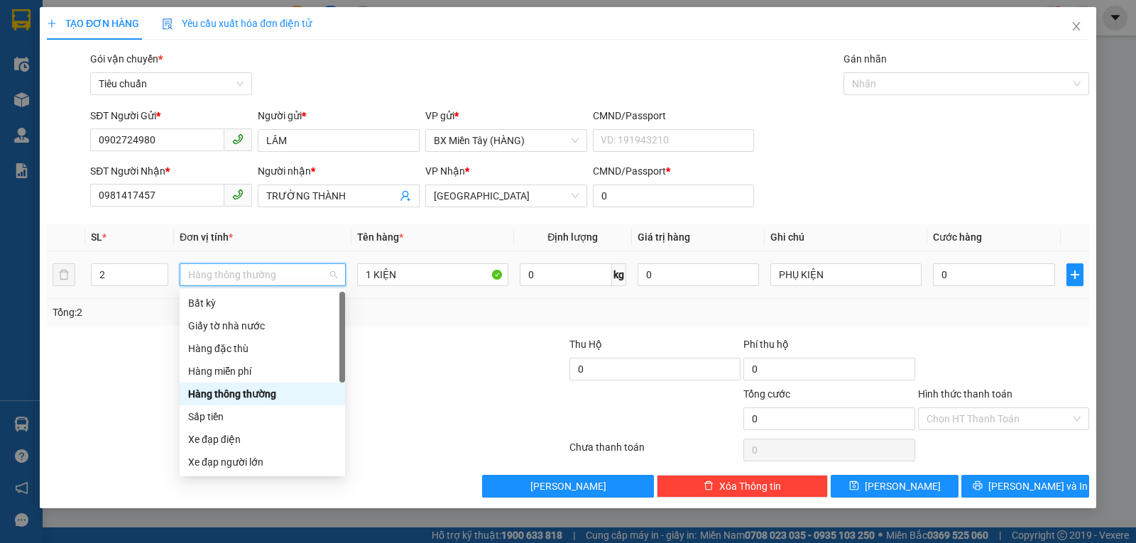
scroll to position [91, 0]
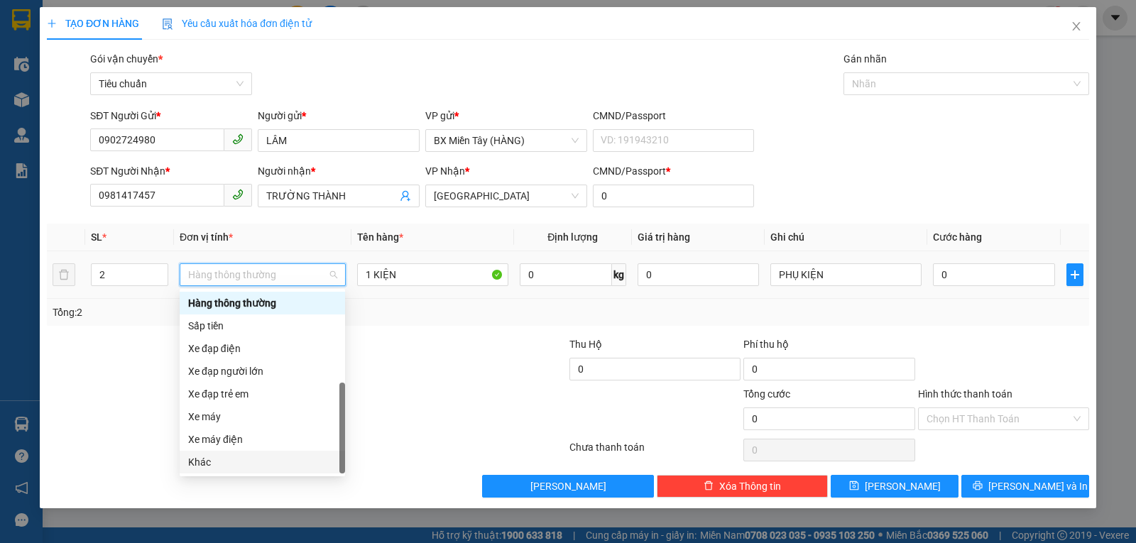
click at [202, 461] on div "Khác" at bounding box center [262, 462] width 148 height 16
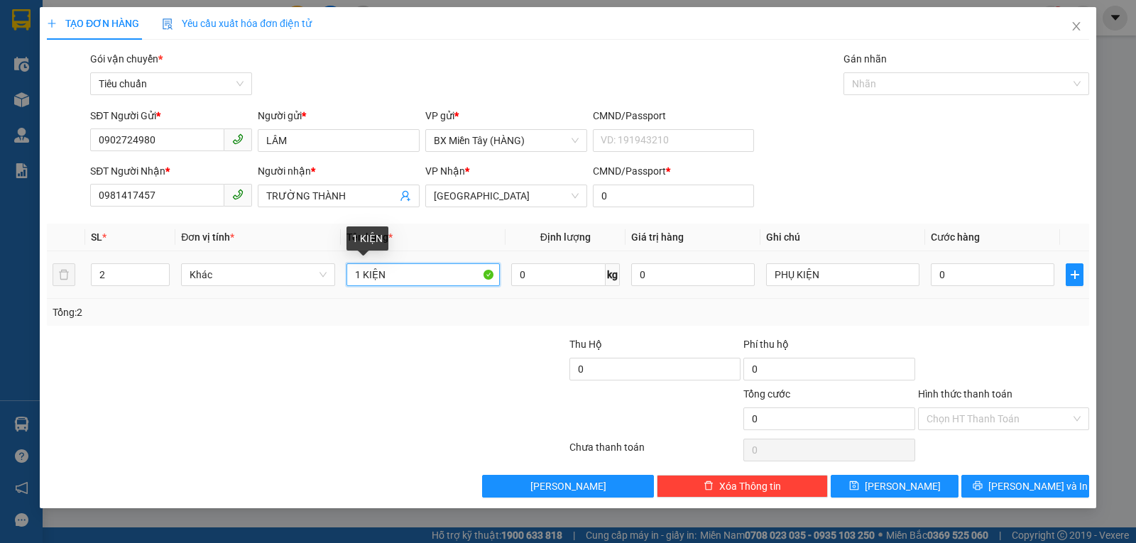
click at [358, 276] on input "1 KIỆN" at bounding box center [422, 274] width 153 height 23
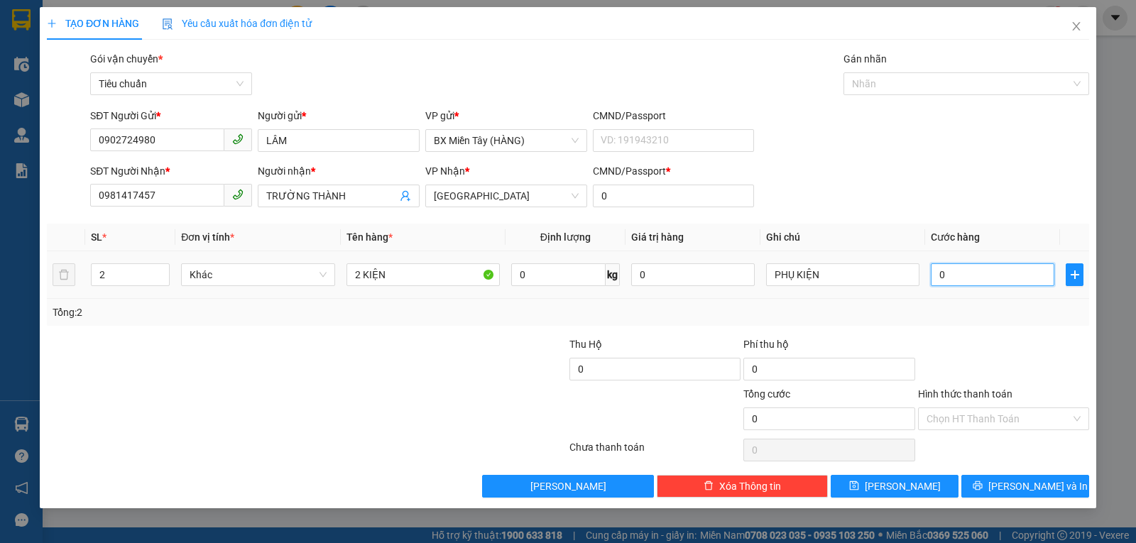
click at [952, 278] on input "0" at bounding box center [993, 274] width 124 height 23
click at [965, 307] on div "Tổng: 2" at bounding box center [568, 313] width 1031 height 16
click at [976, 415] on input "Hình thức thanh toán" at bounding box center [998, 418] width 144 height 21
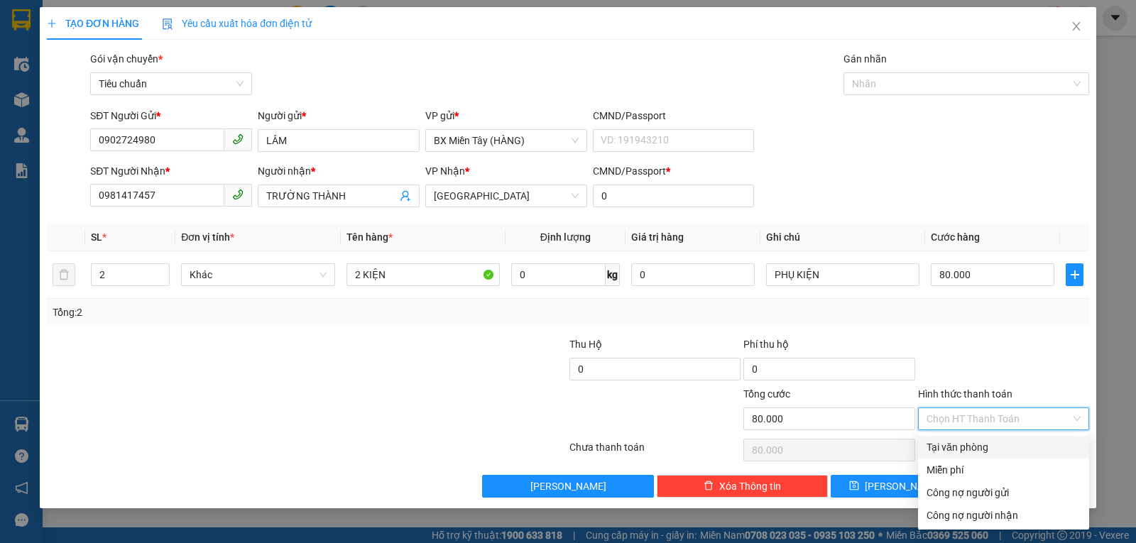
click at [966, 444] on div "Tại văn phòng" at bounding box center [1003, 447] width 154 height 16
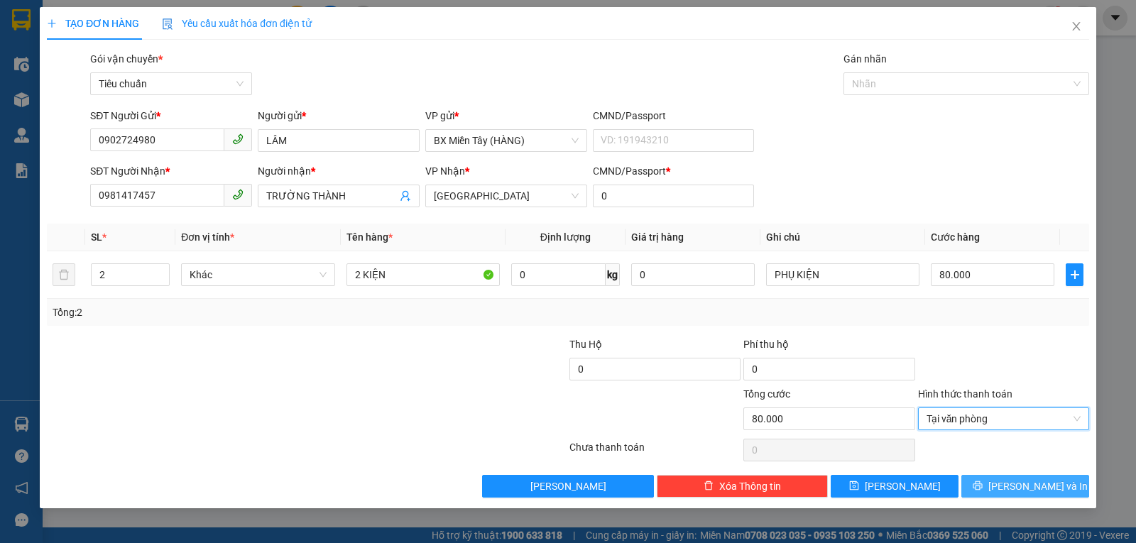
click at [1026, 488] on span "[PERSON_NAME] và In" at bounding box center [1037, 486] width 99 height 16
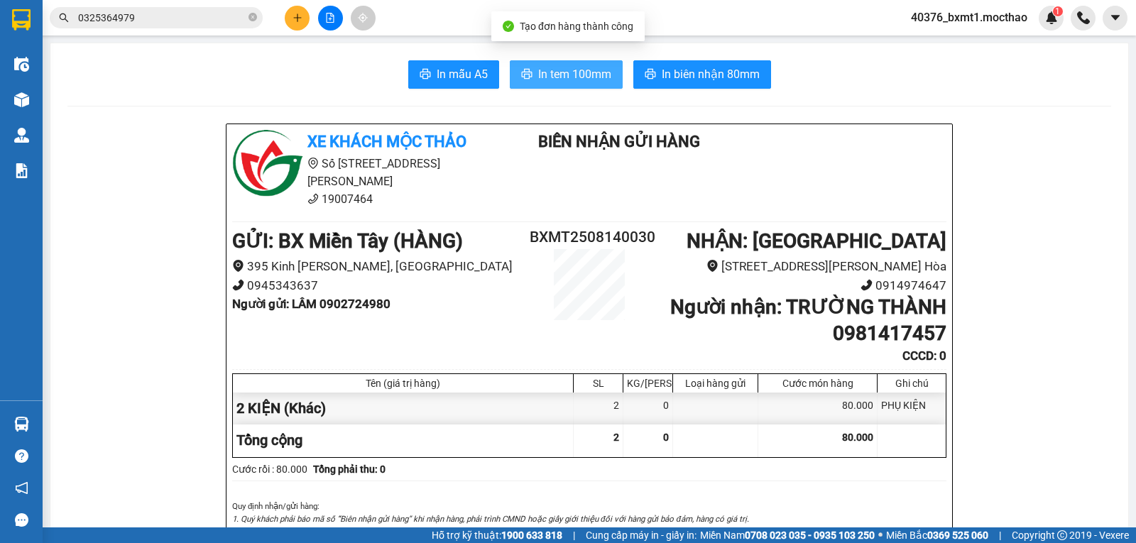
click at [580, 77] on span "In tem 100mm" at bounding box center [574, 74] width 73 height 18
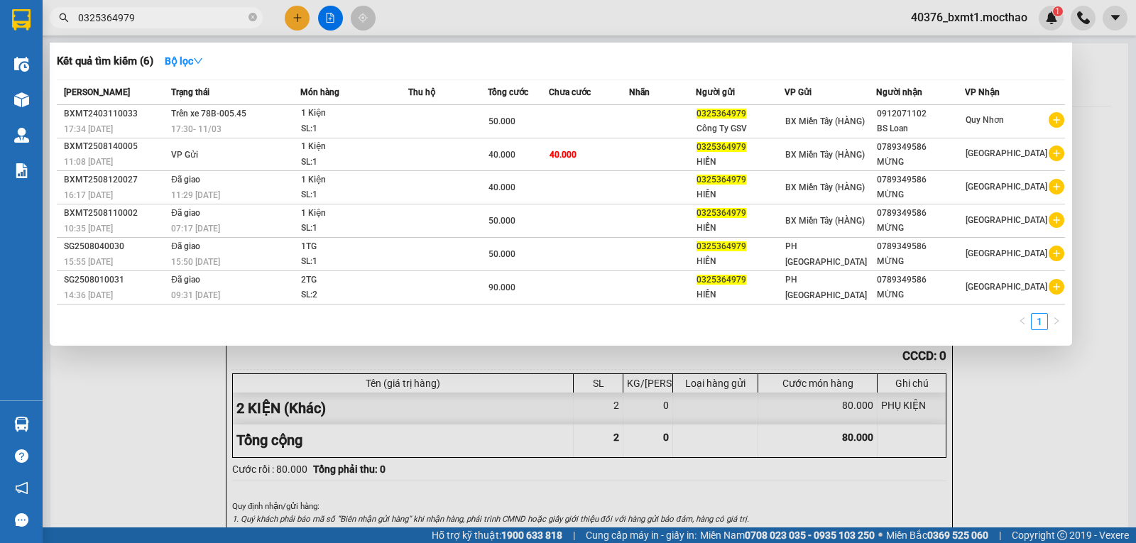
click at [248, 18] on span "0325364979" at bounding box center [156, 17] width 213 height 21
click at [252, 19] on icon "close-circle" at bounding box center [252, 17] width 9 height 9
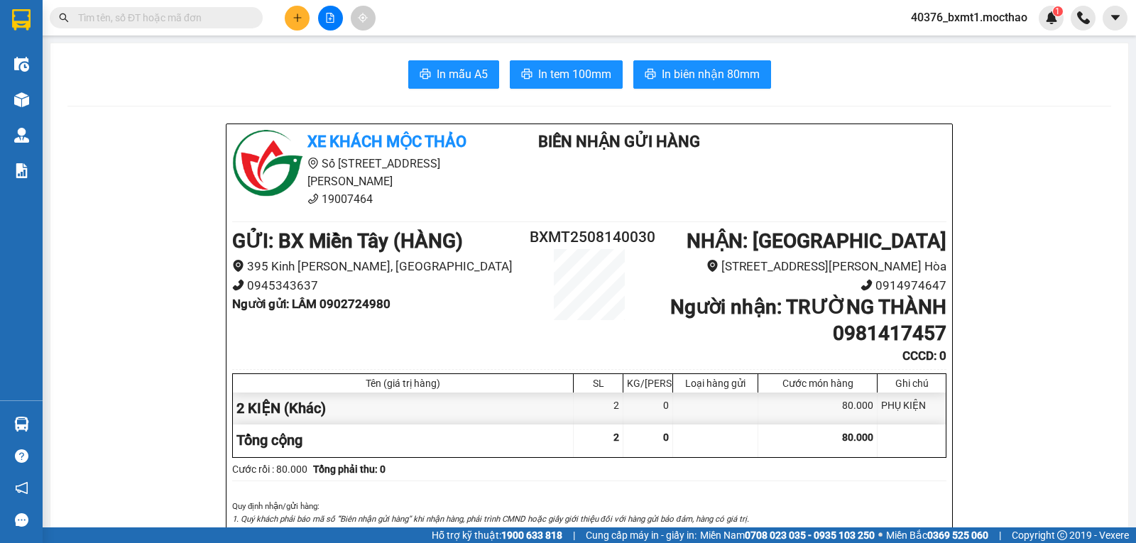
click at [214, 20] on input "text" at bounding box center [162, 18] width 168 height 16
click at [143, 23] on input "text" at bounding box center [162, 18] width 168 height 16
click at [296, 20] on icon "plus" at bounding box center [297, 18] width 10 height 10
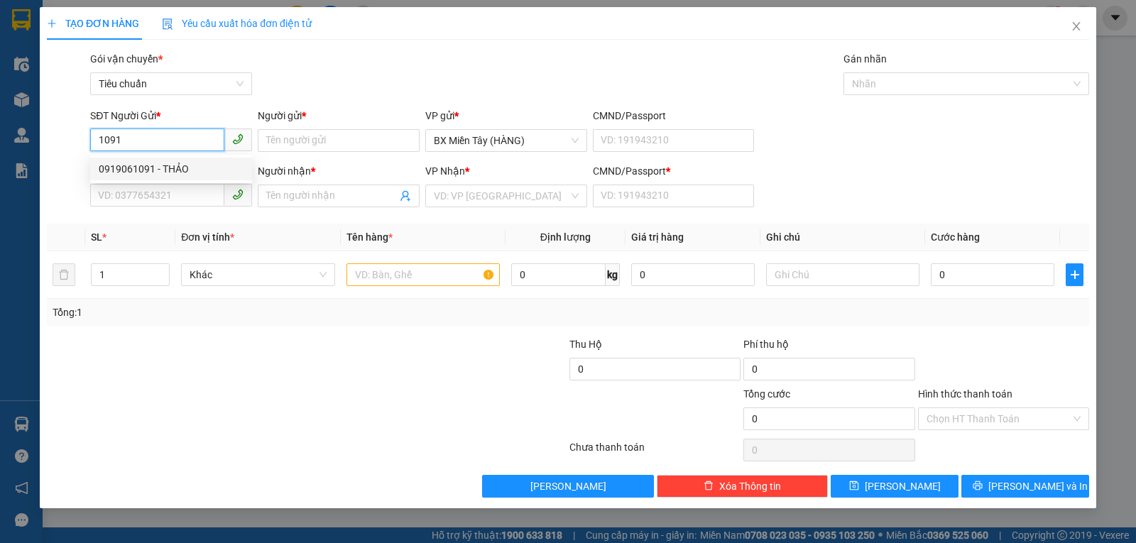
click at [192, 169] on div "0919061091 - THẢO" at bounding box center [171, 169] width 145 height 16
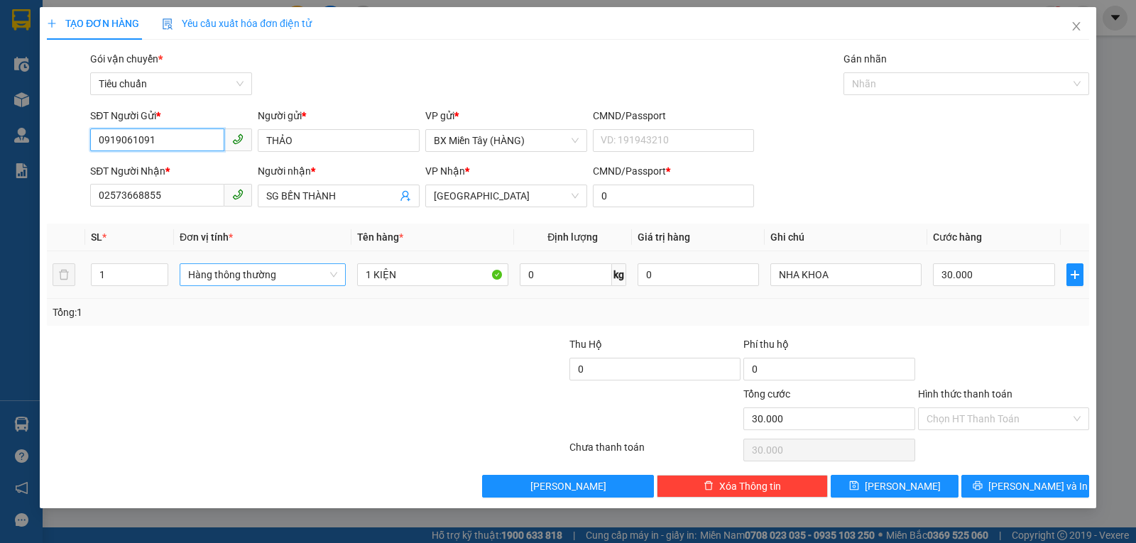
click at [270, 274] on span "Hàng thông thường" at bounding box center [262, 274] width 149 height 21
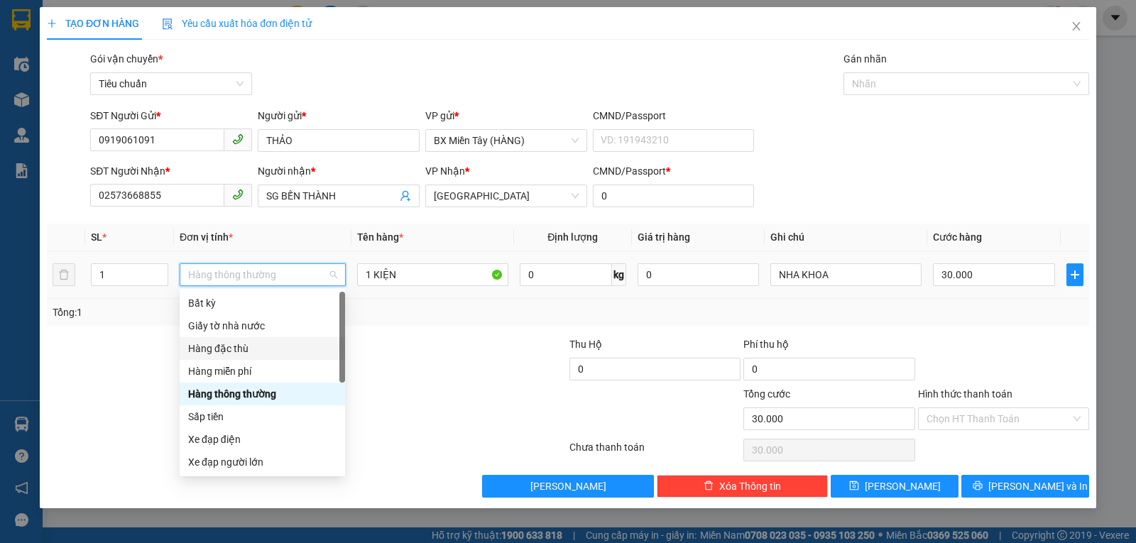
scroll to position [91, 0]
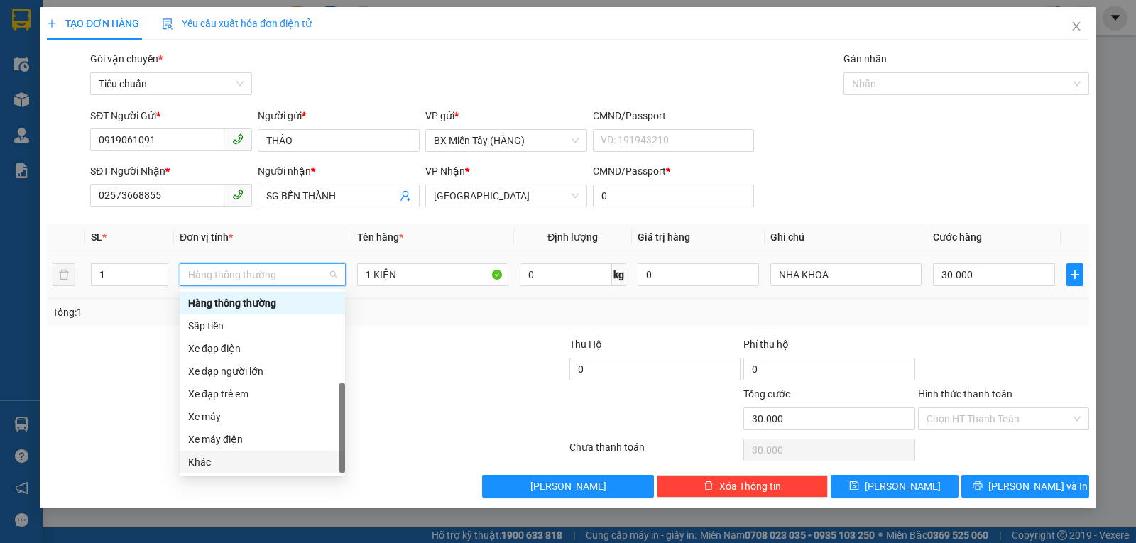
click at [231, 465] on div "Khác" at bounding box center [262, 462] width 148 height 16
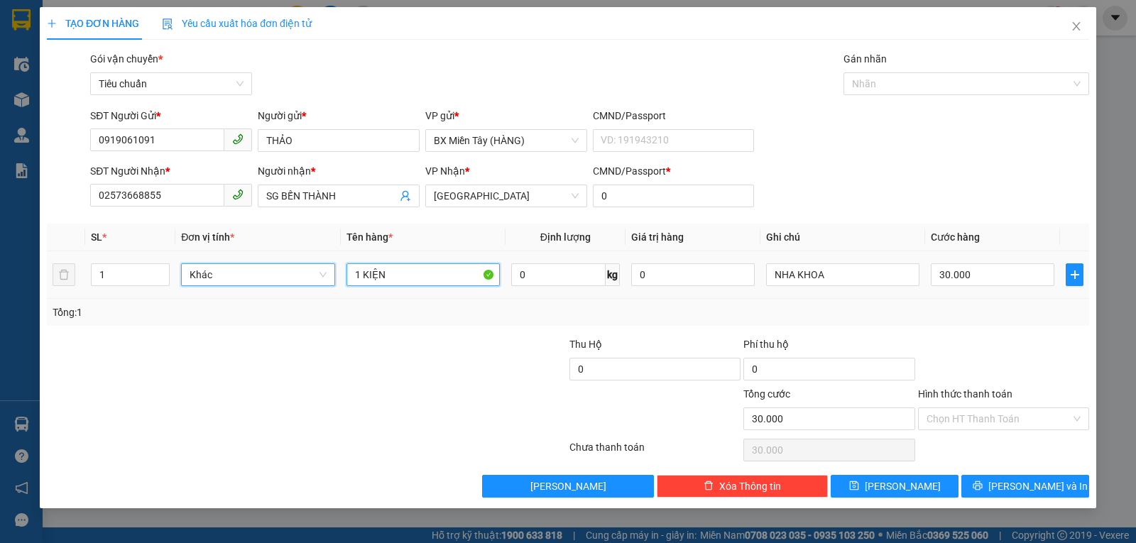
click at [428, 275] on input "1 KIỆN" at bounding box center [422, 274] width 153 height 23
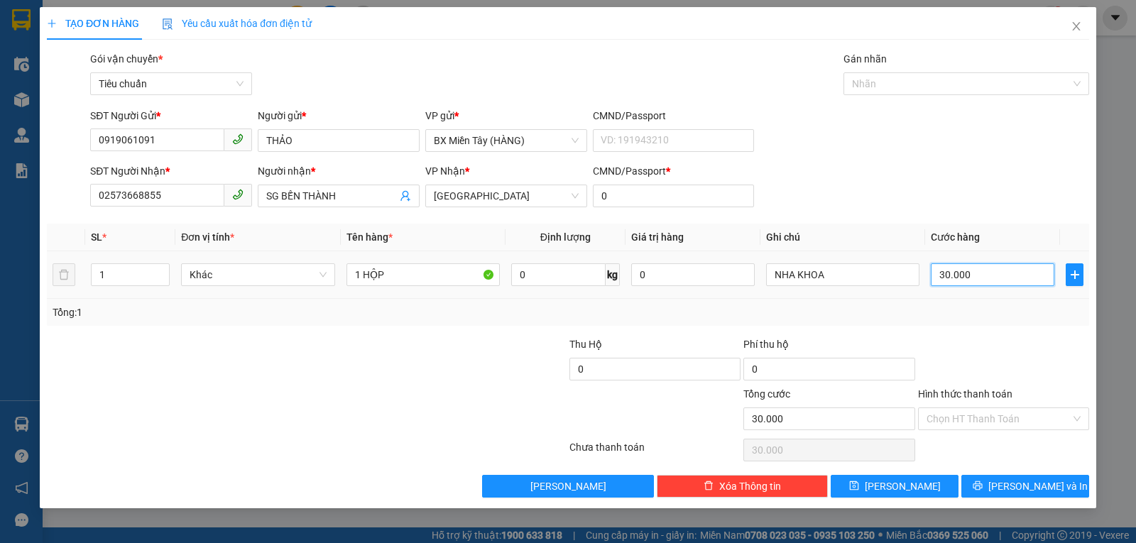
click at [954, 268] on input "30.000" at bounding box center [993, 274] width 124 height 23
click at [1037, 319] on div "Tổng: 1" at bounding box center [568, 312] width 1042 height 27
click at [1022, 422] on input "Hình thức thanh toán" at bounding box center [998, 418] width 144 height 21
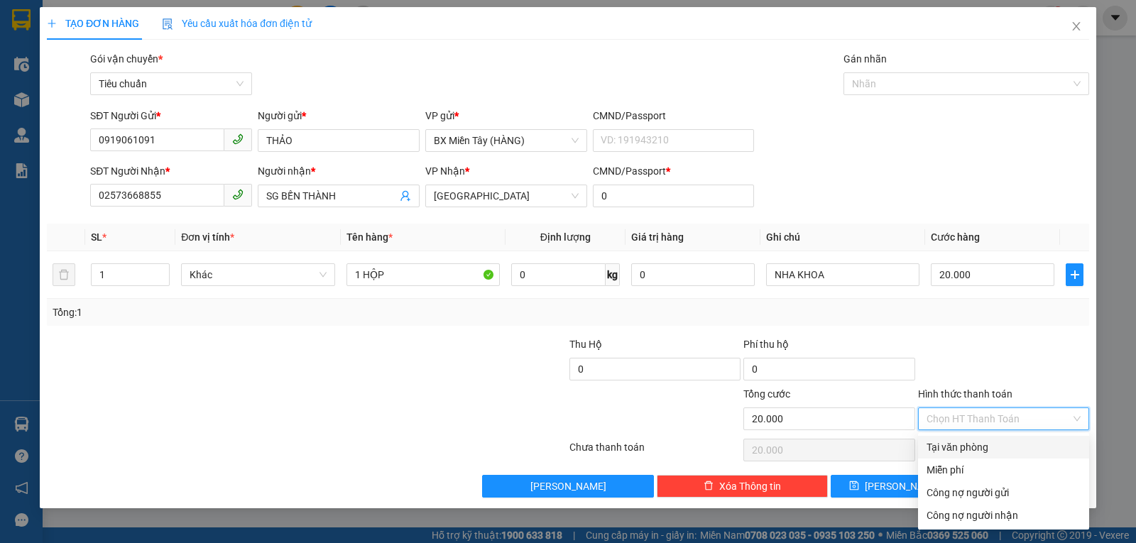
click at [990, 447] on div "Tại văn phòng" at bounding box center [1003, 447] width 154 height 16
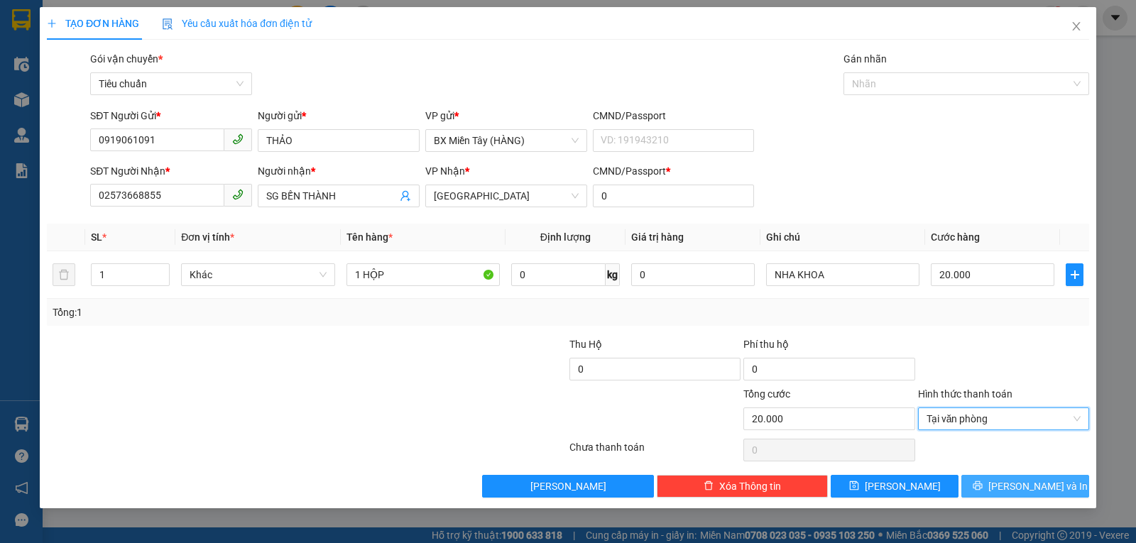
click at [982, 483] on icon "printer" at bounding box center [977, 486] width 10 height 10
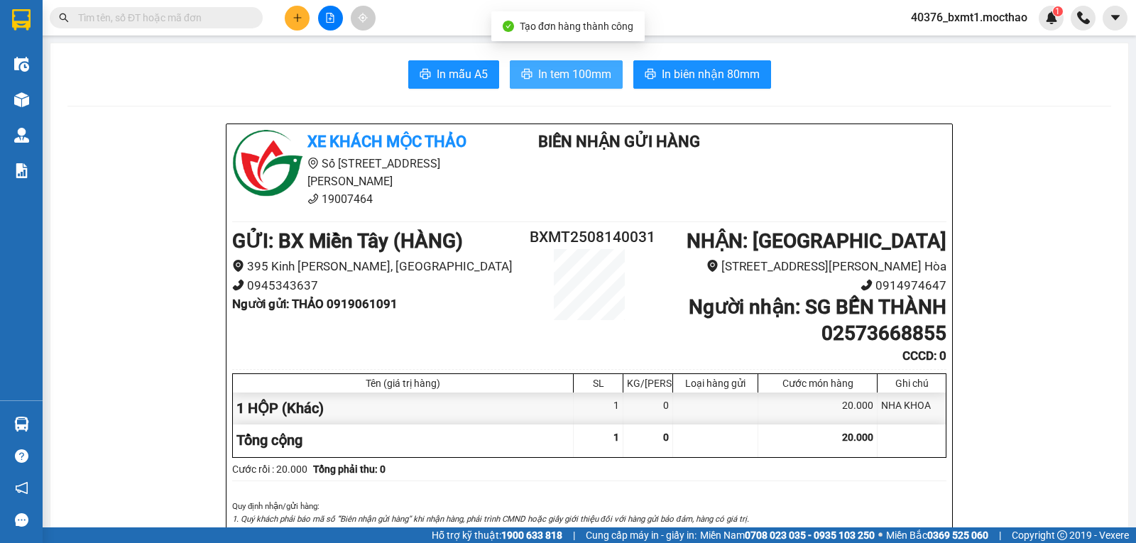
click at [527, 70] on icon "printer" at bounding box center [526, 73] width 11 height 11
click at [235, 19] on input "text" at bounding box center [162, 18] width 168 height 16
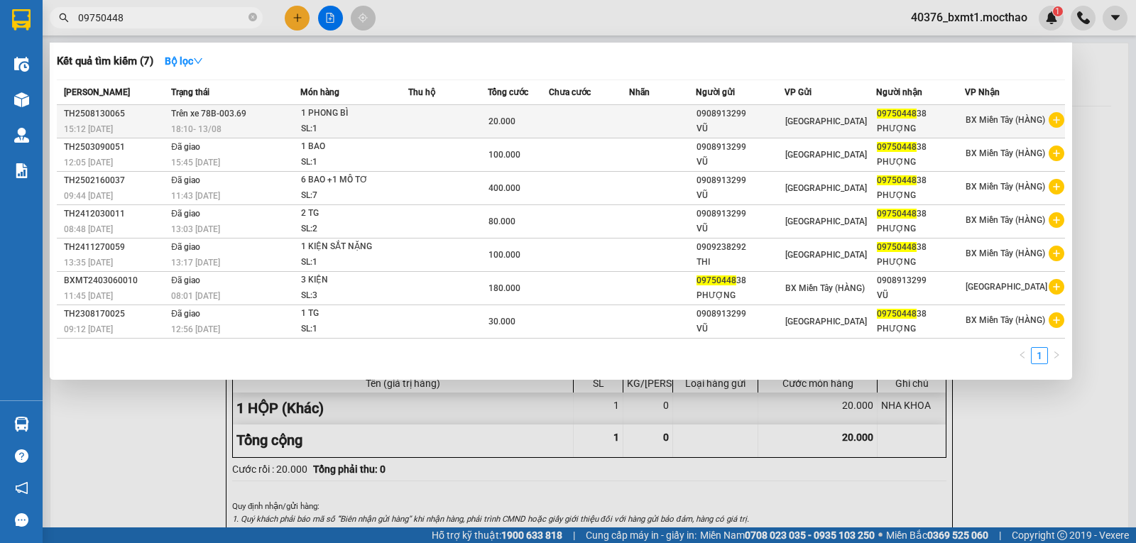
click at [269, 123] on div "18:10 [DATE]" at bounding box center [235, 129] width 128 height 16
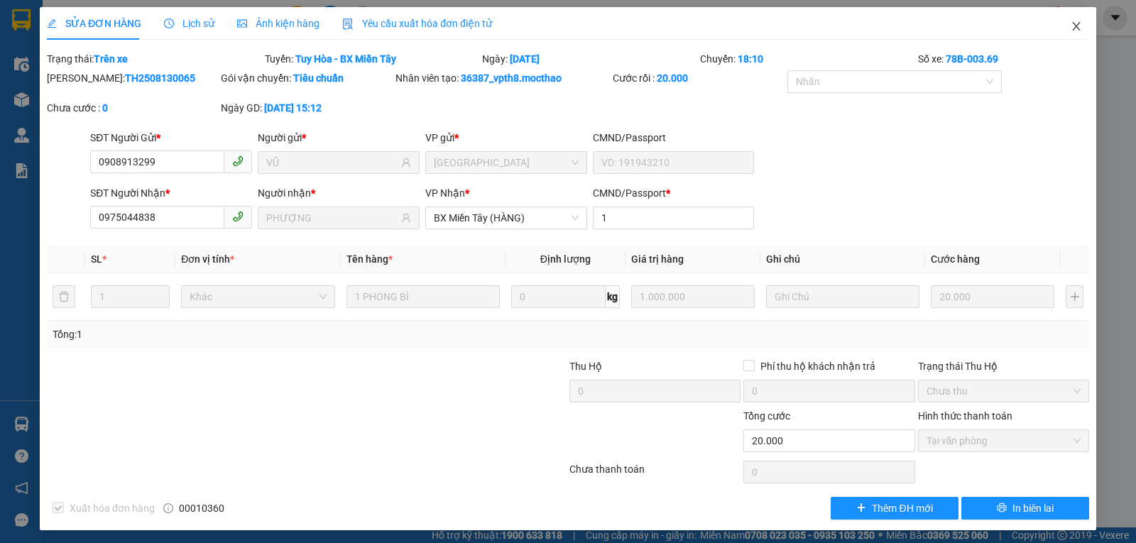
click at [1056, 27] on span "Close" at bounding box center [1076, 27] width 40 height 40
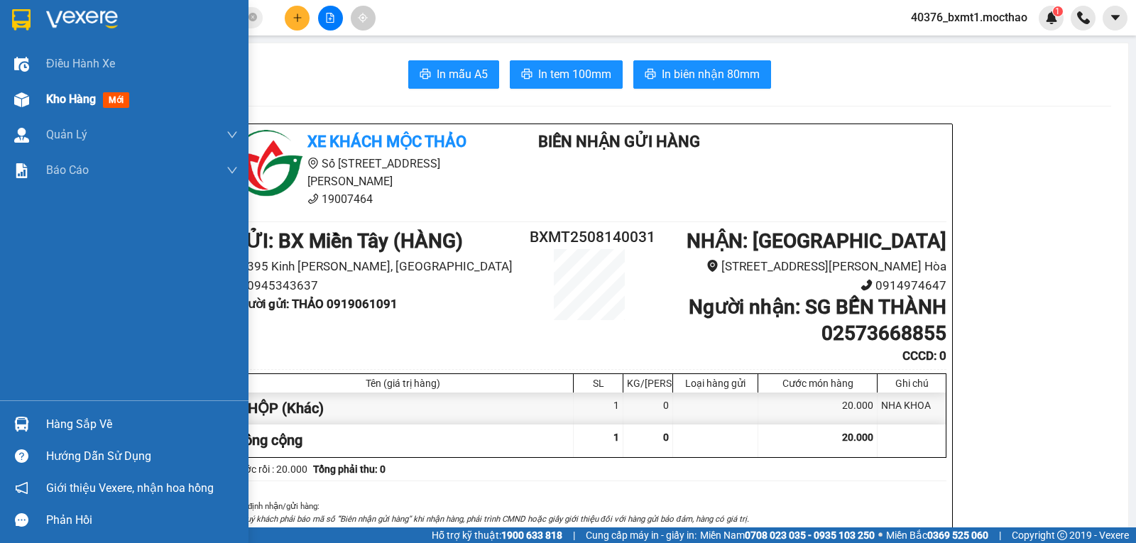
click at [35, 96] on div "Kho hàng mới" at bounding box center [124, 99] width 248 height 35
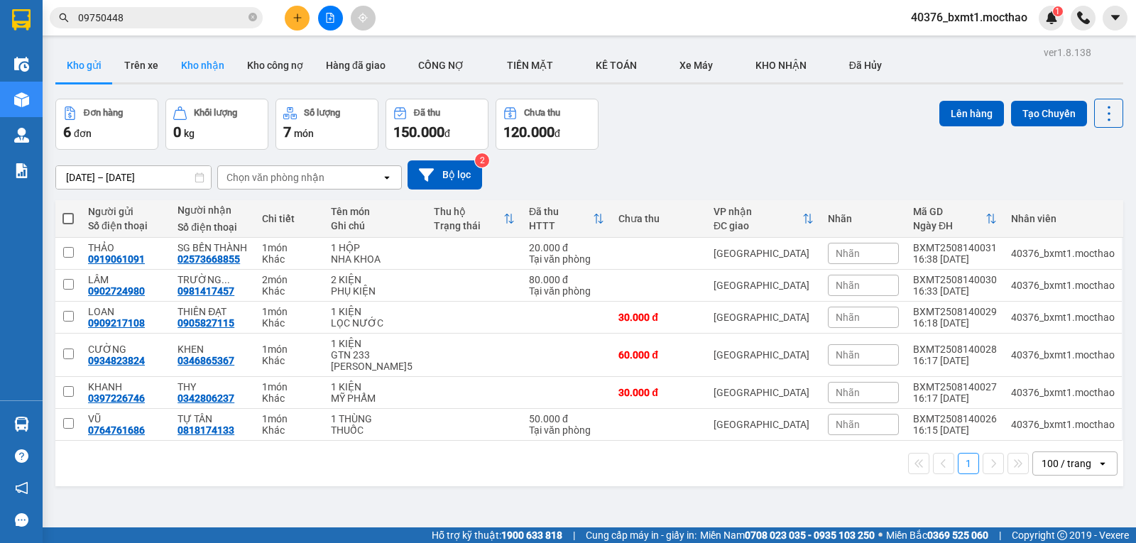
click at [207, 71] on button "Kho nhận" at bounding box center [203, 65] width 66 height 34
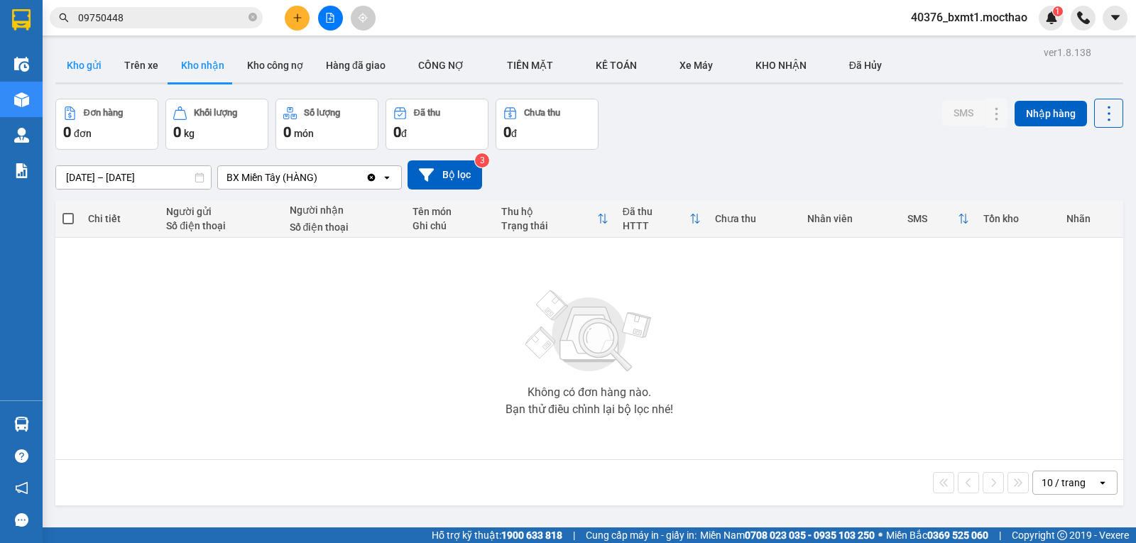
click at [97, 67] on button "Kho gửi" at bounding box center [83, 65] width 57 height 34
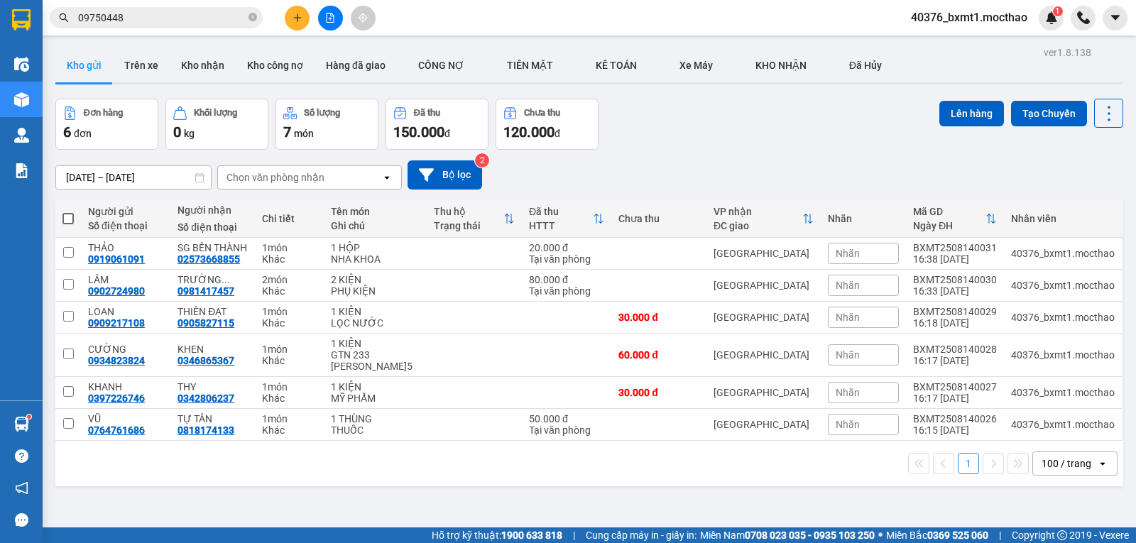
click at [292, 20] on icon "plus" at bounding box center [297, 18] width 10 height 10
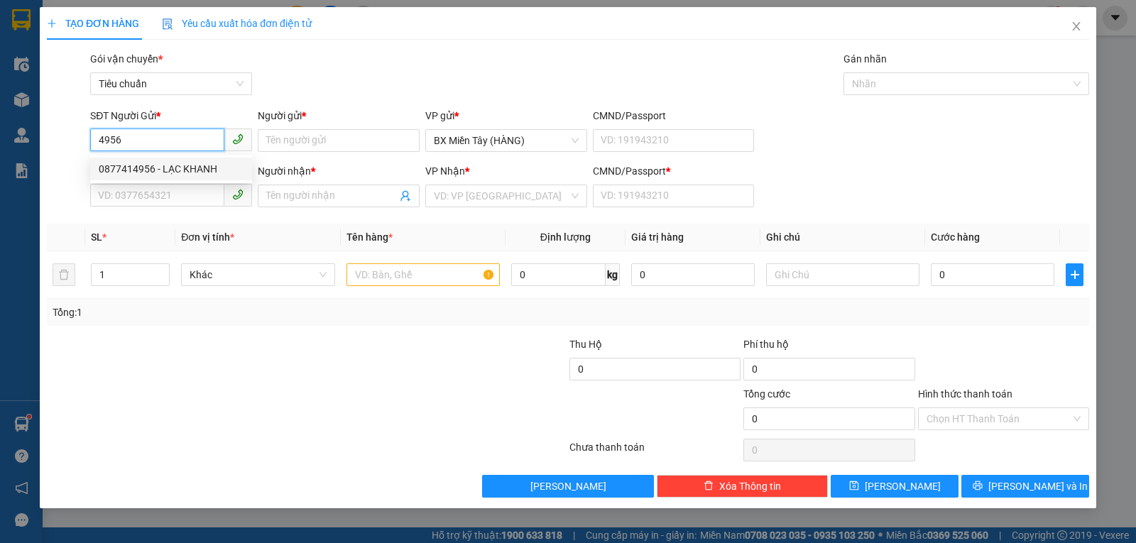
click at [171, 163] on div "0877414956 - LẠC KHANH" at bounding box center [171, 169] width 145 height 16
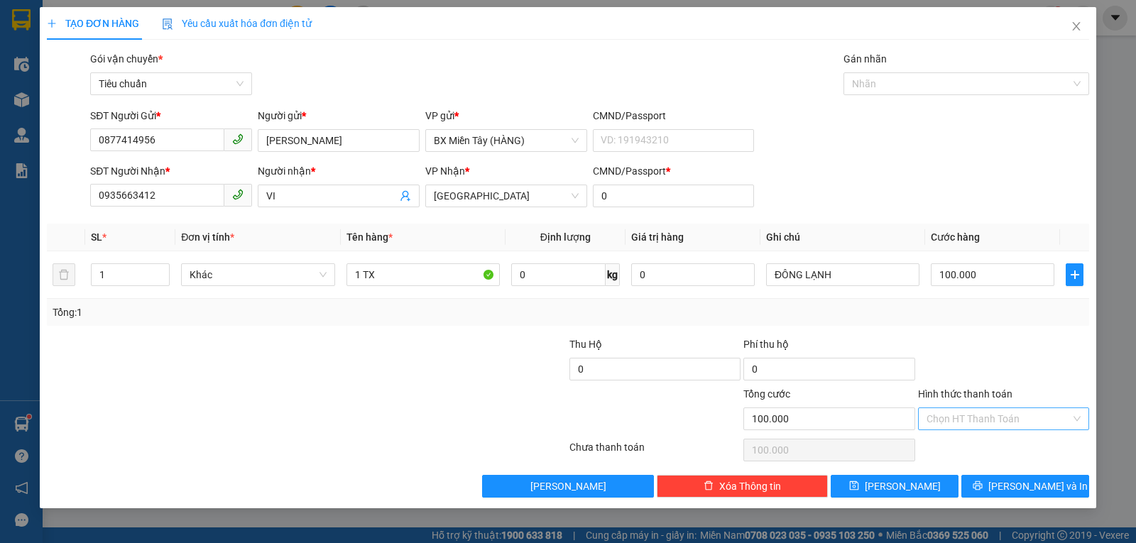
click at [940, 418] on input "Hình thức thanh toán" at bounding box center [998, 418] width 144 height 21
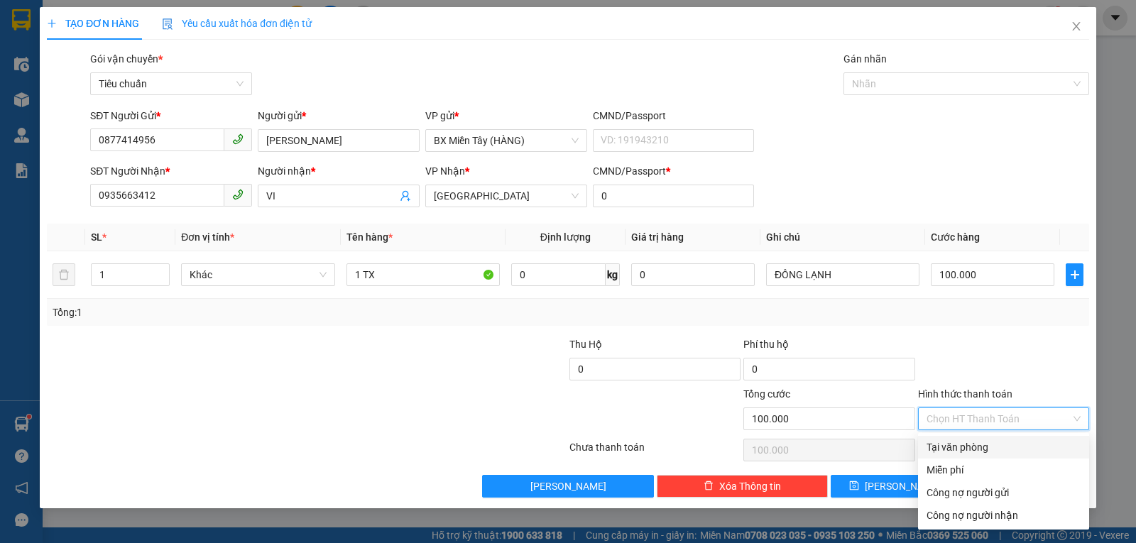
click at [947, 447] on div "Tại văn phòng" at bounding box center [1003, 447] width 154 height 16
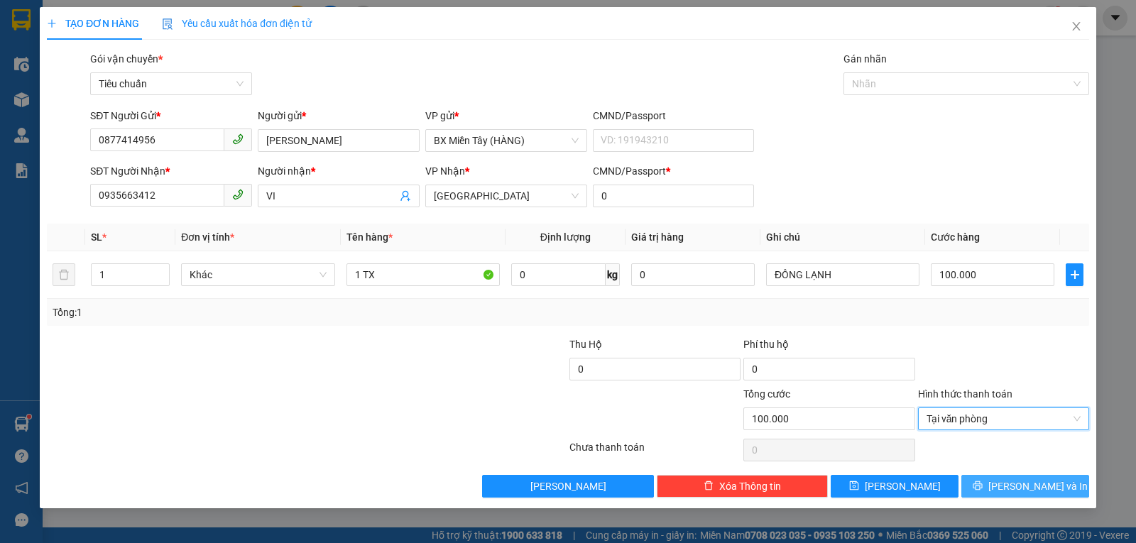
click at [986, 478] on button "[PERSON_NAME] và In" at bounding box center [1025, 486] width 128 height 23
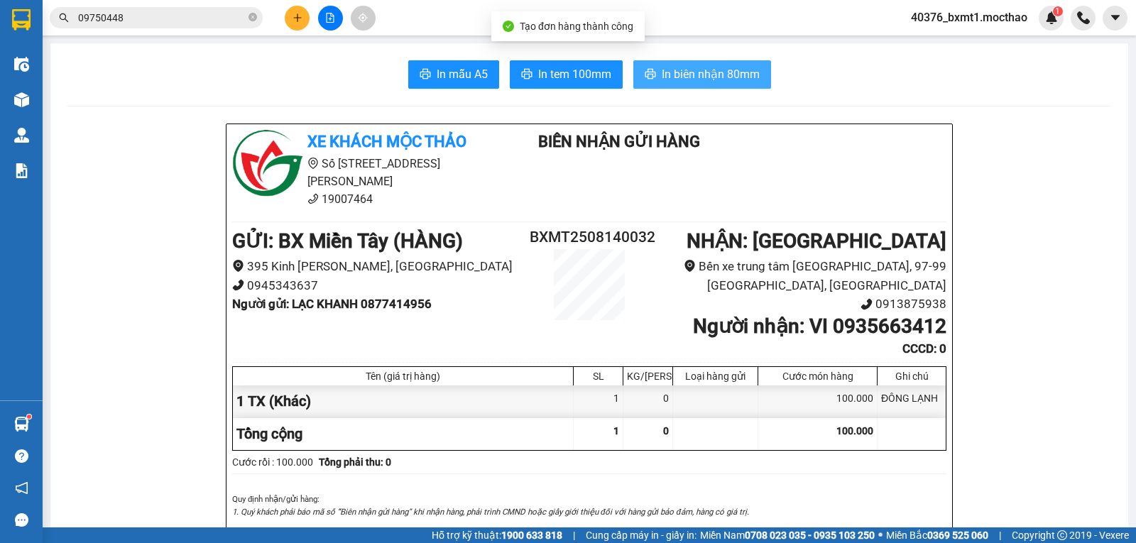
click at [679, 69] on span "In biên nhận 80mm" at bounding box center [711, 74] width 98 height 18
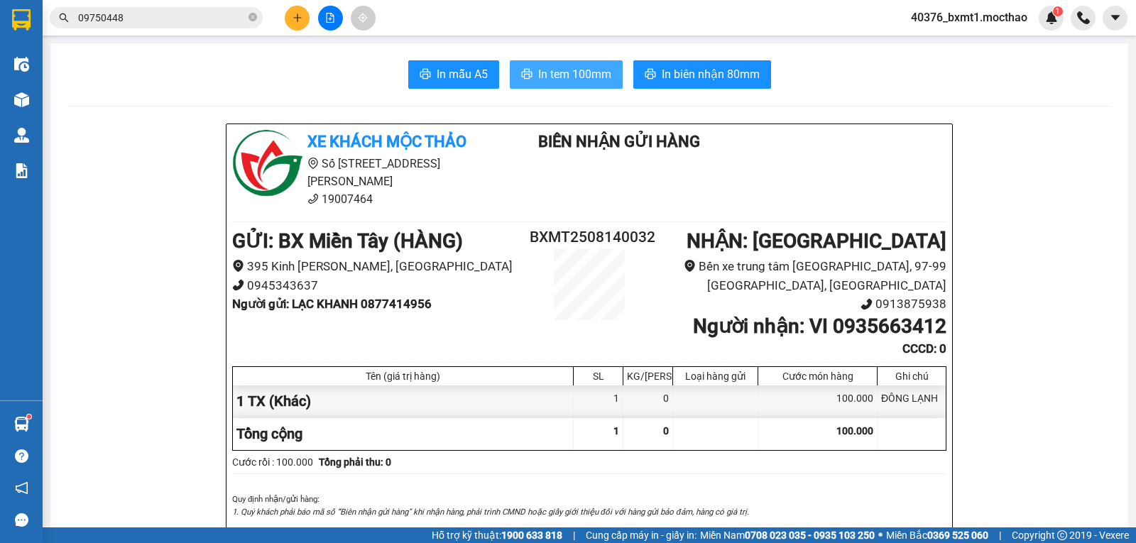
click at [548, 75] on span "In tem 100mm" at bounding box center [574, 74] width 73 height 18
click at [293, 19] on icon "plus" at bounding box center [297, 18] width 10 height 10
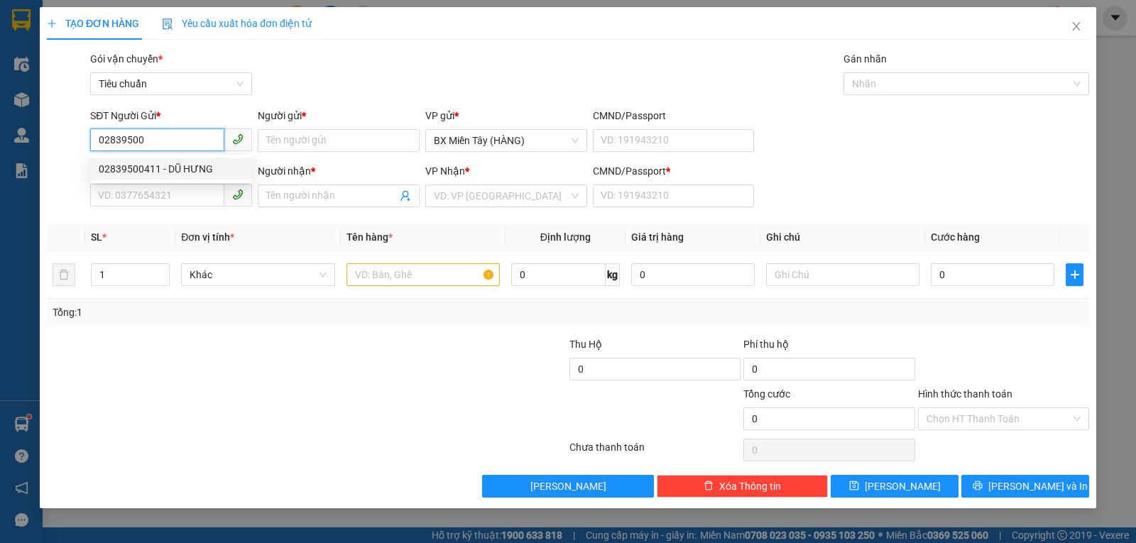
click at [190, 166] on div "02839500411 - DŨ HƯNG" at bounding box center [171, 169] width 145 height 16
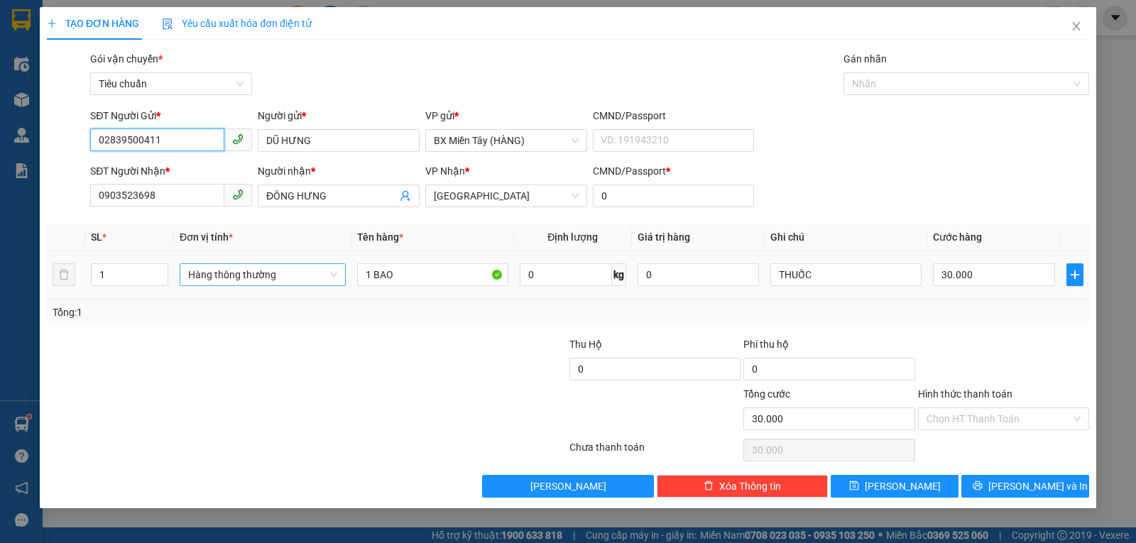
click at [218, 276] on span "Hàng thông thường" at bounding box center [262, 274] width 149 height 21
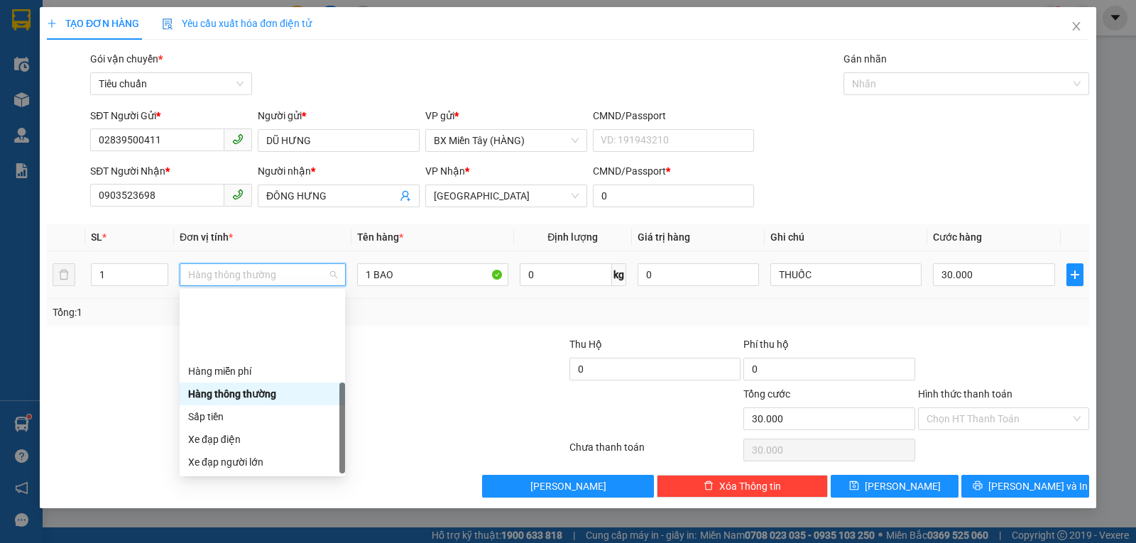
scroll to position [91, 0]
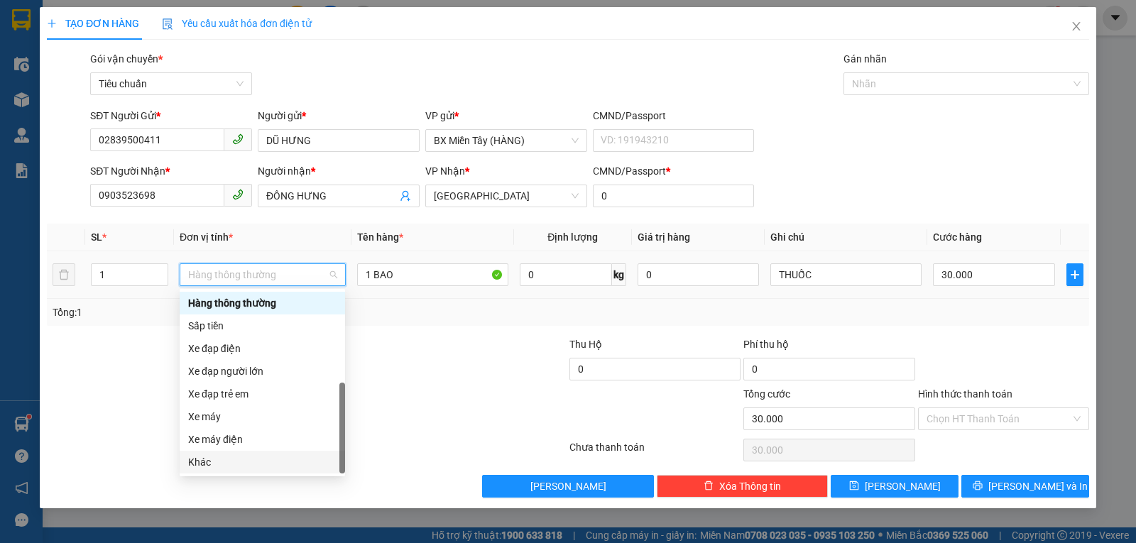
click at [231, 466] on div "Khác" at bounding box center [262, 462] width 148 height 16
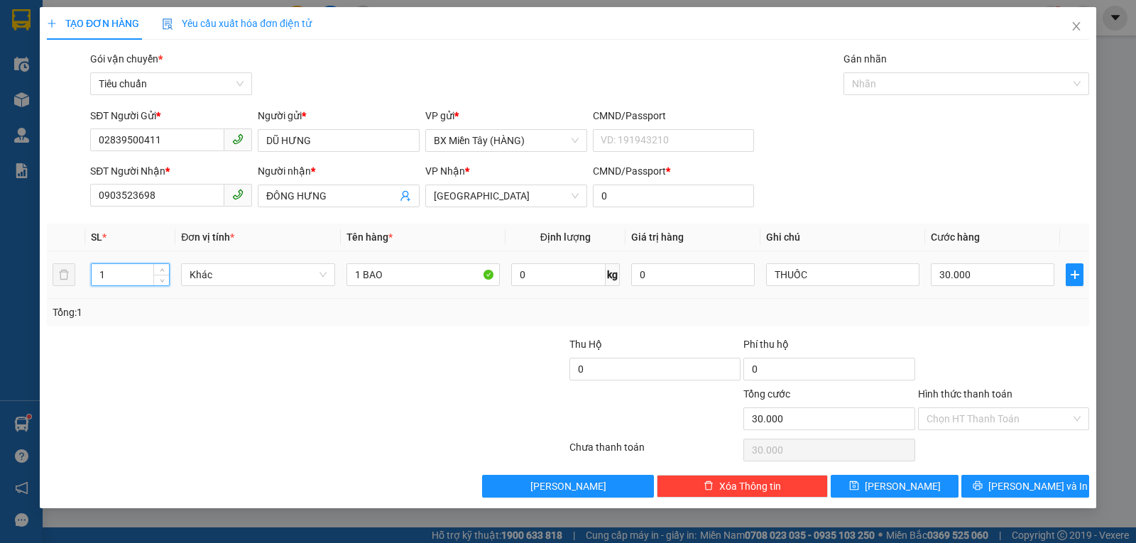
drag, startPoint x: 111, startPoint y: 278, endPoint x: 101, endPoint y: 278, distance: 10.6
click at [101, 278] on input "1" at bounding box center [130, 274] width 77 height 21
drag, startPoint x: 358, startPoint y: 280, endPoint x: 495, endPoint y: 279, distance: 137.0
click at [347, 281] on input "1 BAO" at bounding box center [422, 274] width 153 height 23
click at [967, 271] on input "0" at bounding box center [993, 274] width 124 height 23
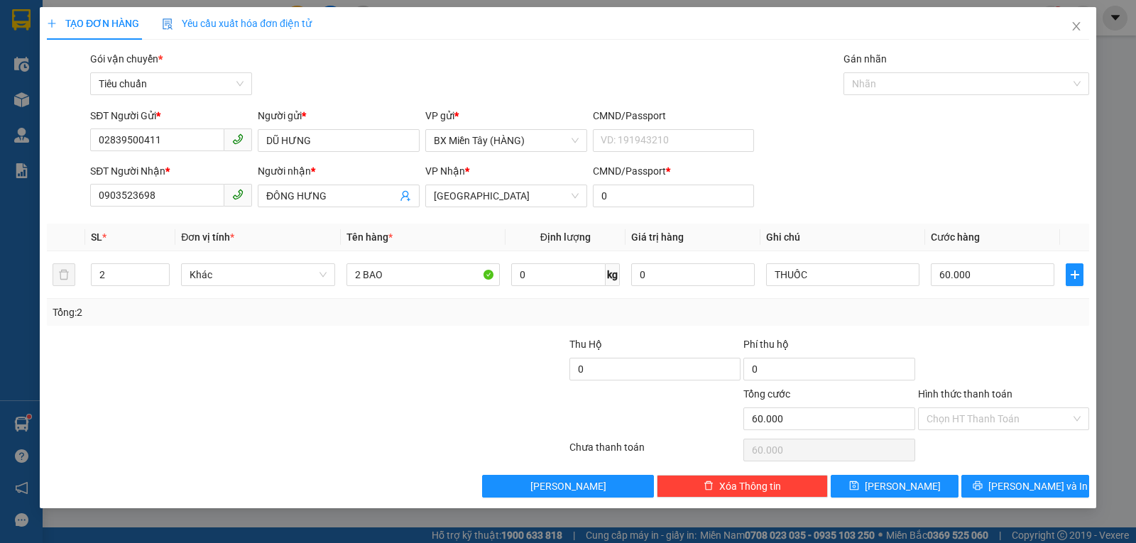
click at [994, 355] on div at bounding box center [1003, 361] width 174 height 50
click at [982, 485] on icon "printer" at bounding box center [977, 486] width 10 height 10
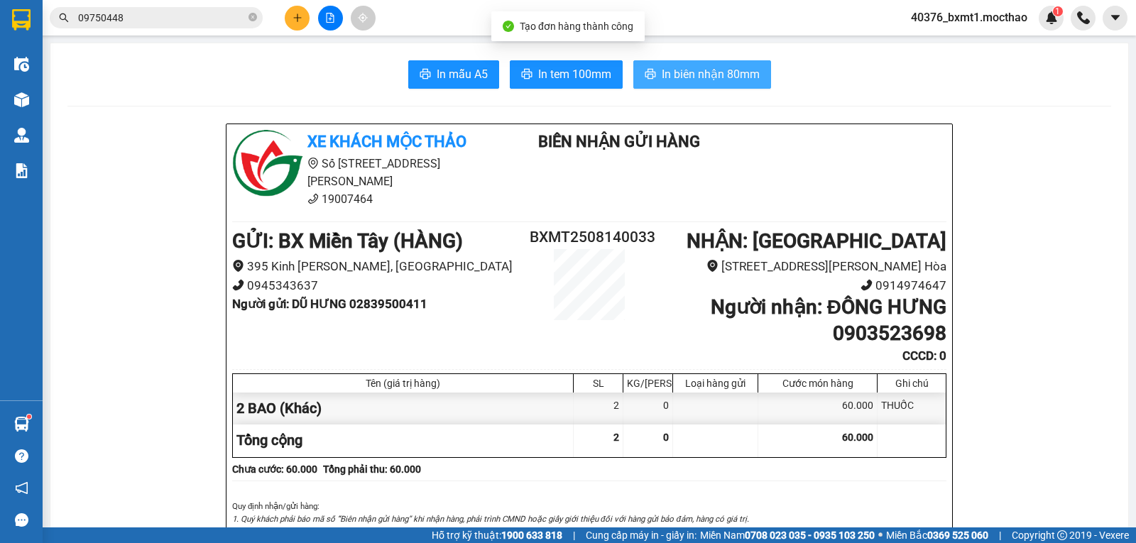
click at [706, 81] on span "In biên nhận 80mm" at bounding box center [711, 74] width 98 height 18
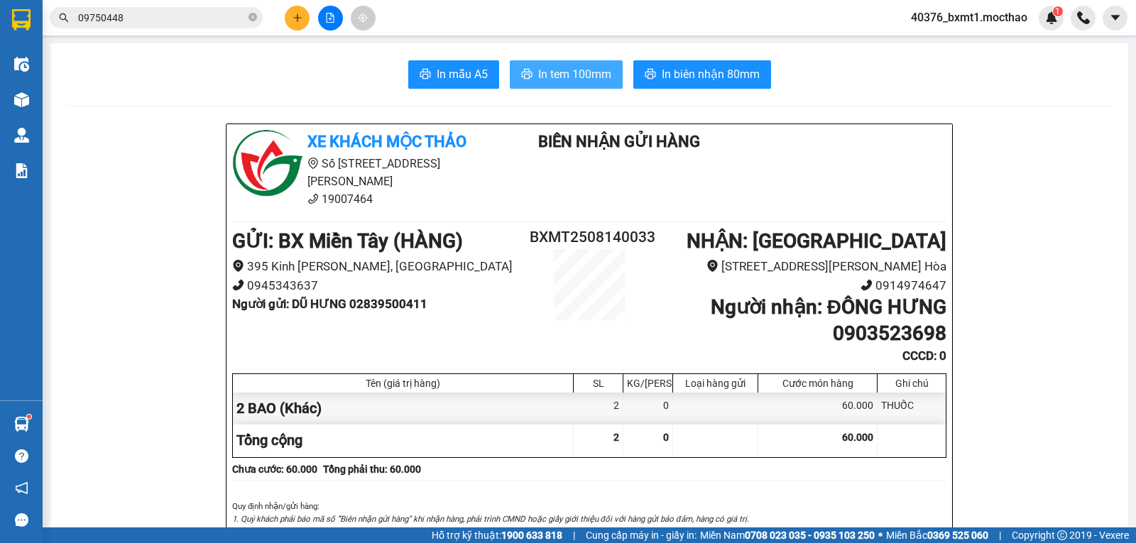
click at [560, 79] on span "In tem 100mm" at bounding box center [574, 74] width 73 height 18
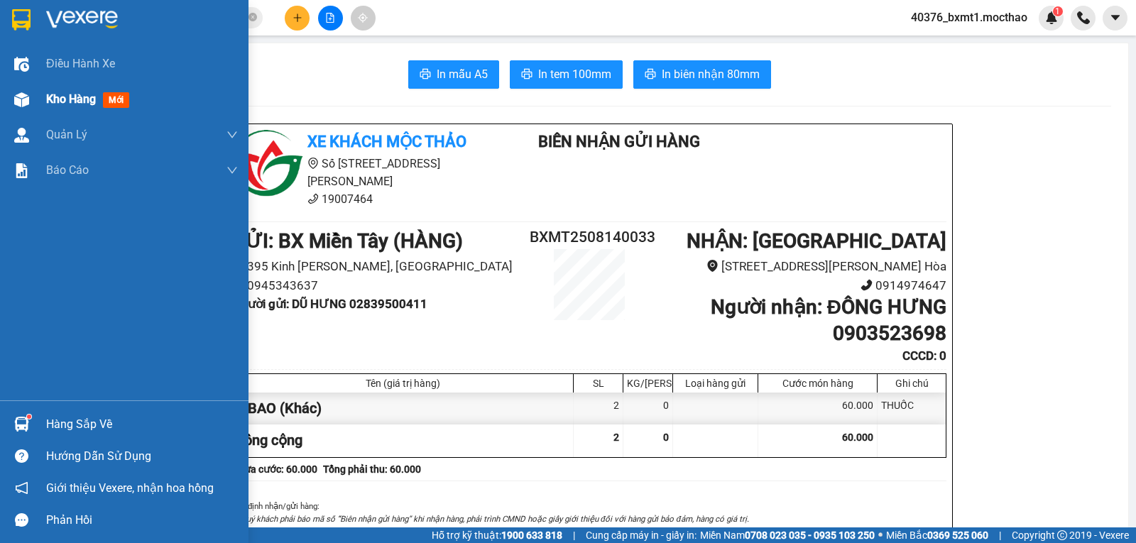
click at [21, 99] on img at bounding box center [21, 99] width 15 height 15
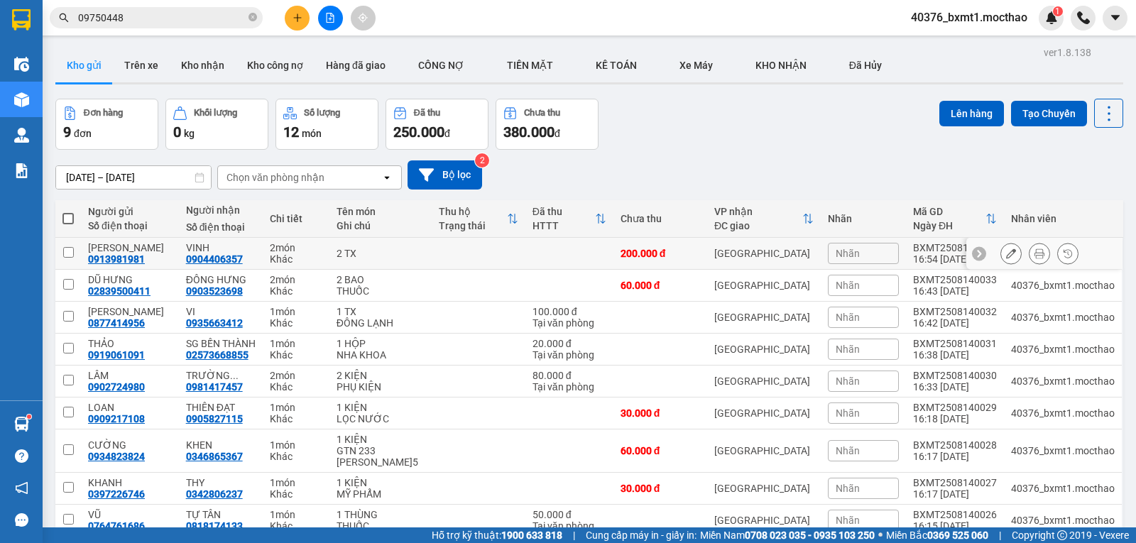
click at [1006, 256] on icon at bounding box center [1011, 253] width 10 height 10
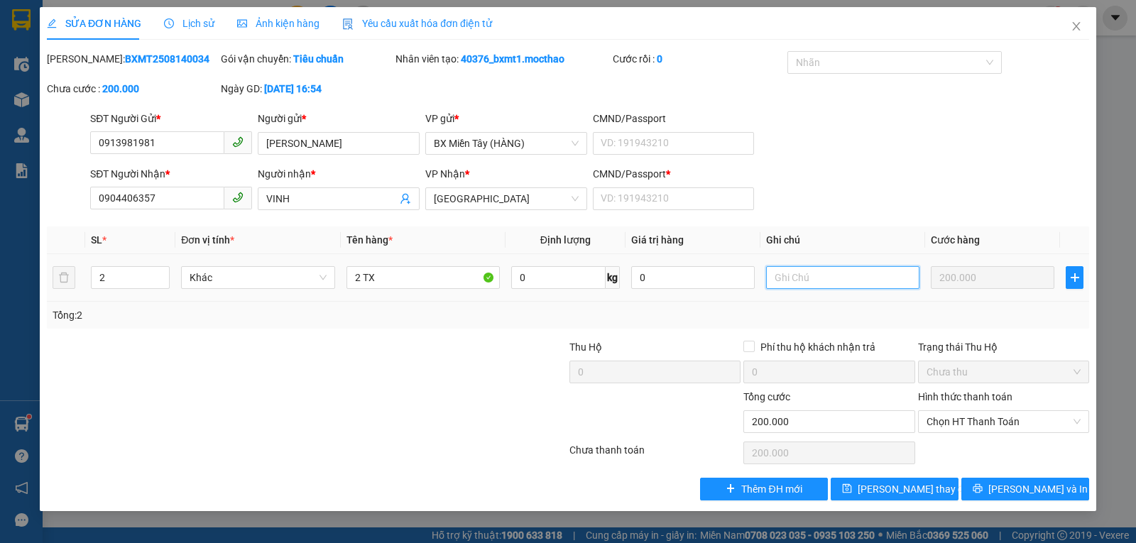
click at [818, 277] on input "text" at bounding box center [842, 277] width 153 height 23
click at [679, 195] on input "CMND/Passport *" at bounding box center [674, 198] width 162 height 23
click at [601, 329] on div "Total Paid Fee 0 Total UnPaid Fee 200.000 Cash Collection Total Fee Mã ĐH: BXMT…" at bounding box center [568, 275] width 1042 height 449
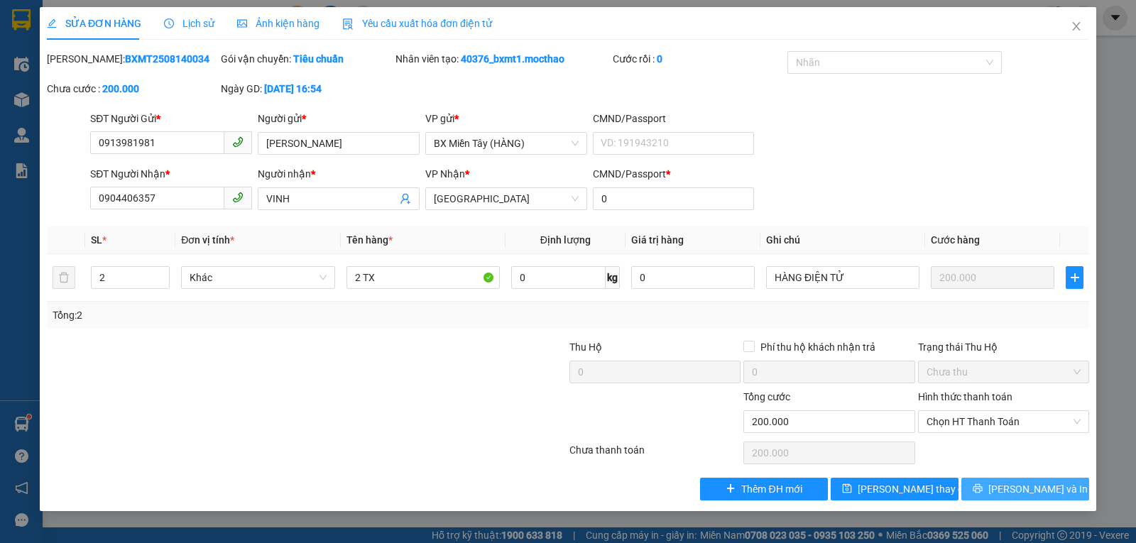
click at [1026, 486] on span "[PERSON_NAME] và In" at bounding box center [1037, 489] width 99 height 16
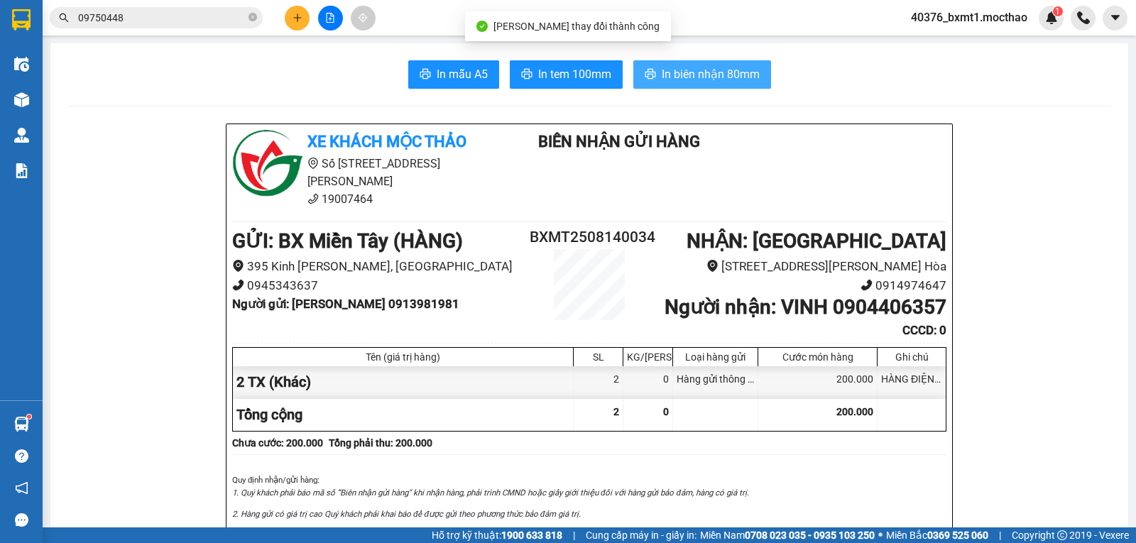
click at [683, 74] on span "In biên nhận 80mm" at bounding box center [711, 74] width 98 height 18
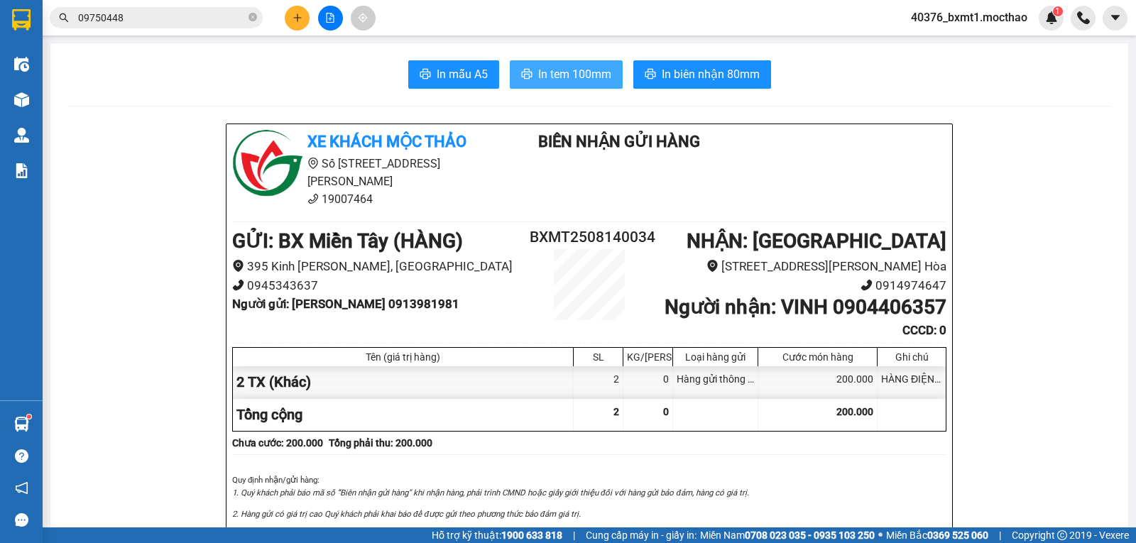
click at [567, 82] on span "In tem 100mm" at bounding box center [574, 74] width 73 height 18
click at [254, 18] on icon "close-circle" at bounding box center [252, 17] width 9 height 9
click at [211, 21] on input "text" at bounding box center [162, 18] width 168 height 16
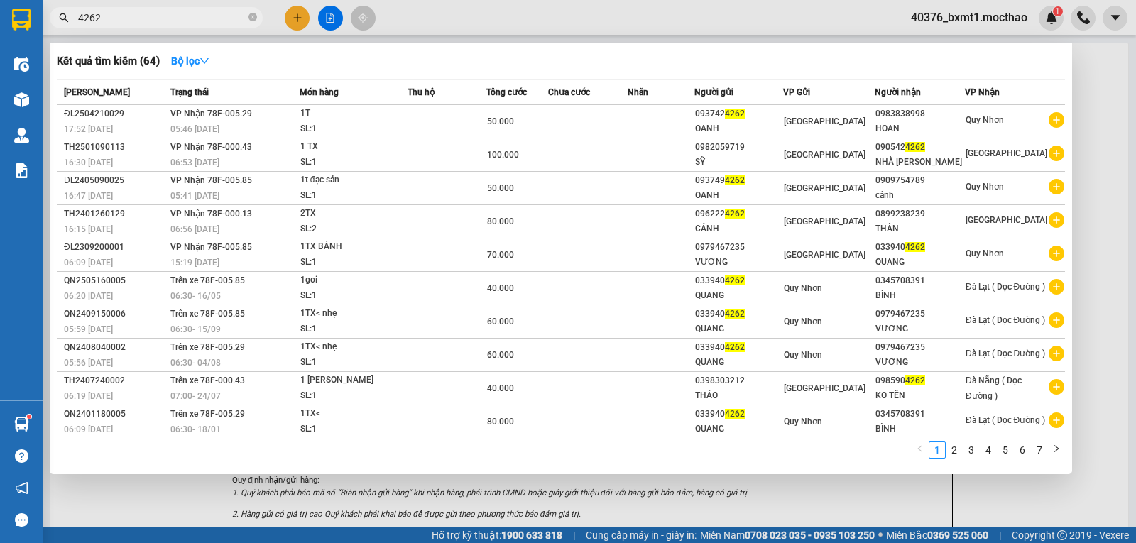
click at [583, 18] on div at bounding box center [568, 271] width 1136 height 543
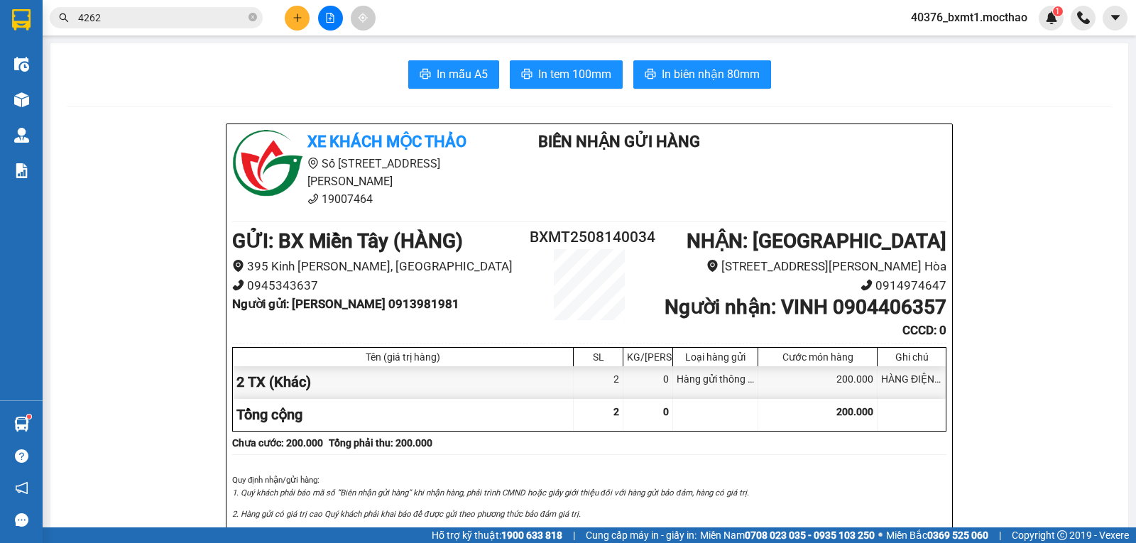
click at [329, 23] on button at bounding box center [330, 18] width 25 height 25
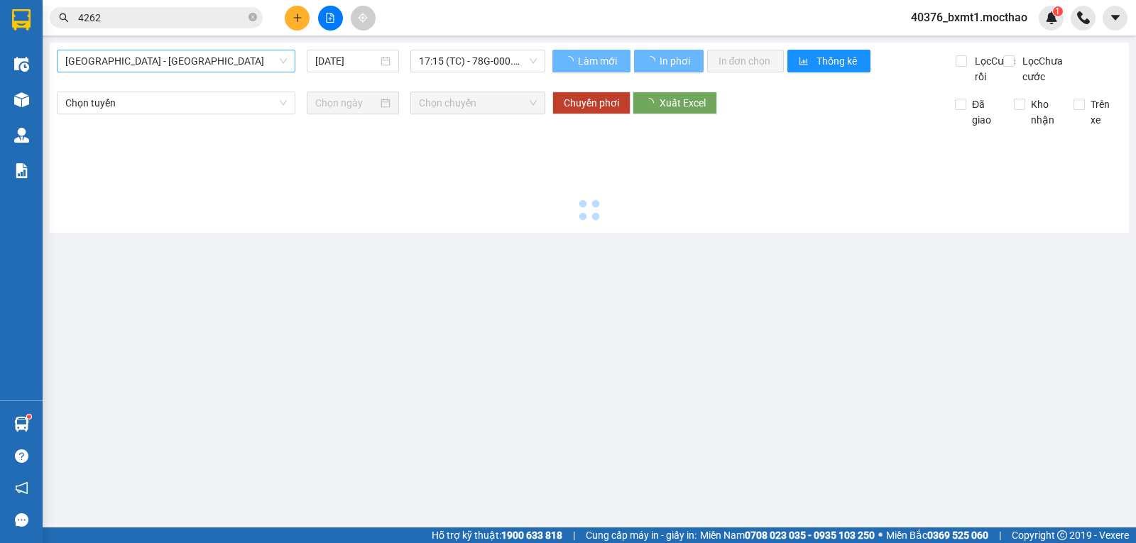
click at [157, 60] on span "[GEOGRAPHIC_DATA] - [GEOGRAPHIC_DATA]" at bounding box center [175, 60] width 221 height 21
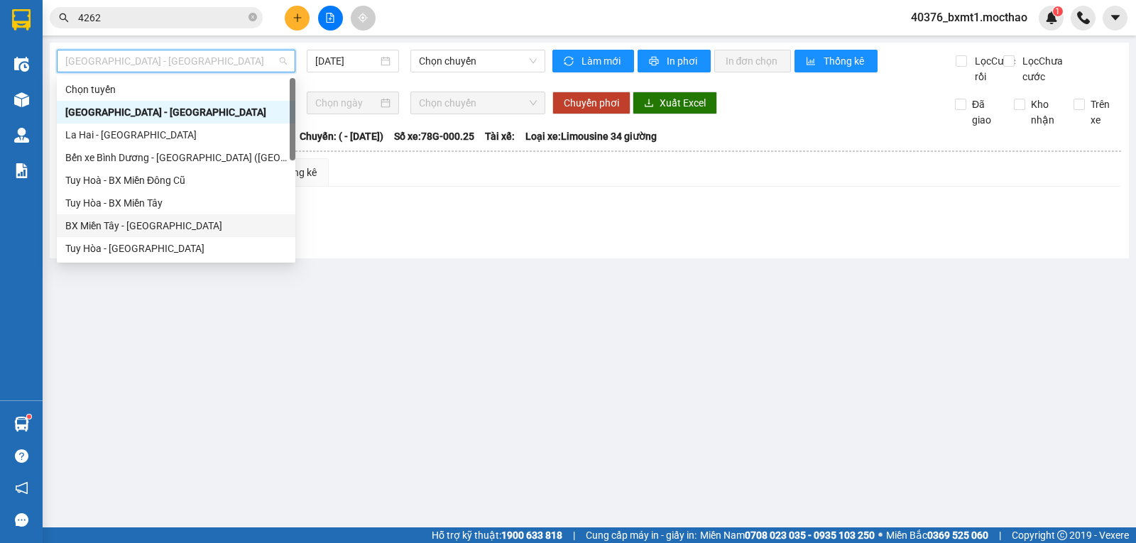
click at [127, 229] on div "BX Miền Tây - [GEOGRAPHIC_DATA]" at bounding box center [175, 226] width 221 height 16
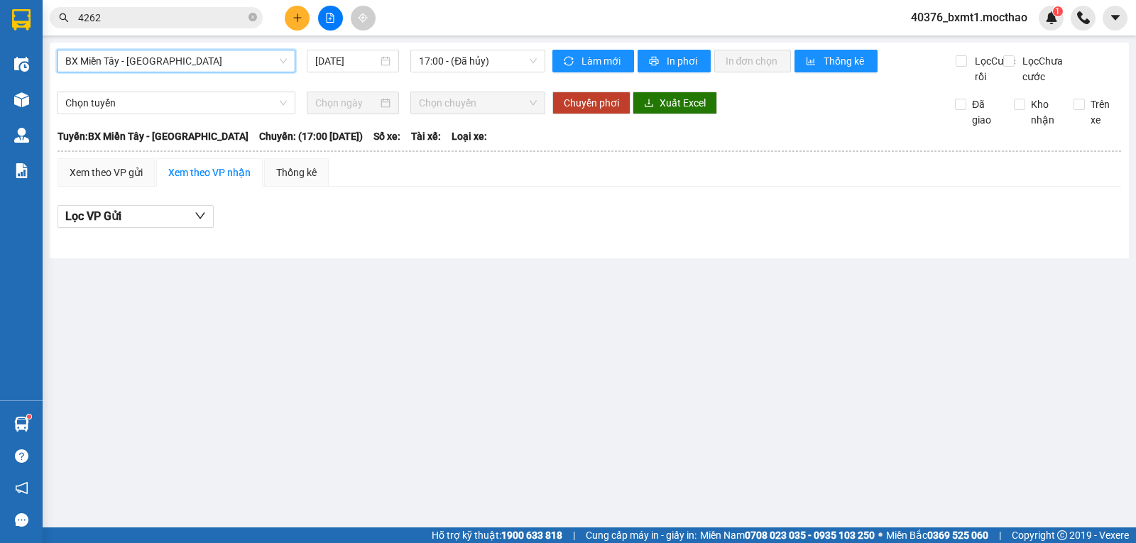
click at [469, 75] on div "BX Miền Tây - Tuy Hòa BX Miền Tây - [GEOGRAPHIC_DATA] [DATE] 17:00 - (Đã hủy)" at bounding box center [301, 67] width 488 height 35
click at [476, 67] on span "17:00 - (Đã hủy)" at bounding box center [477, 60] width 117 height 21
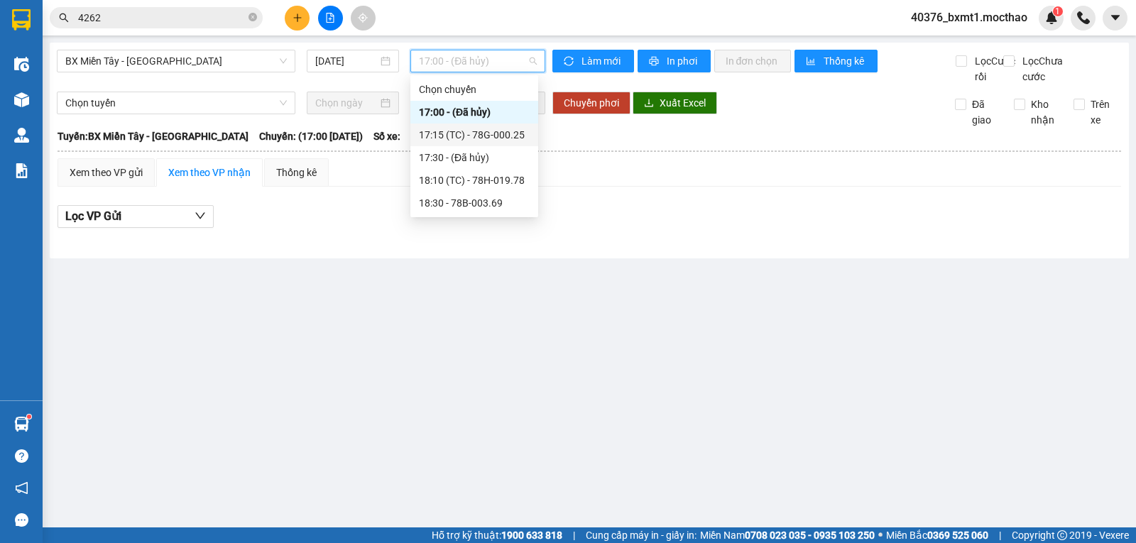
click at [503, 133] on div "17:15 (TC) - 78G-000.25" at bounding box center [474, 135] width 111 height 16
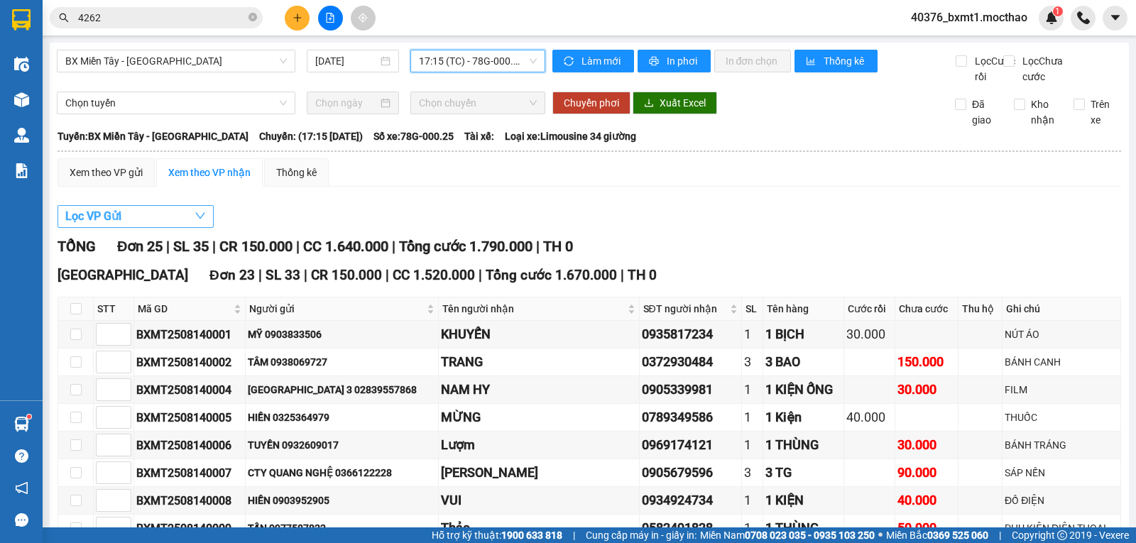
click at [158, 228] on button "Lọc VP Gửi" at bounding box center [135, 216] width 156 height 23
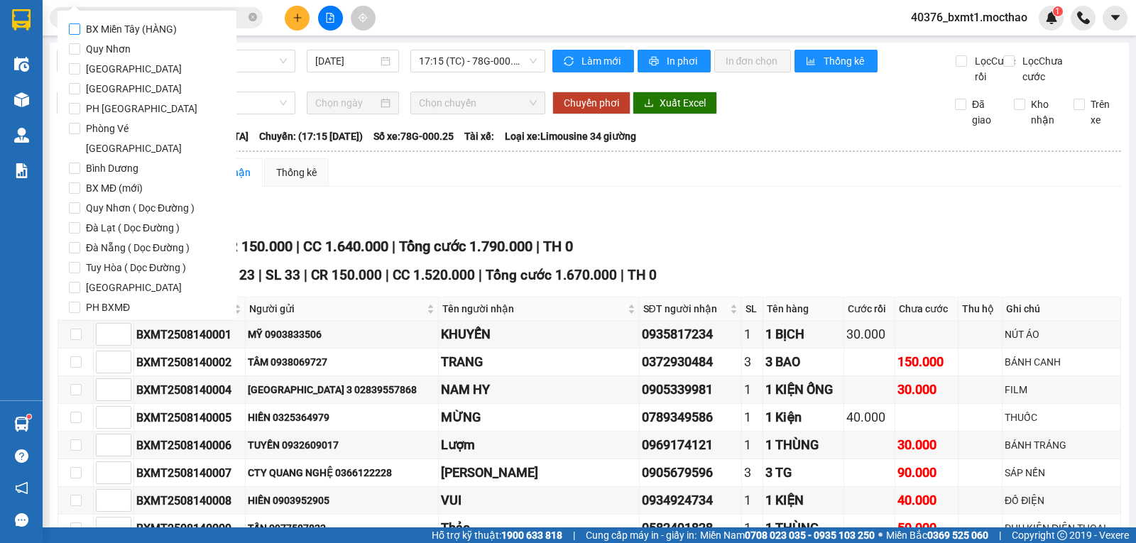
click at [159, 32] on span "BX Miền Tây (HÀNG)" at bounding box center [131, 29] width 102 height 20
click at [80, 32] on input "BX Miền Tây (HÀNG)" at bounding box center [74, 28] width 11 height 11
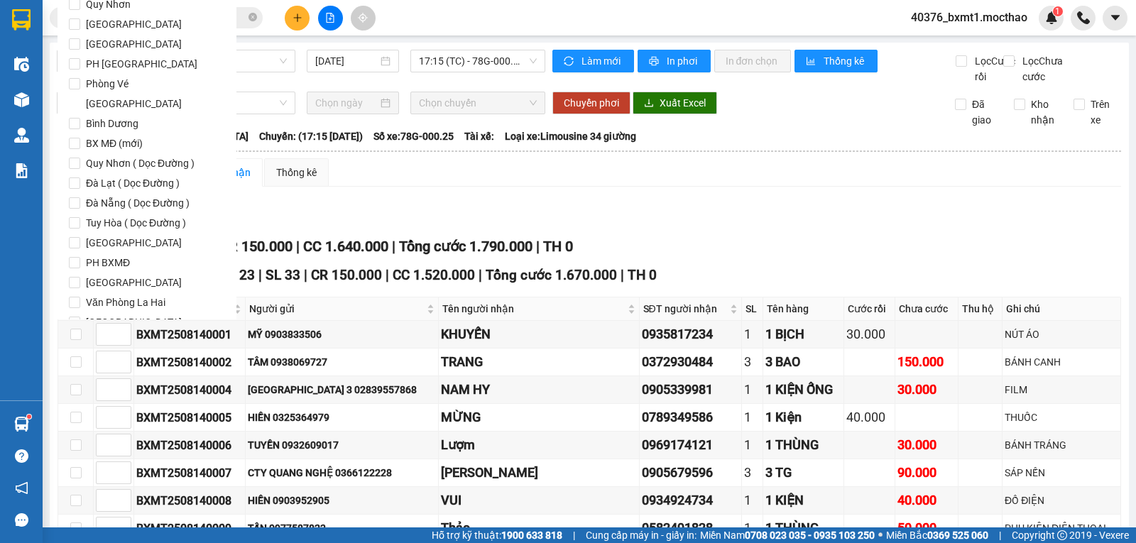
scroll to position [69, 0]
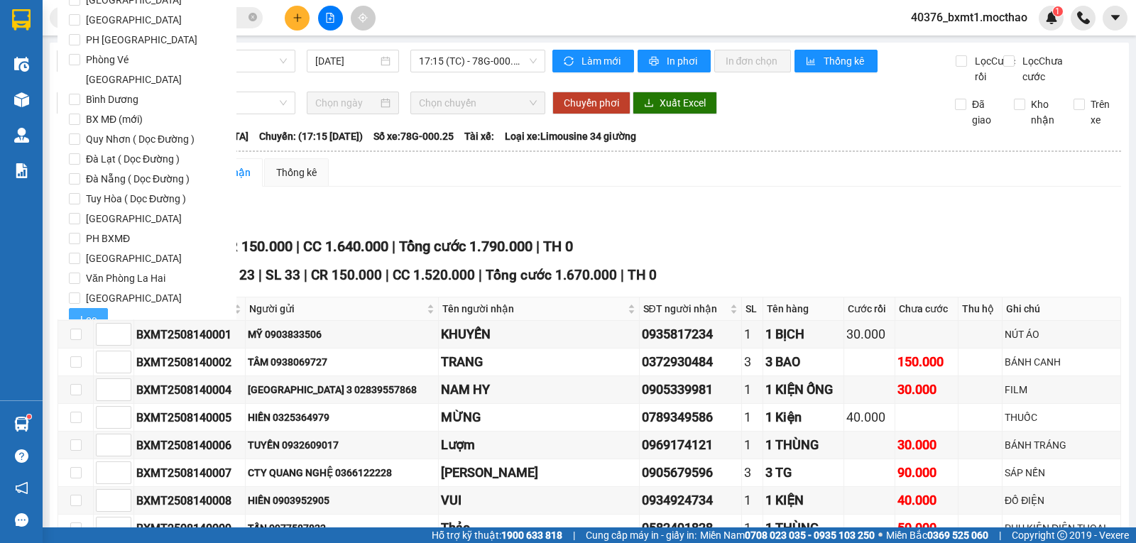
drag, startPoint x: 84, startPoint y: 297, endPoint x: 243, endPoint y: 263, distance: 163.5
click at [83, 312] on span "Lọc" at bounding box center [88, 320] width 16 height 16
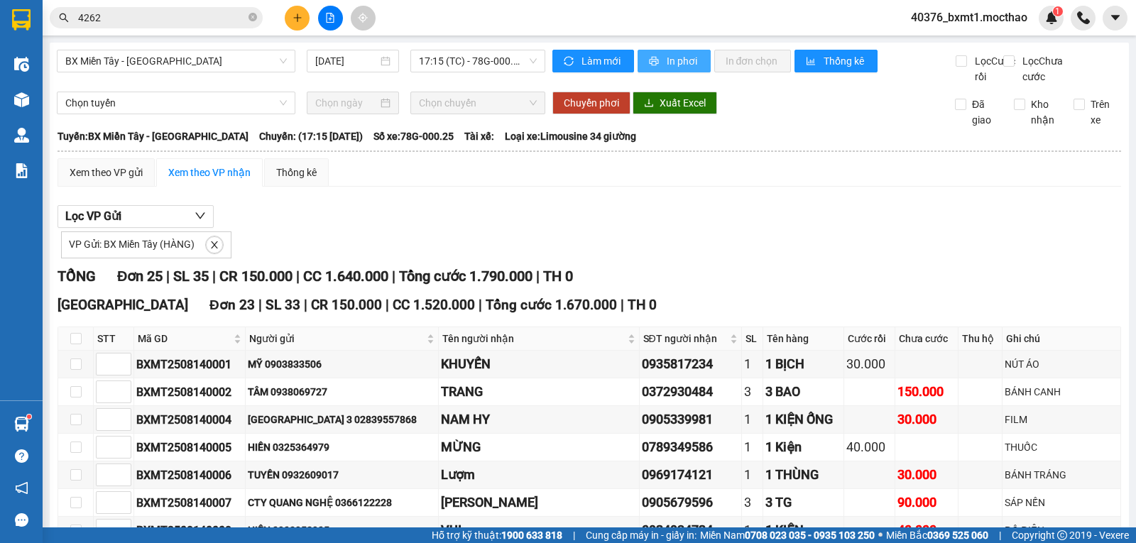
click at [669, 60] on span "In phơi" at bounding box center [683, 61] width 33 height 16
click at [667, 60] on span "In phơi" at bounding box center [683, 61] width 33 height 16
click at [297, 15] on icon "plus" at bounding box center [297, 18] width 10 height 10
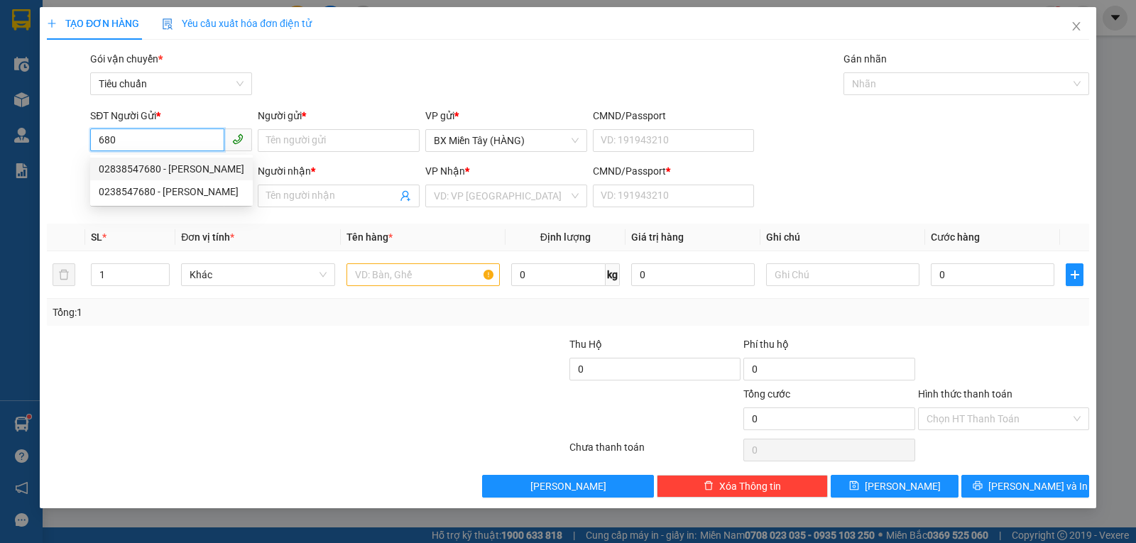
click at [179, 170] on div "02838547680 - [PERSON_NAME]" at bounding box center [172, 169] width 146 height 16
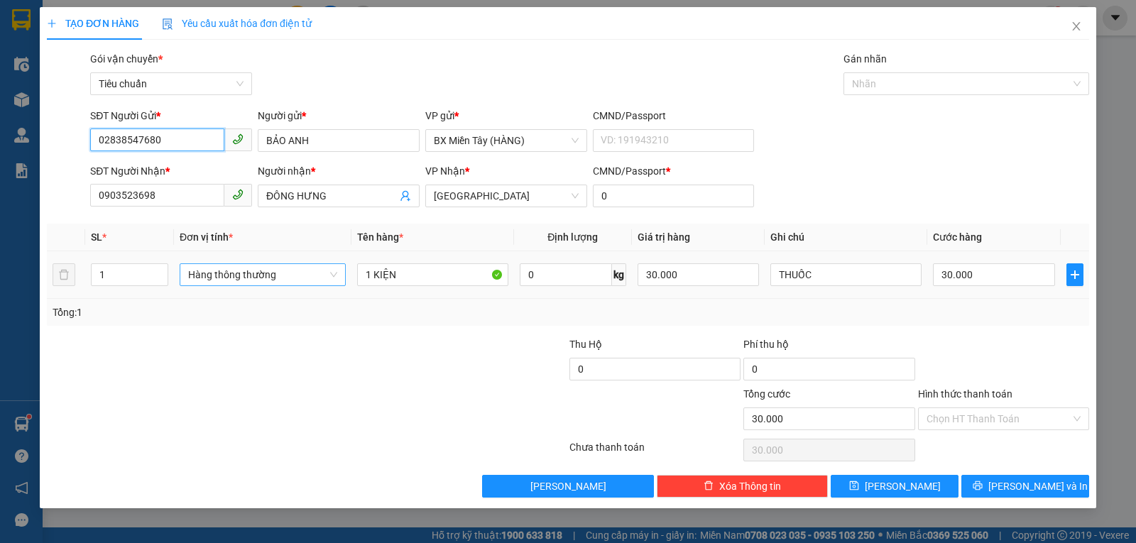
click at [229, 278] on span "Hàng thông thường" at bounding box center [262, 274] width 149 height 21
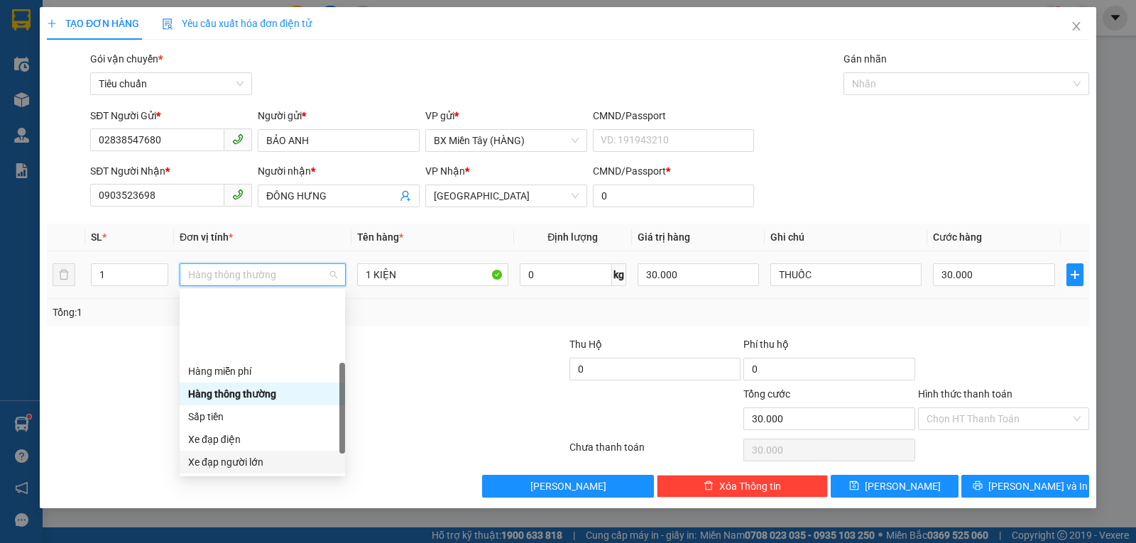
scroll to position [91, 0]
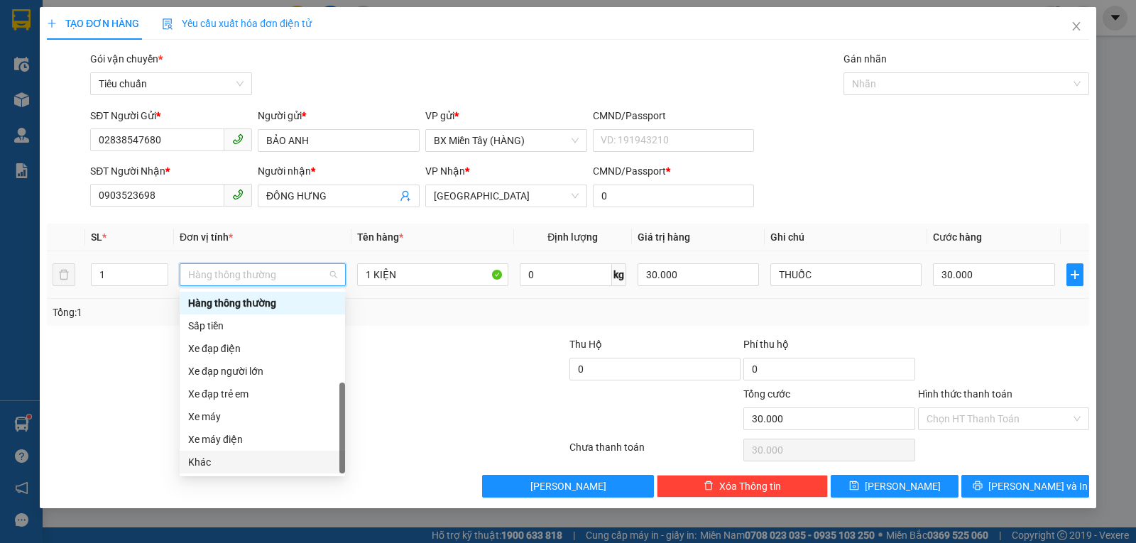
click at [268, 459] on div "Khác" at bounding box center [262, 462] width 148 height 16
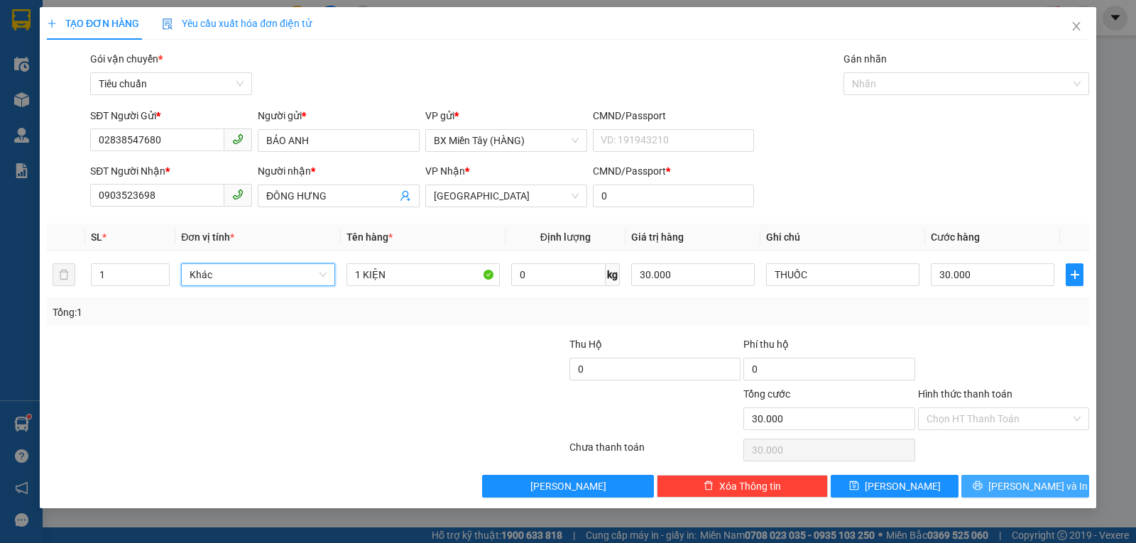
click at [1013, 488] on span "[PERSON_NAME] và In" at bounding box center [1037, 486] width 99 height 16
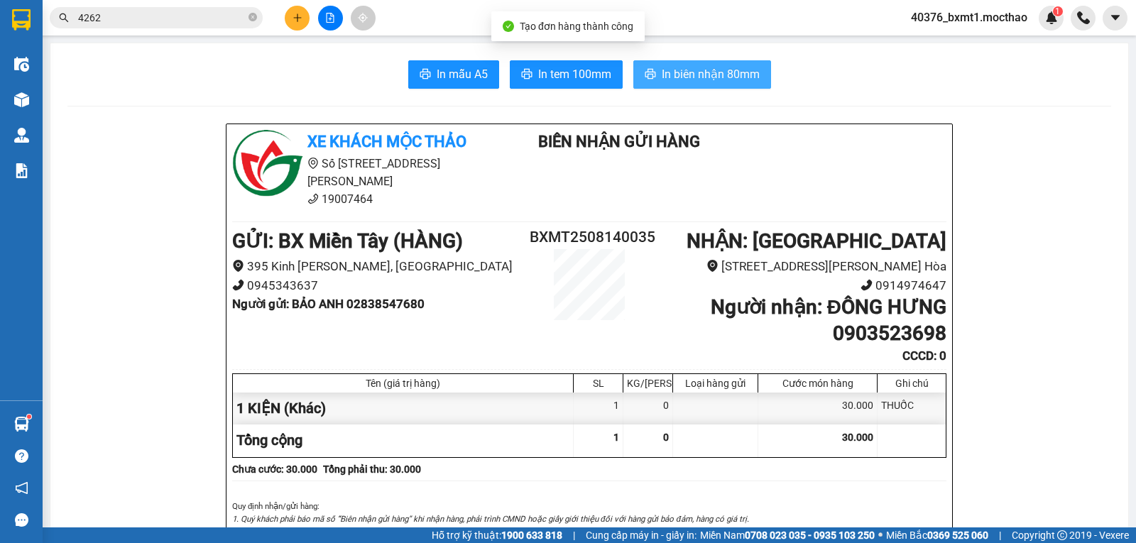
click at [729, 70] on span "In biên nhận 80mm" at bounding box center [711, 74] width 98 height 18
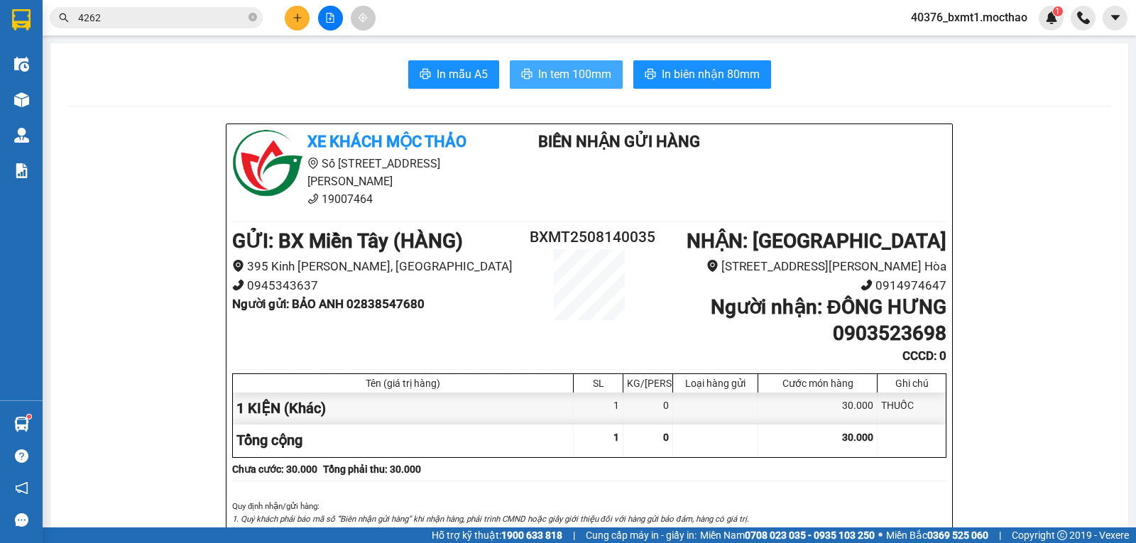
click at [539, 70] on span "In tem 100mm" at bounding box center [574, 74] width 73 height 18
click at [295, 24] on button at bounding box center [297, 18] width 25 height 25
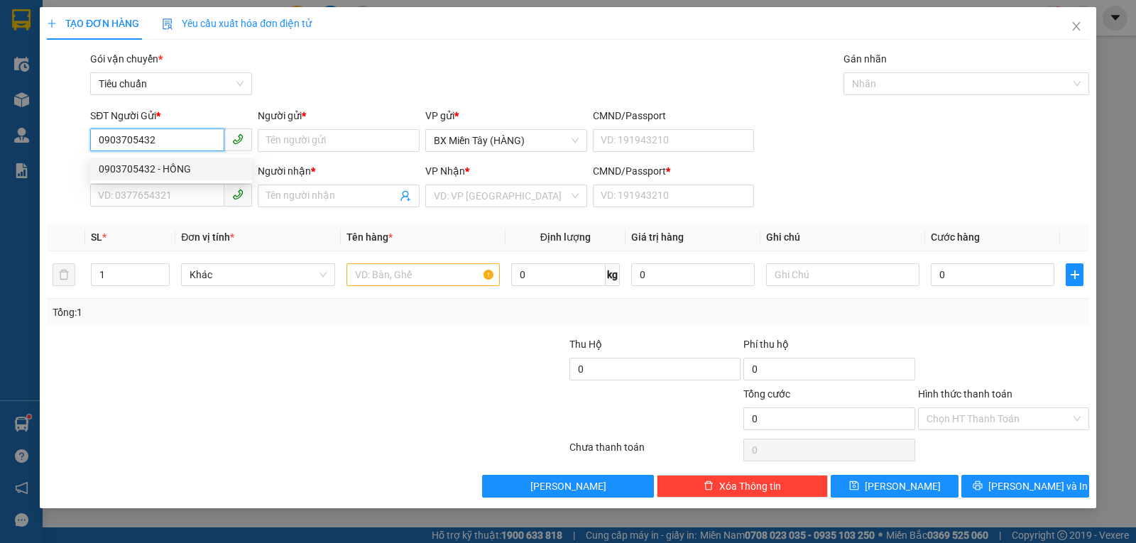
click at [192, 160] on div "0903705432 - HỒNG" at bounding box center [171, 169] width 162 height 23
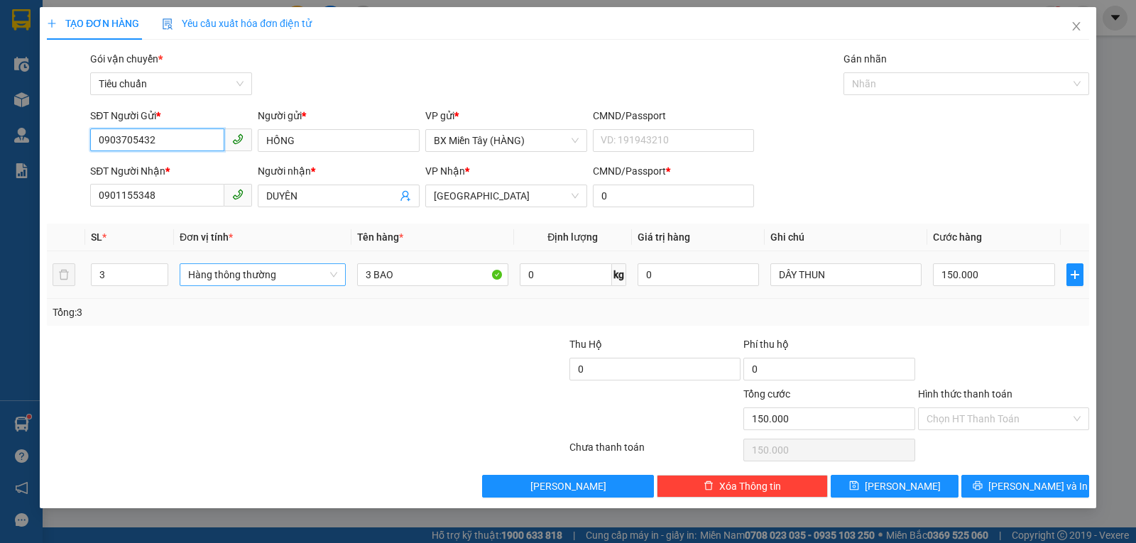
click at [280, 282] on span "Hàng thông thường" at bounding box center [262, 274] width 149 height 21
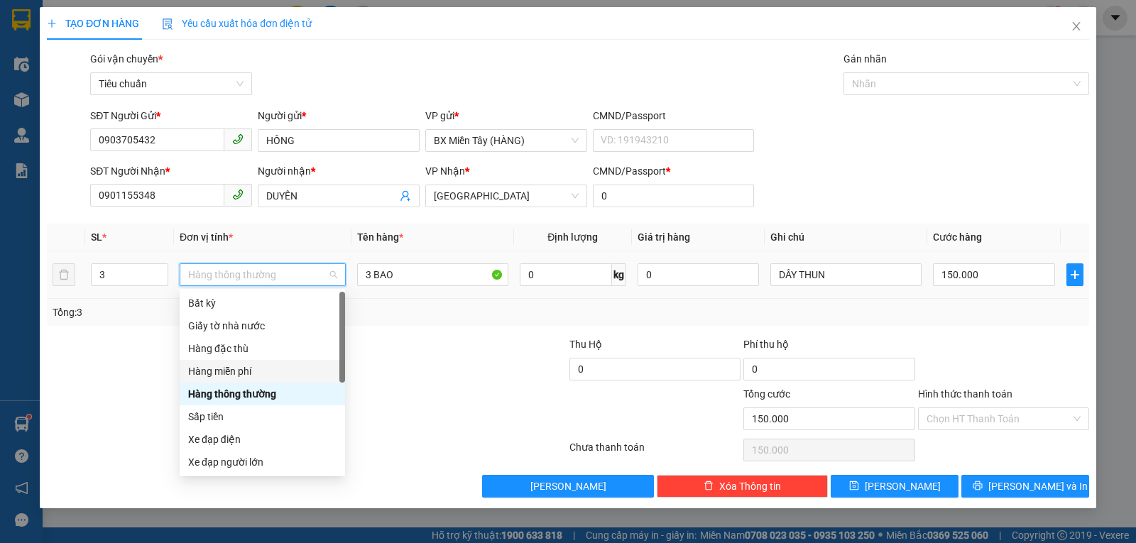
scroll to position [91, 0]
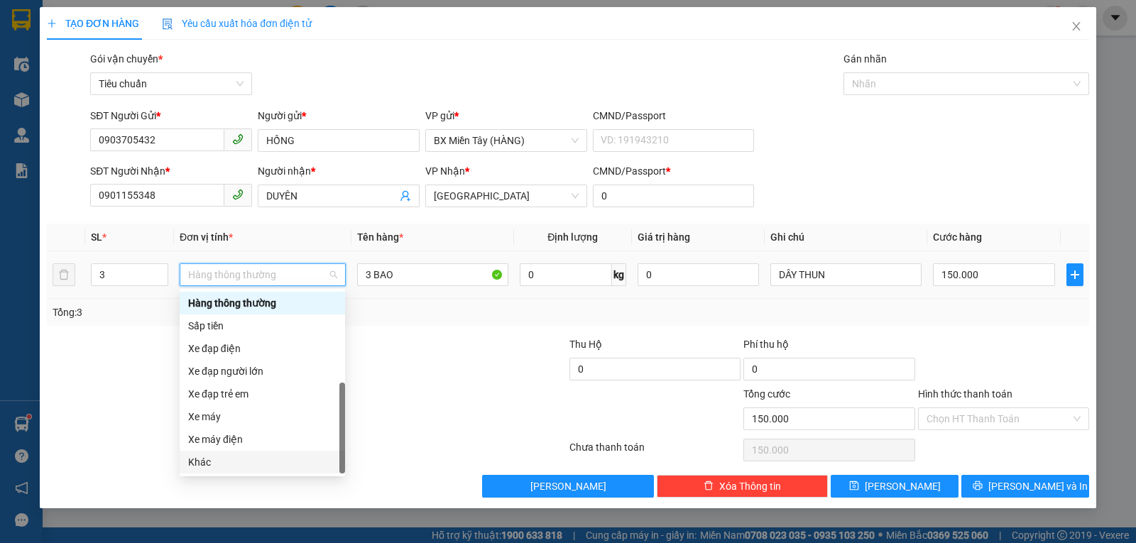
click at [239, 470] on div "Khác" at bounding box center [262, 462] width 165 height 23
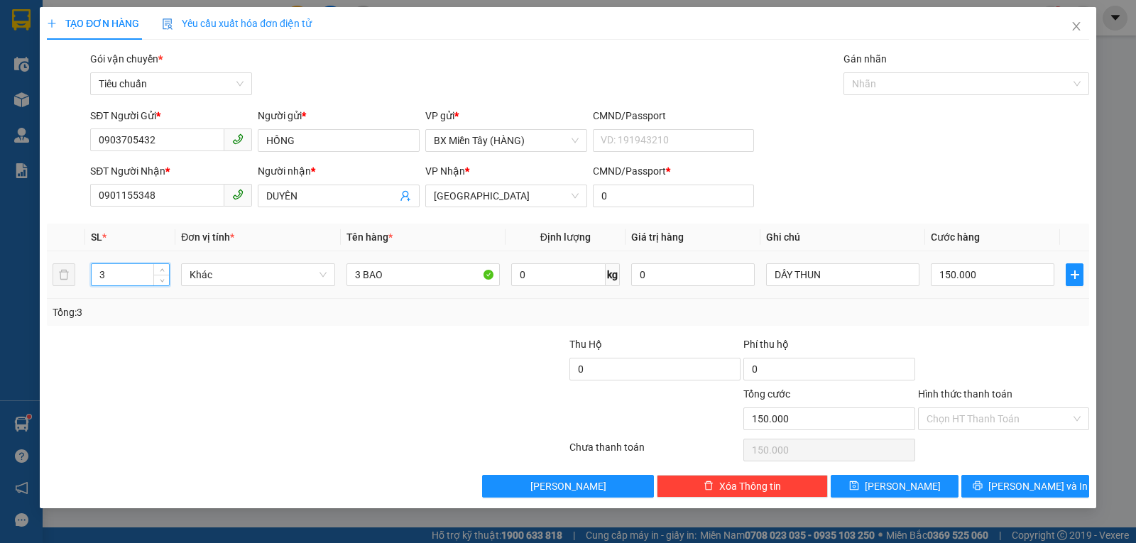
drag, startPoint x: 104, startPoint y: 278, endPoint x: 95, endPoint y: 278, distance: 9.2
click at [95, 278] on input "3" at bounding box center [130, 274] width 77 height 21
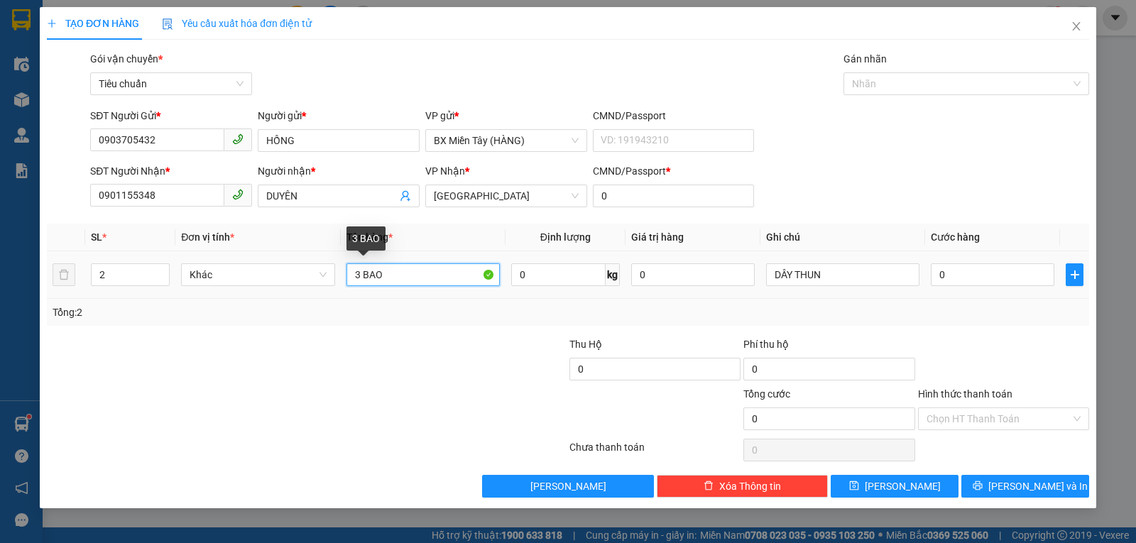
click at [359, 278] on input "3 BAO" at bounding box center [422, 274] width 153 height 23
click at [963, 278] on input "0" at bounding box center [993, 274] width 124 height 23
click at [989, 324] on div "Tổng: 2" at bounding box center [568, 312] width 1042 height 27
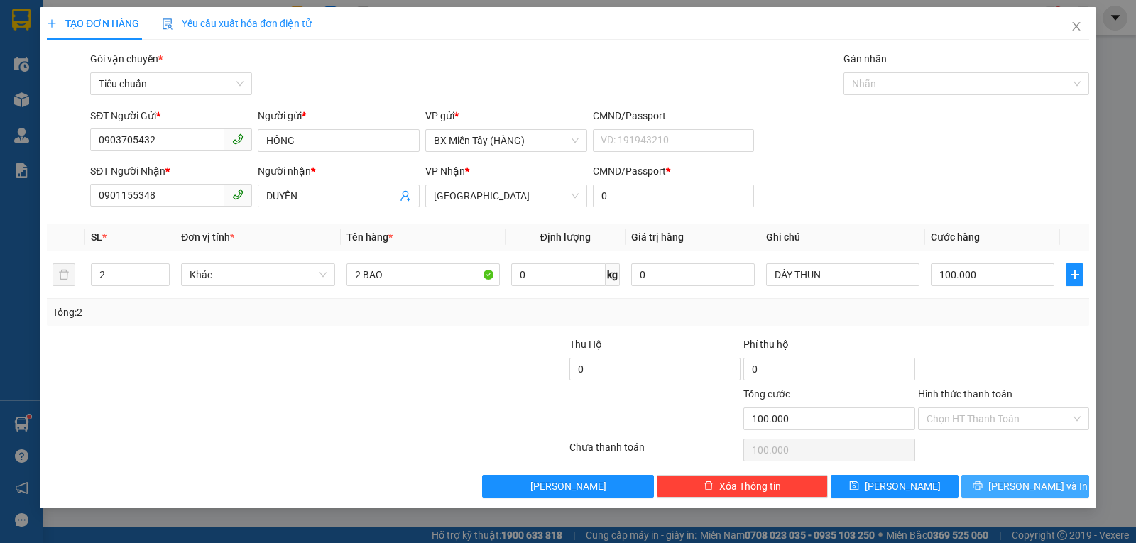
click at [1048, 490] on span "[PERSON_NAME] và In" at bounding box center [1037, 486] width 99 height 16
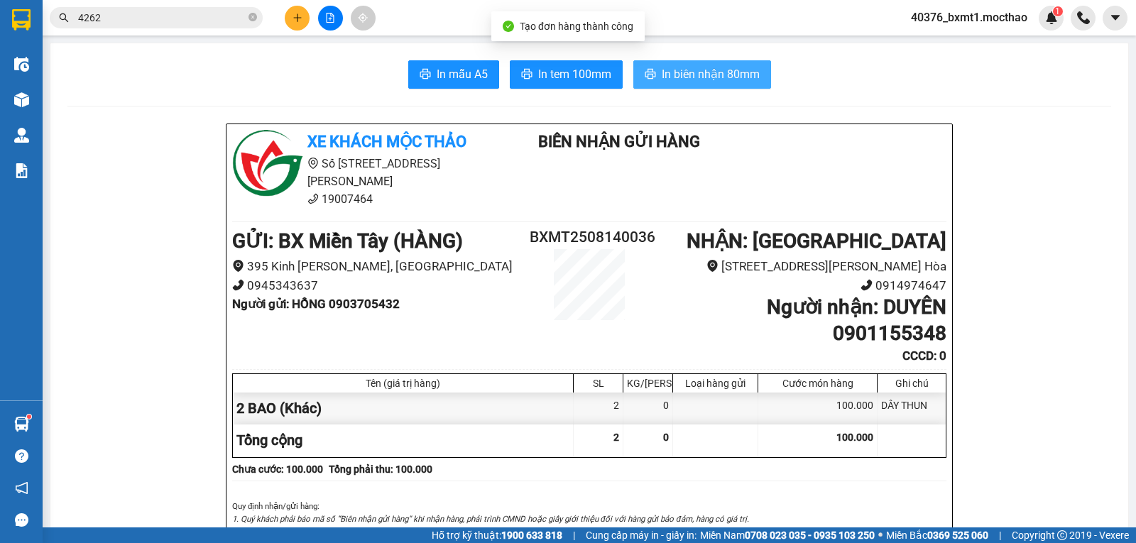
click at [690, 75] on span "In biên nhận 80mm" at bounding box center [711, 74] width 98 height 18
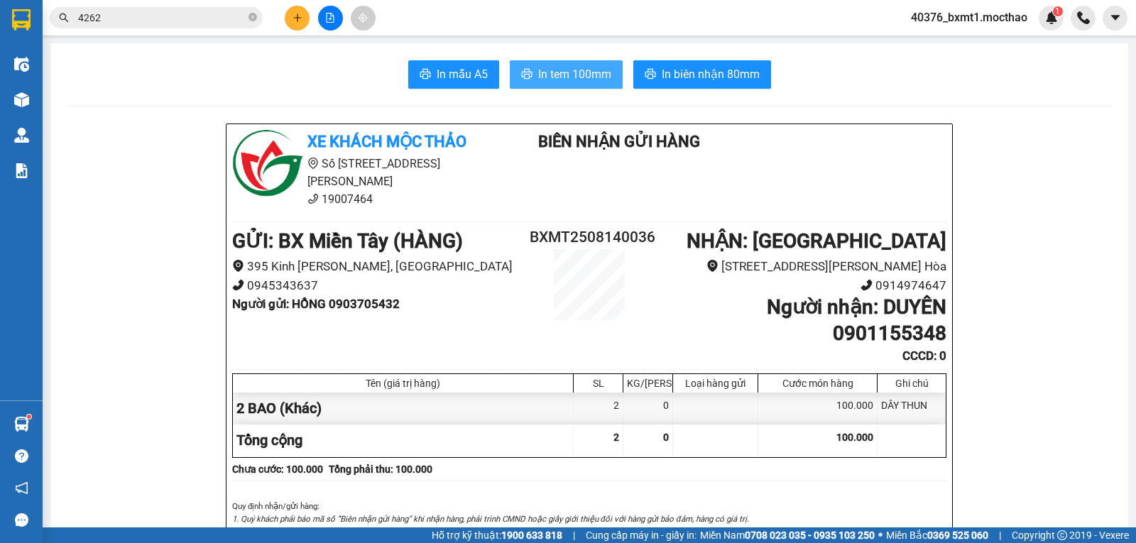
click at [566, 80] on span "In tem 100mm" at bounding box center [574, 74] width 73 height 18
click at [300, 18] on icon "plus" at bounding box center [297, 18] width 10 height 10
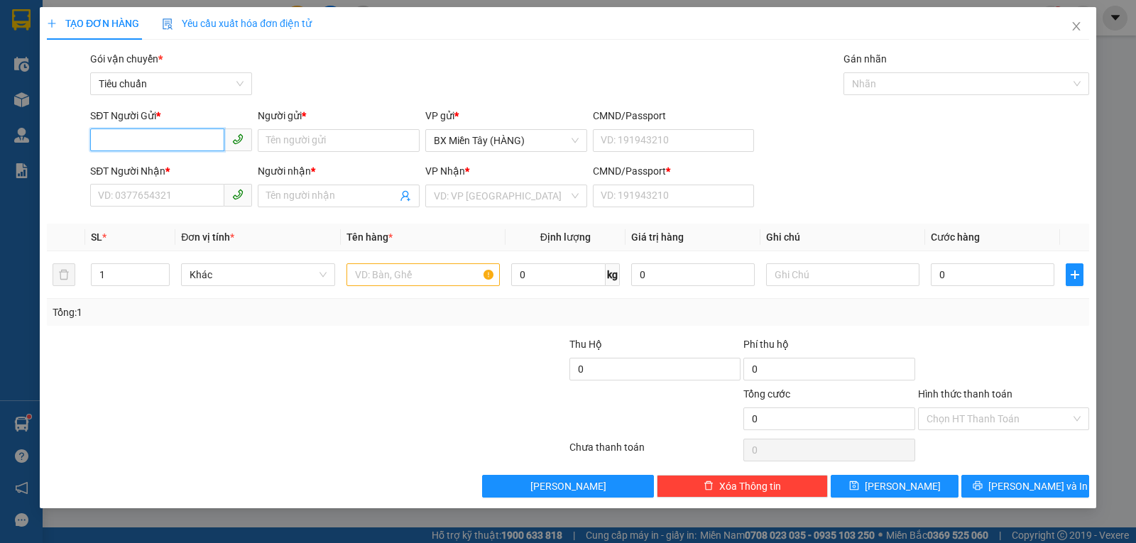
click at [128, 143] on input "SĐT Người Gửi *" at bounding box center [157, 139] width 134 height 23
click at [163, 176] on div "0903235178 - [GEOGRAPHIC_DATA]" at bounding box center [179, 169] width 160 height 16
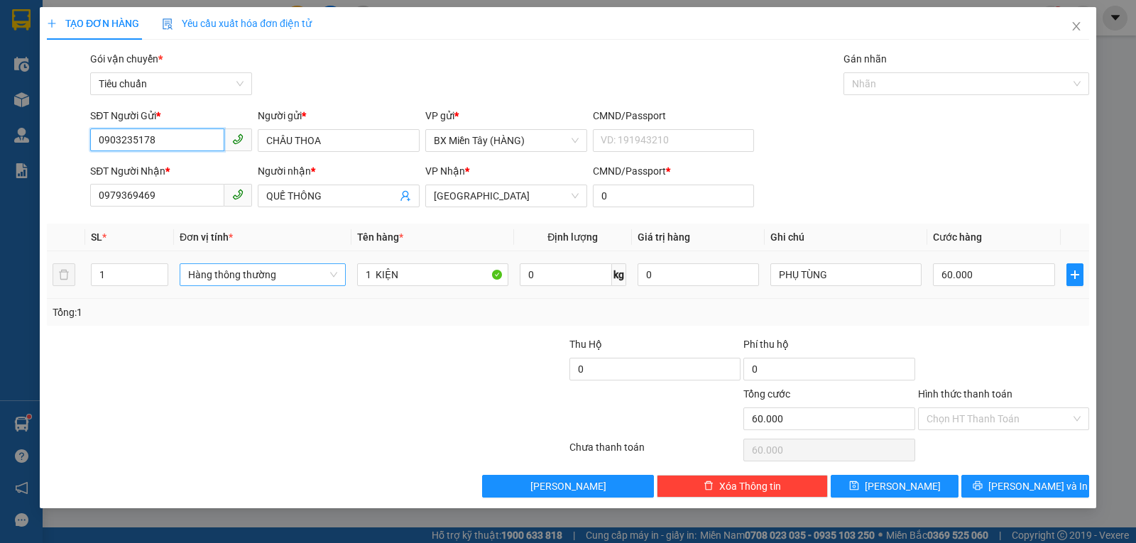
click at [263, 277] on span "Hàng thông thường" at bounding box center [262, 274] width 149 height 21
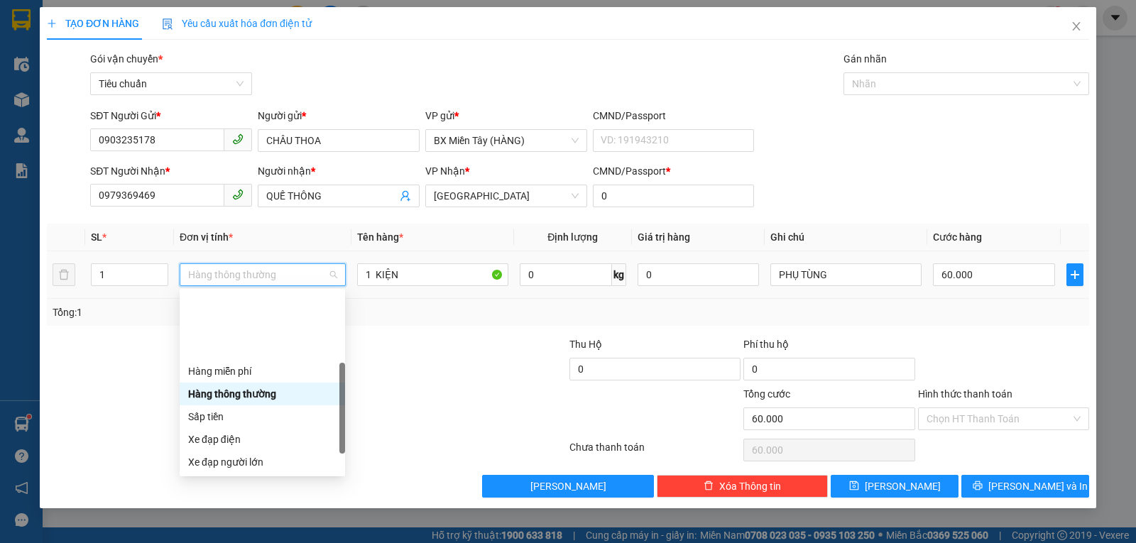
scroll to position [91, 0]
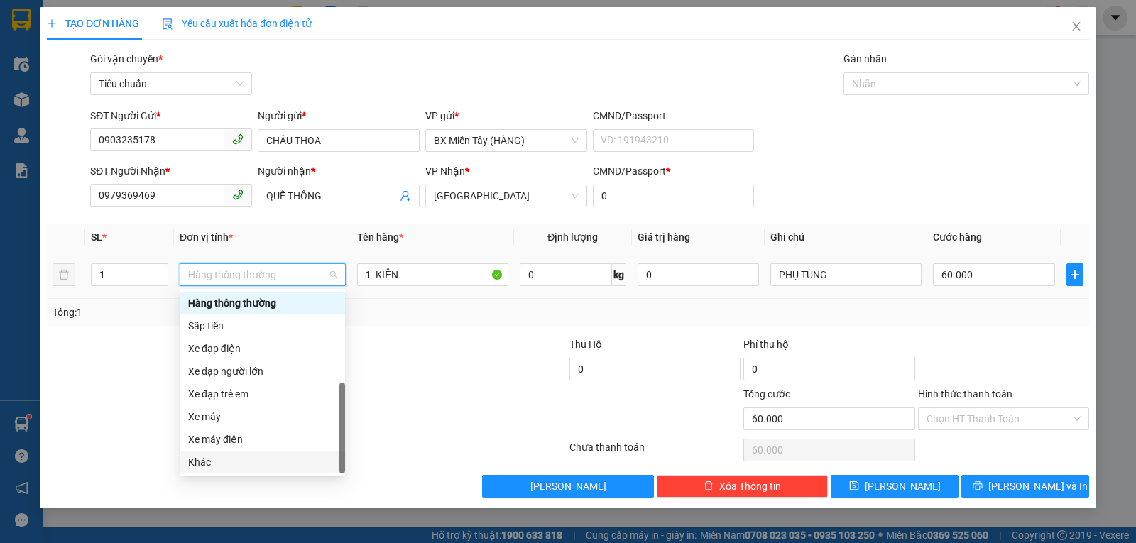
click at [234, 465] on div "Khác" at bounding box center [262, 462] width 148 height 16
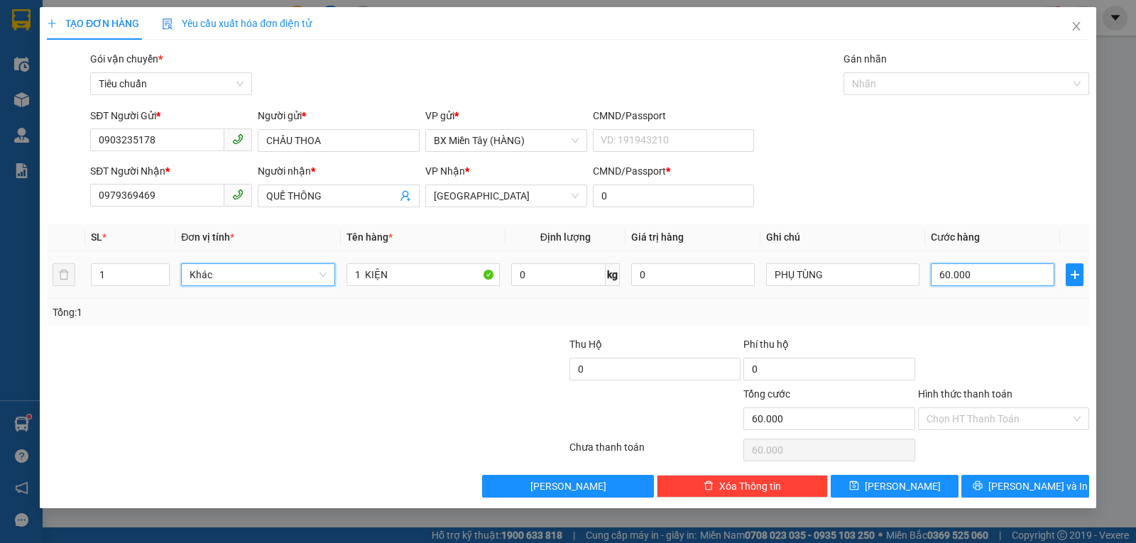
click at [999, 276] on input "60.000" at bounding box center [993, 274] width 124 height 23
click at [987, 296] on td "30.000" at bounding box center [992, 275] width 135 height 48
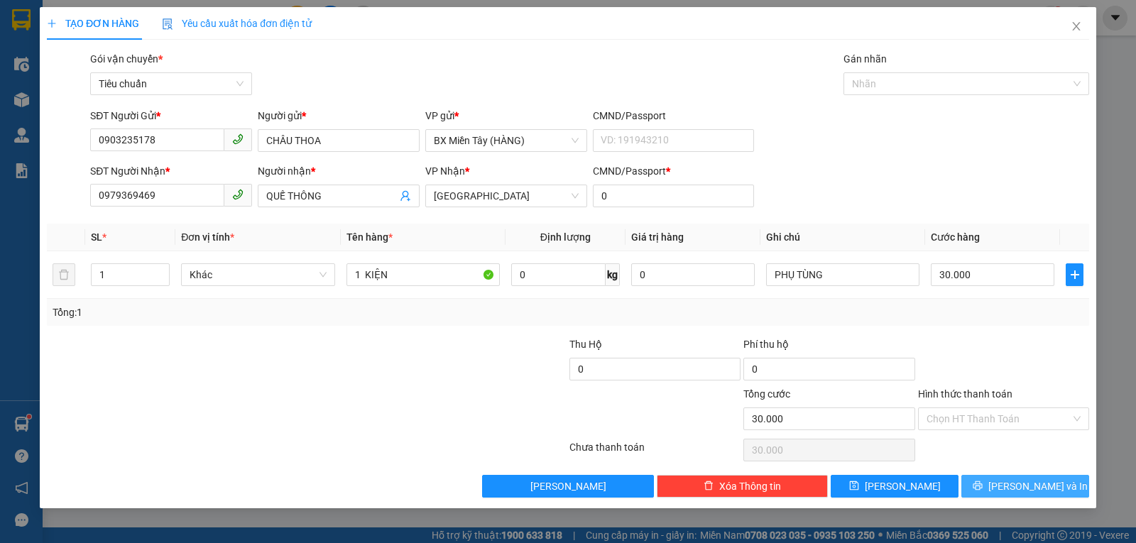
drag, startPoint x: 1017, startPoint y: 479, endPoint x: 914, endPoint y: 397, distance: 132.4
click at [1017, 481] on span "[PERSON_NAME] và In" at bounding box center [1037, 486] width 99 height 16
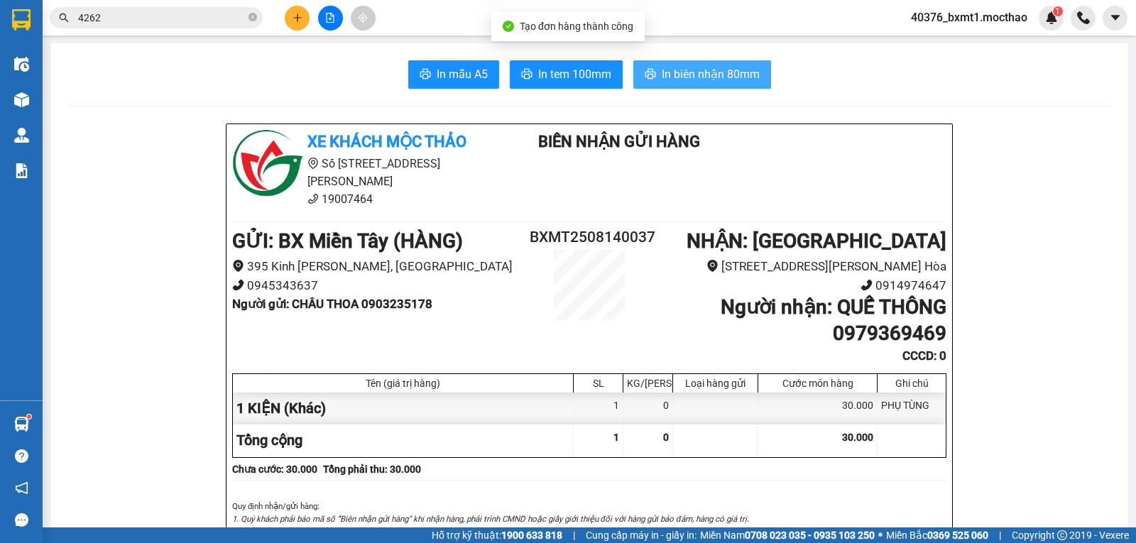
click at [704, 84] on button "In biên nhận 80mm" at bounding box center [702, 74] width 138 height 28
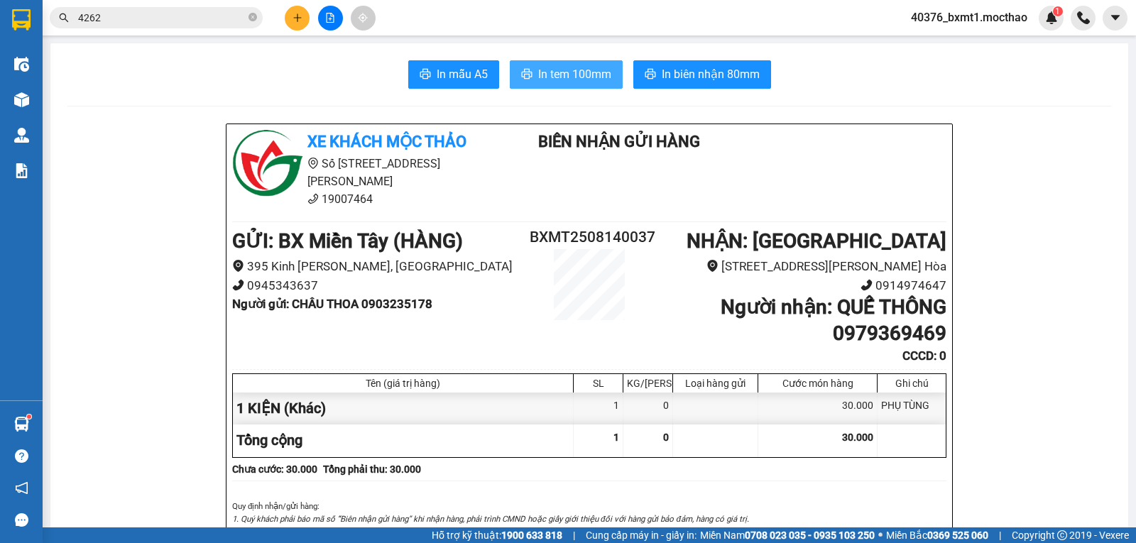
click at [563, 75] on span "In tem 100mm" at bounding box center [574, 74] width 73 height 18
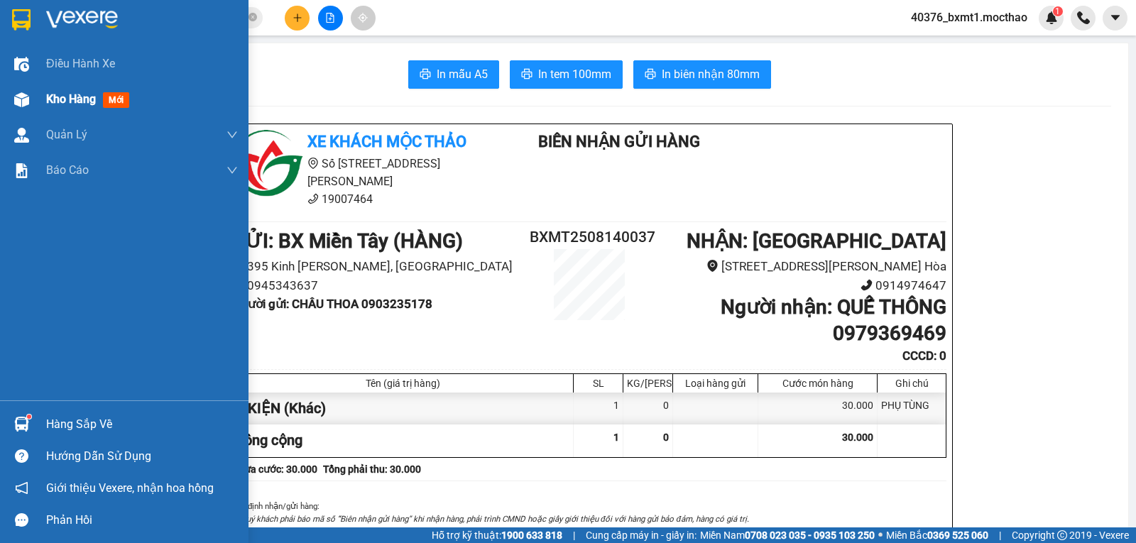
click at [26, 97] on img at bounding box center [21, 99] width 15 height 15
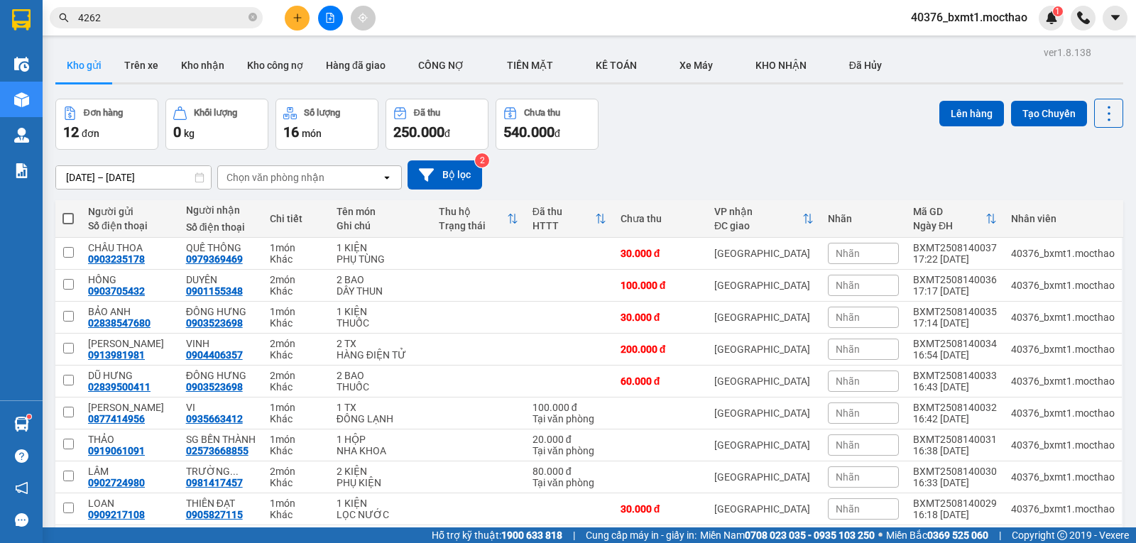
click at [67, 216] on span at bounding box center [67, 218] width 11 height 11
click at [68, 212] on input "checkbox" at bounding box center [68, 212] width 0 height 0
checkbox input "true"
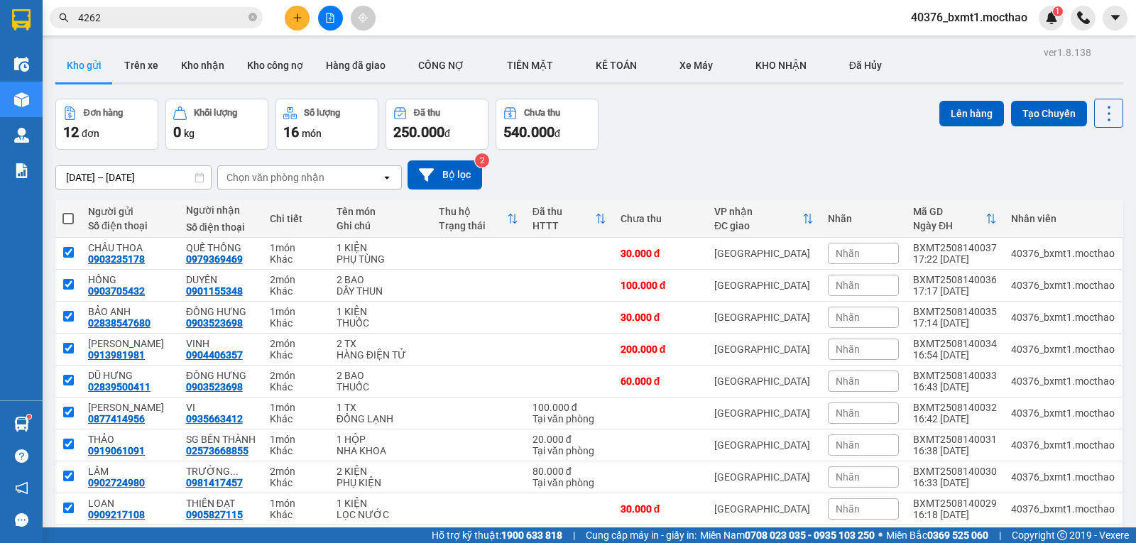
checkbox input "true"
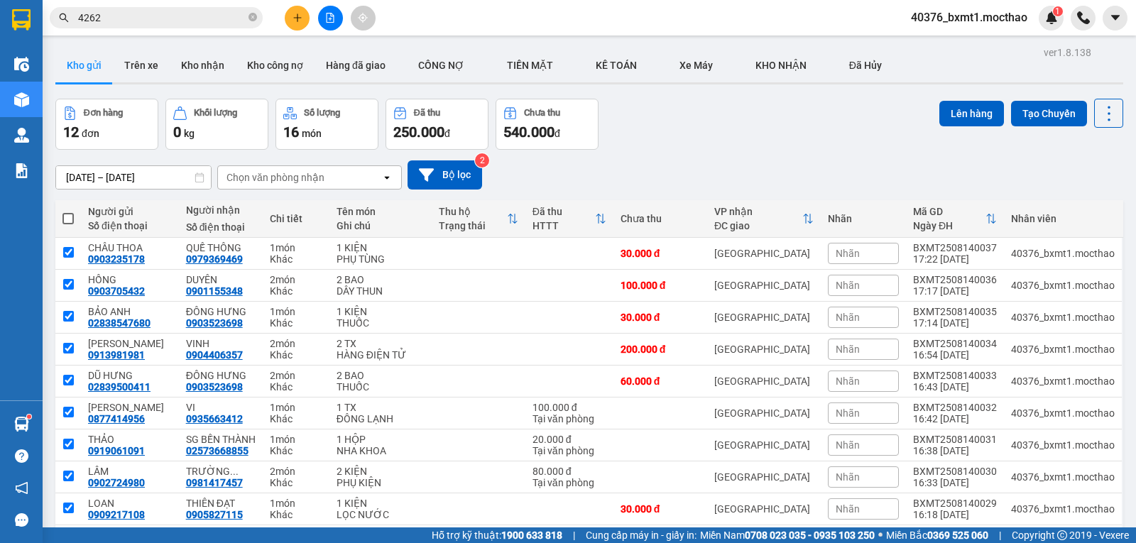
checkbox input "true"
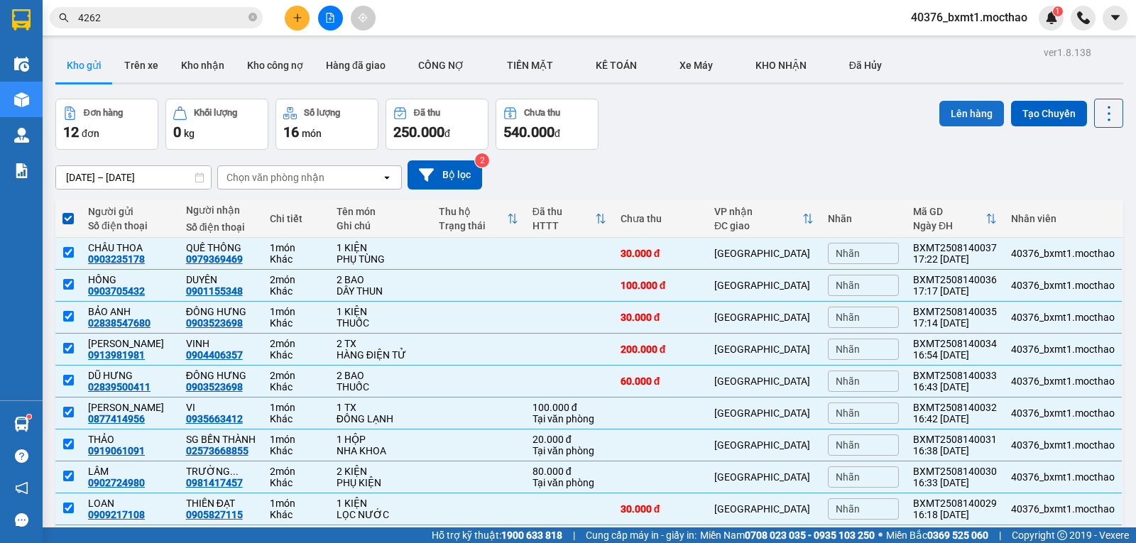
click at [957, 117] on button "Lên hàng" at bounding box center [971, 114] width 65 height 26
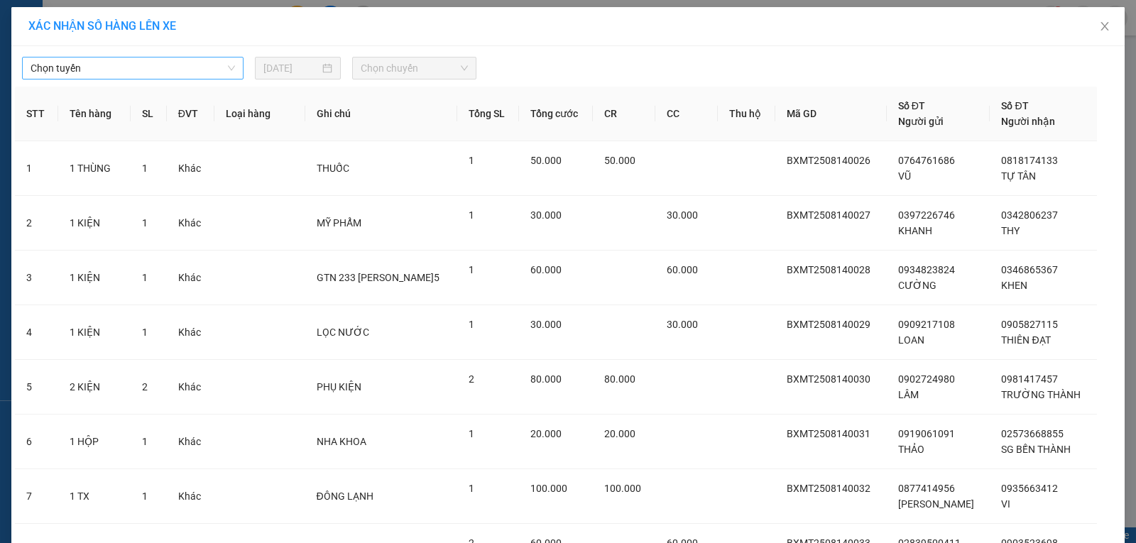
click at [177, 60] on span "Chọn tuyến" at bounding box center [133, 67] width 204 height 21
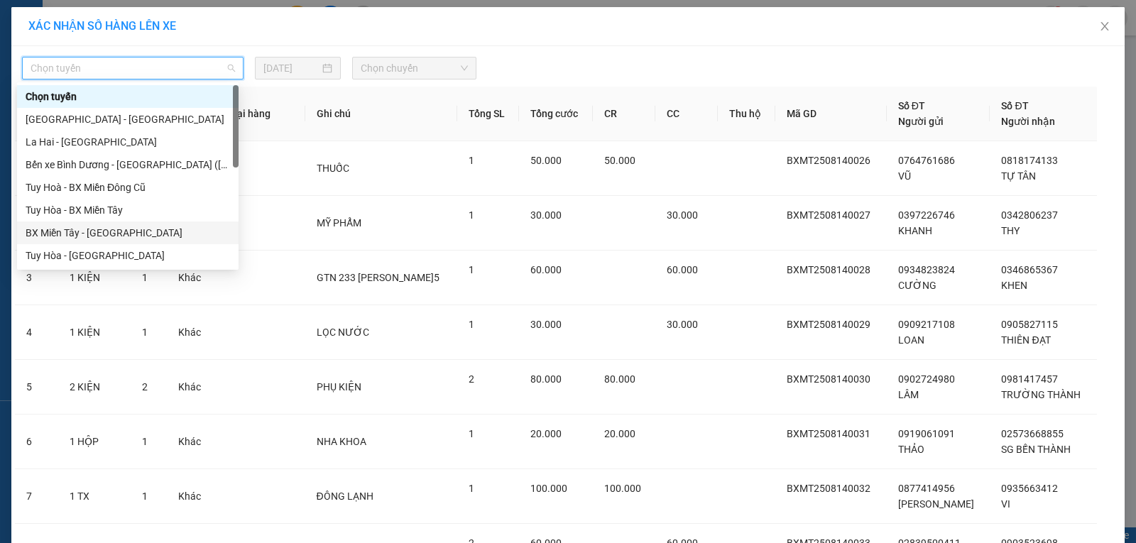
click at [70, 229] on div "BX Miền Tây - [GEOGRAPHIC_DATA]" at bounding box center [128, 233] width 204 height 16
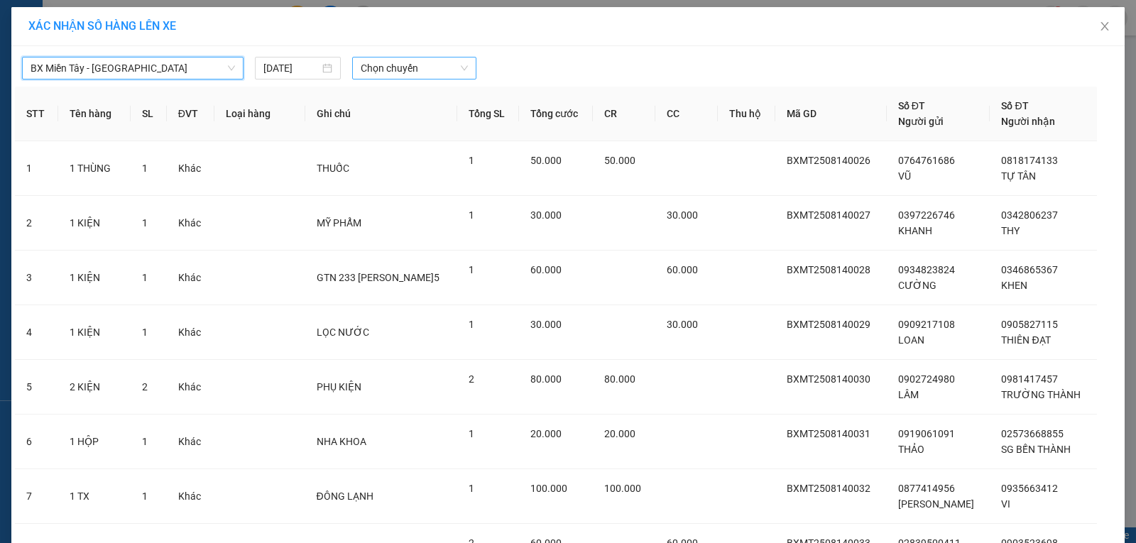
click at [450, 70] on span "Chọn chuyến" at bounding box center [414, 67] width 107 height 21
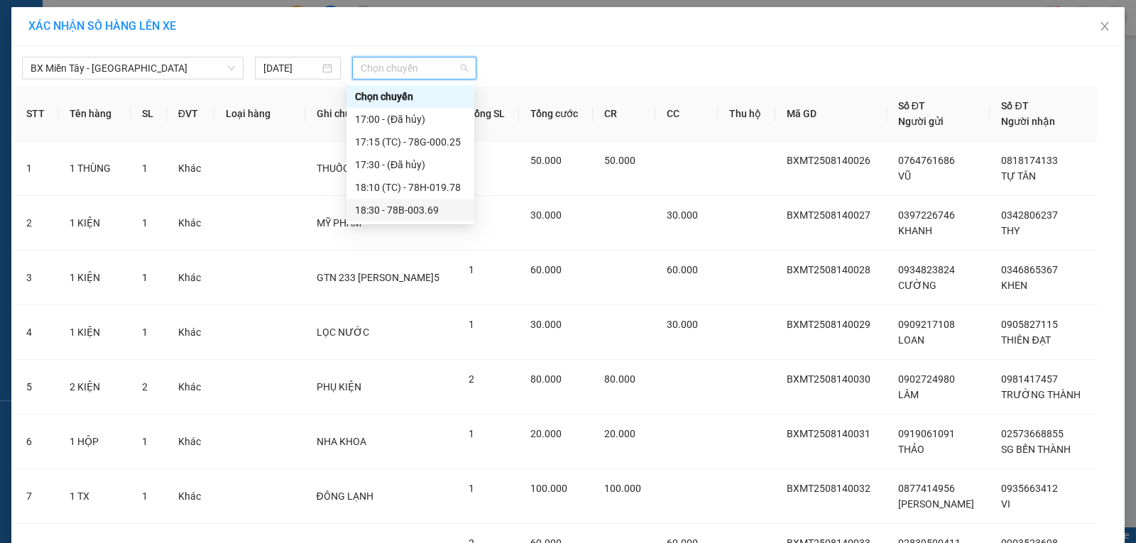
click at [404, 205] on div "18:30 - 78B-003.69" at bounding box center [410, 210] width 111 height 16
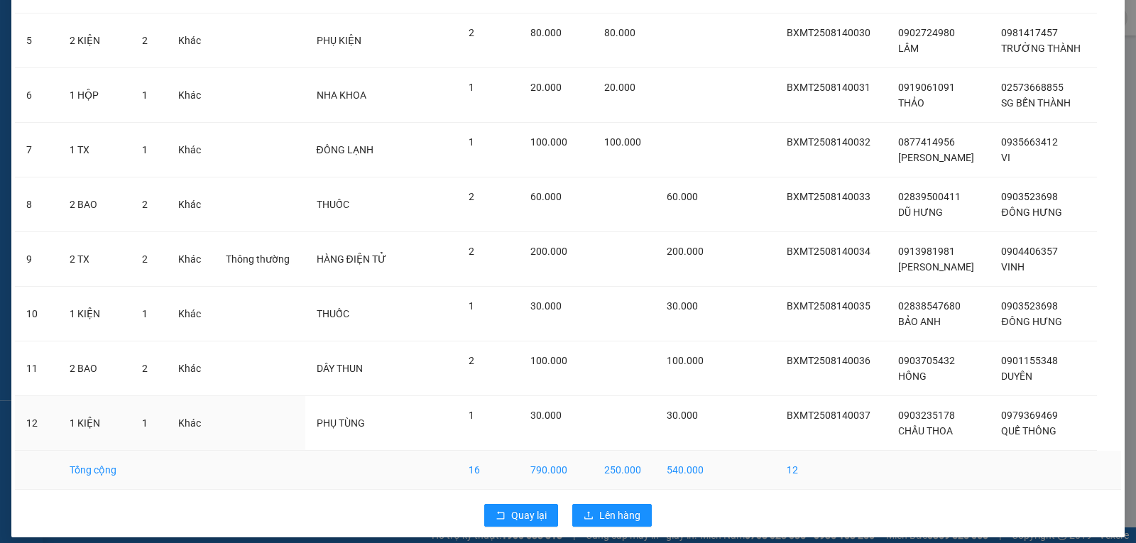
scroll to position [366, 0]
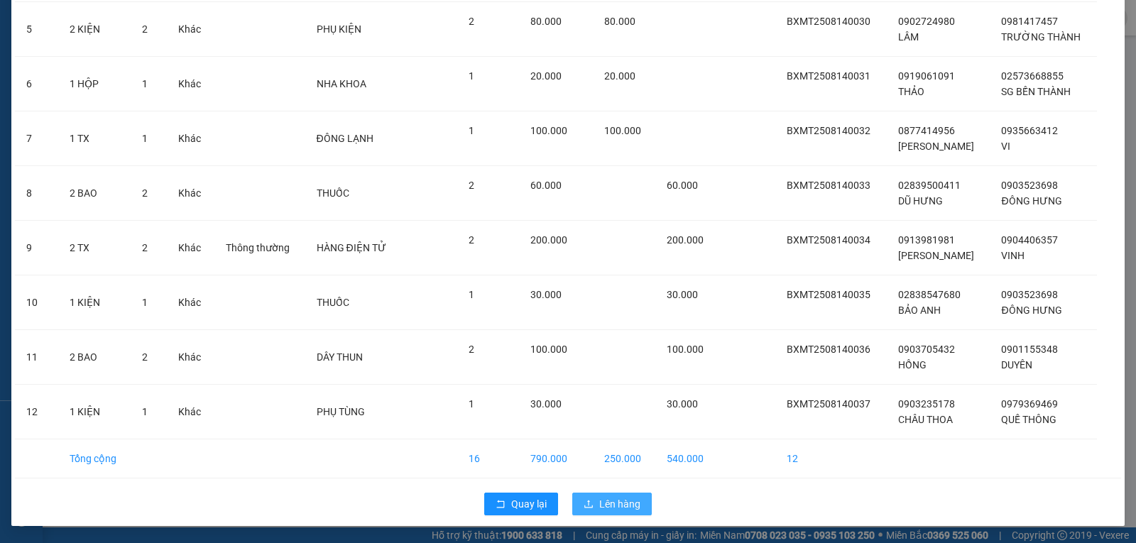
click at [622, 500] on span "Lên hàng" at bounding box center [619, 504] width 41 height 16
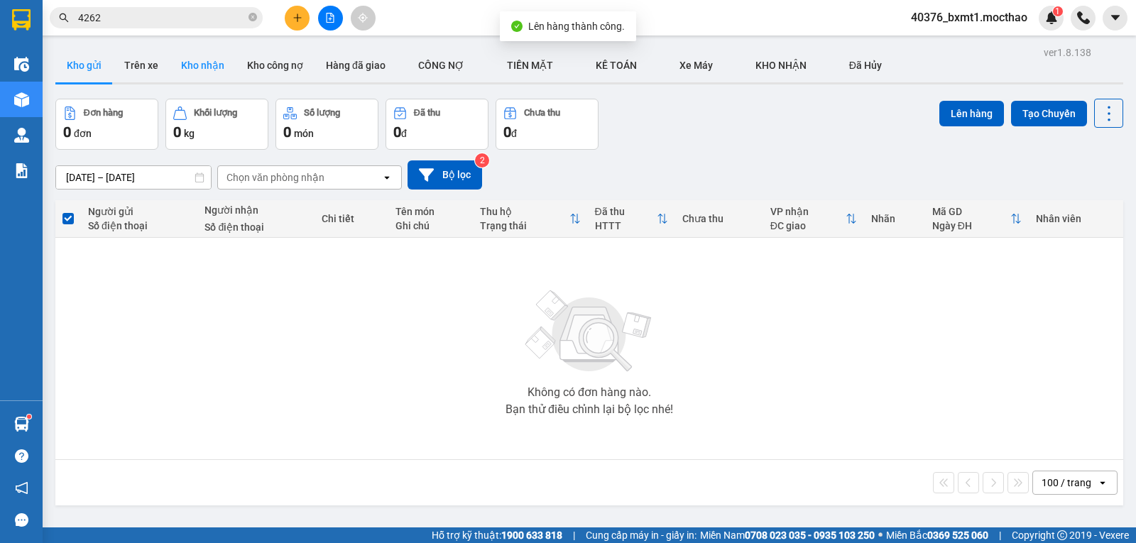
click at [209, 70] on button "Kho nhận" at bounding box center [203, 65] width 66 height 34
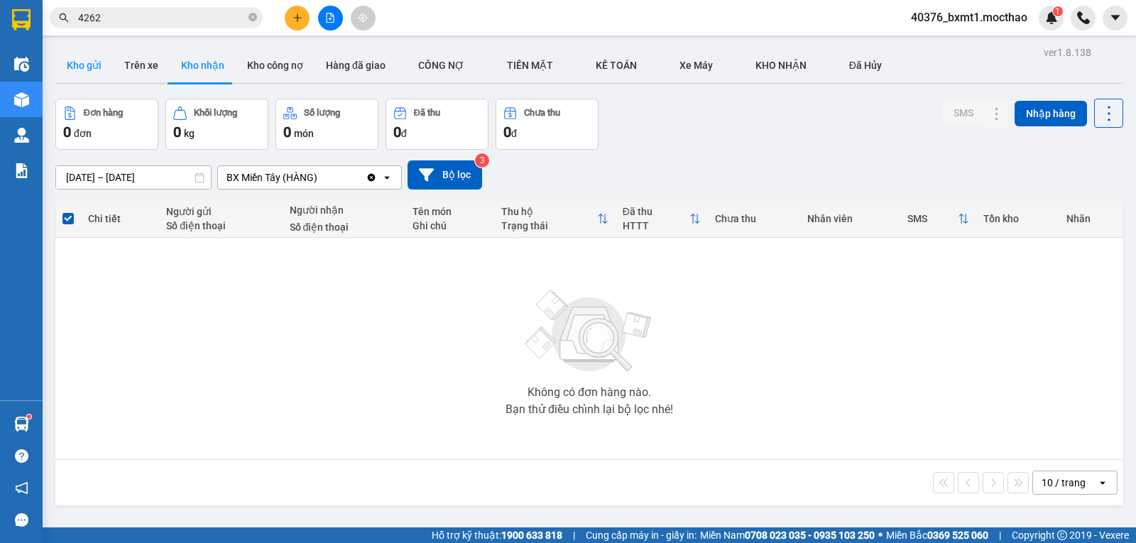
click at [85, 66] on button "Kho gửi" at bounding box center [83, 65] width 57 height 34
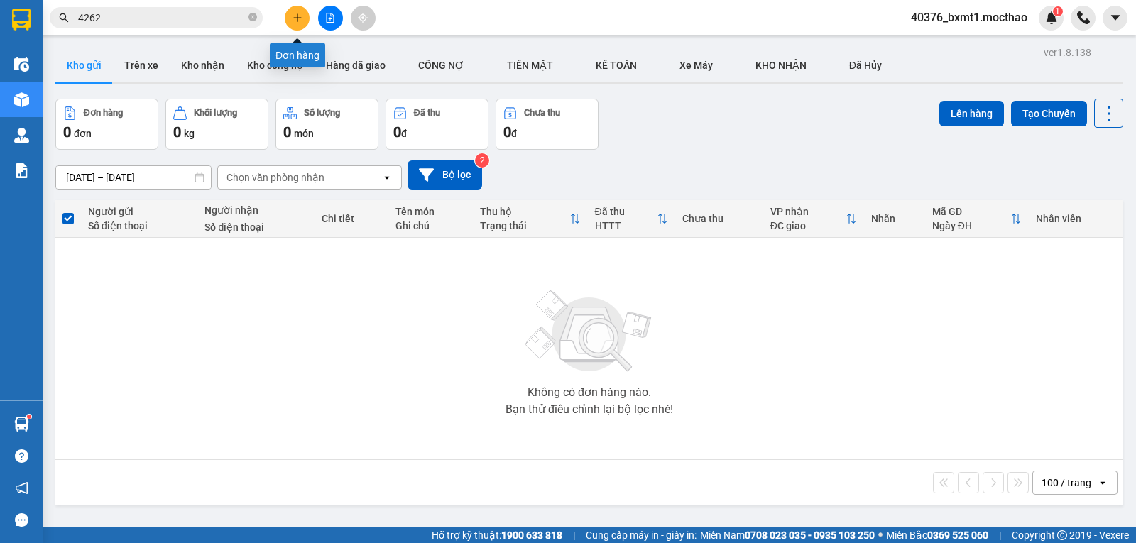
click at [293, 18] on icon "plus" at bounding box center [297, 18] width 10 height 10
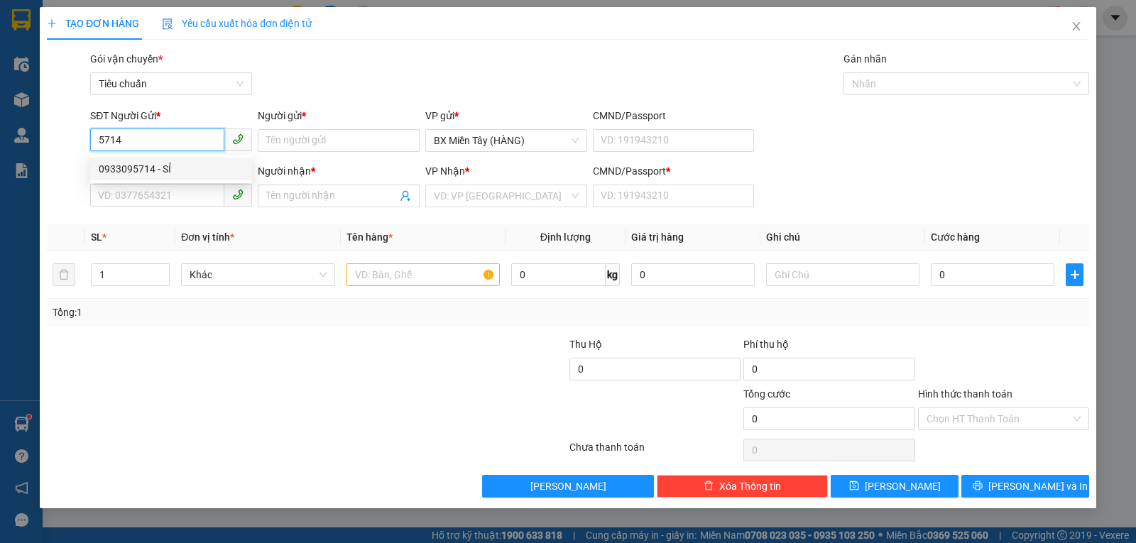
click at [183, 166] on div "0933095714 - SỈ" at bounding box center [171, 169] width 145 height 16
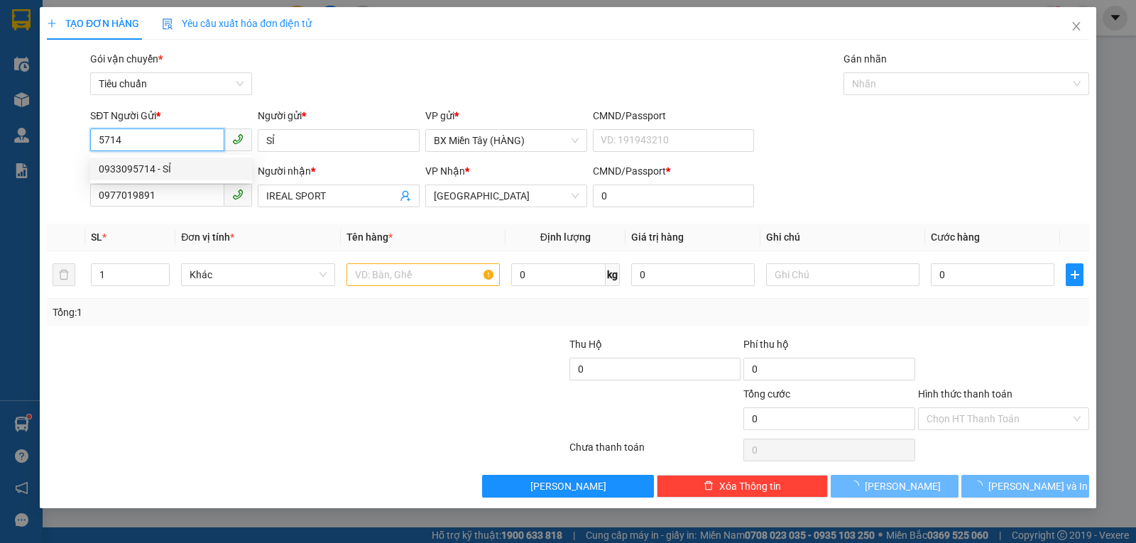
type input "0933095714"
type input "SỈ"
type input "0977019891"
type input "IREAL SPORT"
type input "0"
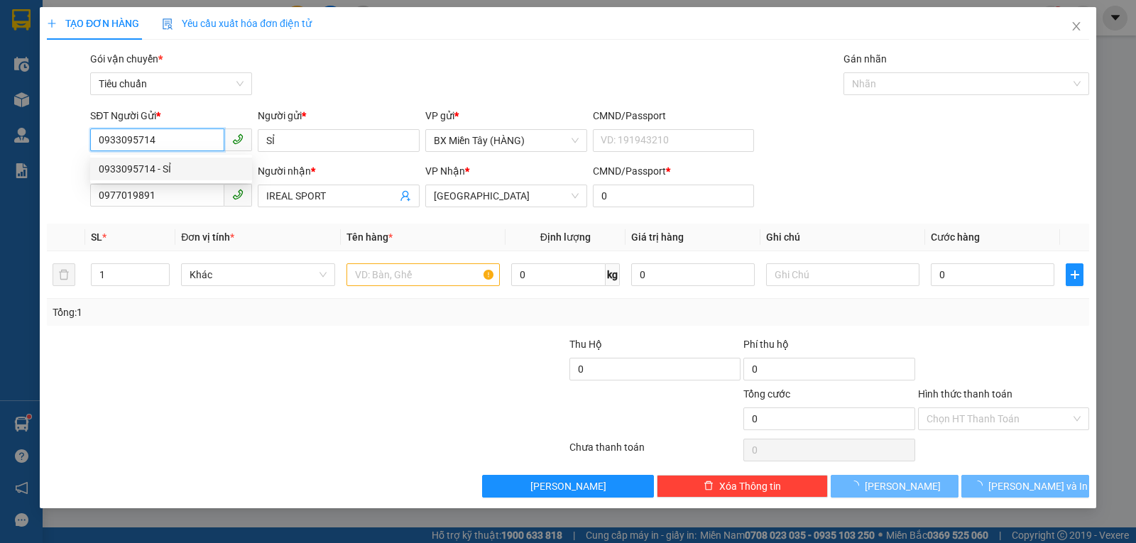
type input "40.000"
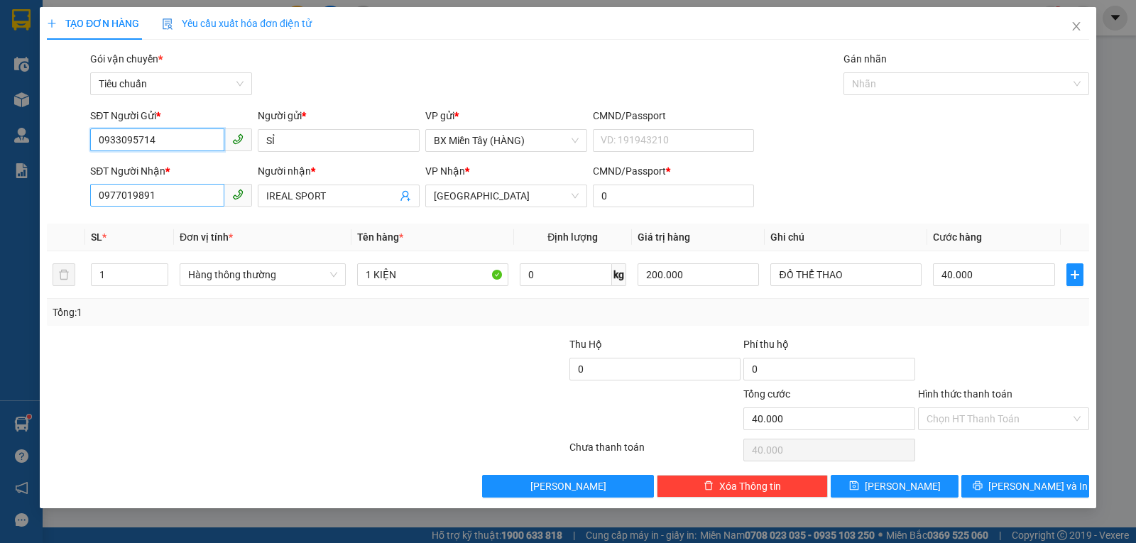
type input "0933095714"
click at [208, 202] on input "0977019891" at bounding box center [157, 195] width 134 height 23
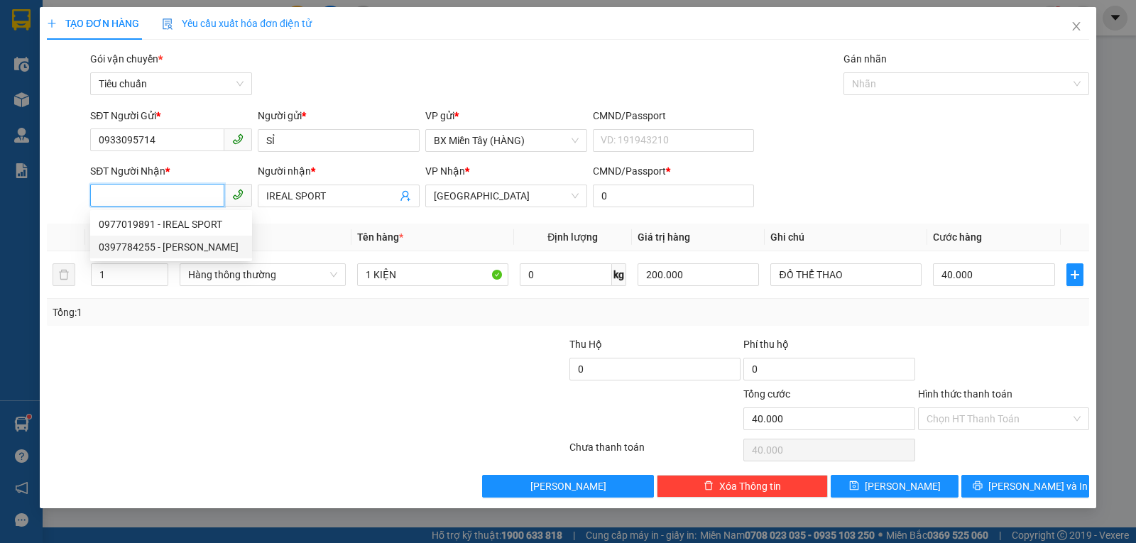
click at [197, 248] on div "0397784255 - PHẠM SỸ" at bounding box center [171, 247] width 145 height 16
type input "0397784255"
type input "PHẠM SỸ"
type input "50.000"
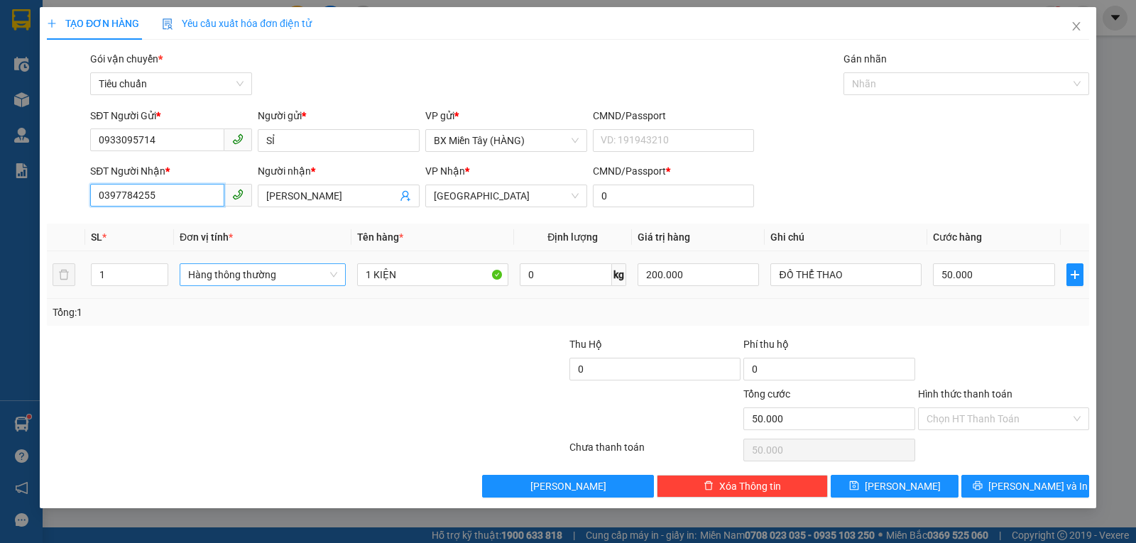
click at [287, 281] on span "Hàng thông thường" at bounding box center [262, 274] width 149 height 21
type input "0397784255"
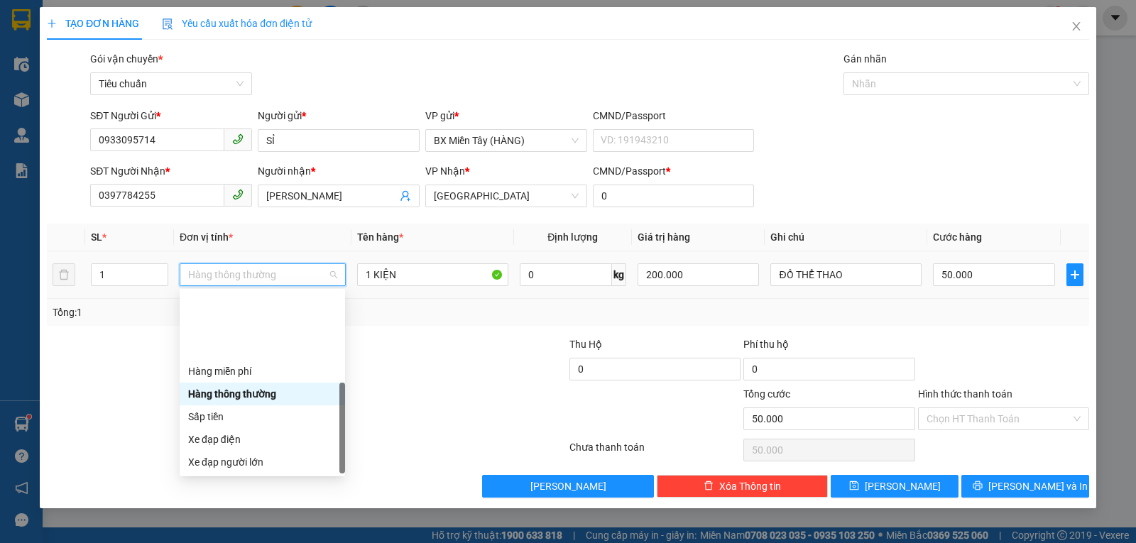
scroll to position [91, 0]
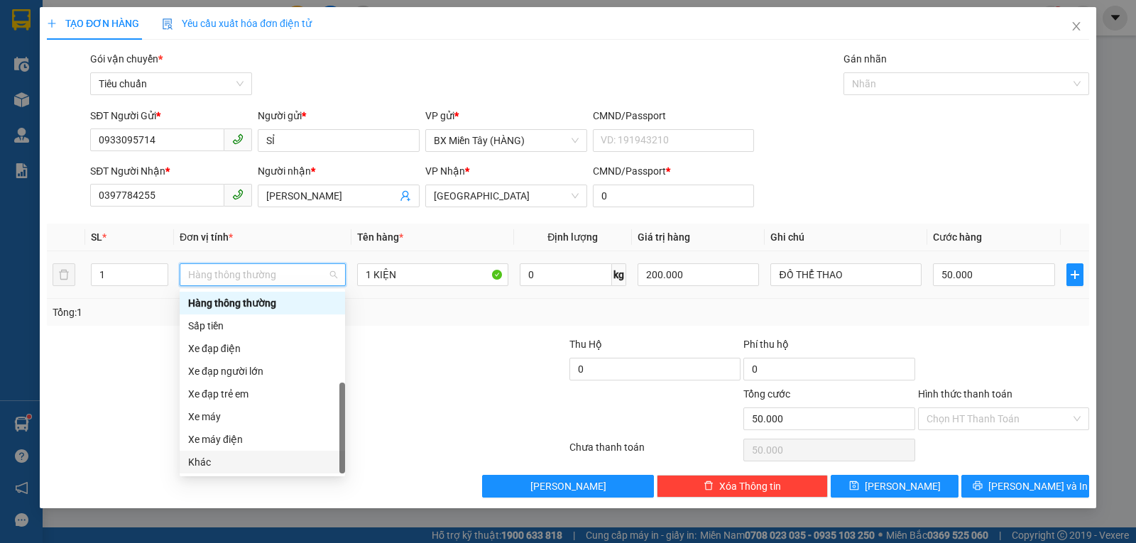
click at [242, 459] on div "Khác" at bounding box center [262, 462] width 148 height 16
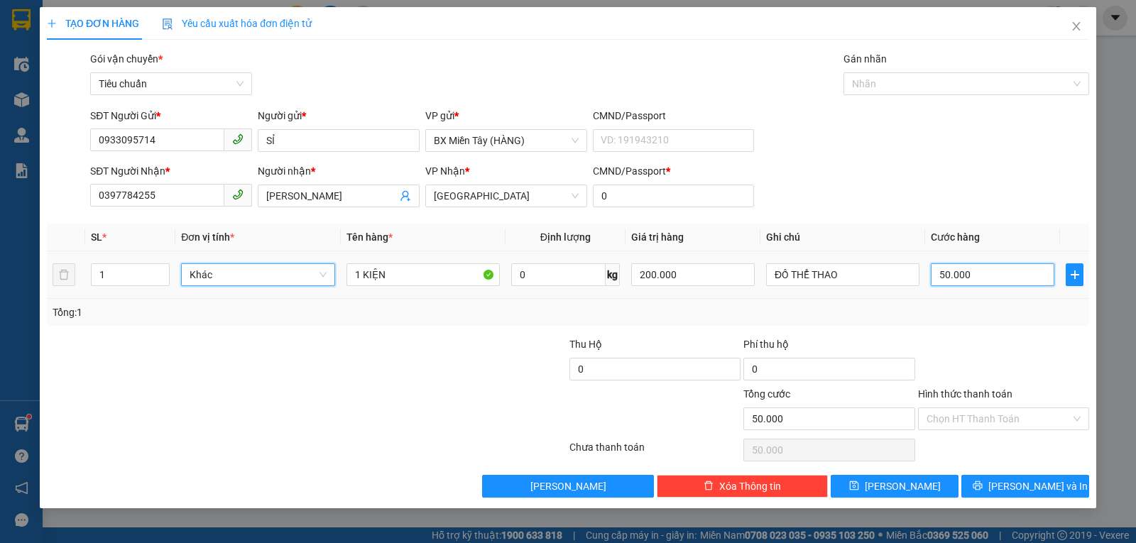
click at [952, 275] on input "50.000" at bounding box center [993, 274] width 124 height 23
type input "4"
type input "40"
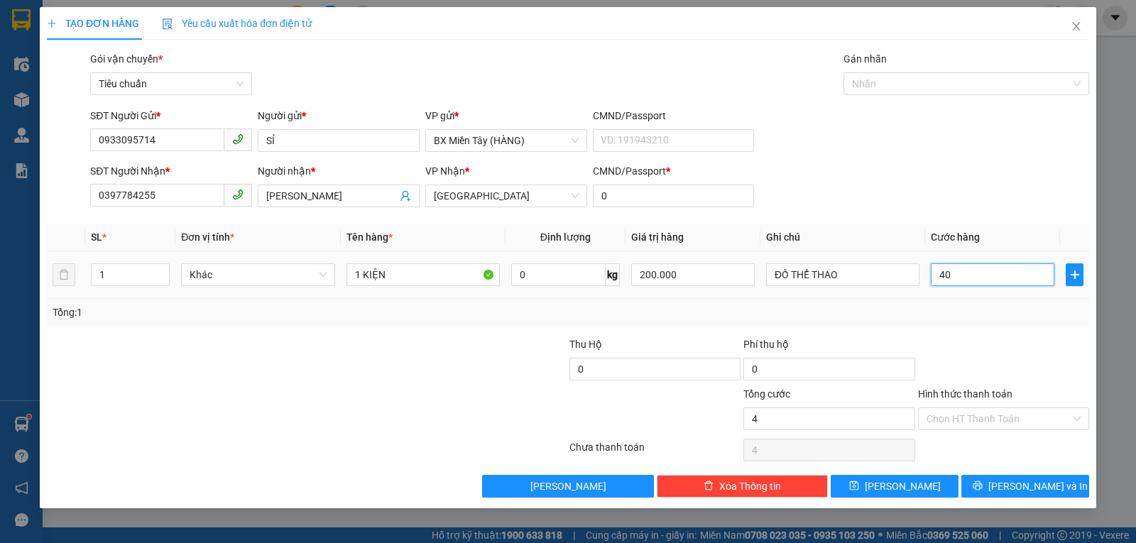
type input "40"
click at [989, 307] on div "Tổng: 1" at bounding box center [568, 313] width 1031 height 16
type input "40.000"
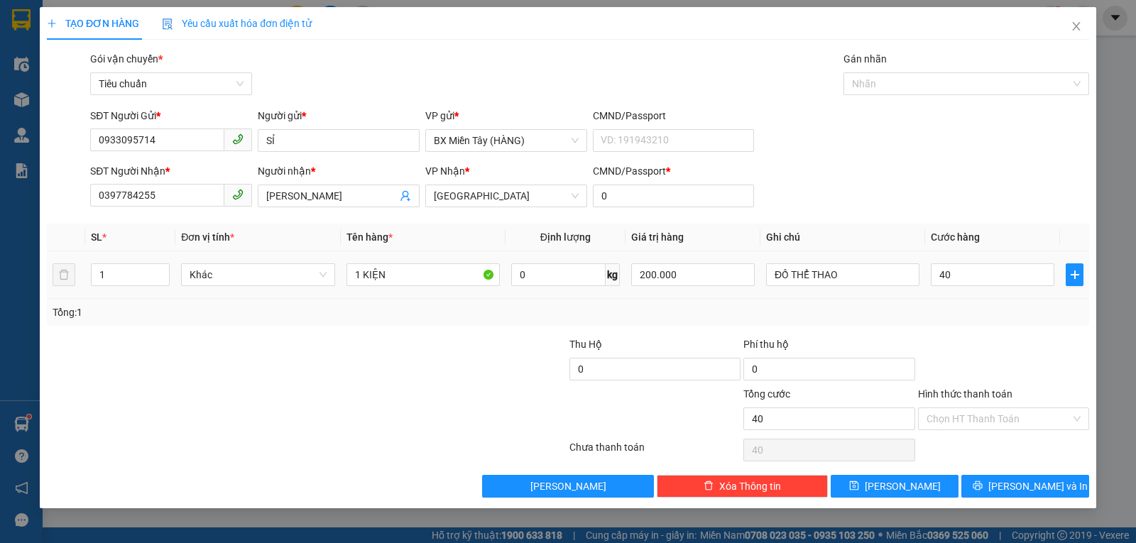
type input "40.000"
drag, startPoint x: 1026, startPoint y: 482, endPoint x: 994, endPoint y: 474, distance: 32.9
click at [1026, 483] on span "[PERSON_NAME] và In" at bounding box center [1037, 486] width 99 height 16
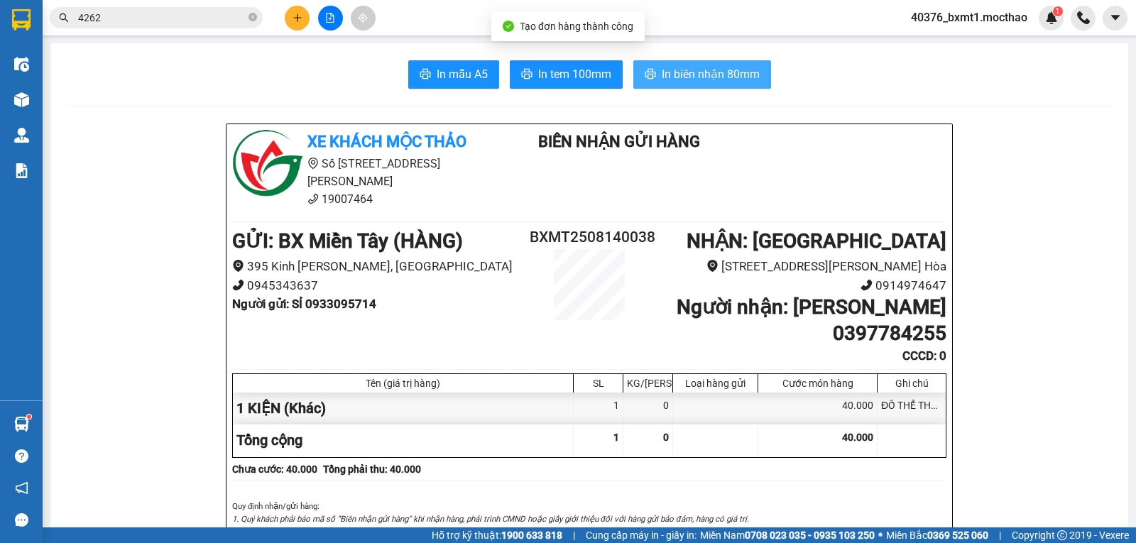
click at [669, 79] on span "In biên nhận 80mm" at bounding box center [711, 74] width 98 height 18
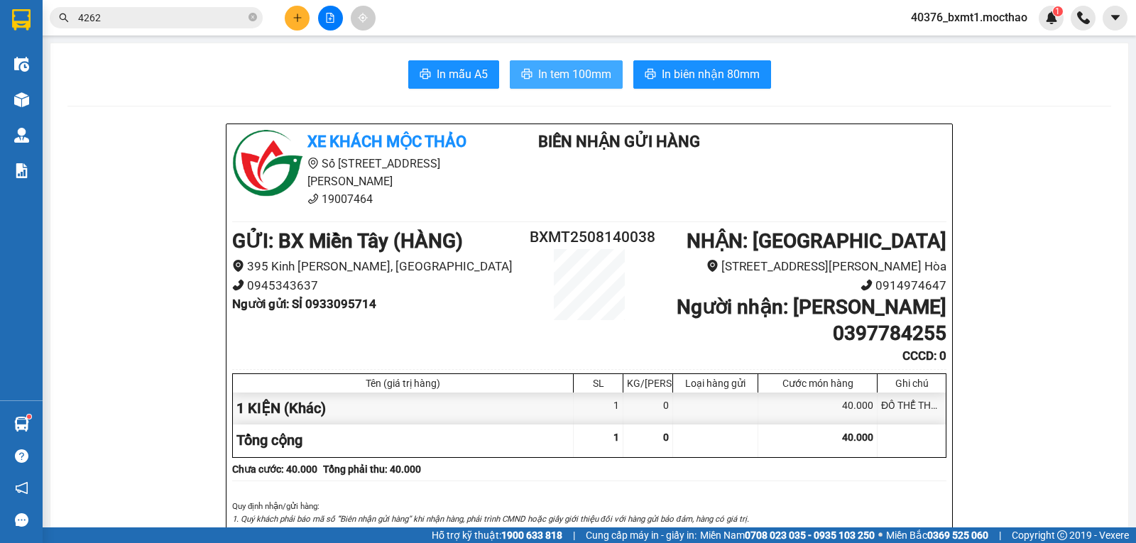
click at [567, 67] on span "In tem 100mm" at bounding box center [574, 74] width 73 height 18
click at [43, 97] on main "In mẫu A5 In tem 100mm In biên nhận 80mm Xe khách Mộc Thảo Số 227 đường Nguyễ…" at bounding box center [568, 263] width 1136 height 527
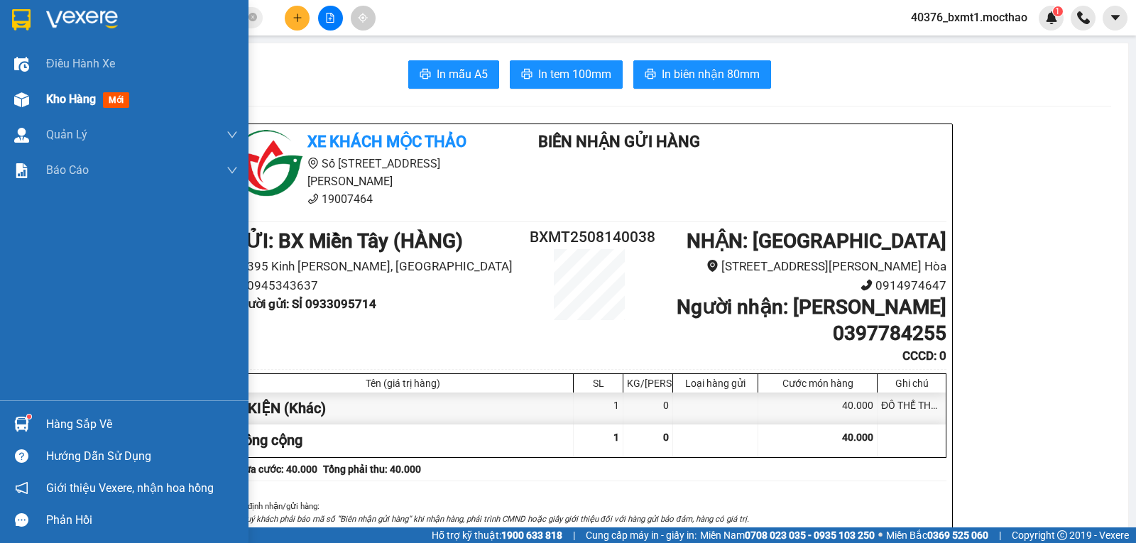
click at [33, 97] on div at bounding box center [21, 99] width 25 height 25
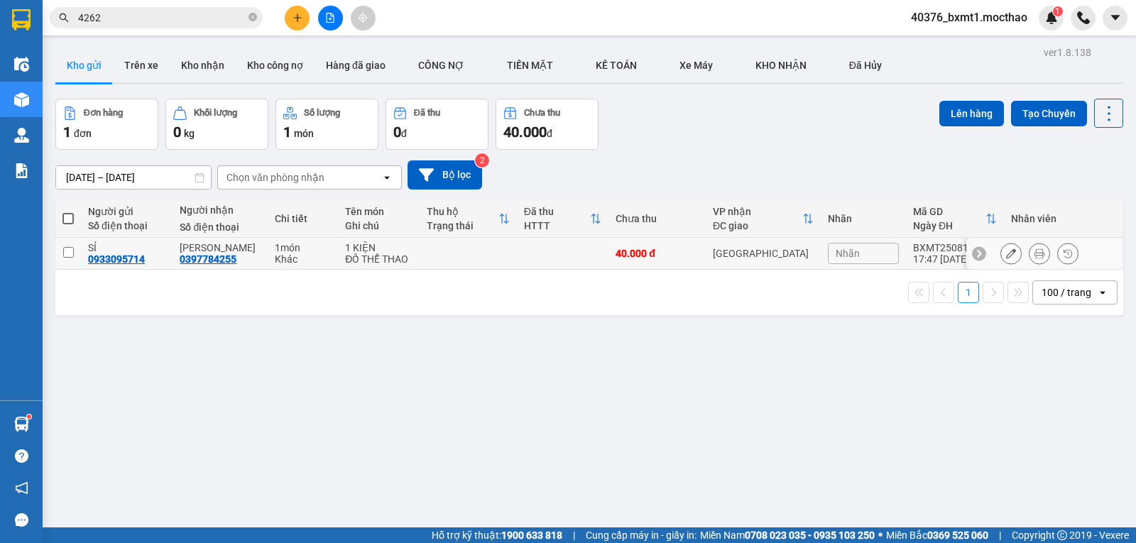
click at [68, 252] on input "checkbox" at bounding box center [68, 252] width 11 height 11
checkbox input "true"
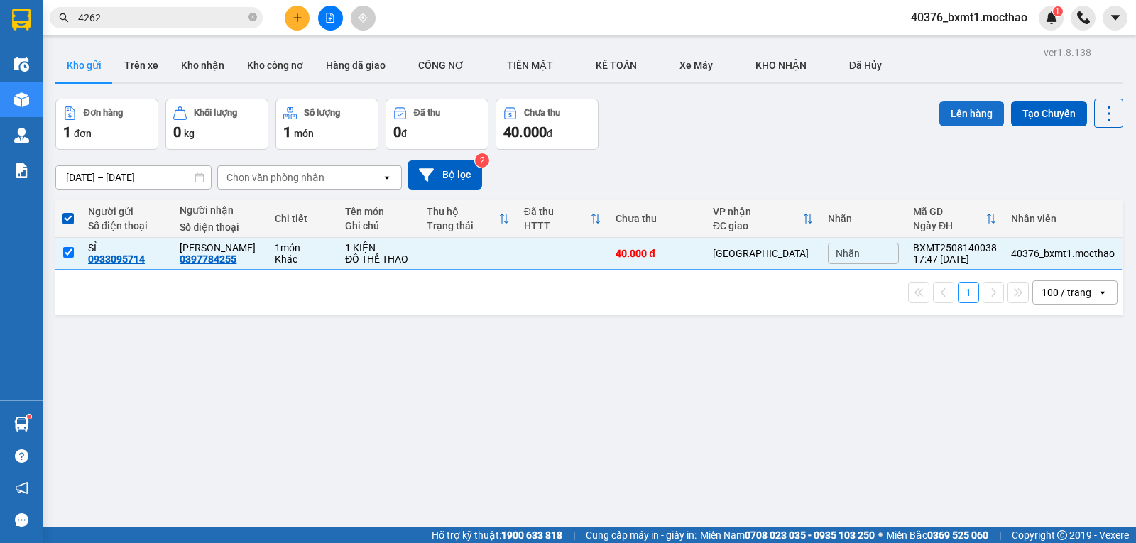
click at [957, 121] on button "Lên hàng" at bounding box center [971, 114] width 65 height 26
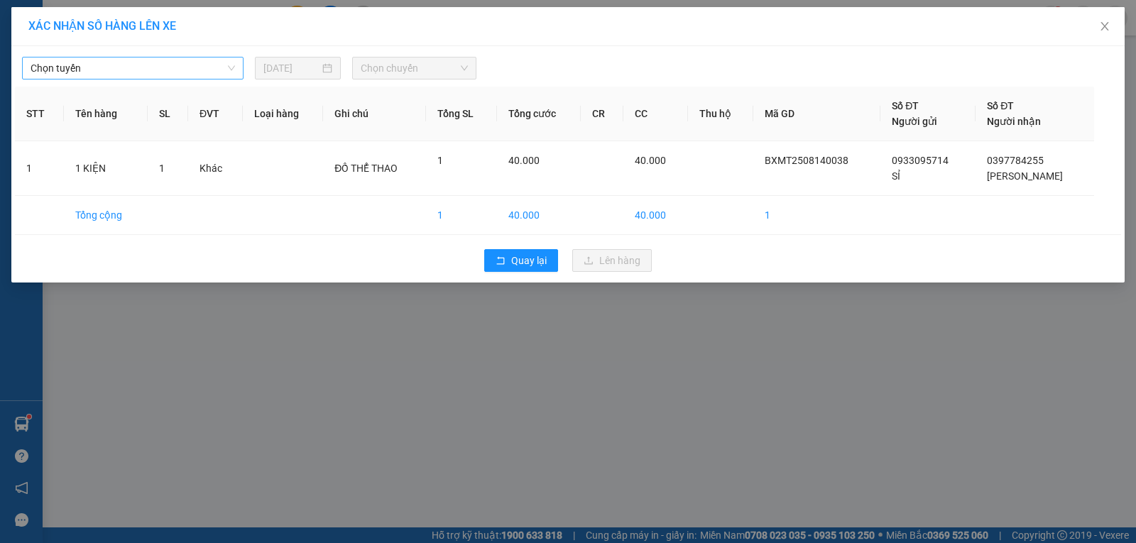
click at [146, 73] on span "Chọn tuyến" at bounding box center [133, 67] width 204 height 21
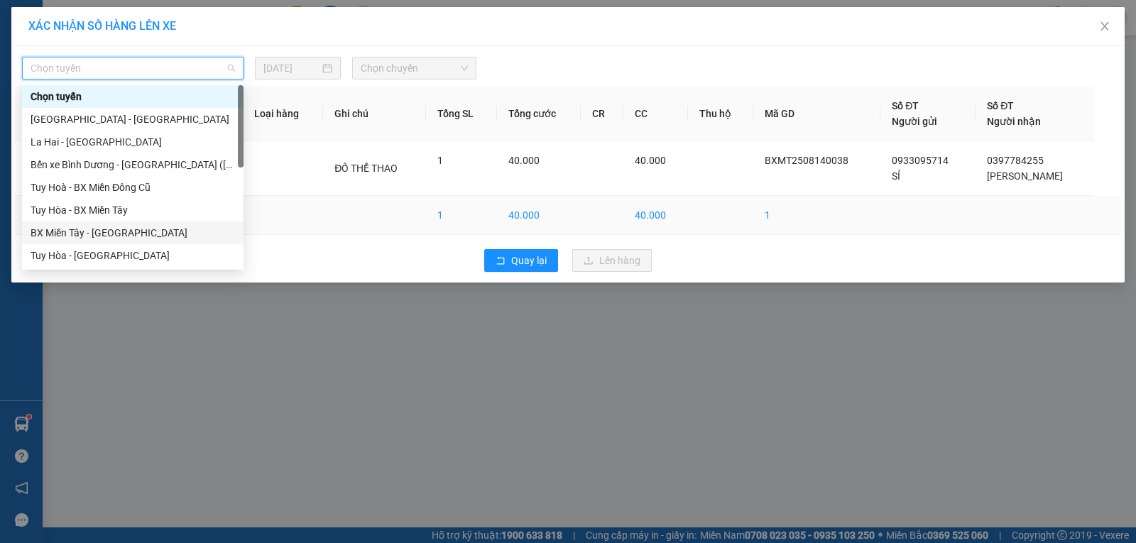
drag, startPoint x: 108, startPoint y: 231, endPoint x: 182, endPoint y: 209, distance: 76.8
click at [108, 231] on div "BX Miền Tây - [GEOGRAPHIC_DATA]" at bounding box center [133, 233] width 204 height 16
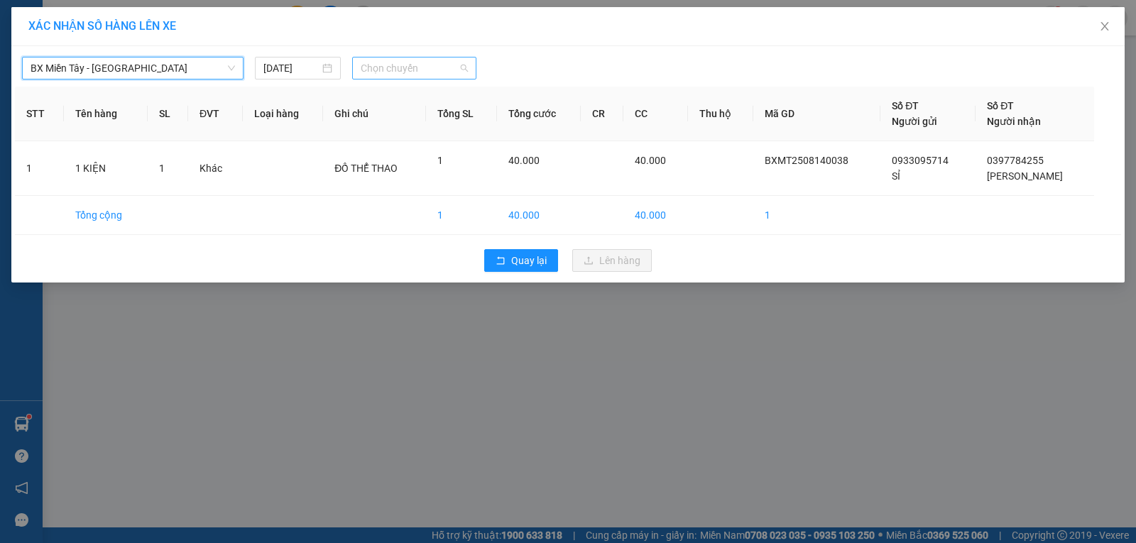
click at [396, 73] on span "Chọn chuyến" at bounding box center [414, 67] width 107 height 21
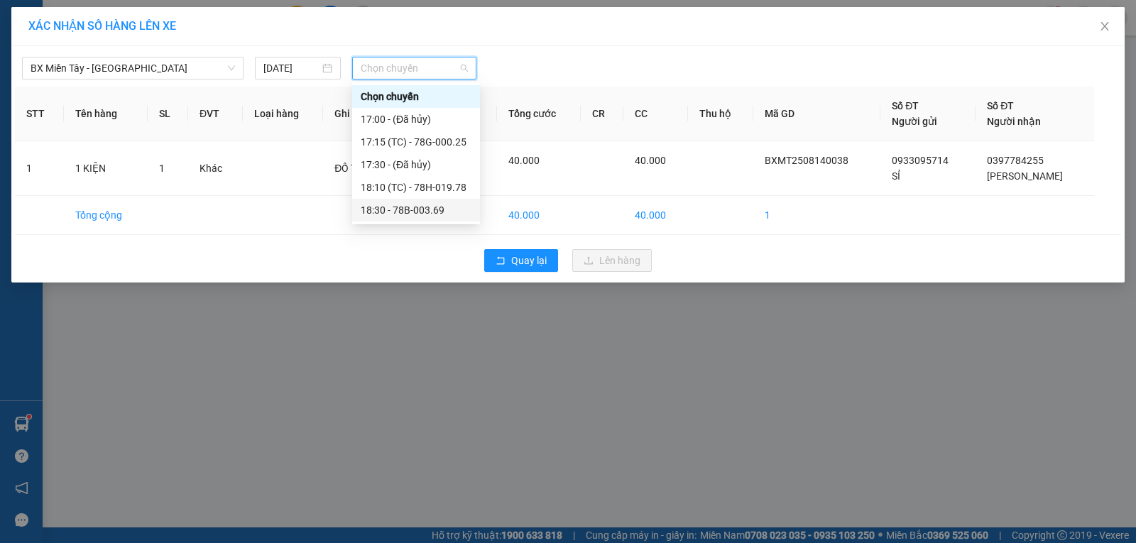
click at [437, 209] on div "18:30 - 78B-003.69" at bounding box center [416, 210] width 111 height 16
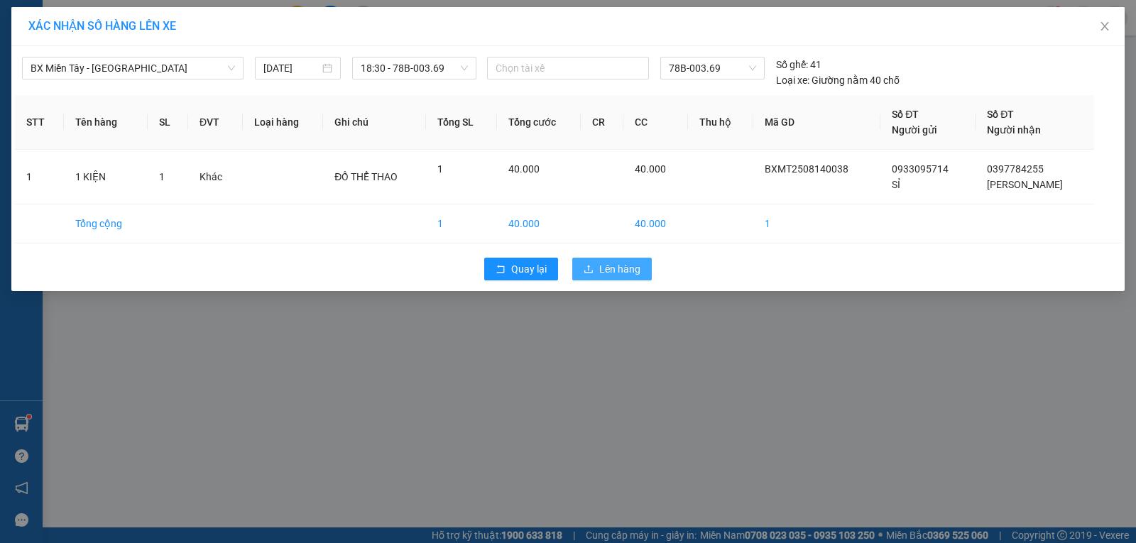
click at [626, 265] on span "Lên hàng" at bounding box center [619, 269] width 41 height 16
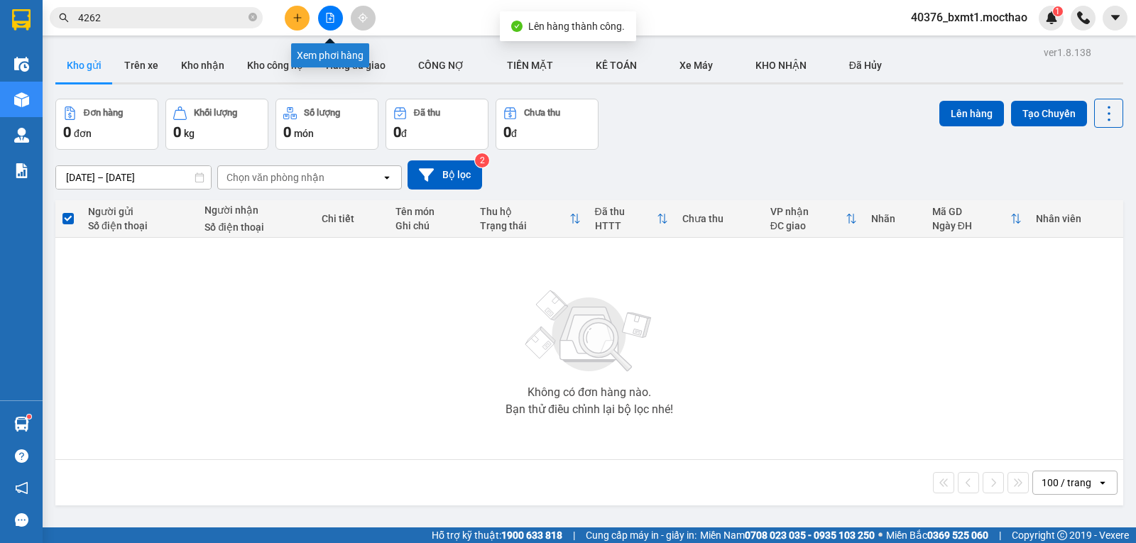
click at [327, 21] on icon "file-add" at bounding box center [330, 18] width 10 height 10
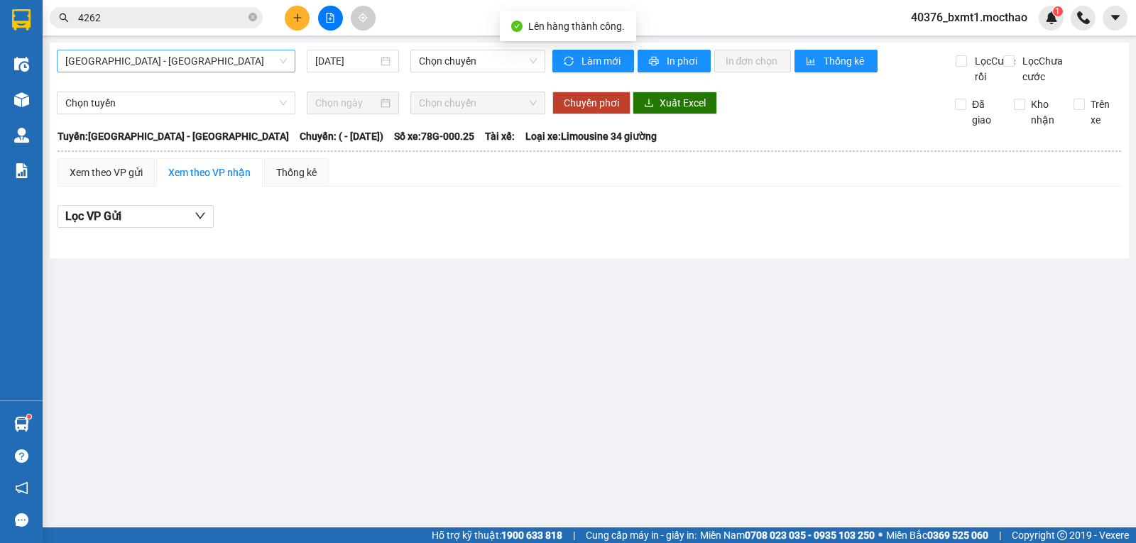
click at [141, 62] on span "[GEOGRAPHIC_DATA] - [GEOGRAPHIC_DATA]" at bounding box center [175, 60] width 221 height 21
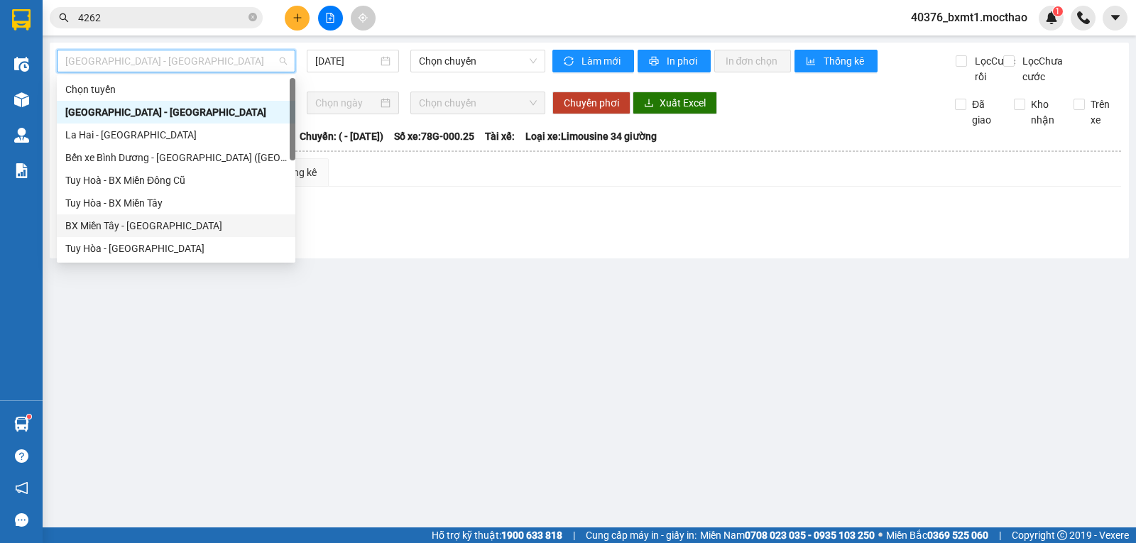
click at [128, 221] on div "BX Miền Tây - [GEOGRAPHIC_DATA]" at bounding box center [175, 226] width 221 height 16
type input "[DATE]"
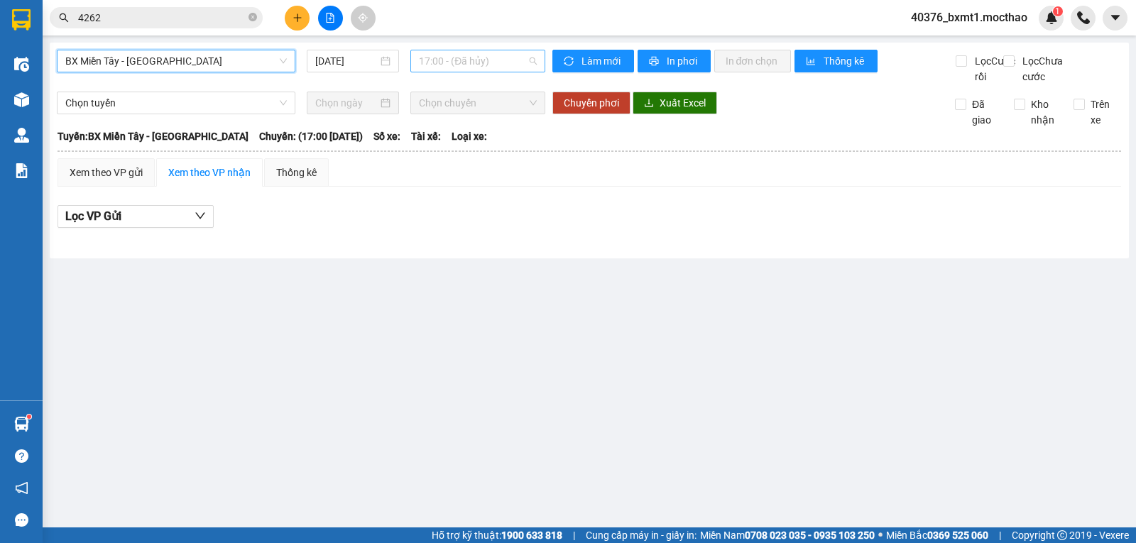
click at [459, 61] on span "17:00 - (Đã hủy)" at bounding box center [477, 60] width 117 height 21
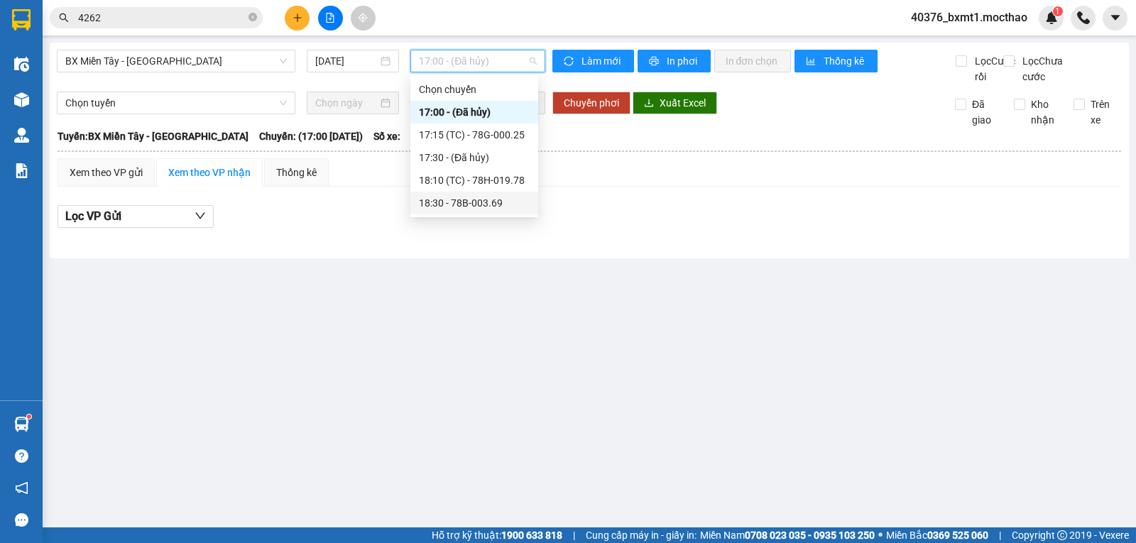
click at [497, 209] on div "18:30 - 78B-003.69" at bounding box center [474, 203] width 111 height 16
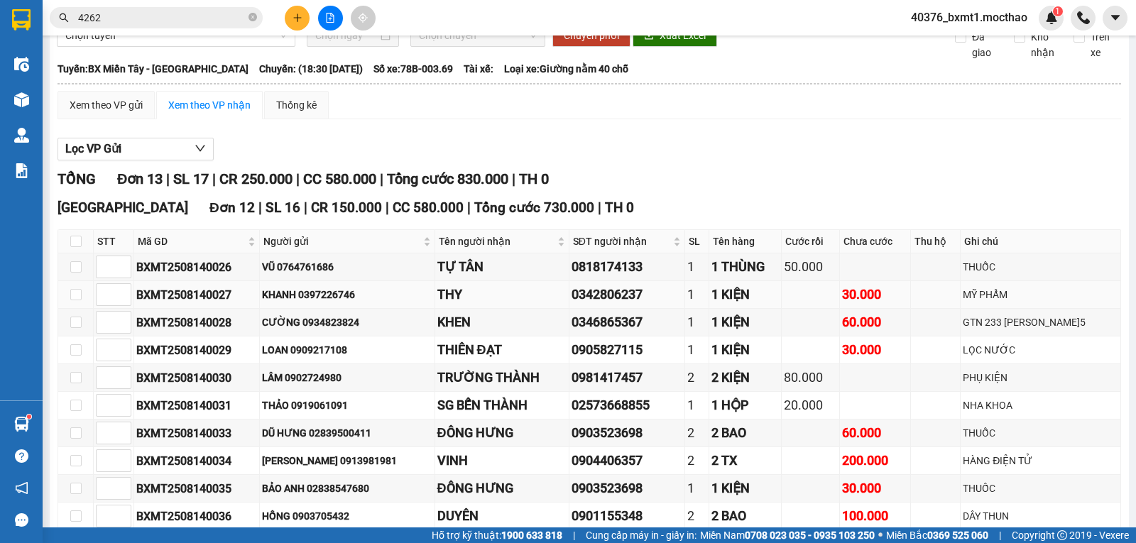
scroll to position [65, 0]
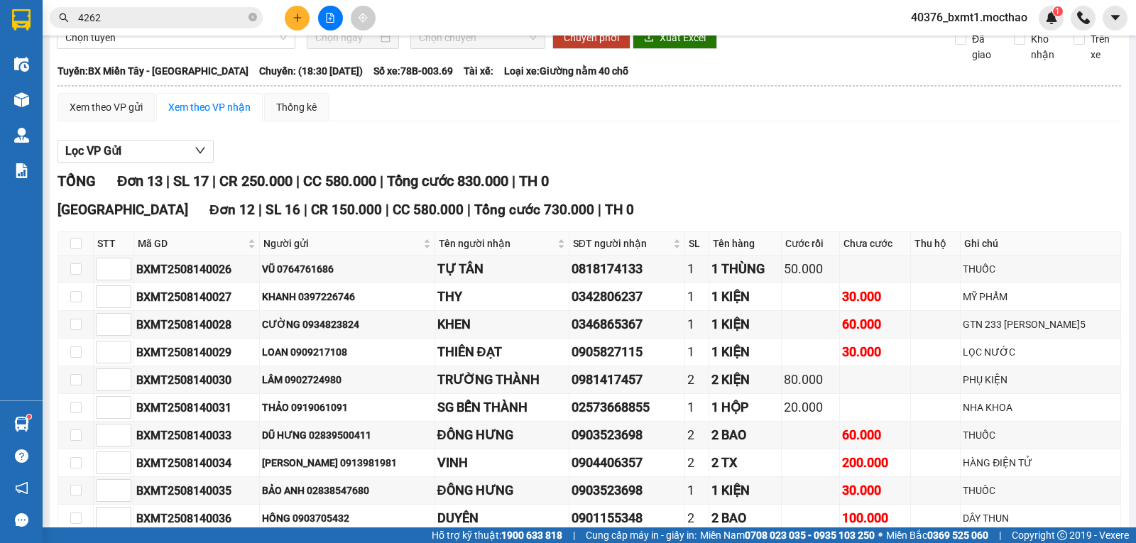
click at [295, 21] on icon "plus" at bounding box center [297, 18] width 10 height 10
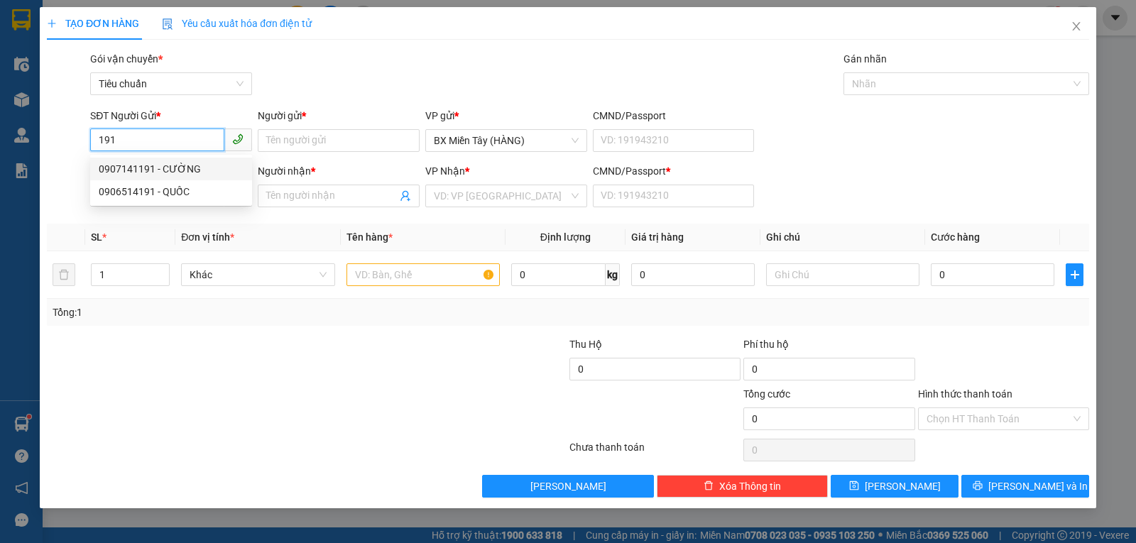
click at [165, 167] on div "0907141191 - CƯỜNG" at bounding box center [171, 169] width 145 height 16
type input "0907141191"
type input "CƯỜNG"
type input "0914924849"
type input "TRANG THỦY"
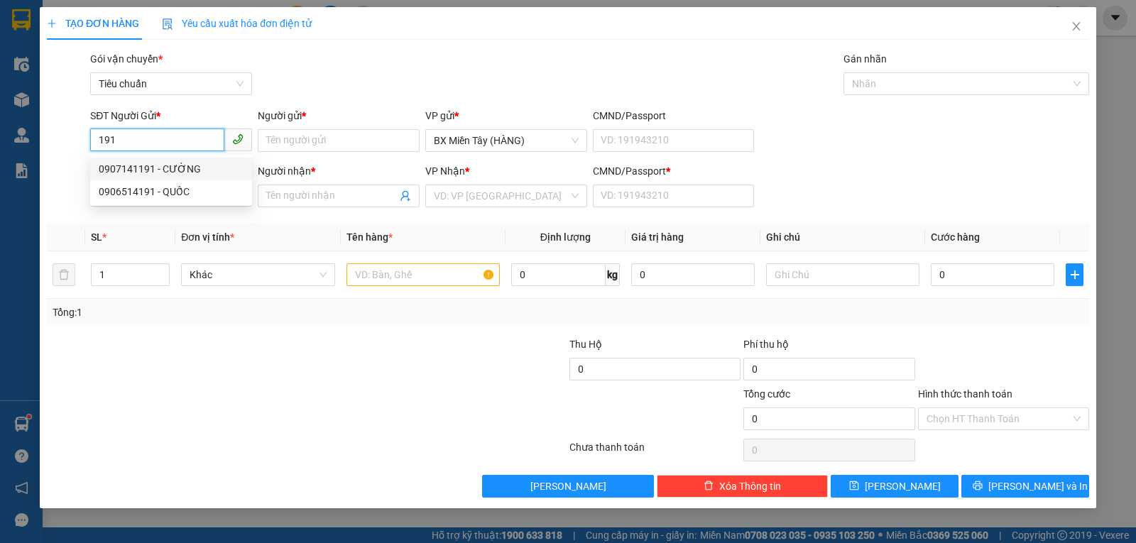
type input "0"
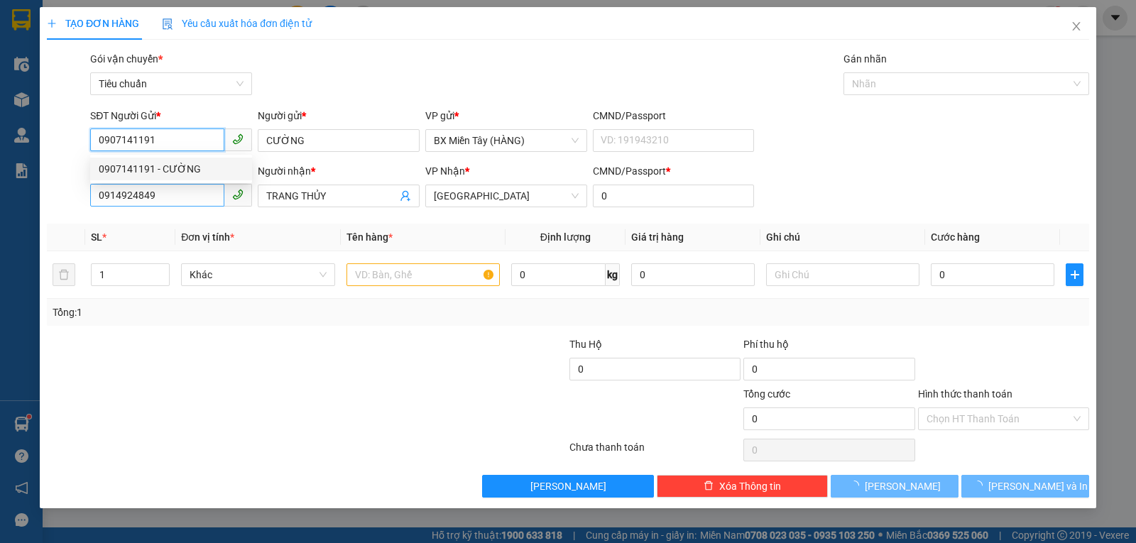
type input "30.000"
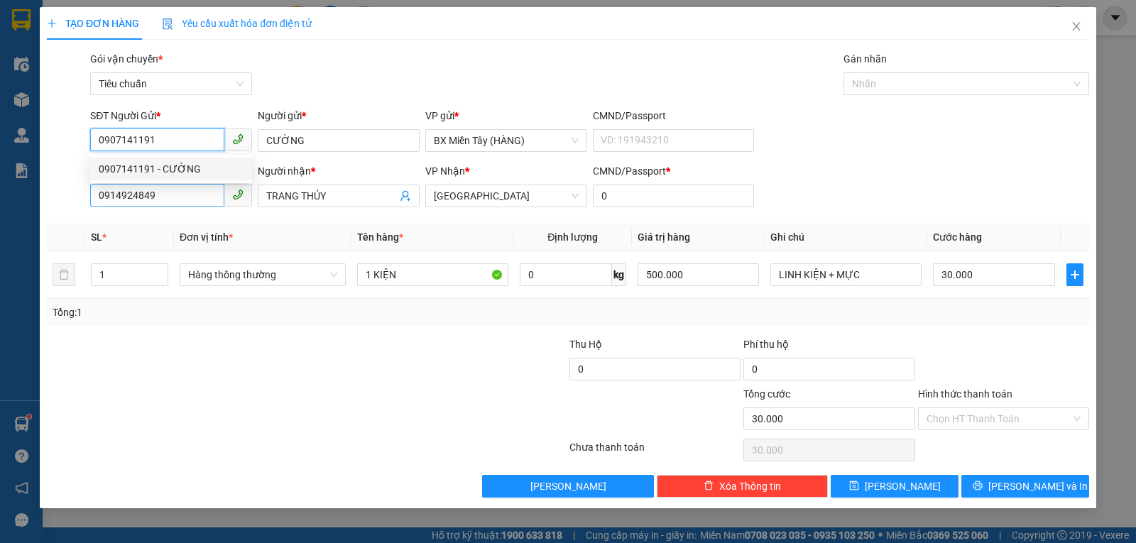
type input "0907141191"
click at [177, 204] on input "0914924849" at bounding box center [157, 195] width 134 height 23
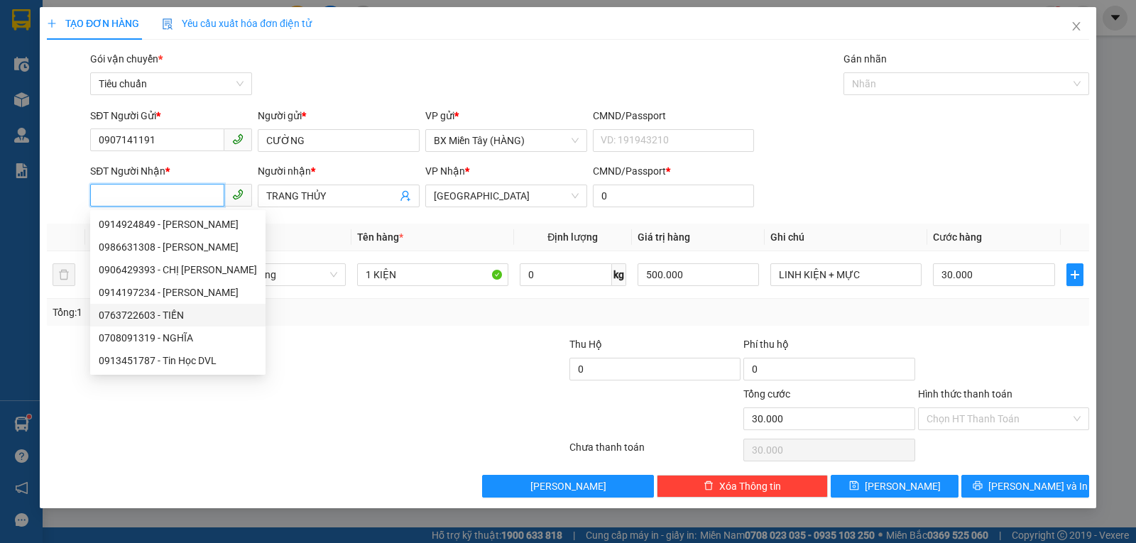
click at [175, 319] on div "0763722603 - TIẾN" at bounding box center [178, 315] width 158 height 16
type input "0763722603"
type input "TIẾN"
type input "40.000"
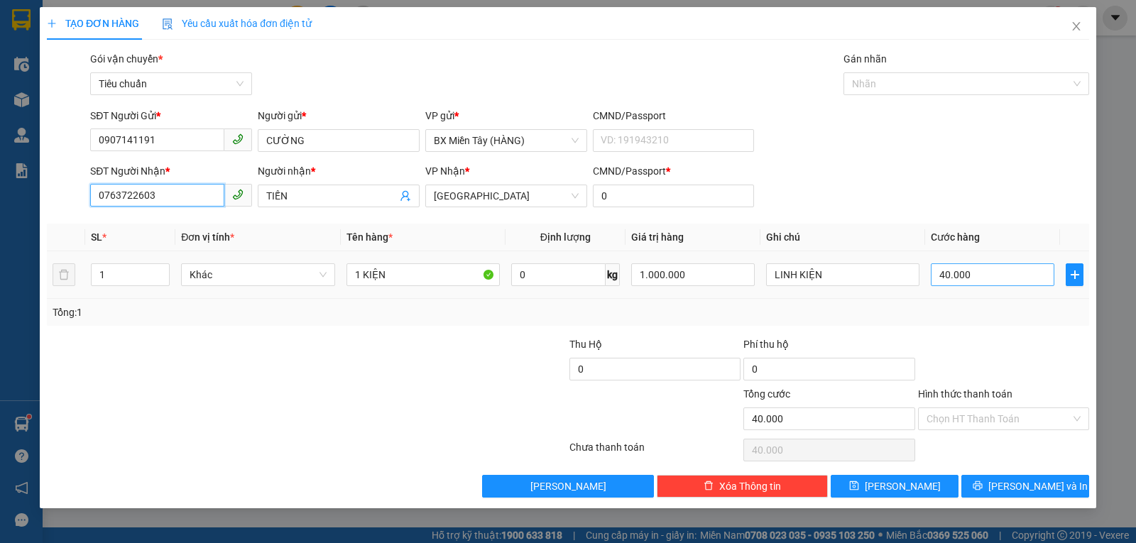
type input "0763722603"
click at [982, 277] on input "40.000" at bounding box center [993, 274] width 124 height 23
type input "6"
type input "60"
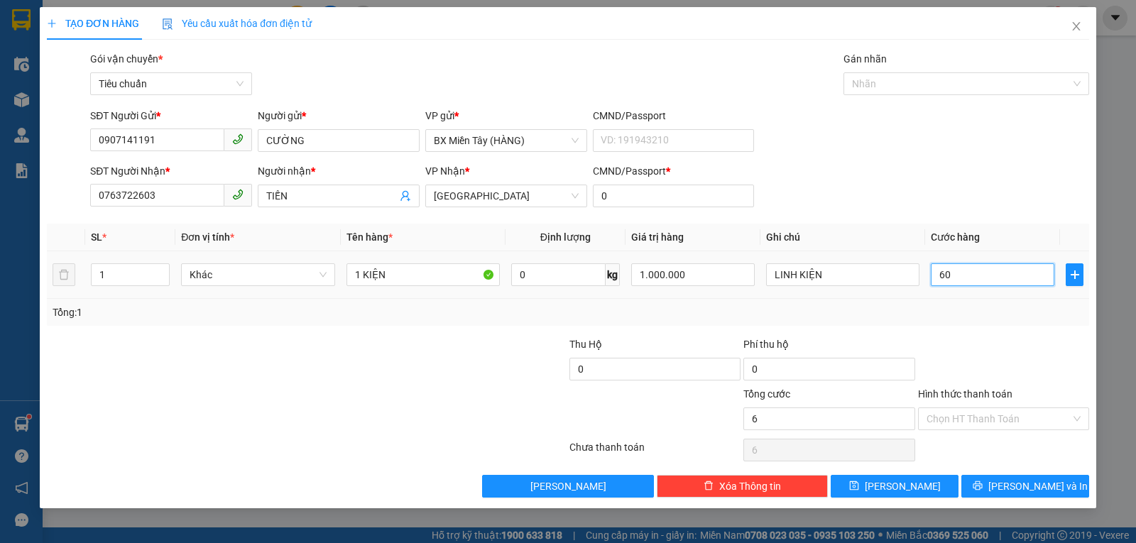
type input "60"
click at [962, 323] on div "Tổng: 1" at bounding box center [568, 312] width 1042 height 27
type input "60.000"
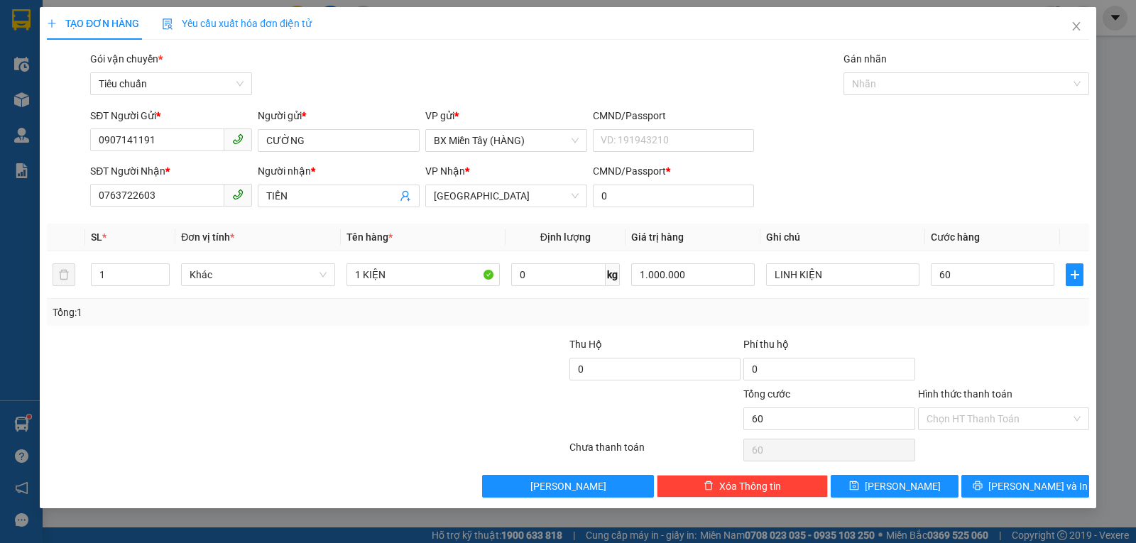
type input "60.000"
click at [970, 483] on button "[PERSON_NAME] và In" at bounding box center [1025, 486] width 128 height 23
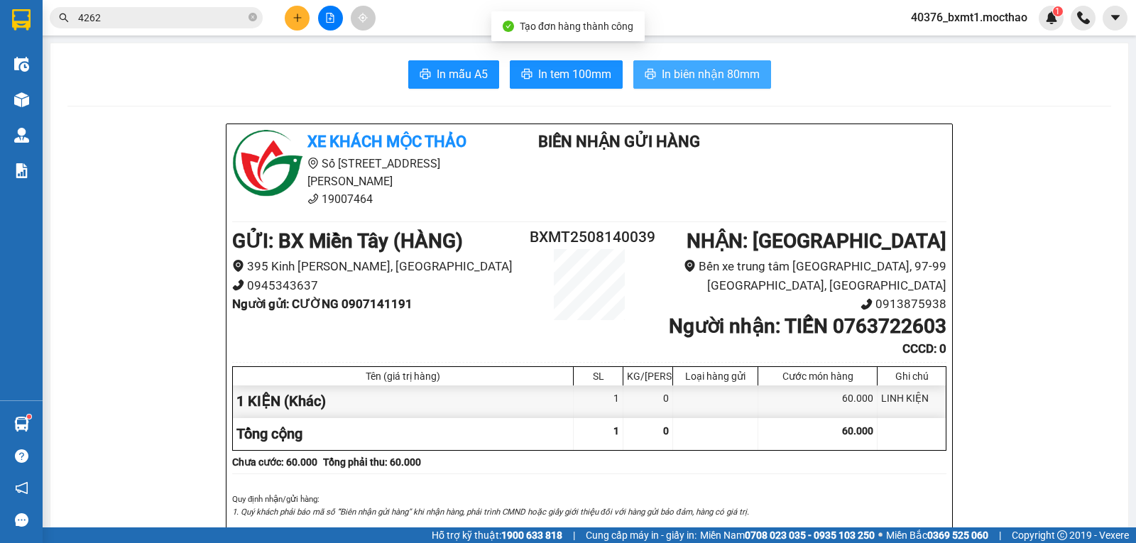
click at [688, 70] on span "In biên nhận 80mm" at bounding box center [711, 74] width 98 height 18
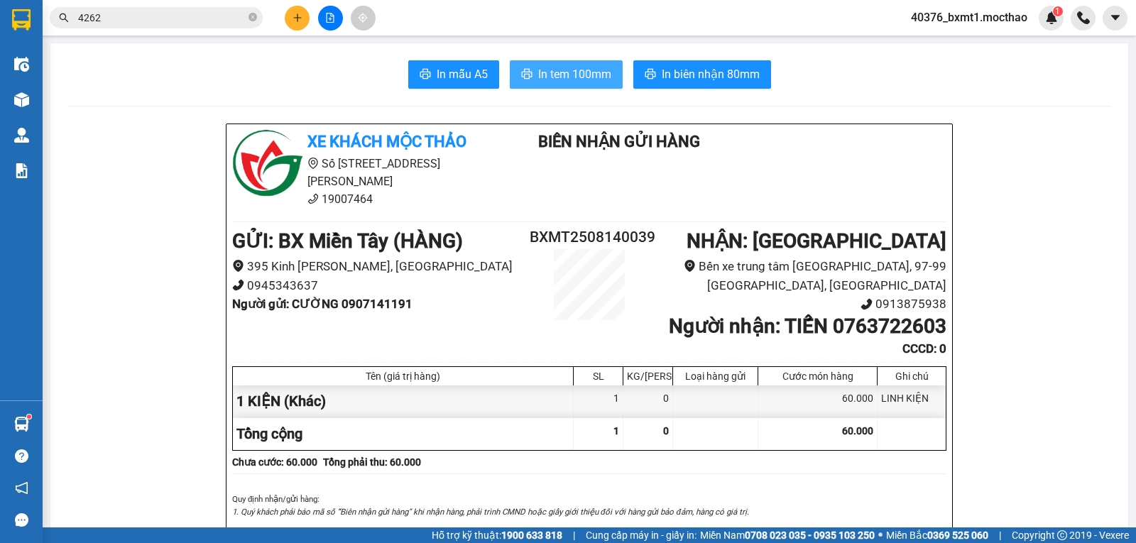
click at [559, 73] on span "In tem 100mm" at bounding box center [574, 74] width 73 height 18
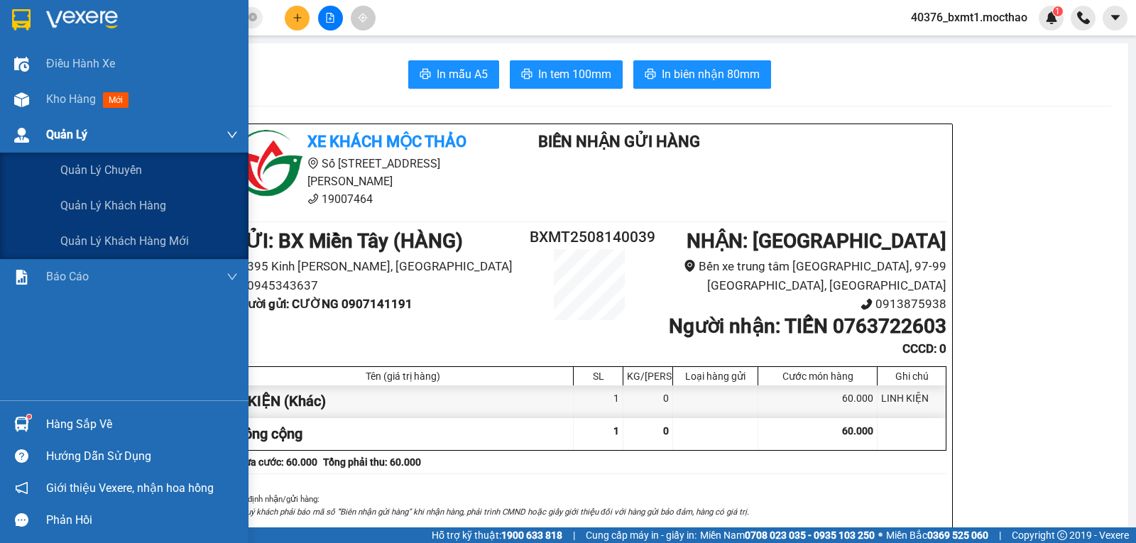
click at [40, 148] on div "Quản Lý" at bounding box center [124, 134] width 248 height 35
click at [62, 134] on span "Quản Lý" at bounding box center [66, 135] width 41 height 18
click at [75, 128] on span "Quản Lý" at bounding box center [66, 135] width 41 height 18
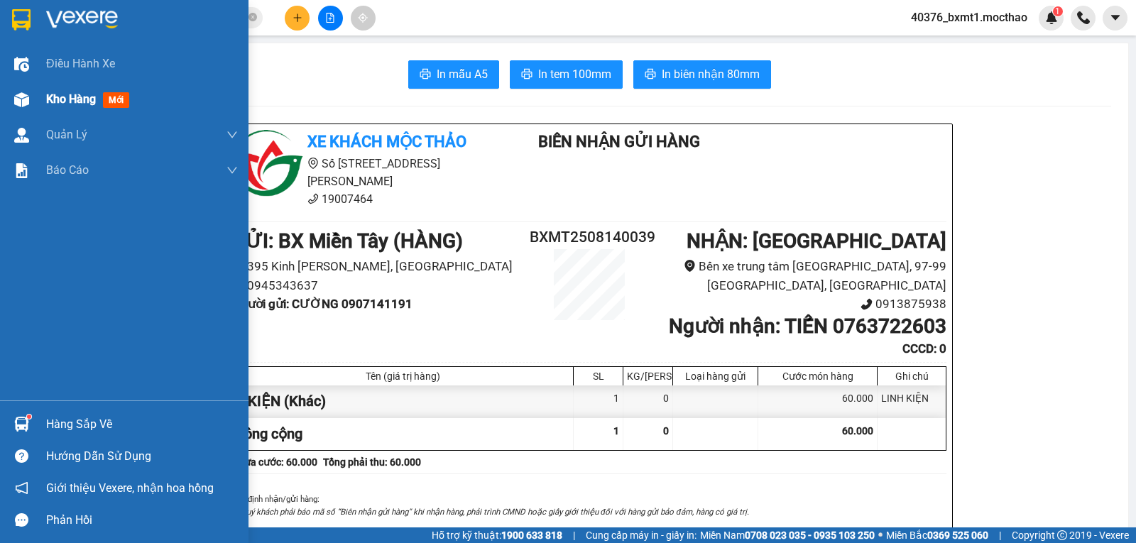
click at [71, 96] on span "Kho hàng" at bounding box center [71, 98] width 50 height 13
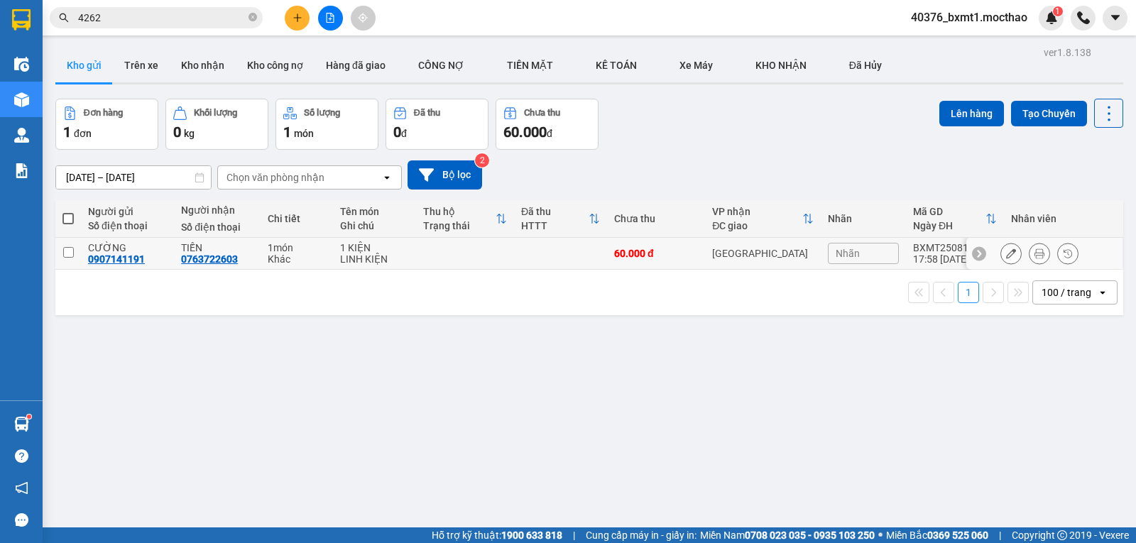
click at [67, 254] on input "checkbox" at bounding box center [68, 252] width 11 height 11
checkbox input "true"
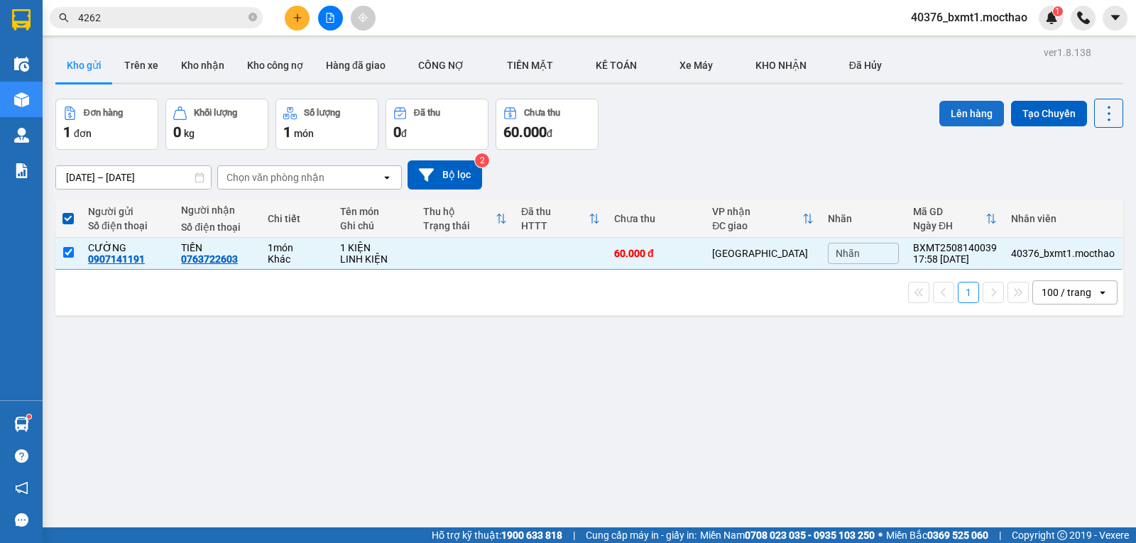
click at [958, 109] on button "Lên hàng" at bounding box center [971, 114] width 65 height 26
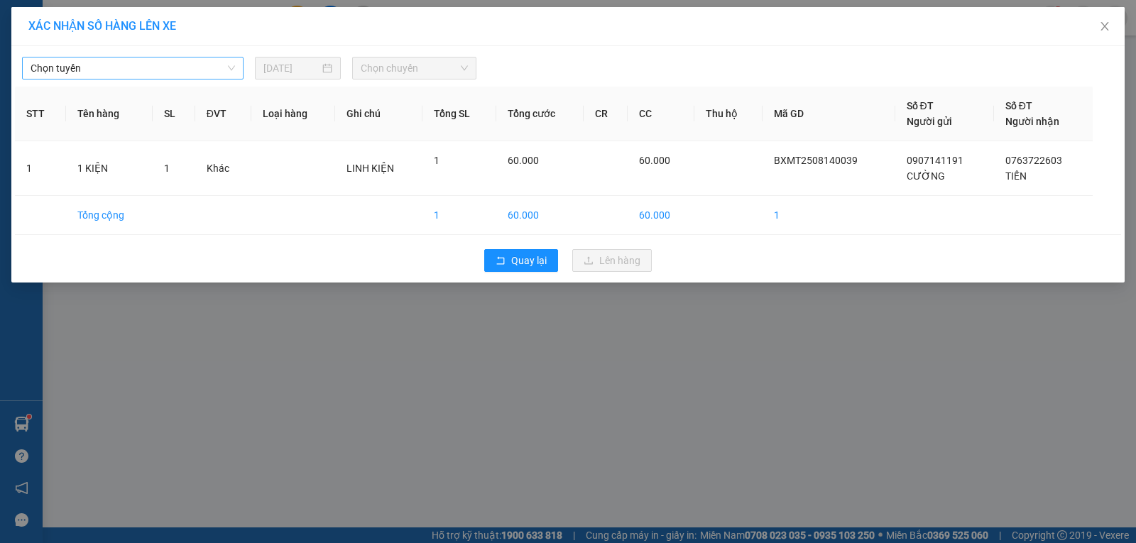
click at [122, 68] on span "Chọn tuyến" at bounding box center [133, 67] width 204 height 21
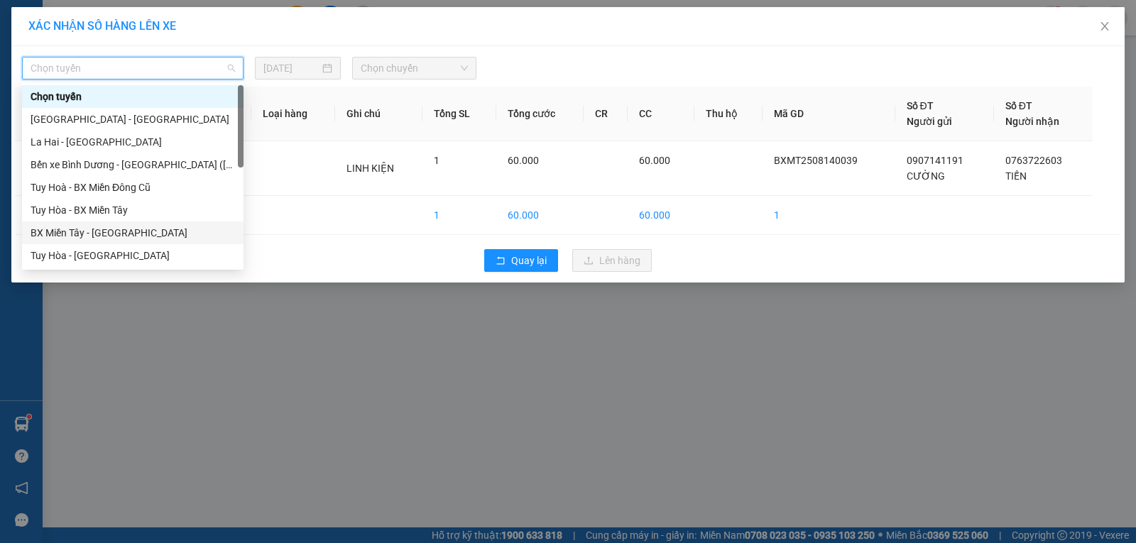
click at [77, 234] on div "BX Miền Tây - [GEOGRAPHIC_DATA]" at bounding box center [133, 233] width 204 height 16
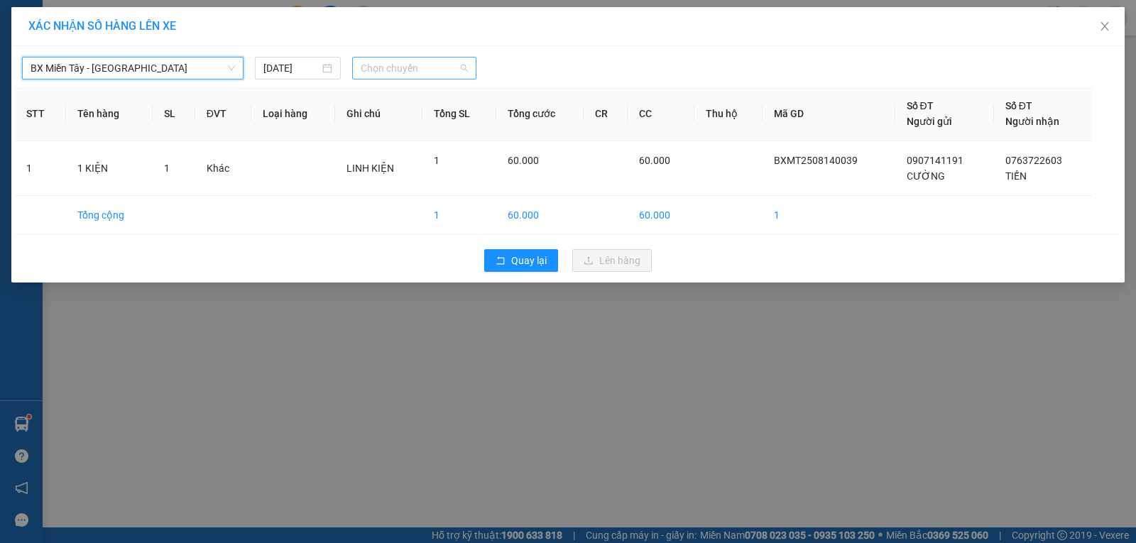
click at [407, 75] on span "Chọn chuyến" at bounding box center [414, 67] width 107 height 21
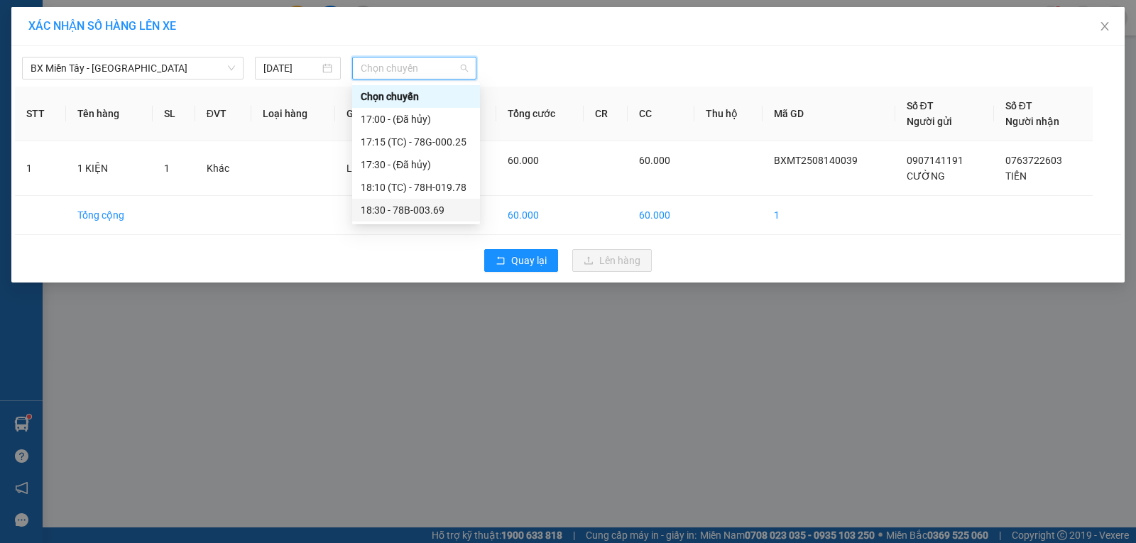
click at [442, 206] on div "18:30 - 78B-003.69" at bounding box center [416, 210] width 111 height 16
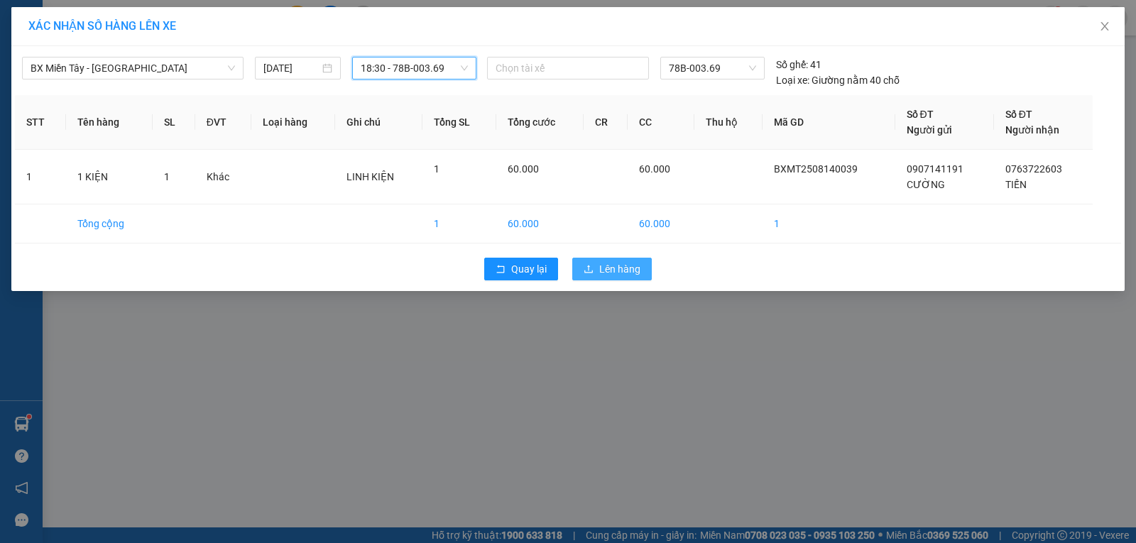
click at [589, 275] on button "Lên hàng" at bounding box center [611, 269] width 79 height 23
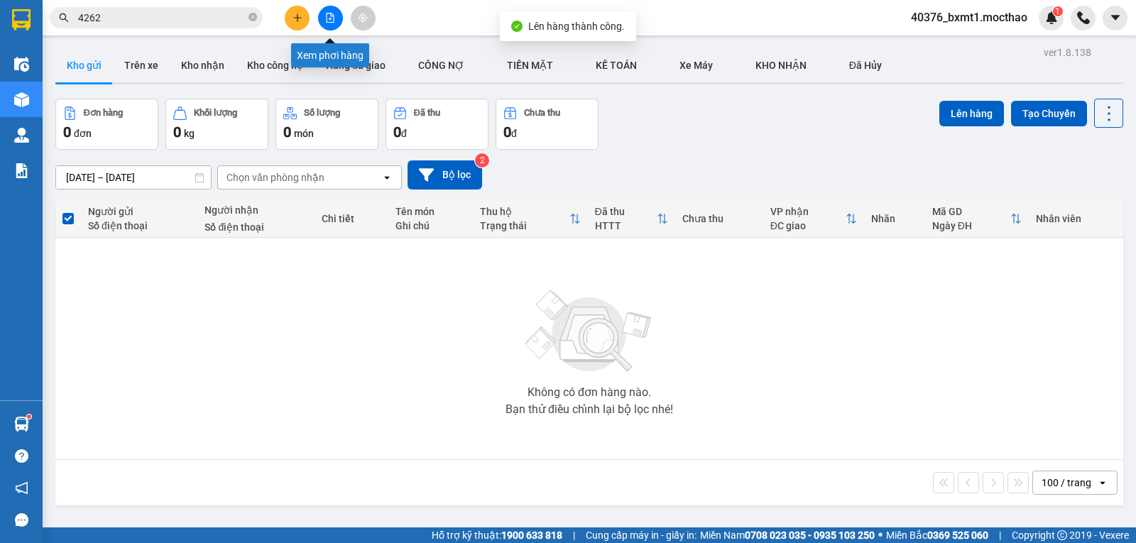
click at [328, 12] on button at bounding box center [330, 18] width 25 height 25
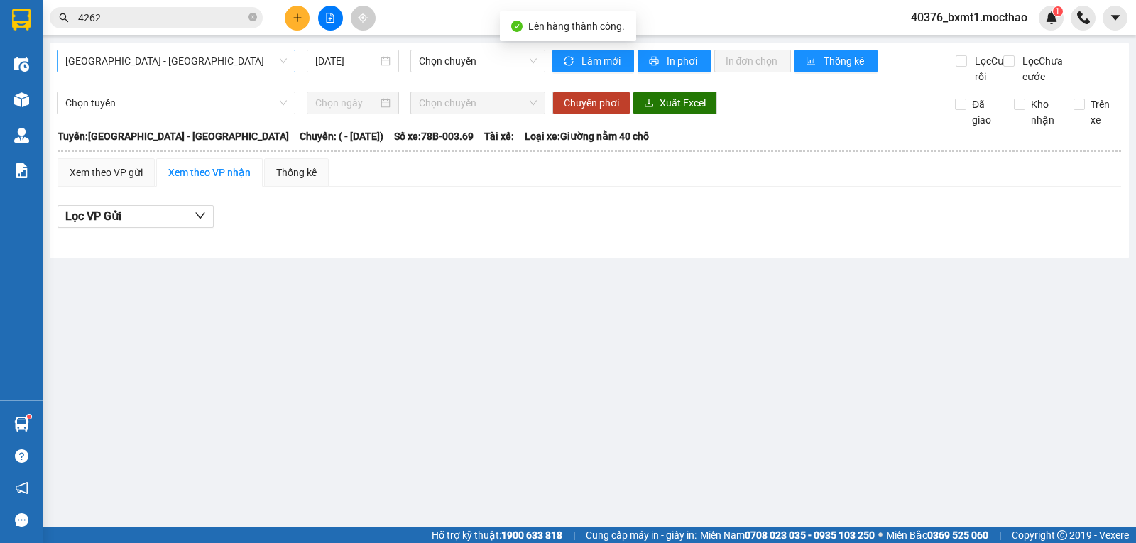
click at [135, 62] on span "[GEOGRAPHIC_DATA] - [GEOGRAPHIC_DATA]" at bounding box center [175, 60] width 221 height 21
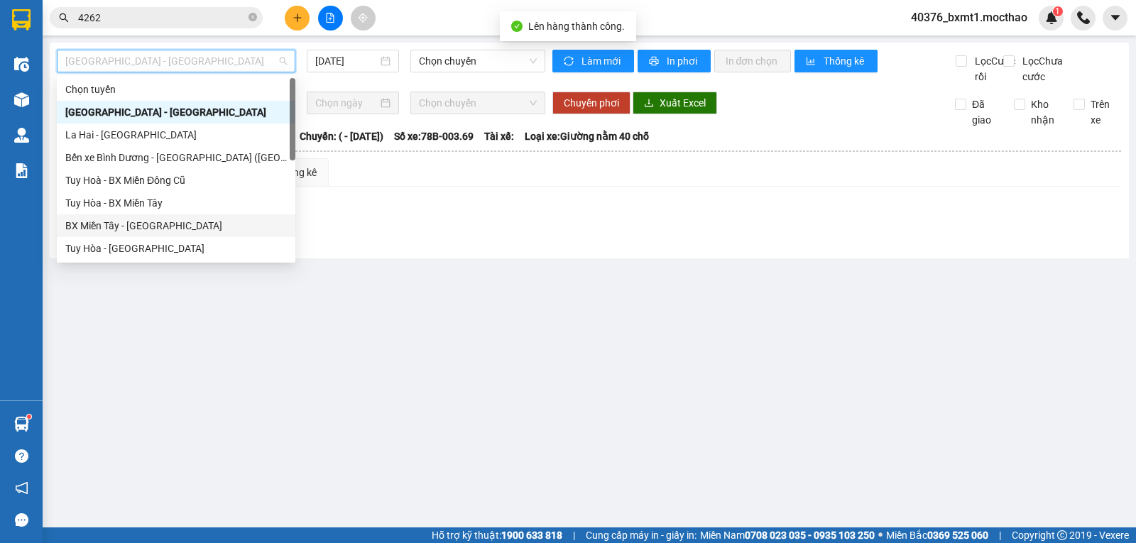
click at [121, 224] on div "BX Miền Tây - [GEOGRAPHIC_DATA]" at bounding box center [175, 226] width 221 height 16
type input "[DATE]"
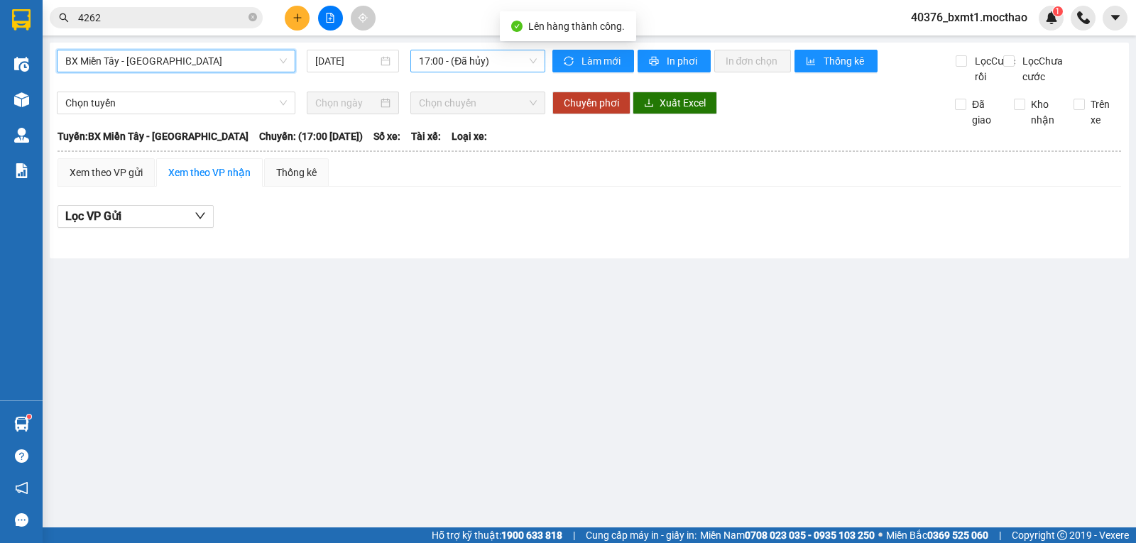
click at [481, 60] on span "17:00 - (Đã hủy)" at bounding box center [477, 60] width 117 height 21
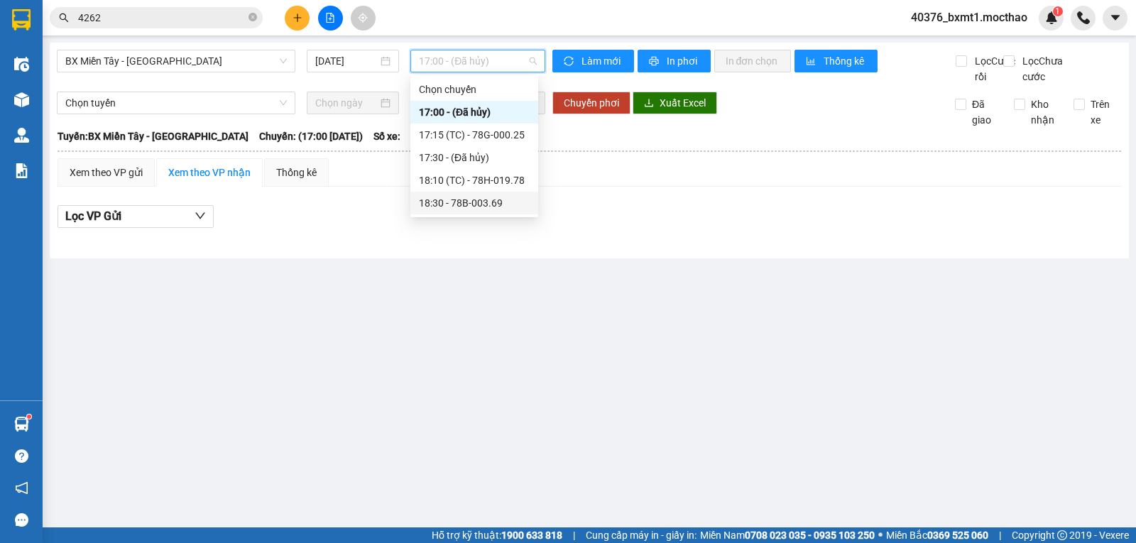
click at [486, 199] on div "18:30 - 78B-003.69" at bounding box center [474, 203] width 111 height 16
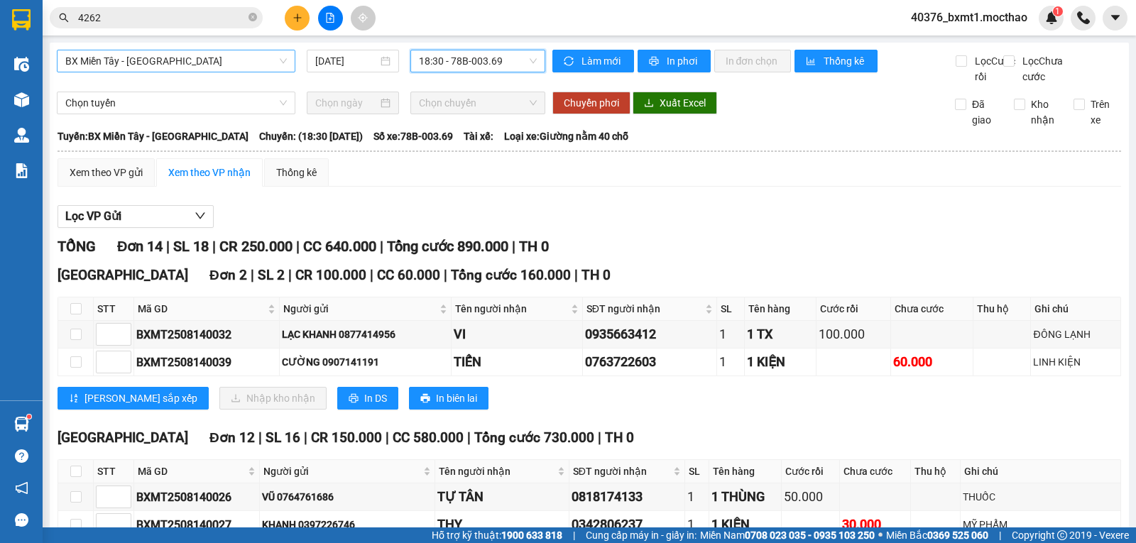
click at [170, 61] on span "BX Miền Tây - [GEOGRAPHIC_DATA]" at bounding box center [175, 60] width 221 height 21
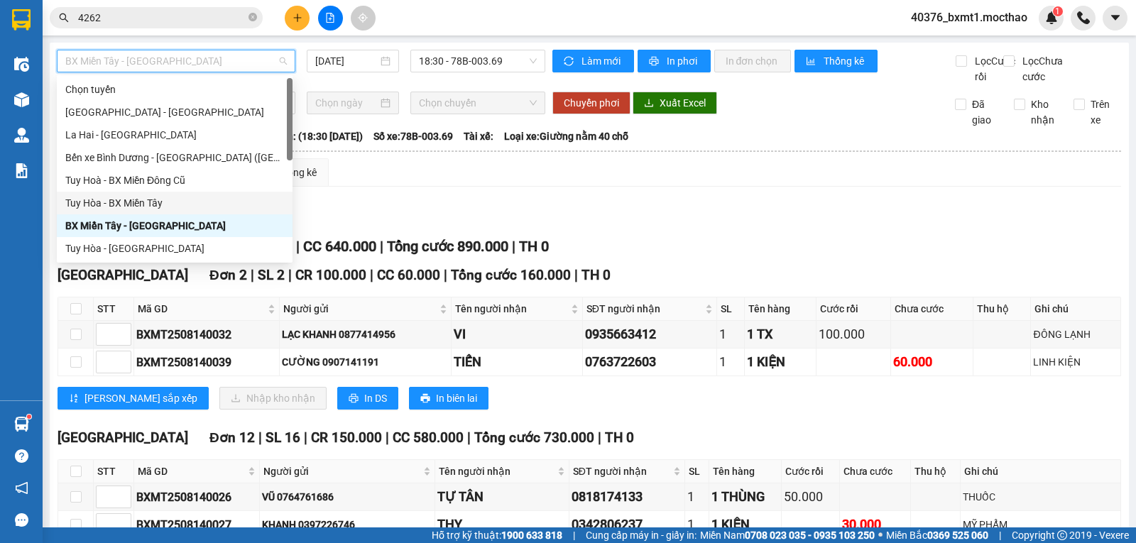
click at [117, 202] on div "Tuy Hòa - BX Miền Tây" at bounding box center [174, 203] width 219 height 16
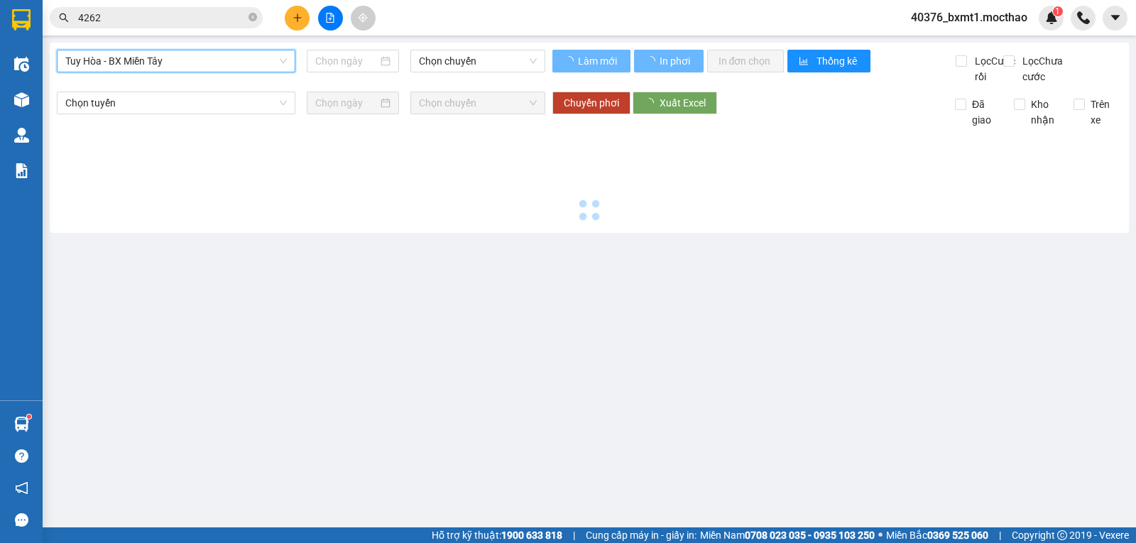
type input "[DATE]"
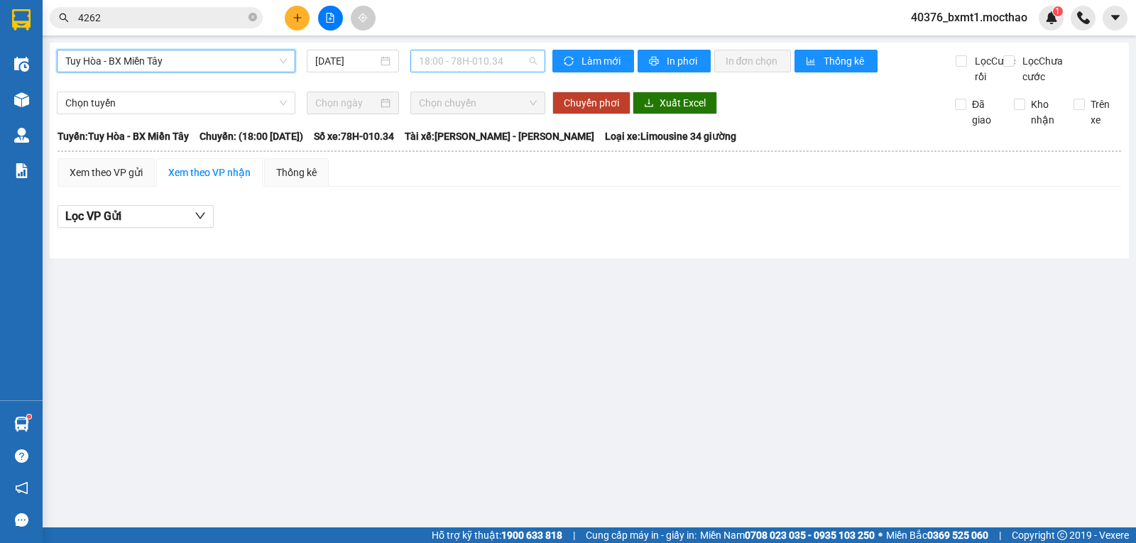
click at [473, 57] on span "18:00 - 78H-010.34" at bounding box center [477, 60] width 117 height 21
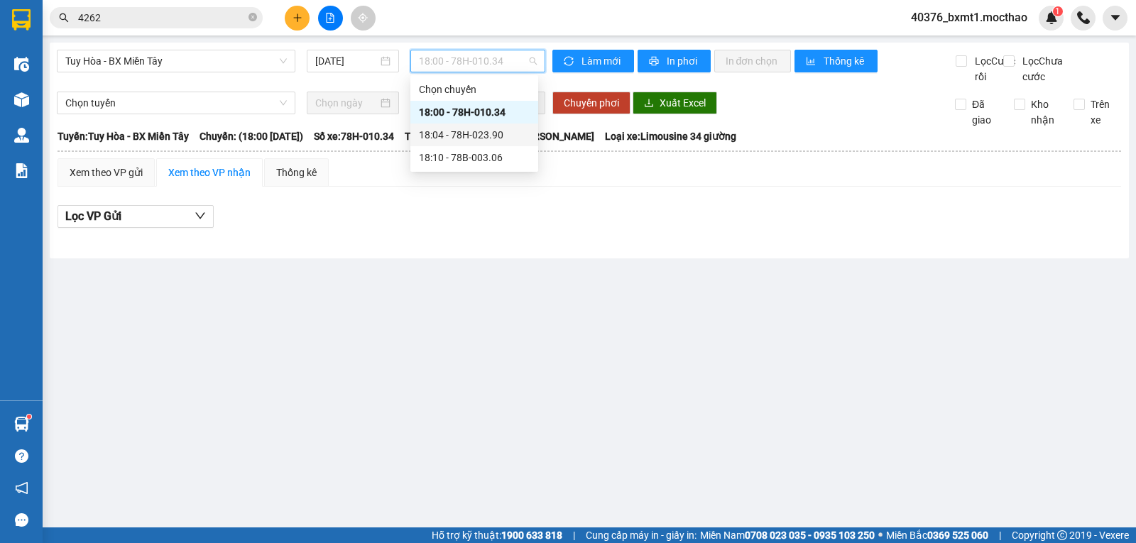
click at [487, 133] on div "18:04 - 78H-023.90" at bounding box center [474, 135] width 111 height 16
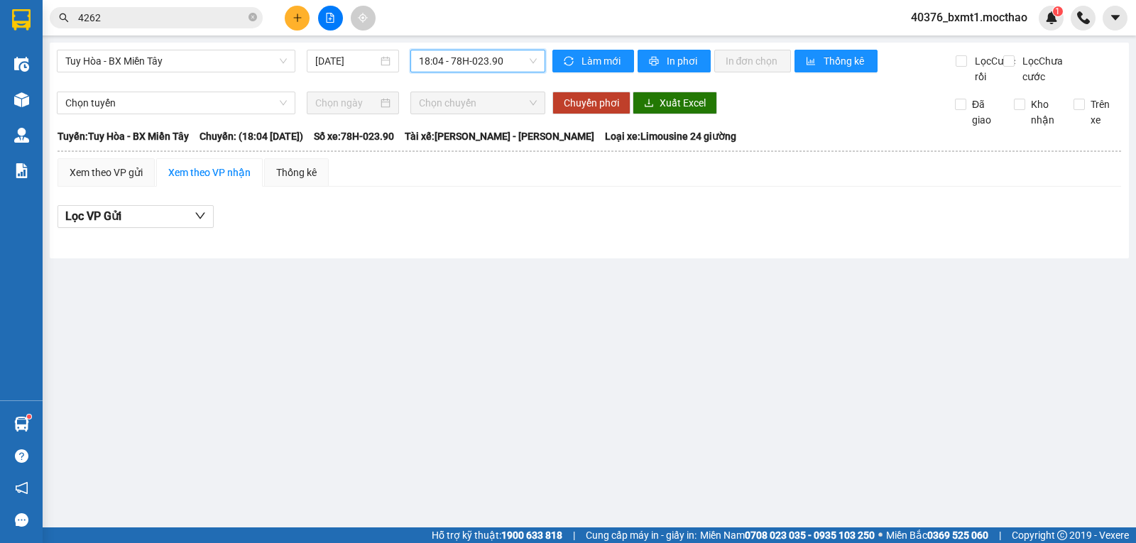
drag, startPoint x: 490, startPoint y: 65, endPoint x: 499, endPoint y: 84, distance: 21.0
click at [490, 65] on span "18:04 - 78H-023.90" at bounding box center [477, 60] width 117 height 21
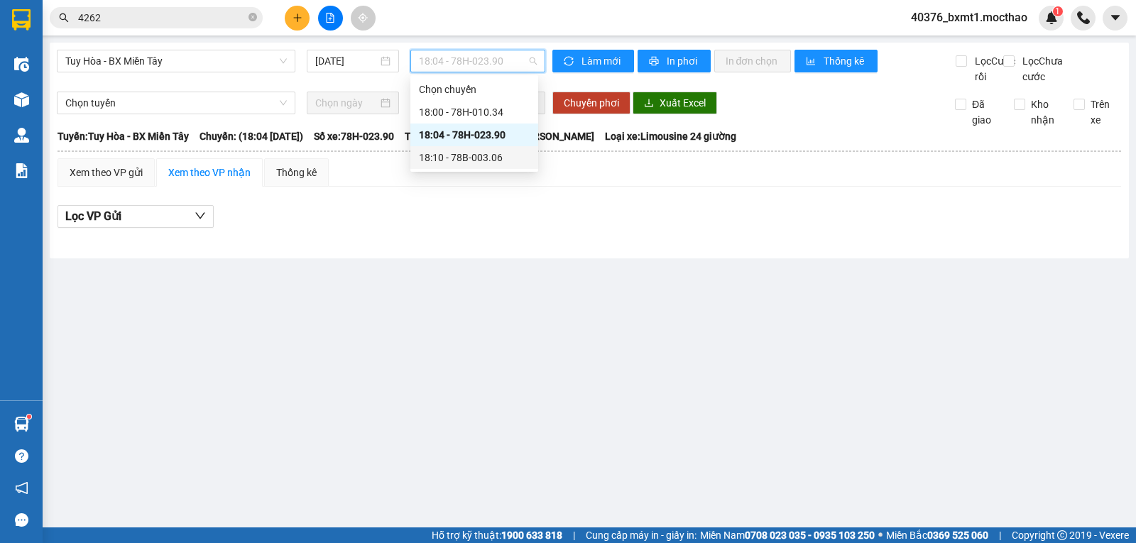
click at [495, 159] on div "18:10 - 78B-003.06" at bounding box center [474, 158] width 111 height 16
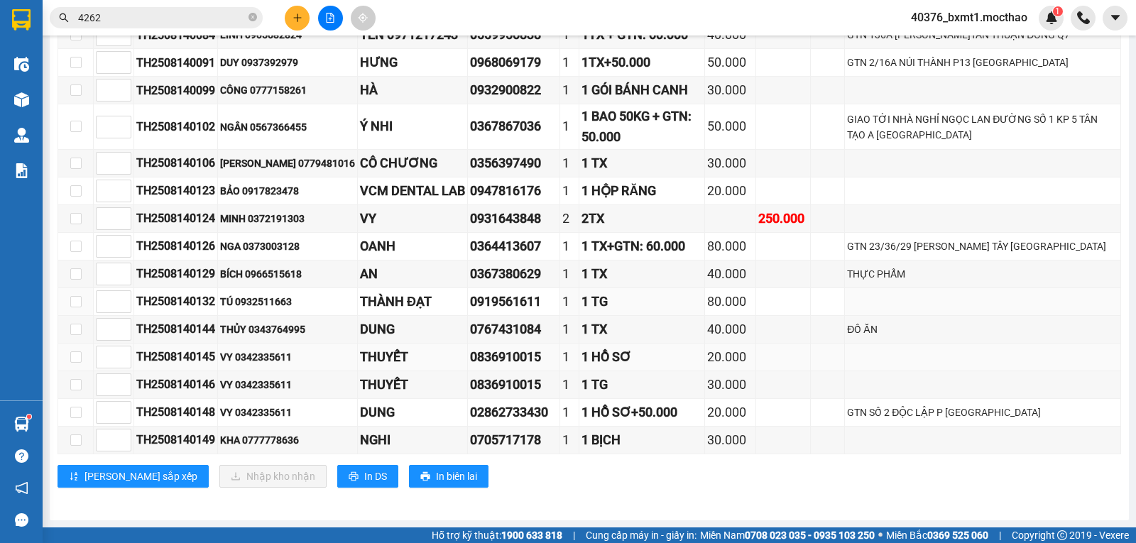
scroll to position [386, 0]
click at [364, 478] on span "In DS" at bounding box center [375, 476] width 23 height 16
click at [364, 474] on span "In DS" at bounding box center [375, 476] width 23 height 16
click at [855, 348] on td at bounding box center [983, 358] width 276 height 28
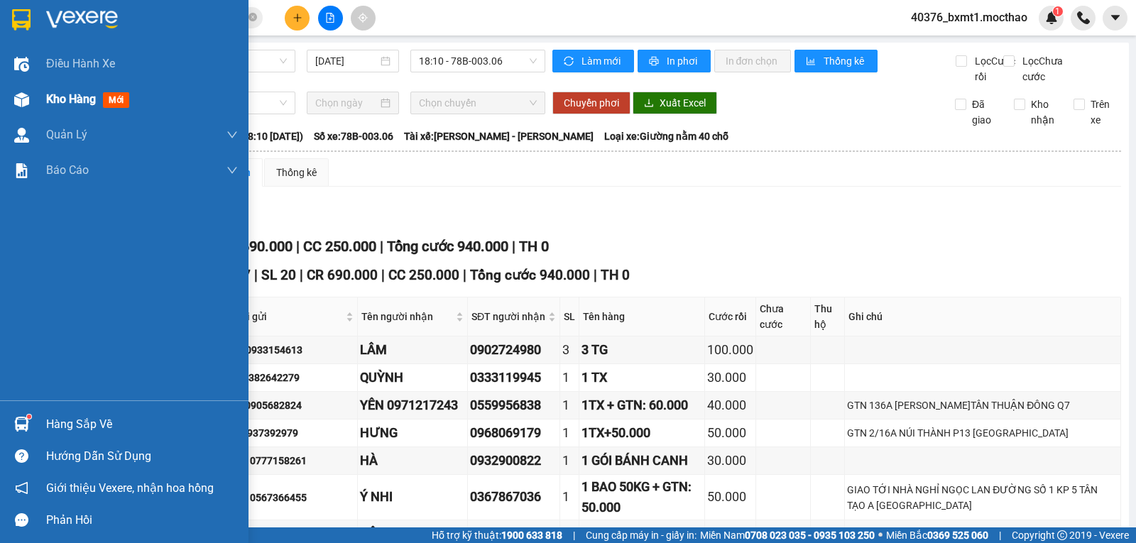
click at [60, 101] on span "Kho hàng" at bounding box center [71, 98] width 50 height 13
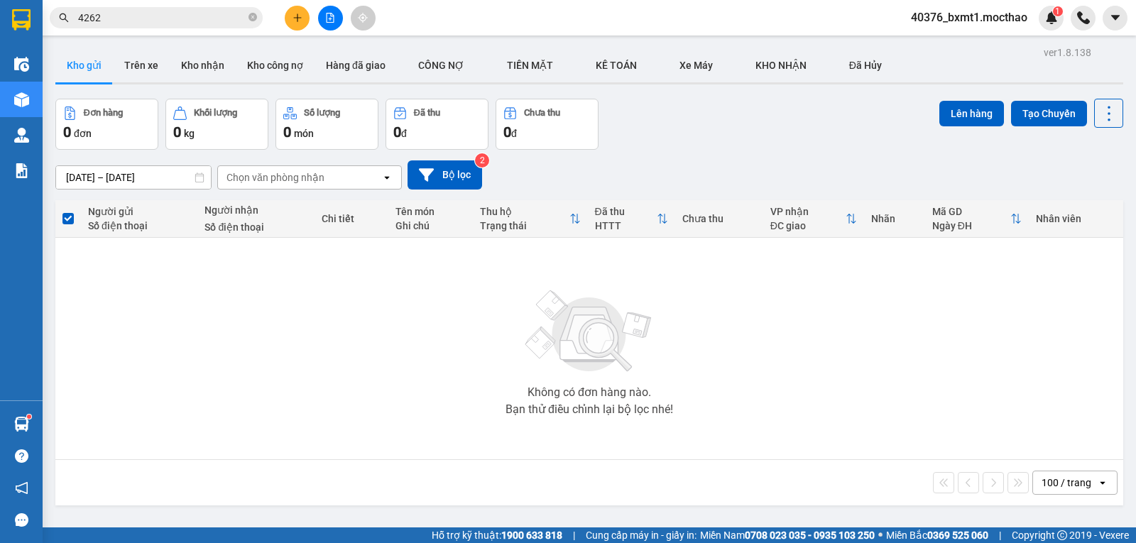
click at [327, 25] on button at bounding box center [330, 18] width 25 height 25
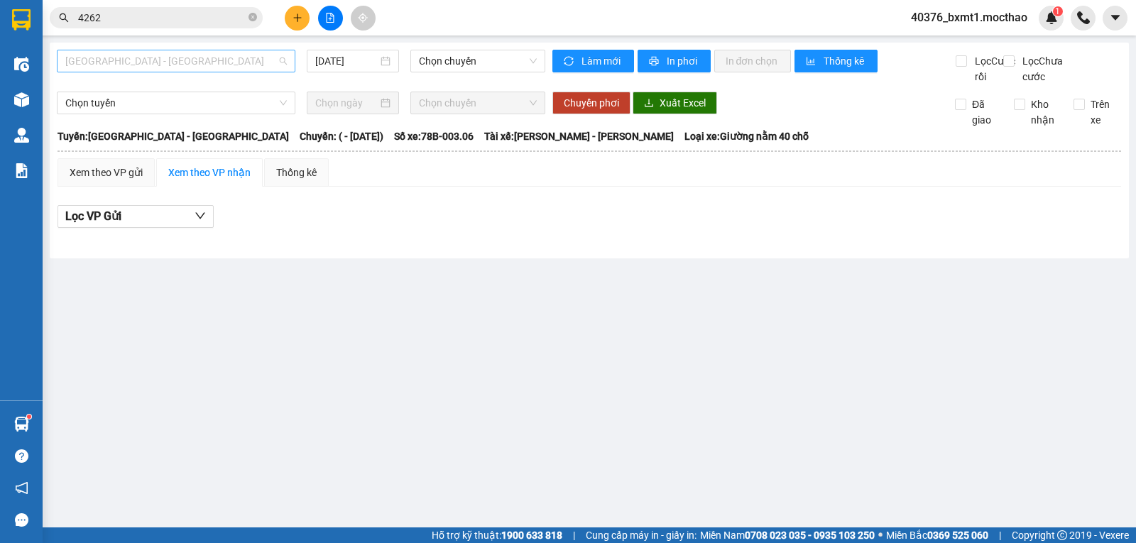
drag, startPoint x: 162, startPoint y: 54, endPoint x: 160, endPoint y: 65, distance: 10.7
click at [162, 55] on span "[GEOGRAPHIC_DATA] - [GEOGRAPHIC_DATA]" at bounding box center [175, 60] width 221 height 21
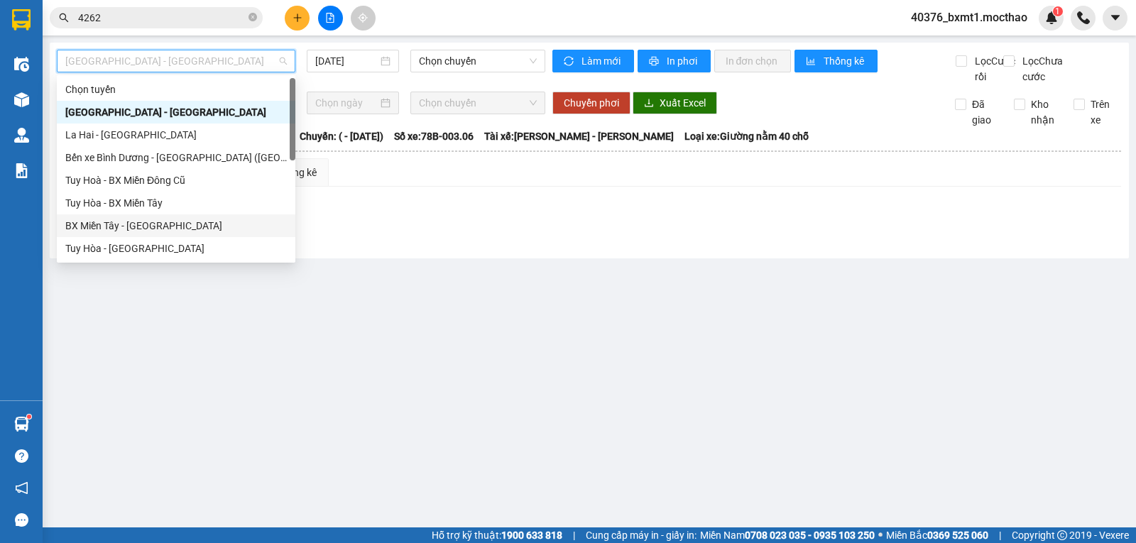
click at [137, 220] on div "BX Miền Tây - [GEOGRAPHIC_DATA]" at bounding box center [175, 226] width 221 height 16
type input "[DATE]"
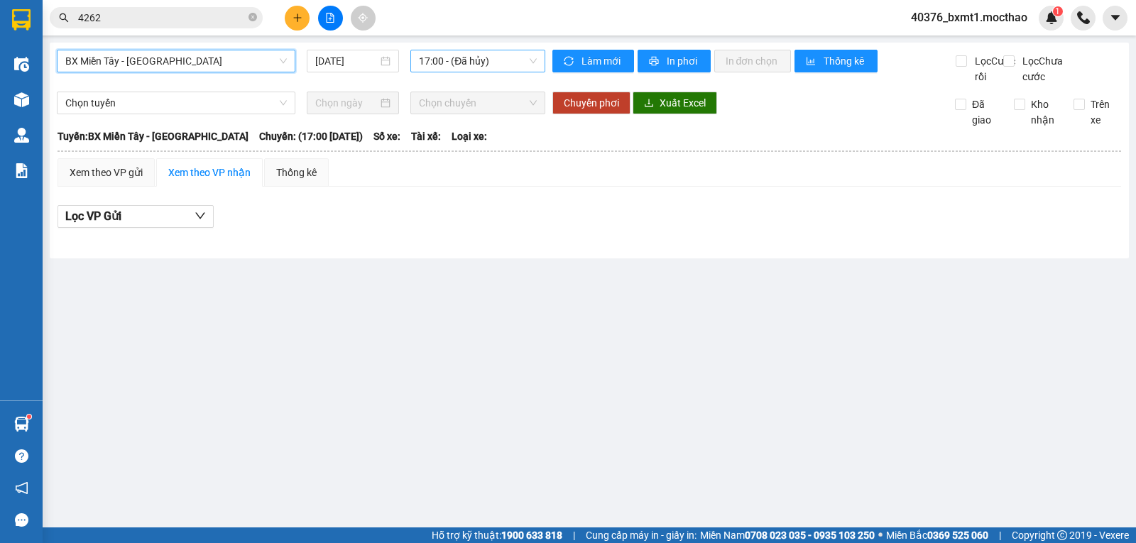
click at [442, 67] on span "17:00 - (Đã hủy)" at bounding box center [477, 60] width 117 height 21
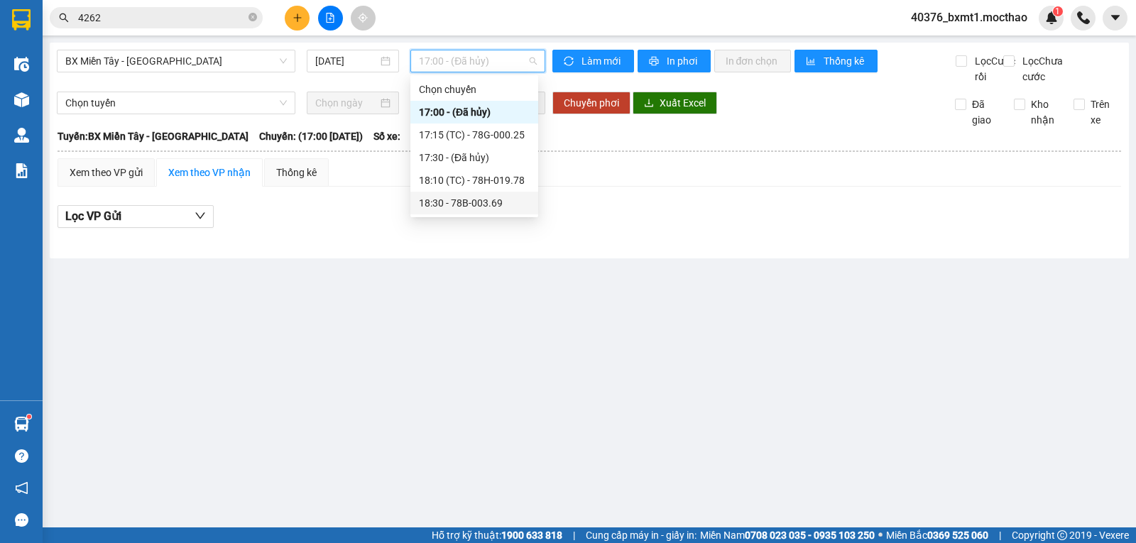
click at [481, 202] on div "18:30 - 78B-003.69" at bounding box center [474, 203] width 111 height 16
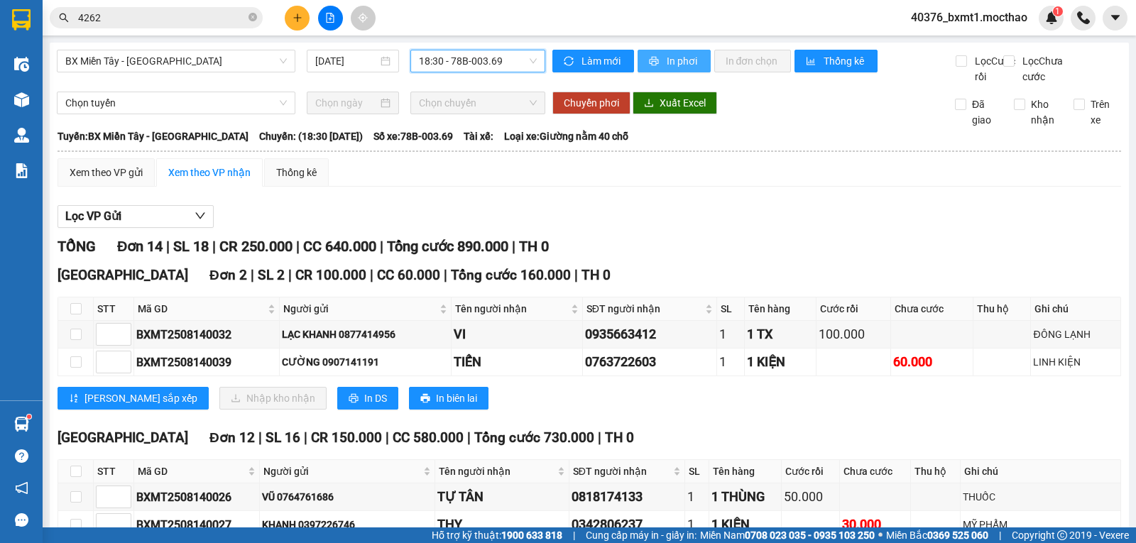
click at [672, 60] on span "In phơi" at bounding box center [683, 61] width 33 height 16
click at [685, 55] on span "In phơi" at bounding box center [683, 61] width 33 height 16
click at [848, 219] on div "Lọc VP Gửi TỔNG Đơn 14 | SL 18 | CR 250.000 | CC 640.000 | Tổng cước 890.000 |…" at bounding box center [588, 532] width 1063 height 669
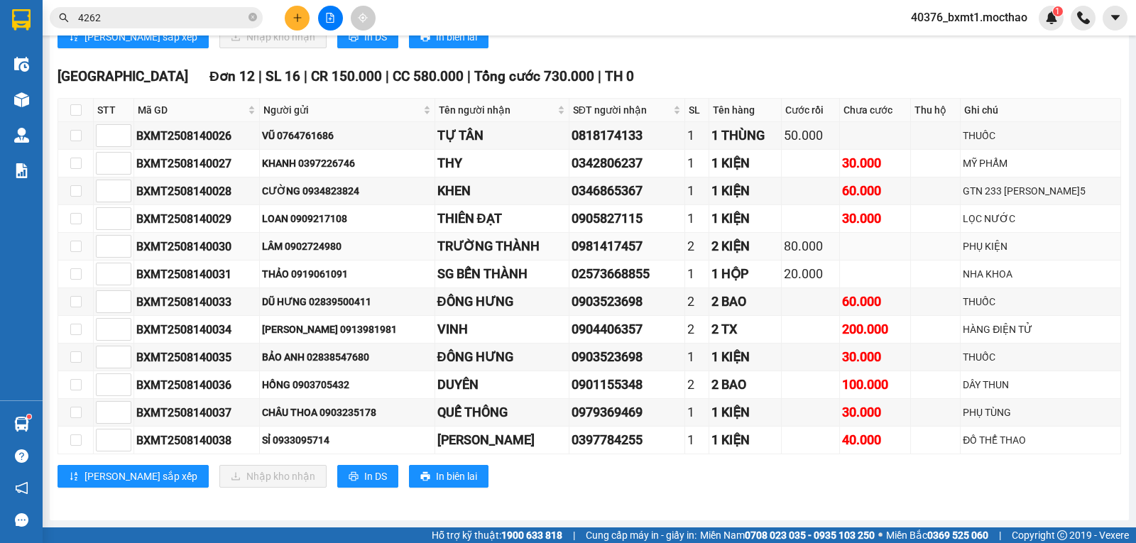
click at [831, 253] on div "80.000" at bounding box center [810, 246] width 53 height 20
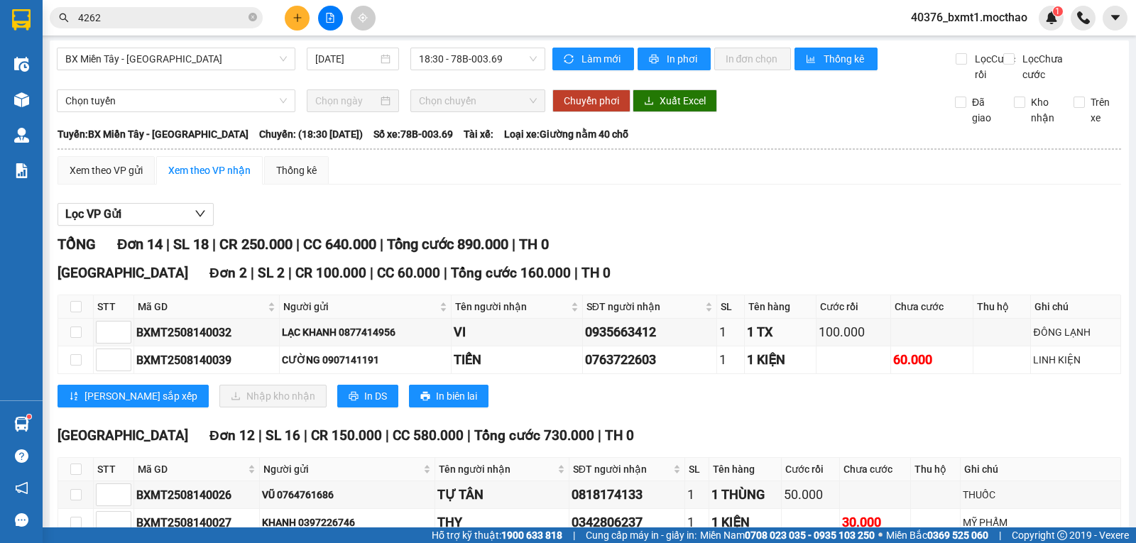
scroll to position [0, 0]
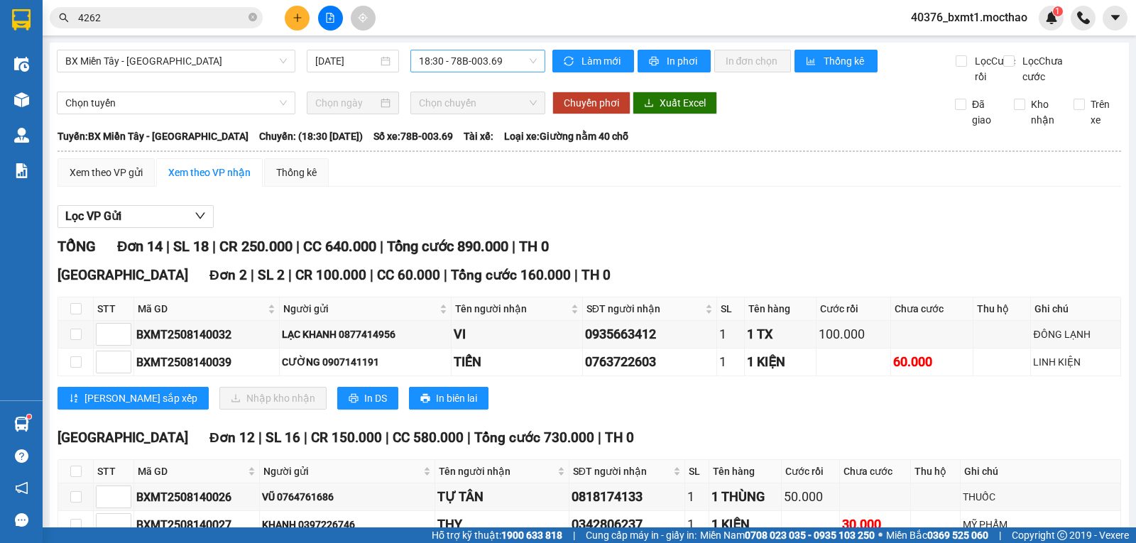
click at [472, 54] on span "18:30 - 78B-003.69" at bounding box center [477, 60] width 117 height 21
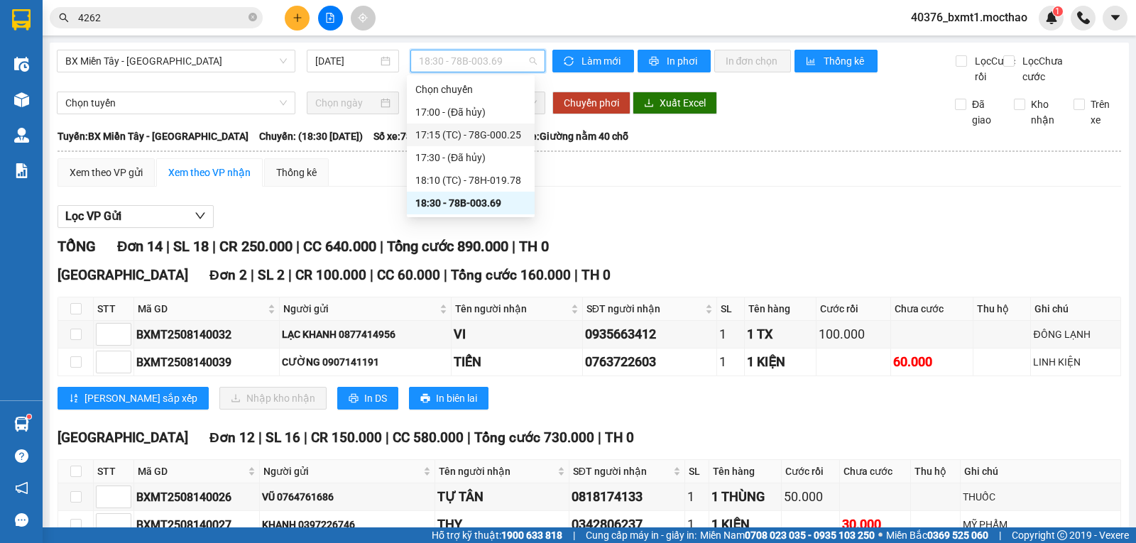
click at [512, 136] on div "17:15 (TC) - 78G-000.25" at bounding box center [470, 135] width 111 height 16
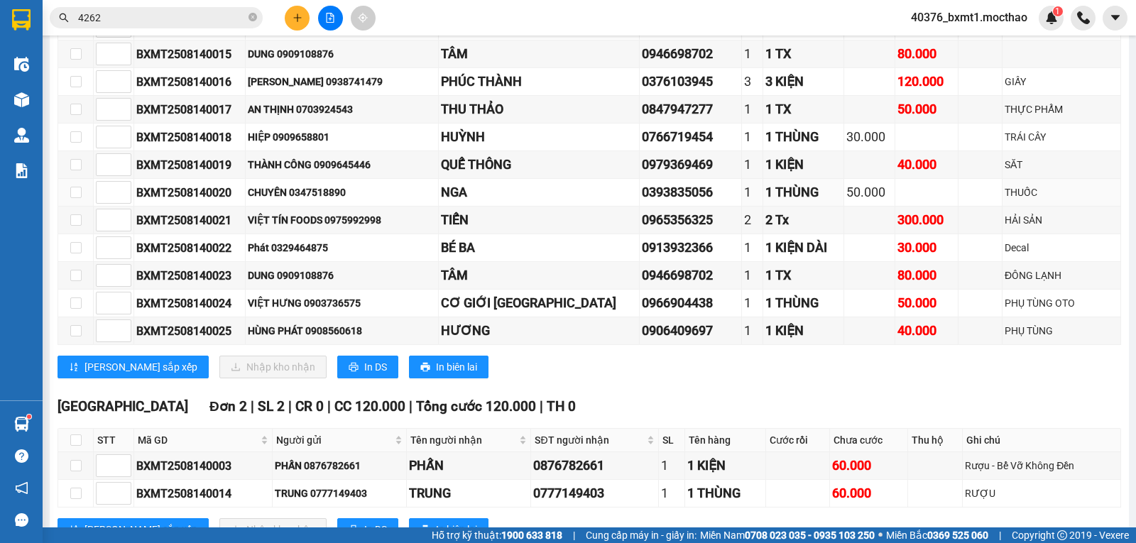
scroll to position [539, 0]
